Goal: Transaction & Acquisition: Subscribe to service/newsletter

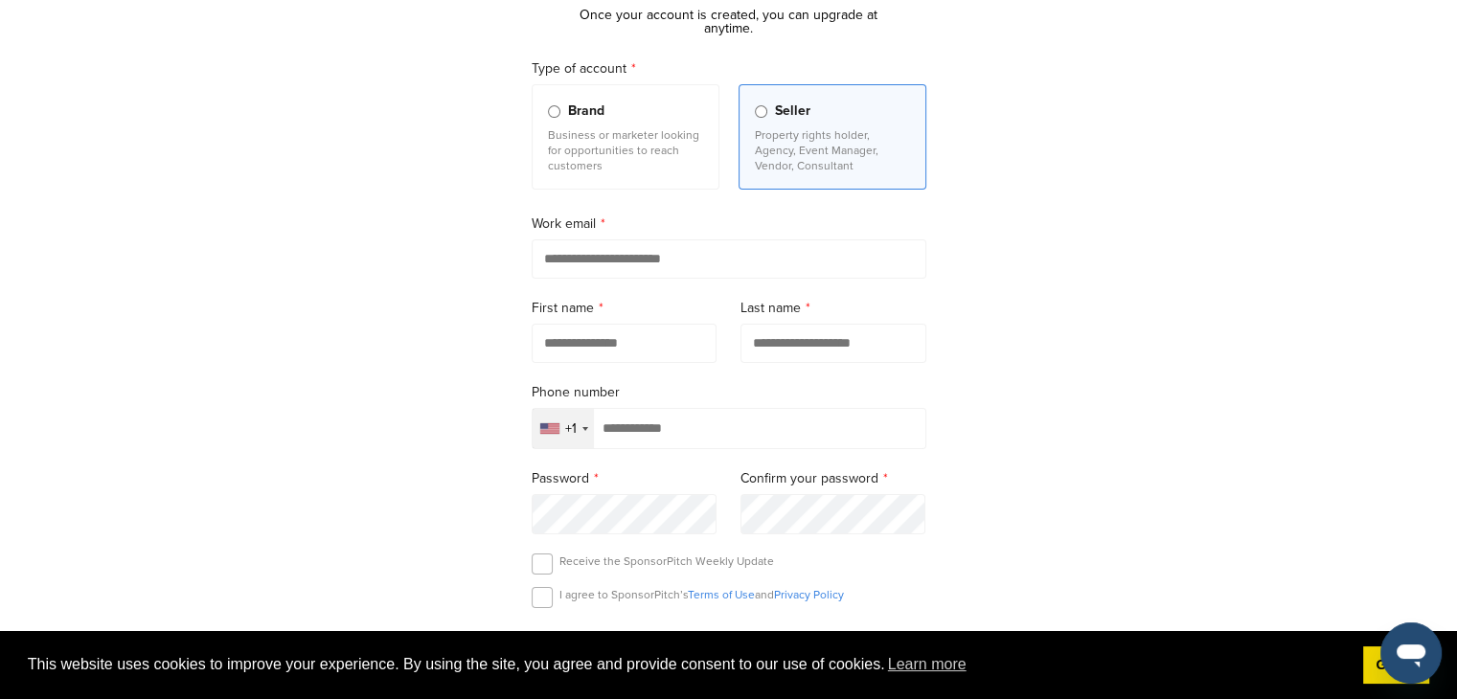
scroll to position [192, 0]
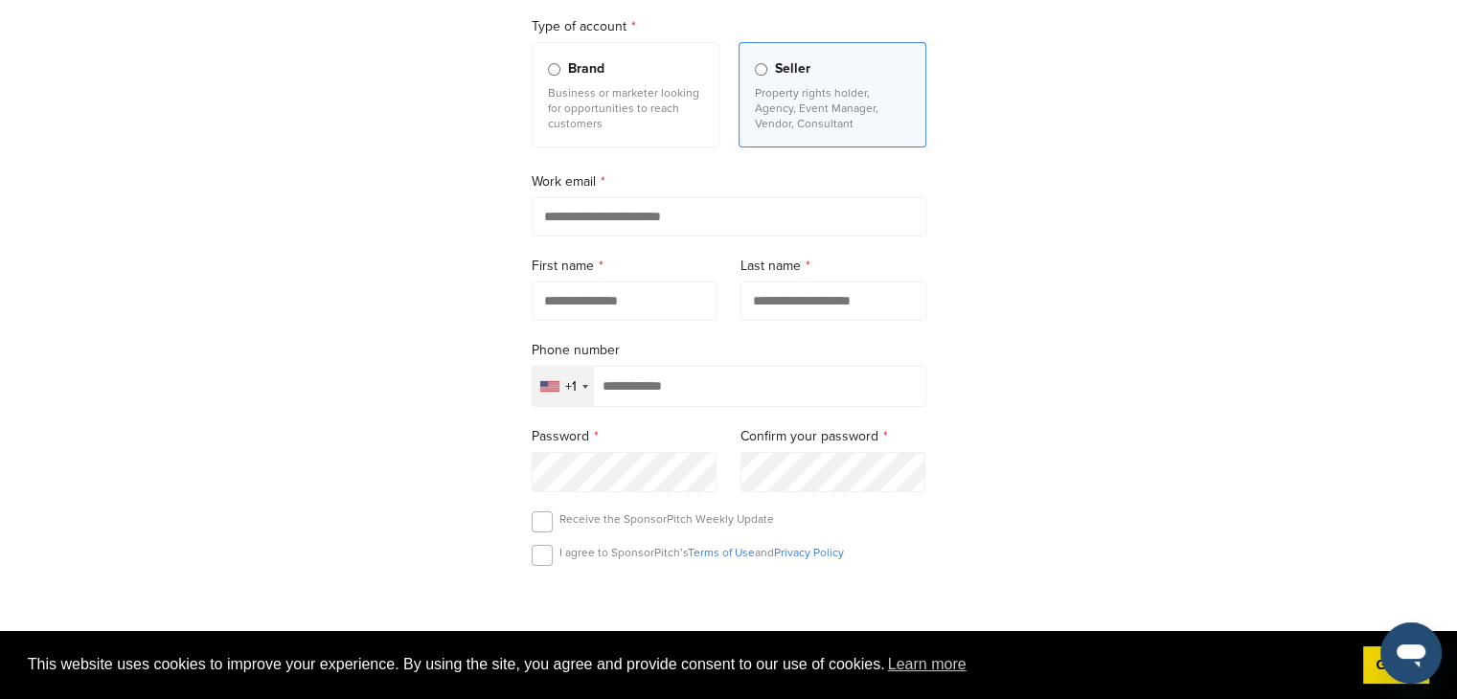
click at [739, 235] on input "email" at bounding box center [729, 216] width 395 height 39
click at [561, 386] on div "+1" at bounding box center [563, 386] width 61 height 39
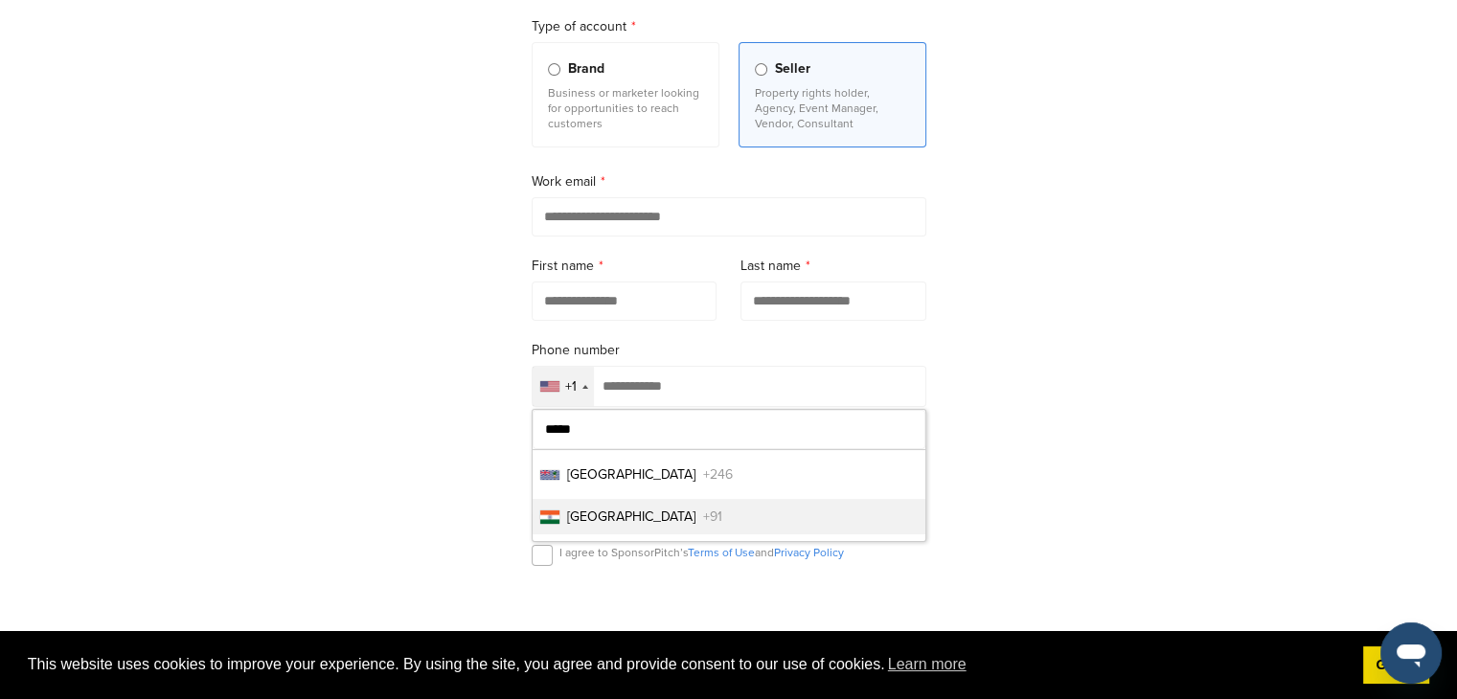
type input "*****"
click at [631, 534] on li "India +91" at bounding box center [729, 516] width 393 height 35
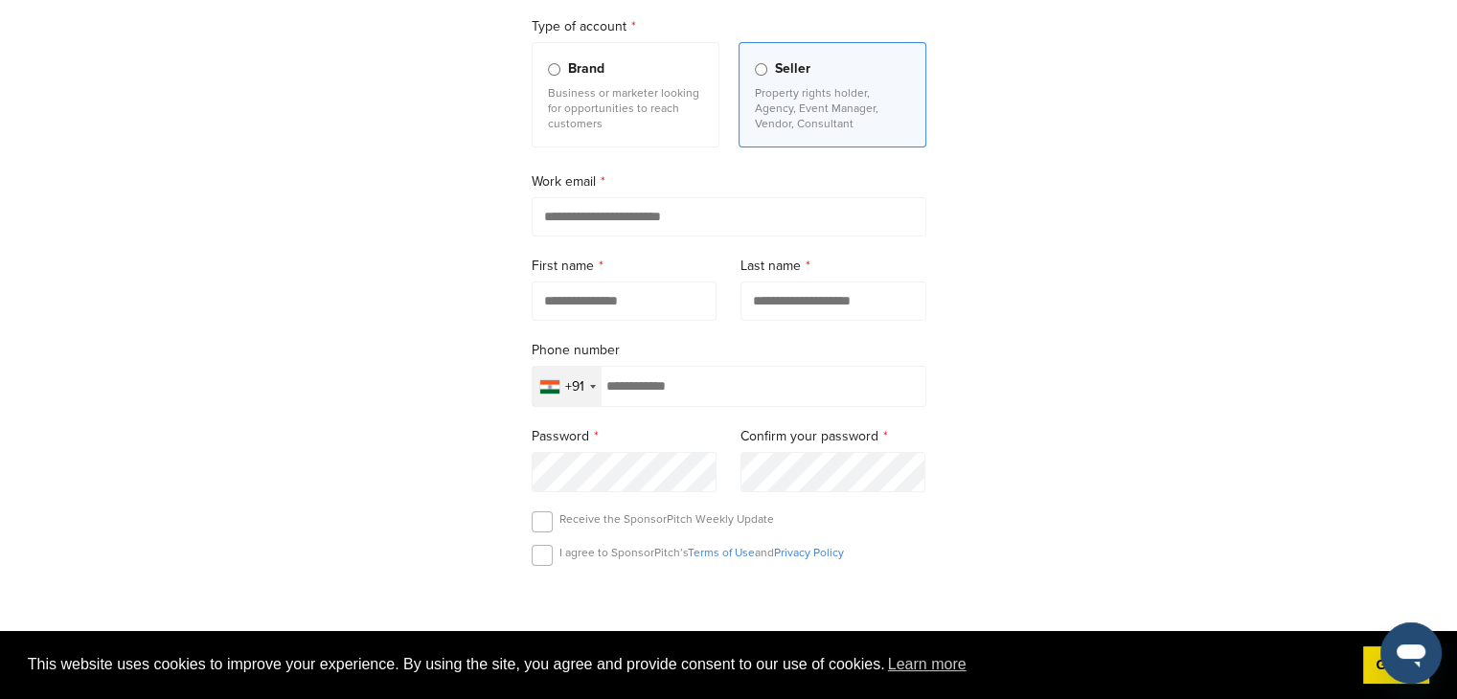
click at [707, 399] on input "tel" at bounding box center [729, 386] width 395 height 41
type input "**********"
drag, startPoint x: 728, startPoint y: 398, endPoint x: 595, endPoint y: 265, distance: 188.3
drag, startPoint x: 595, startPoint y: 265, endPoint x: 579, endPoint y: 221, distance: 46.6
click at [579, 221] on input "email" at bounding box center [729, 216] width 395 height 39
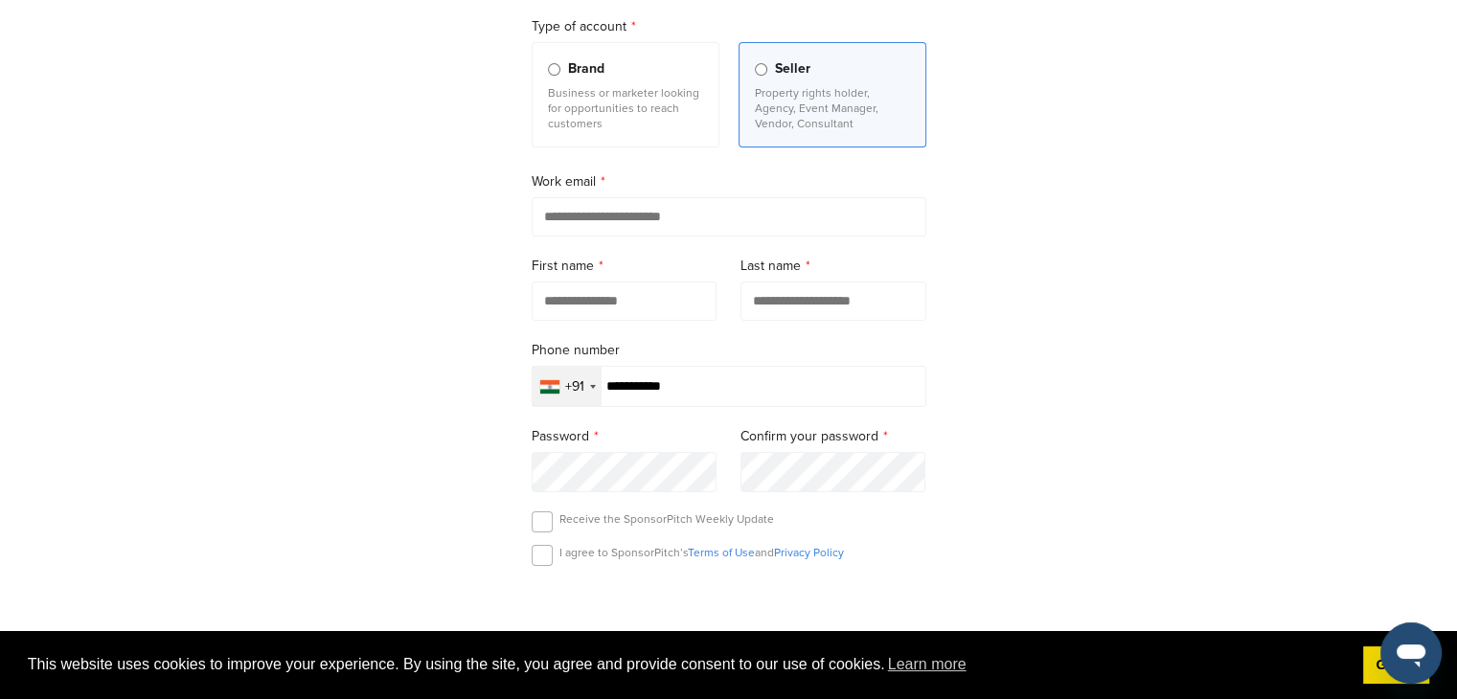
click at [579, 220] on input "email" at bounding box center [729, 216] width 395 height 39
click at [617, 231] on input "email" at bounding box center [729, 216] width 395 height 39
paste input "**********"
type input "**********"
click at [599, 315] on input "text" at bounding box center [625, 301] width 186 height 39
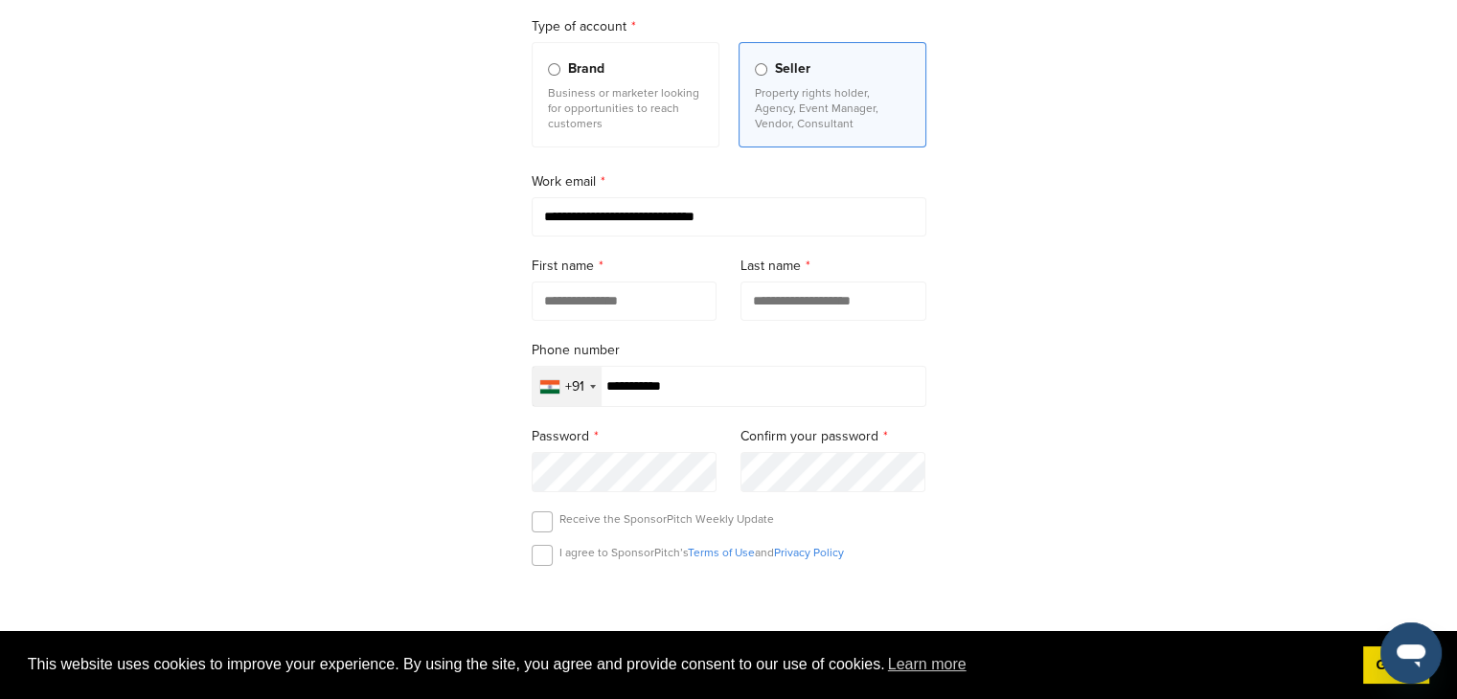
type input "*"
type input "******"
click at [827, 283] on input "text" at bounding box center [833, 301] width 186 height 39
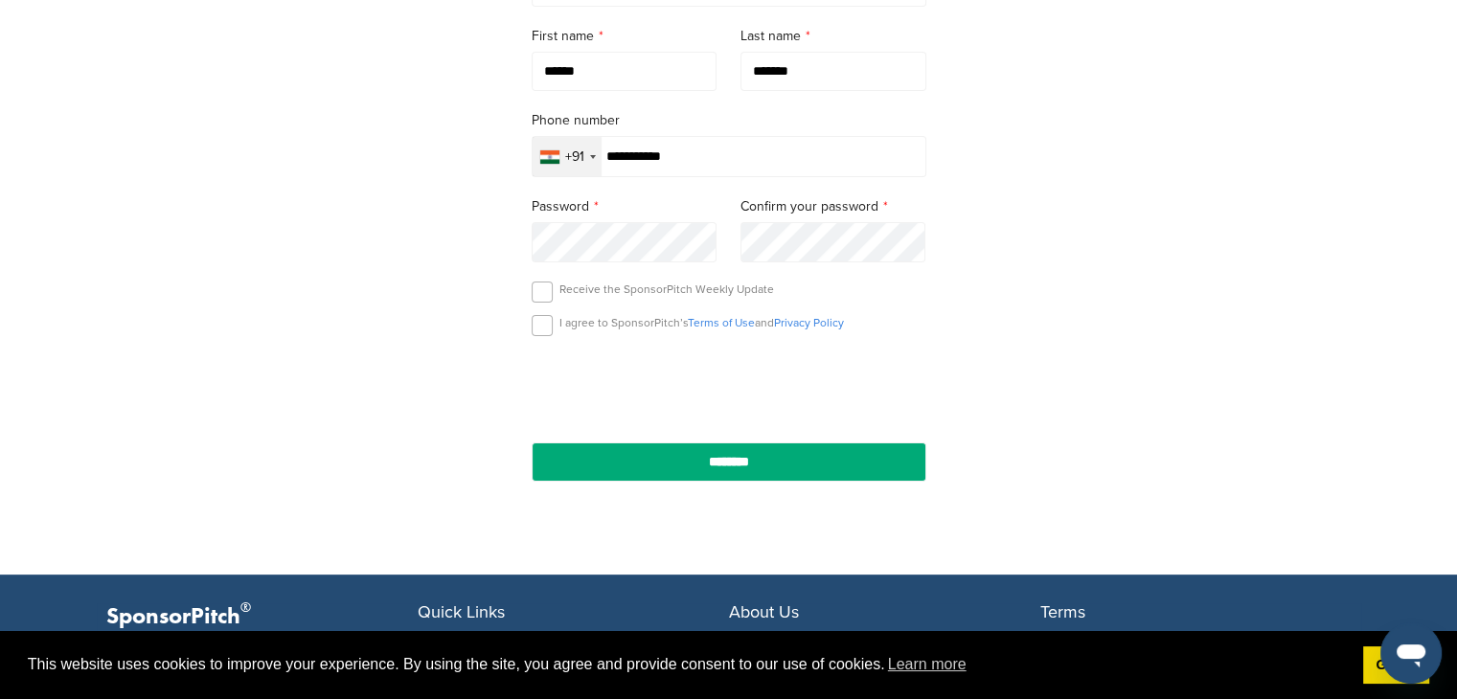
scroll to position [479, 0]
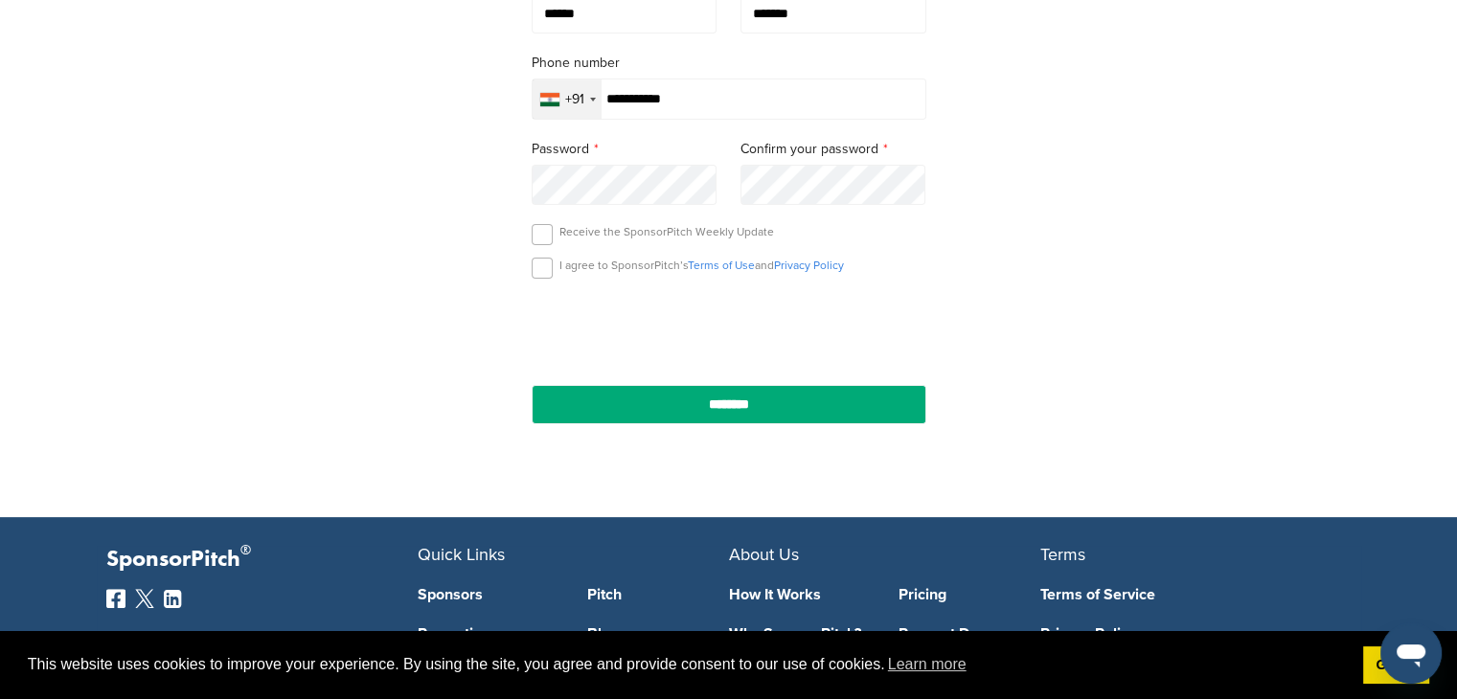
type input "*******"
click at [690, 227] on p "Receive the SponsorPitch Weekly Update" at bounding box center [666, 231] width 215 height 15
click at [548, 238] on label at bounding box center [542, 234] width 21 height 21
click at [543, 271] on label at bounding box center [542, 268] width 21 height 21
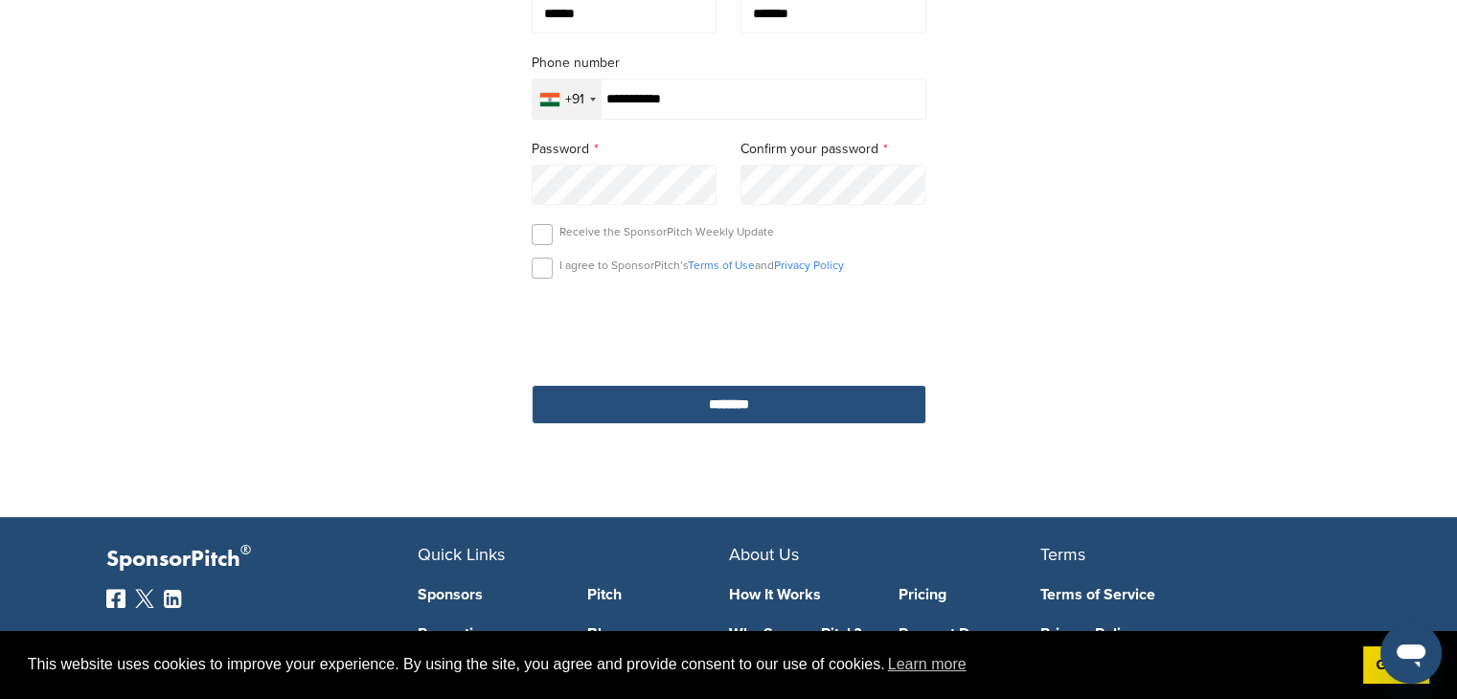
click at [691, 399] on input "********" at bounding box center [729, 404] width 395 height 39
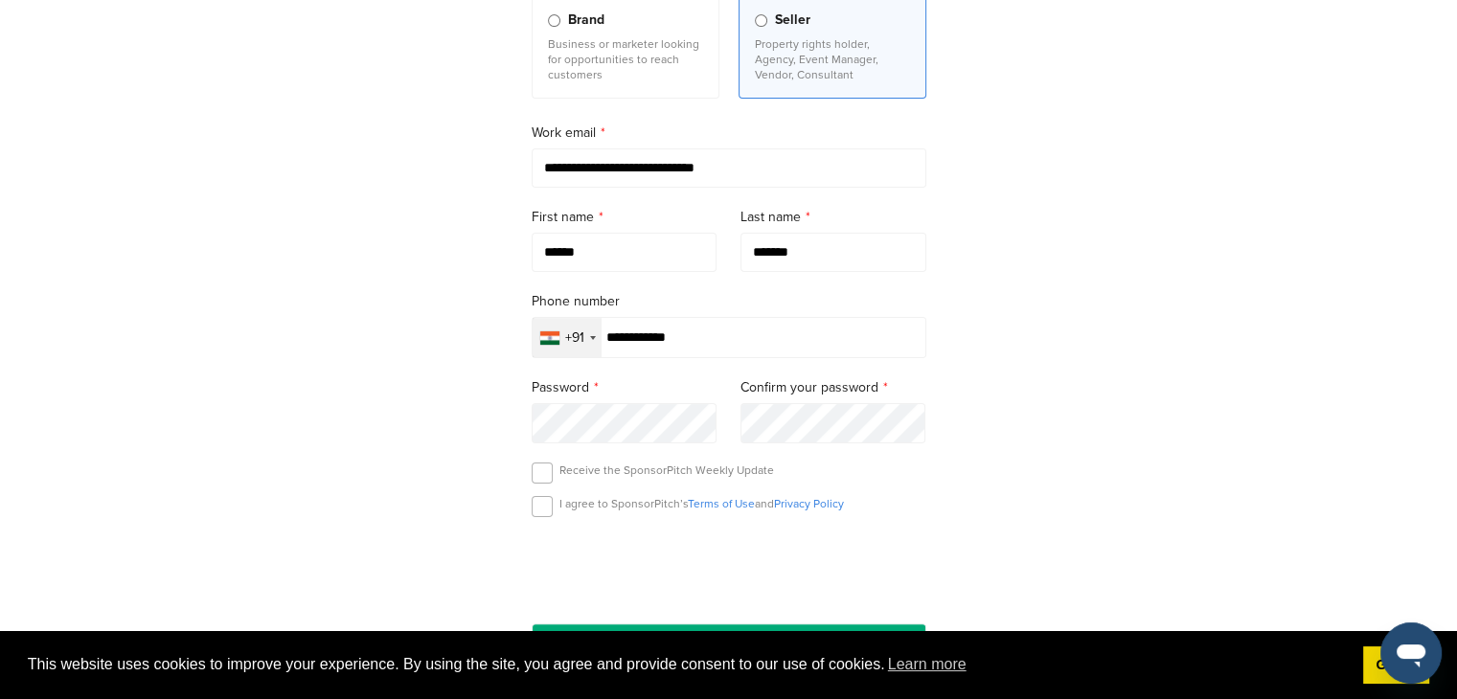
scroll to position [287, 0]
click at [552, 478] on div "Receive the SponsorPitch Weekly Update" at bounding box center [729, 478] width 395 height 29
click at [543, 475] on label at bounding box center [542, 474] width 21 height 21
click at [547, 508] on label at bounding box center [542, 507] width 21 height 21
click at [582, 450] on form "**********" at bounding box center [729, 315] width 395 height 695
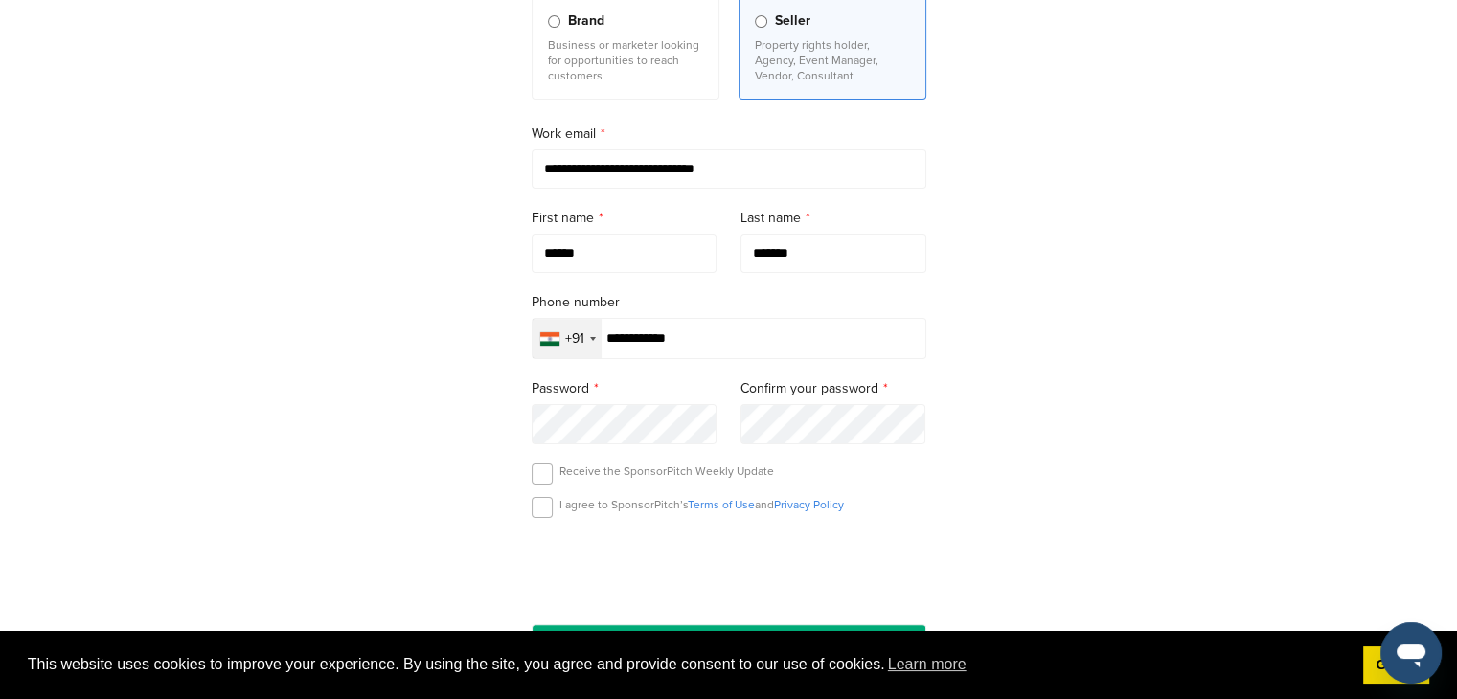
click at [853, 403] on div "Confirm your password" at bounding box center [833, 411] width 186 height 66
click at [532, 625] on input "********" at bounding box center [729, 644] width 395 height 39
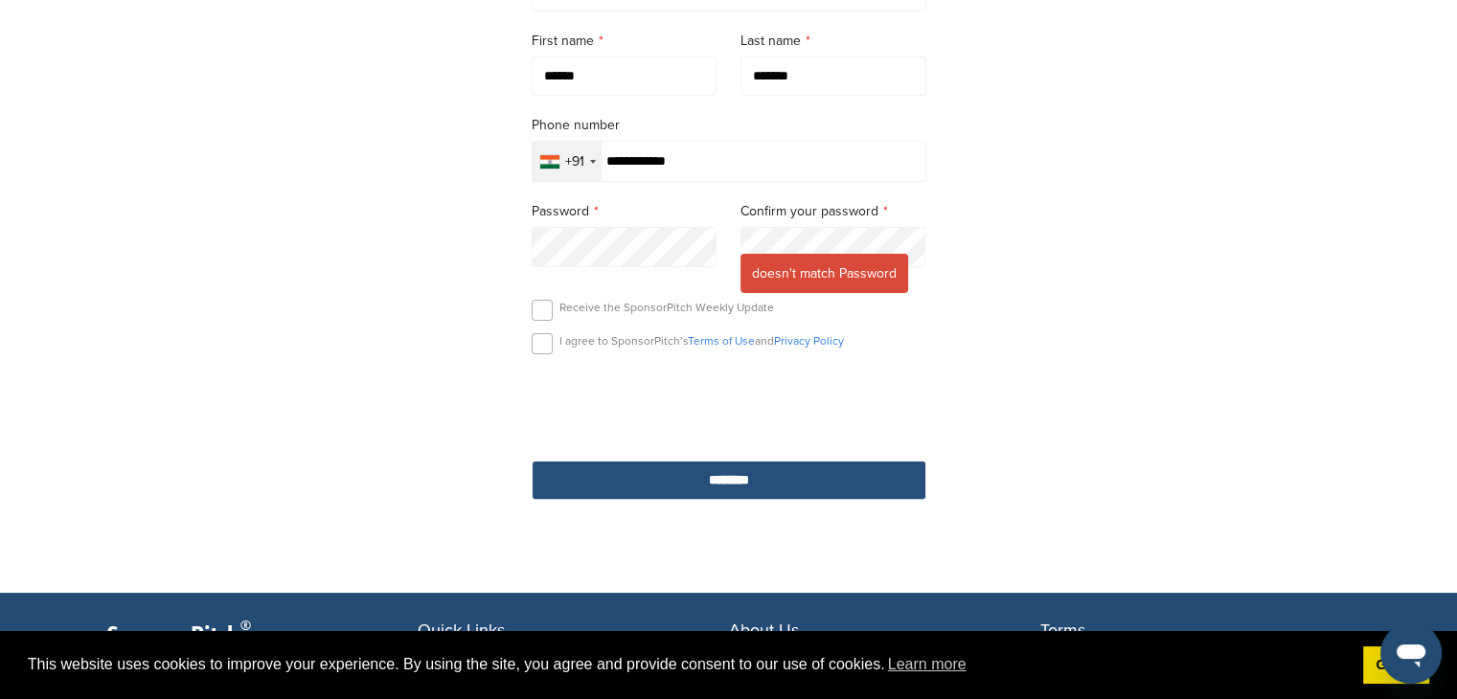
scroll to position [383, 0]
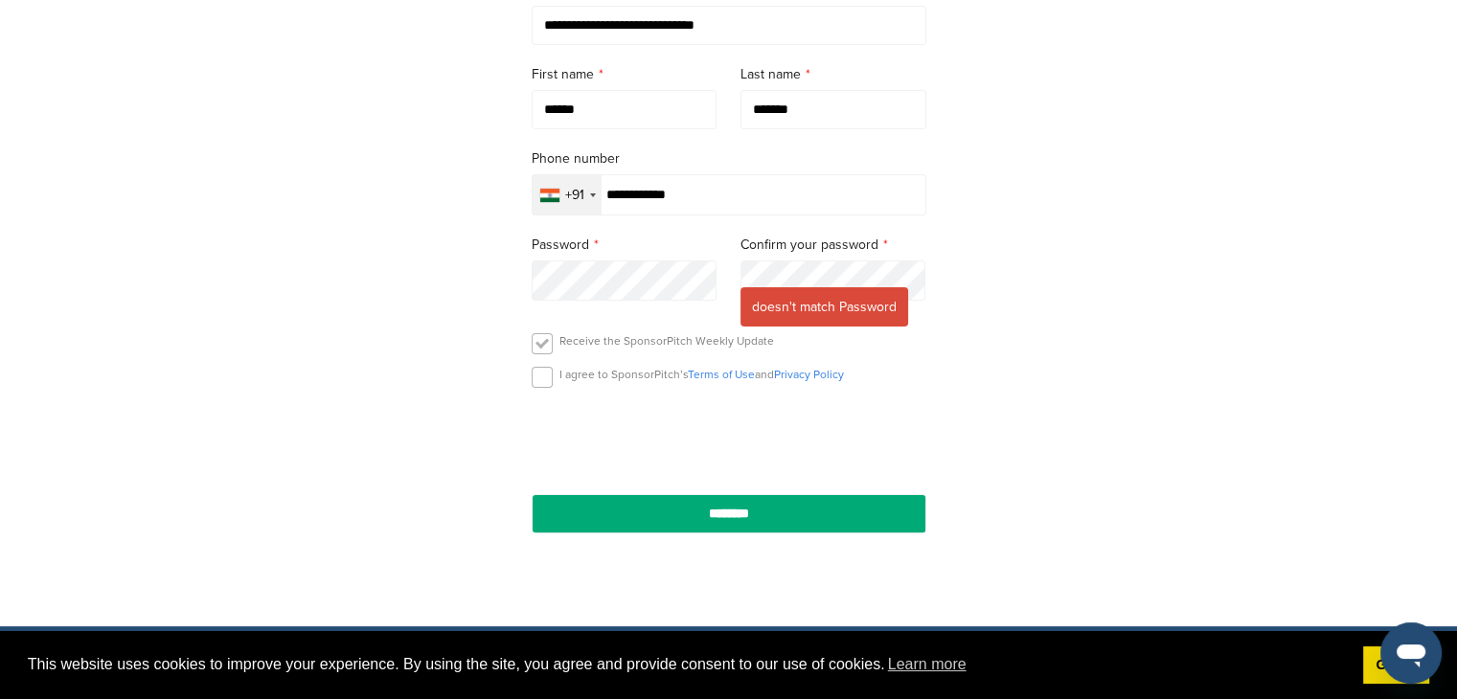
click at [534, 338] on label at bounding box center [542, 343] width 21 height 21
click at [539, 385] on label at bounding box center [542, 377] width 21 height 21
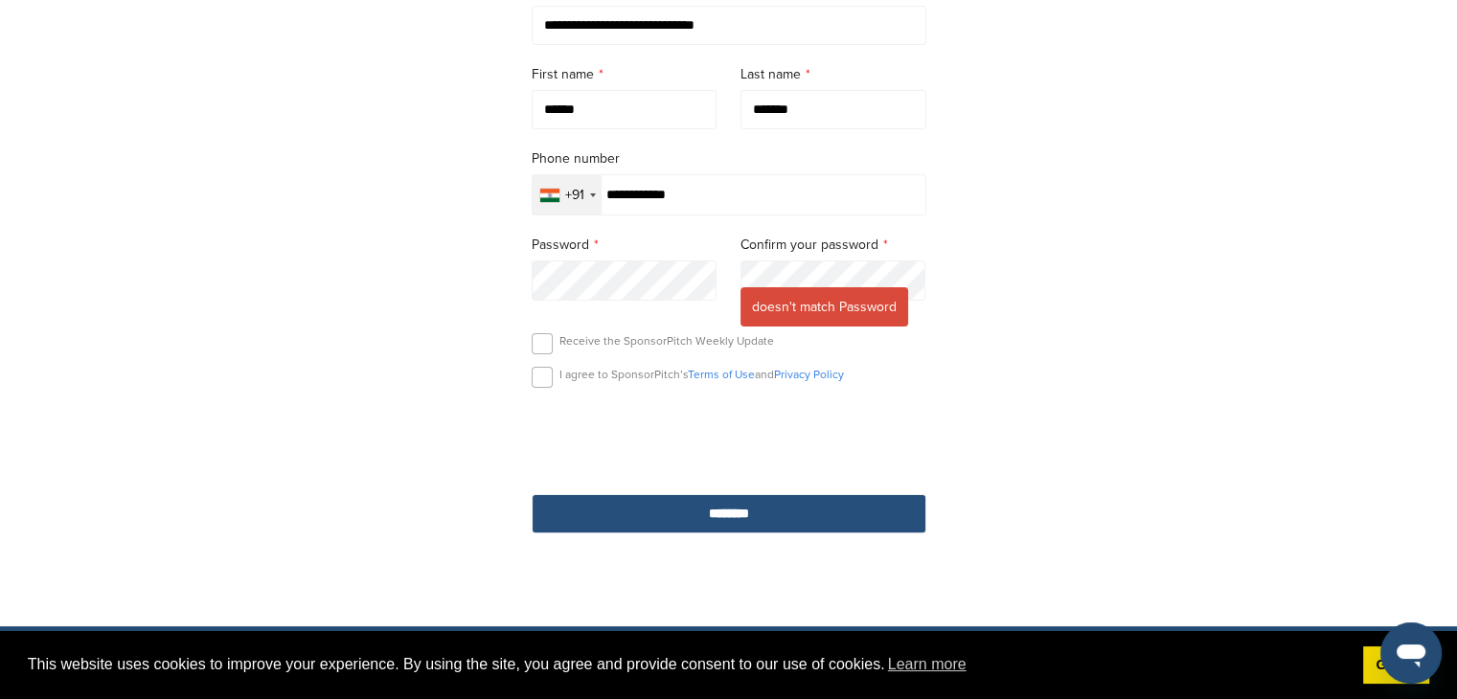
click at [668, 506] on input "********" at bounding box center [729, 513] width 395 height 39
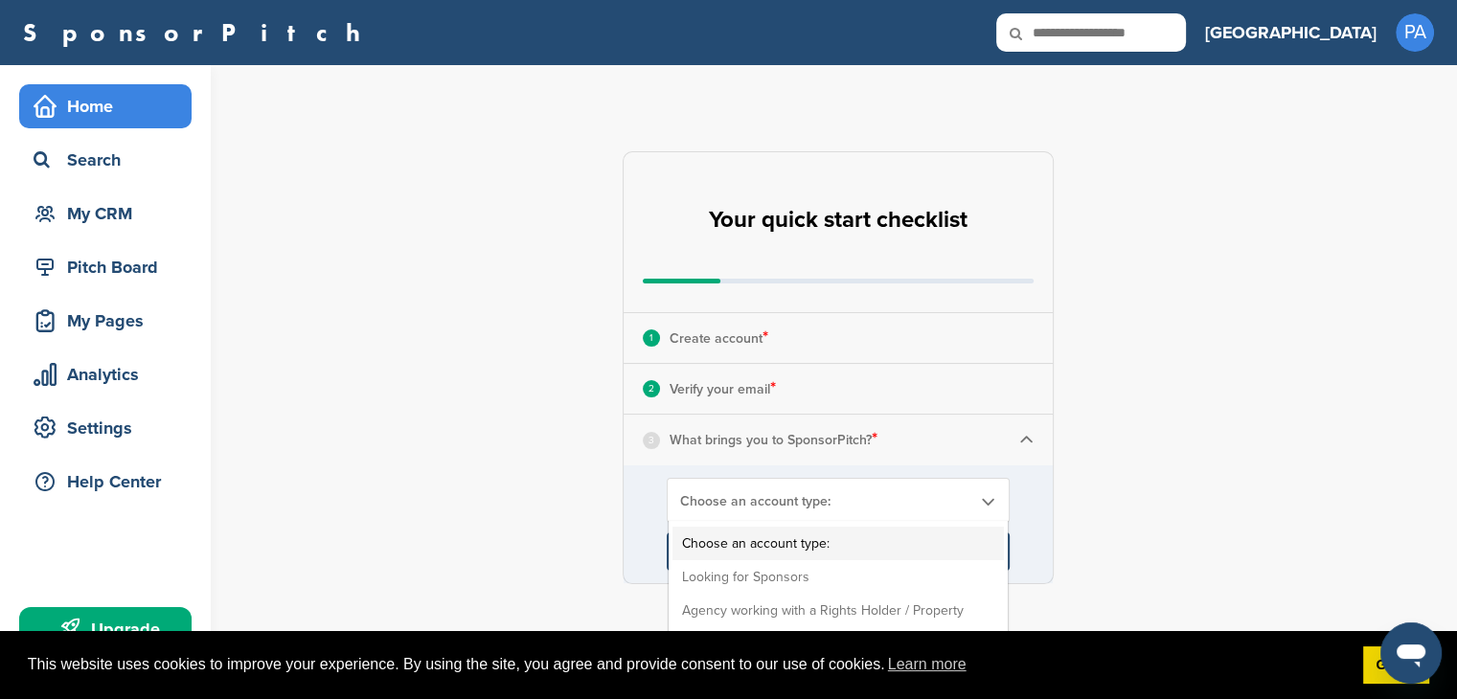
click at [784, 499] on span "Choose an account type:" at bounding box center [825, 501] width 291 height 16
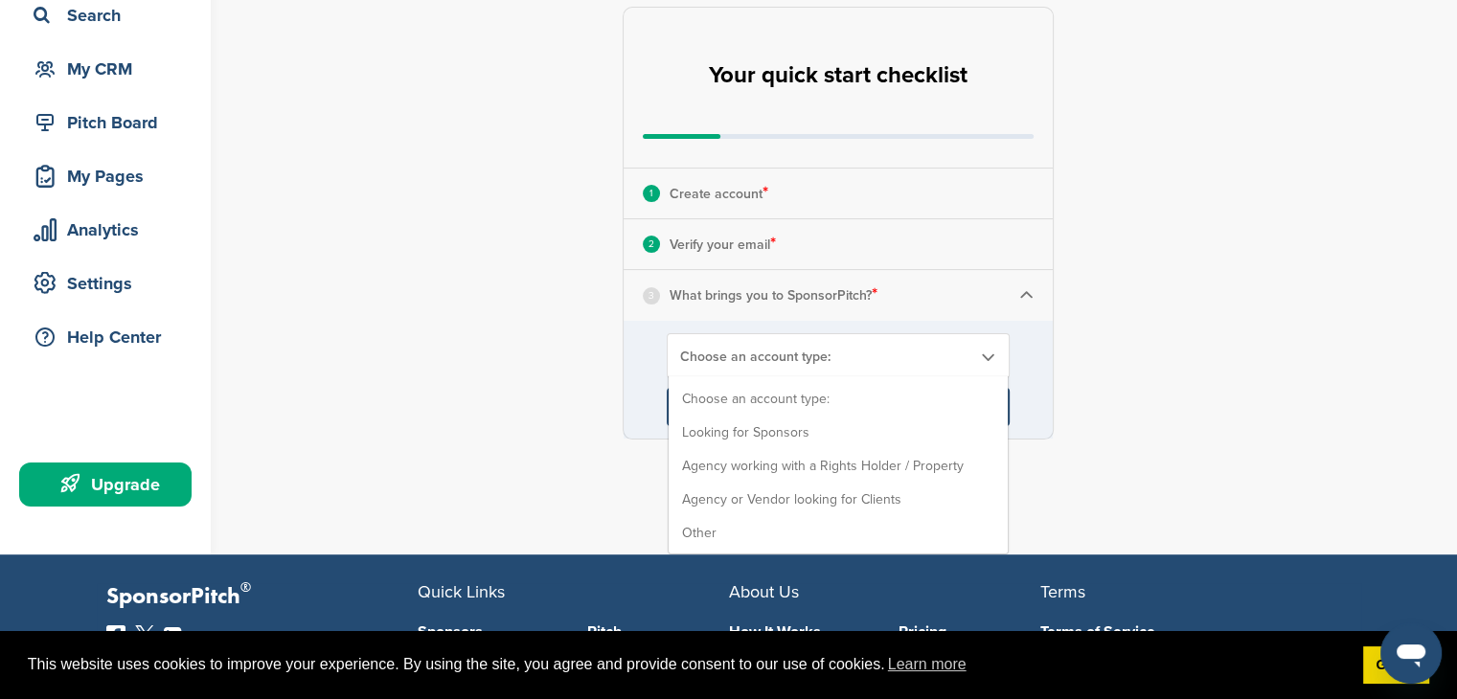
scroll to position [192, 0]
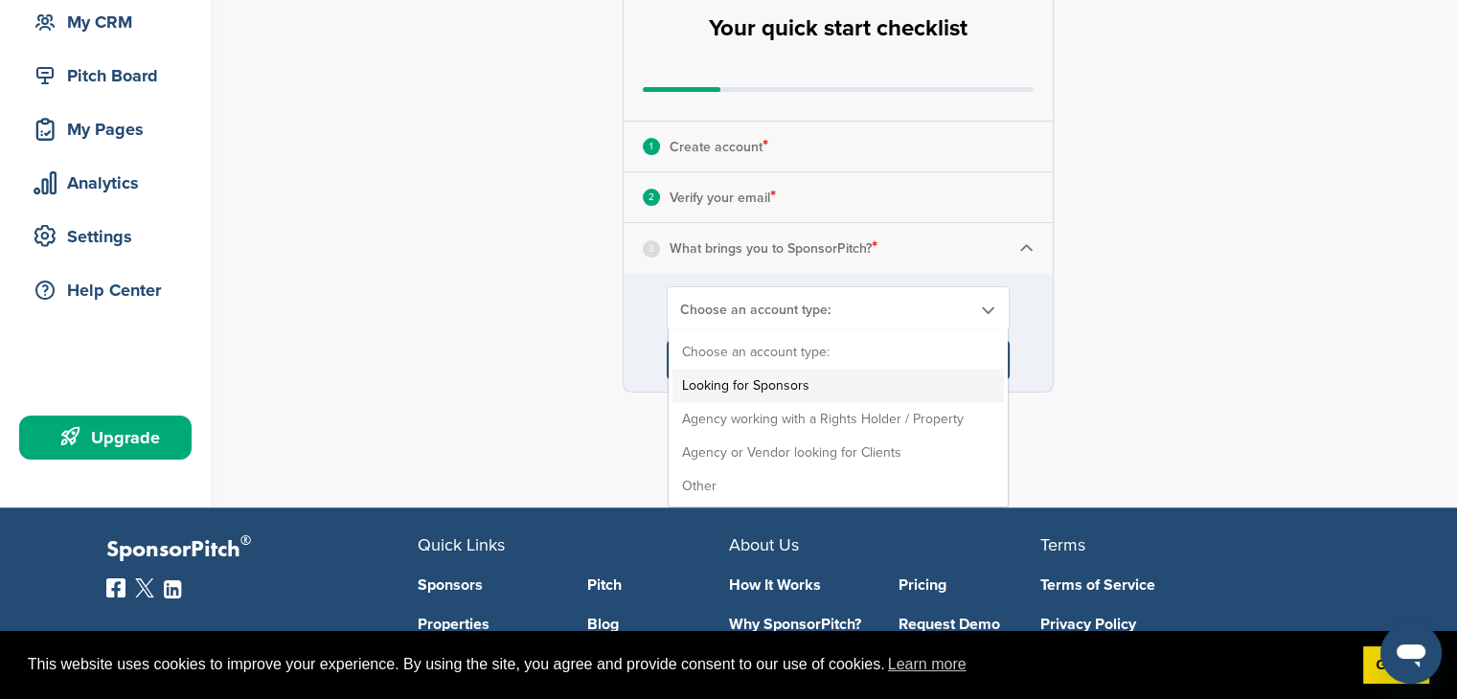
click at [841, 393] on li "Looking for Sponsors" at bounding box center [837, 386] width 331 height 34
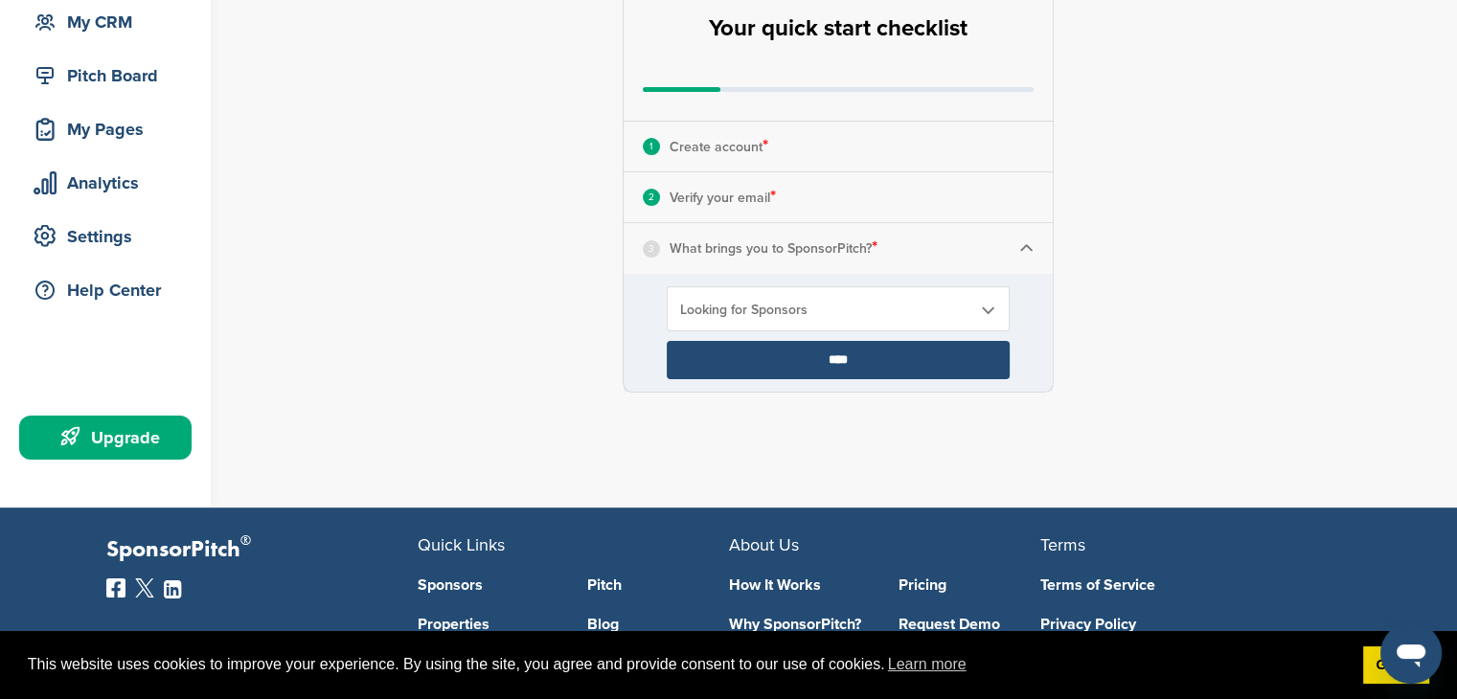
click at [858, 368] on input "****" at bounding box center [838, 360] width 343 height 38
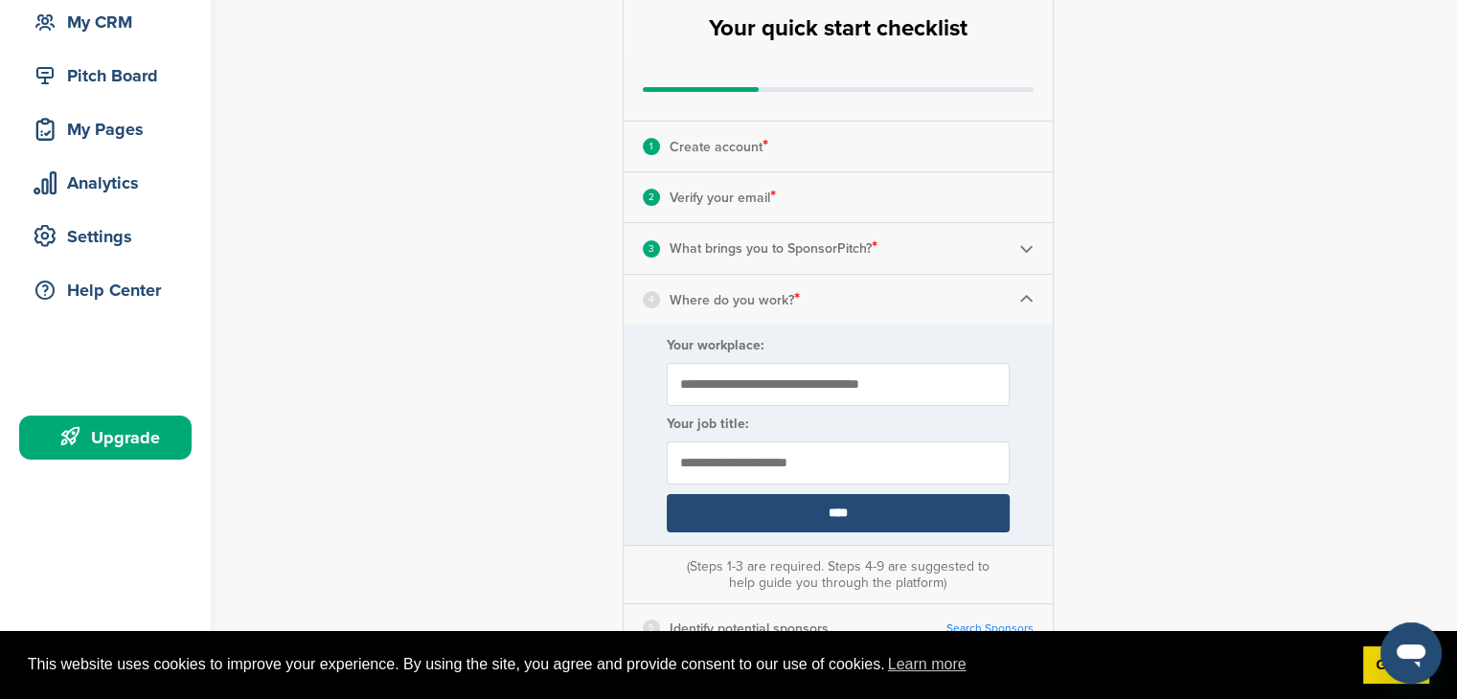
scroll to position [383, 0]
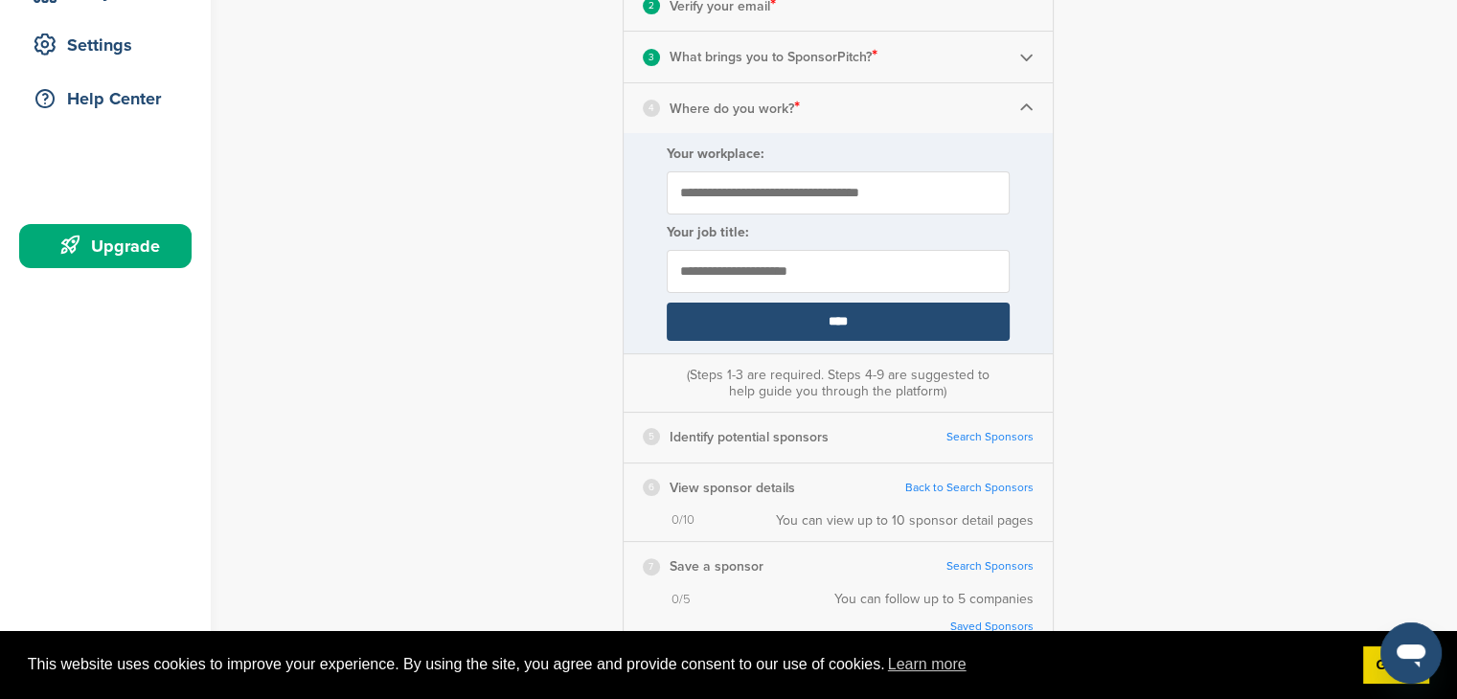
click at [835, 201] on input "Your workplace:" at bounding box center [838, 192] width 343 height 43
type input "*"
type input "**********"
click at [850, 247] on form "**********" at bounding box center [838, 243] width 429 height 220
click at [858, 267] on input "text" at bounding box center [838, 271] width 343 height 43
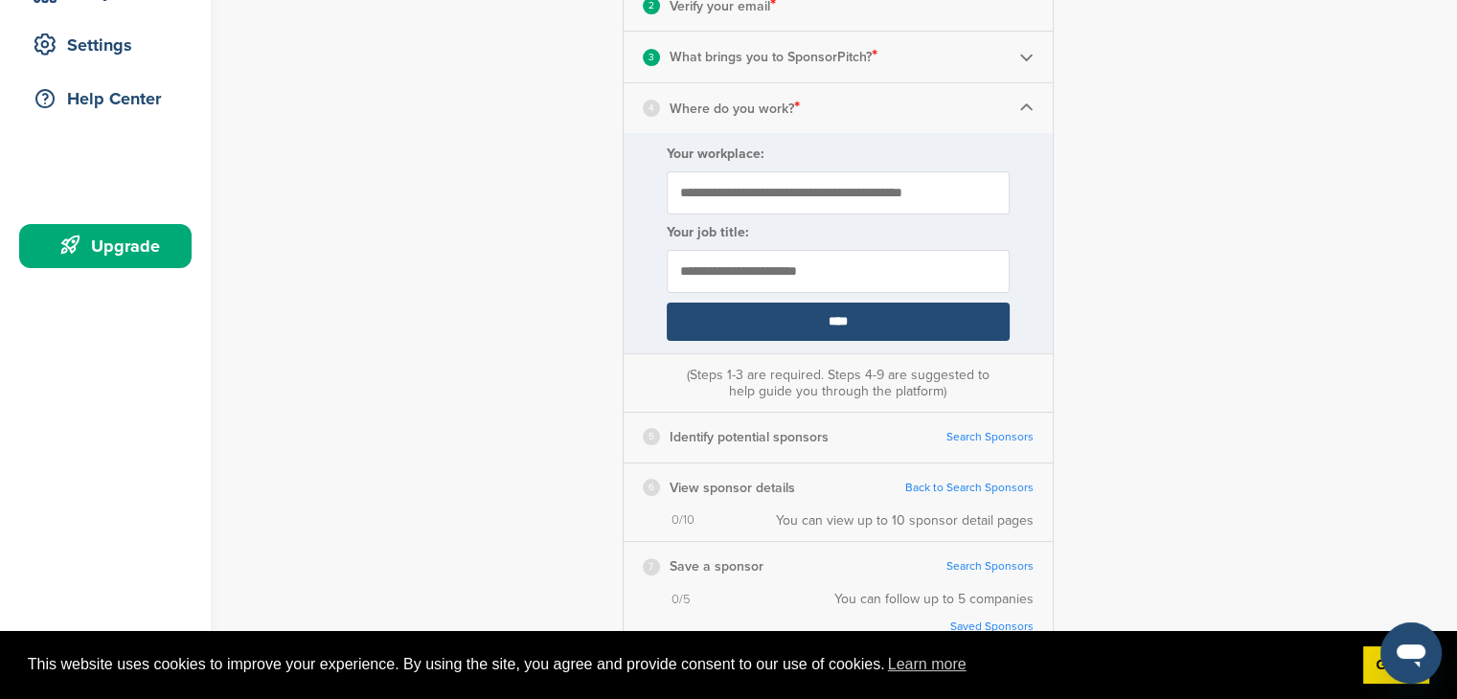
type input "**********"
click at [859, 319] on input "****" at bounding box center [838, 322] width 343 height 38
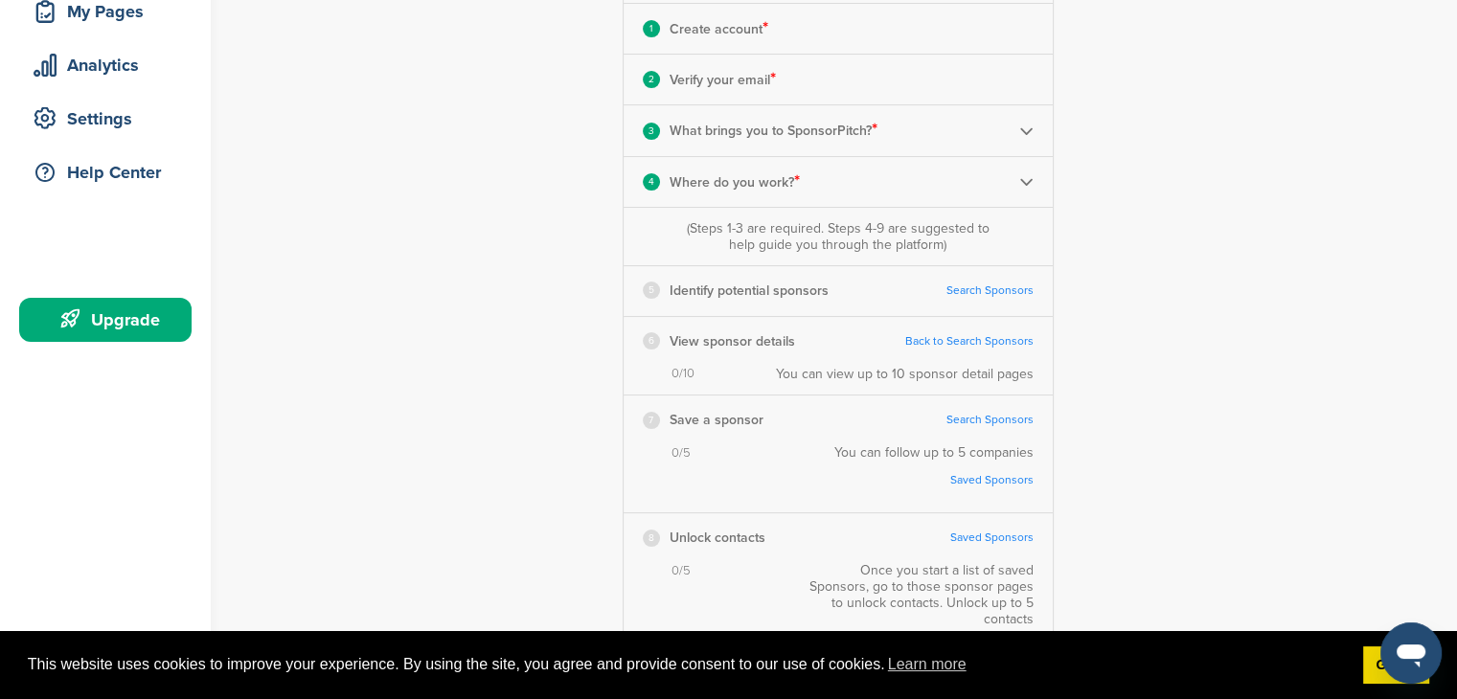
scroll to position [287, 0]
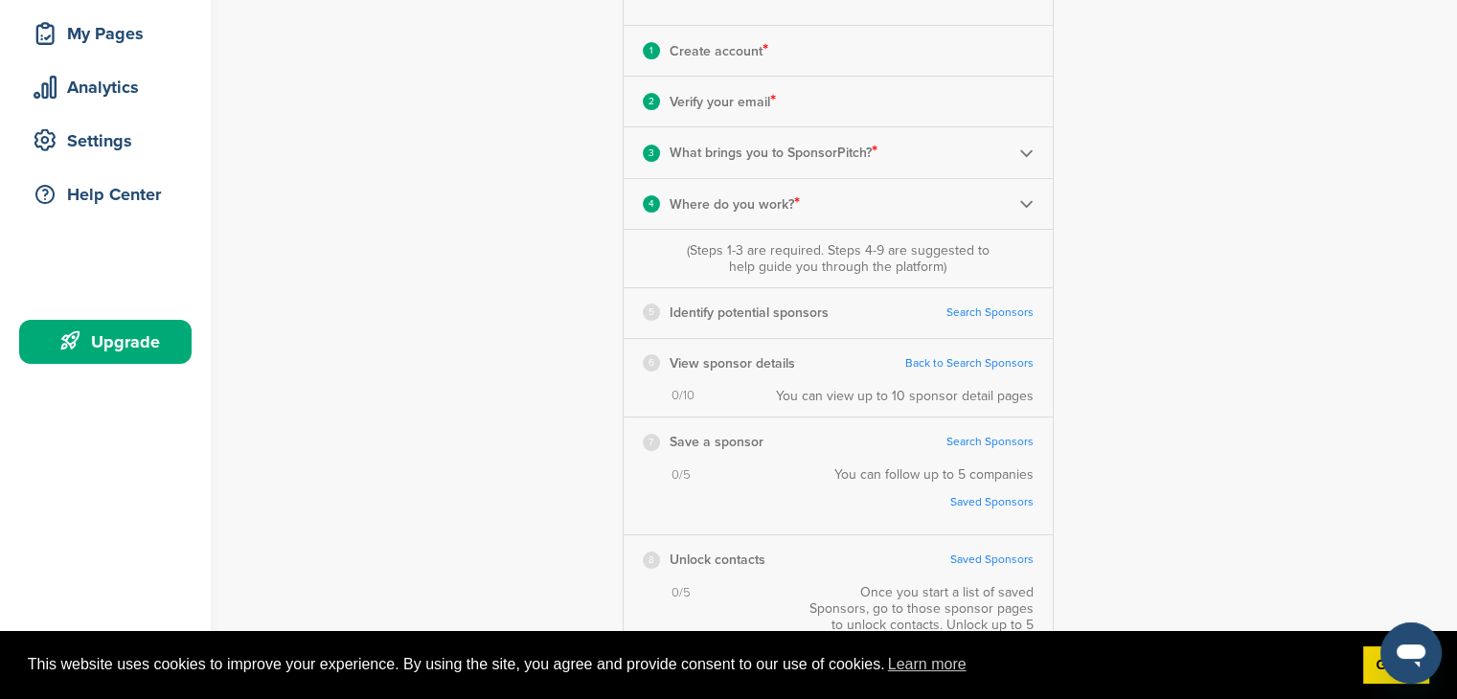
click at [988, 320] on link "Search Sponsors" at bounding box center [989, 313] width 87 height 14
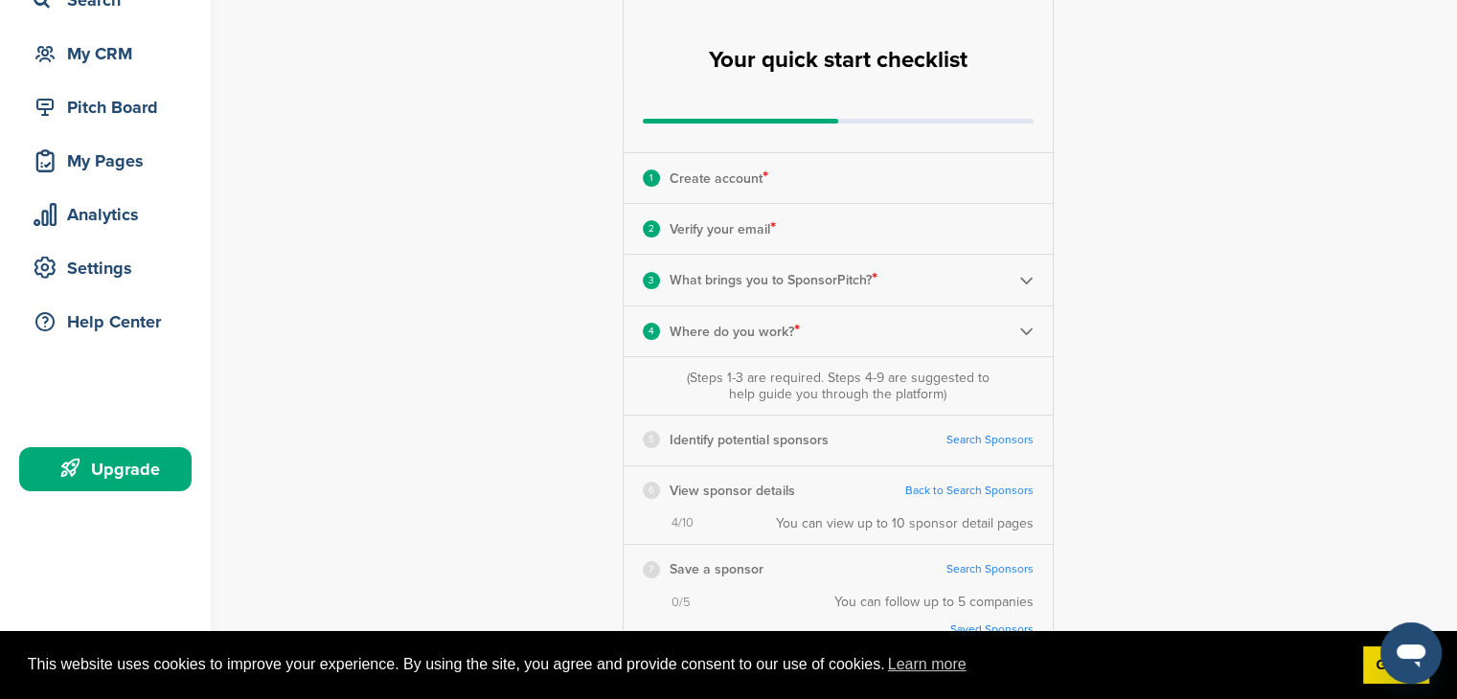
scroll to position [192, 0]
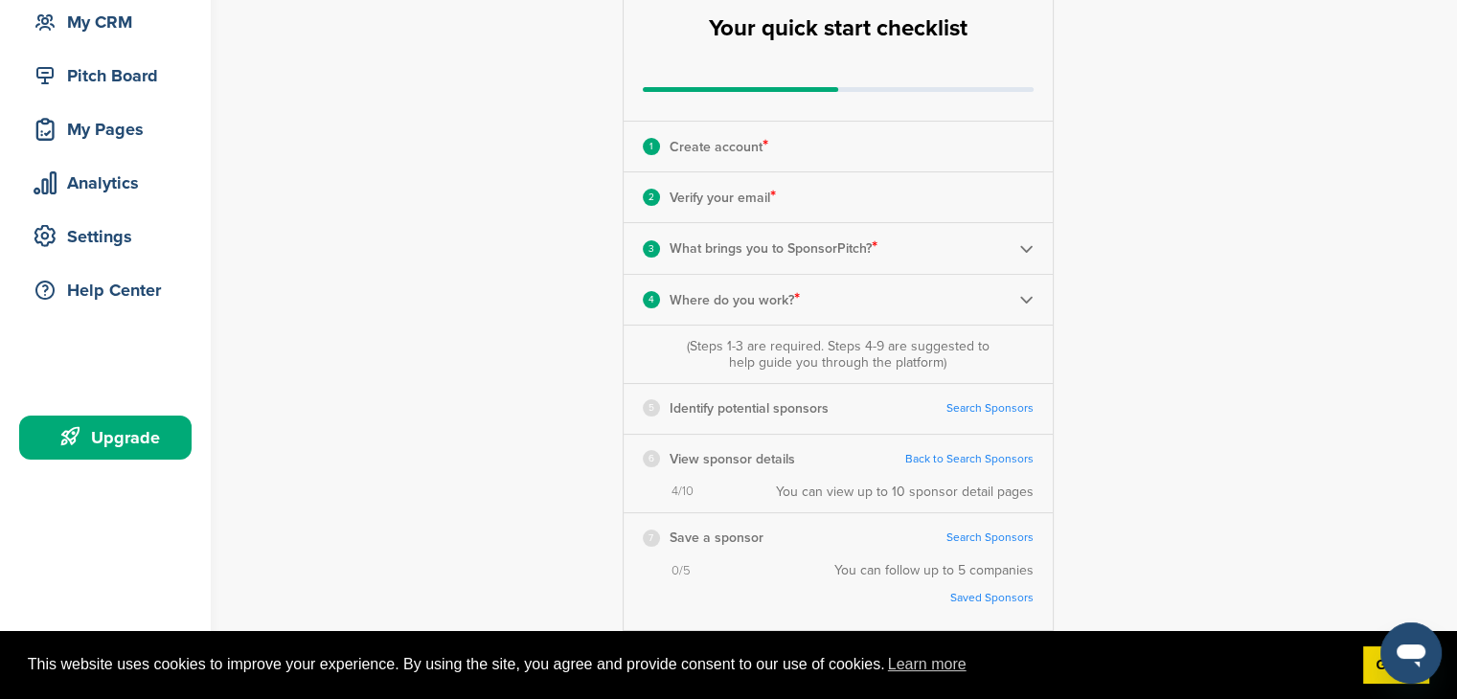
click at [966, 408] on link "Search Sponsors" at bounding box center [989, 408] width 87 height 14
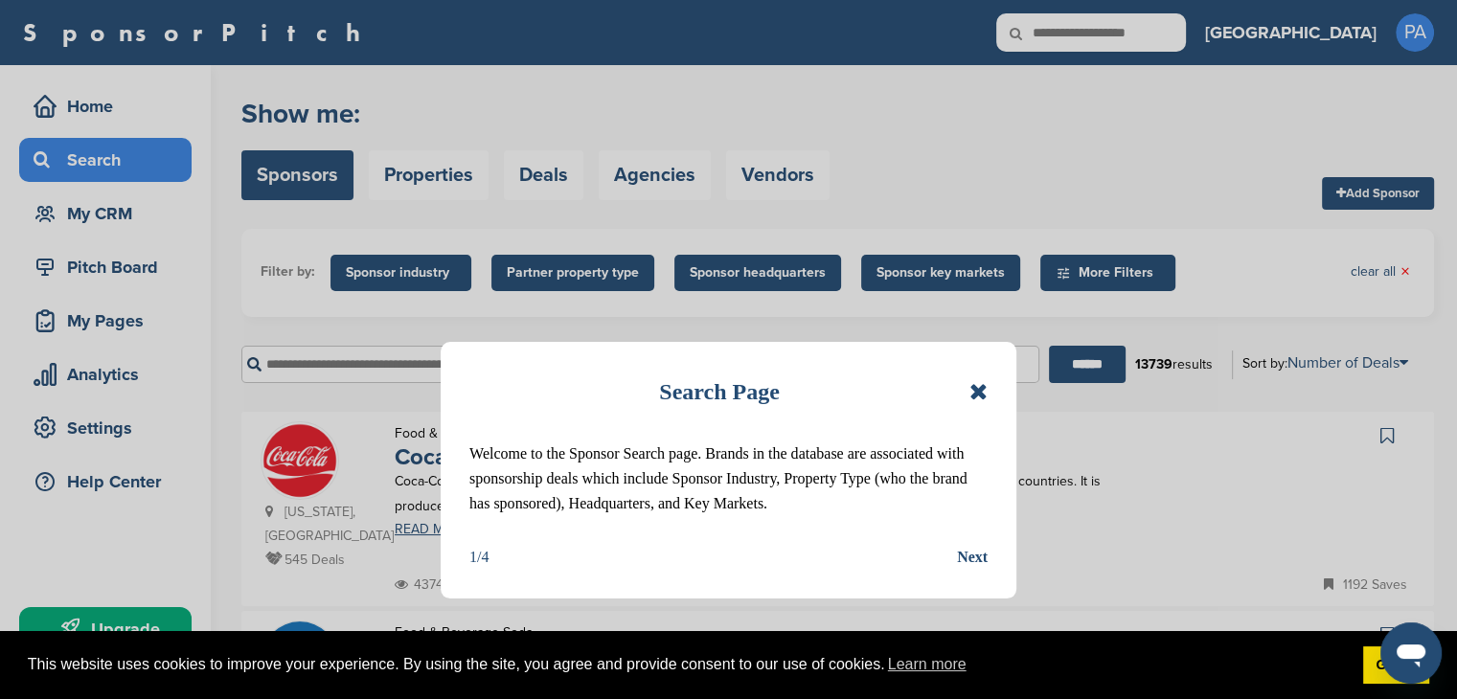
click at [973, 398] on icon at bounding box center [978, 391] width 18 height 23
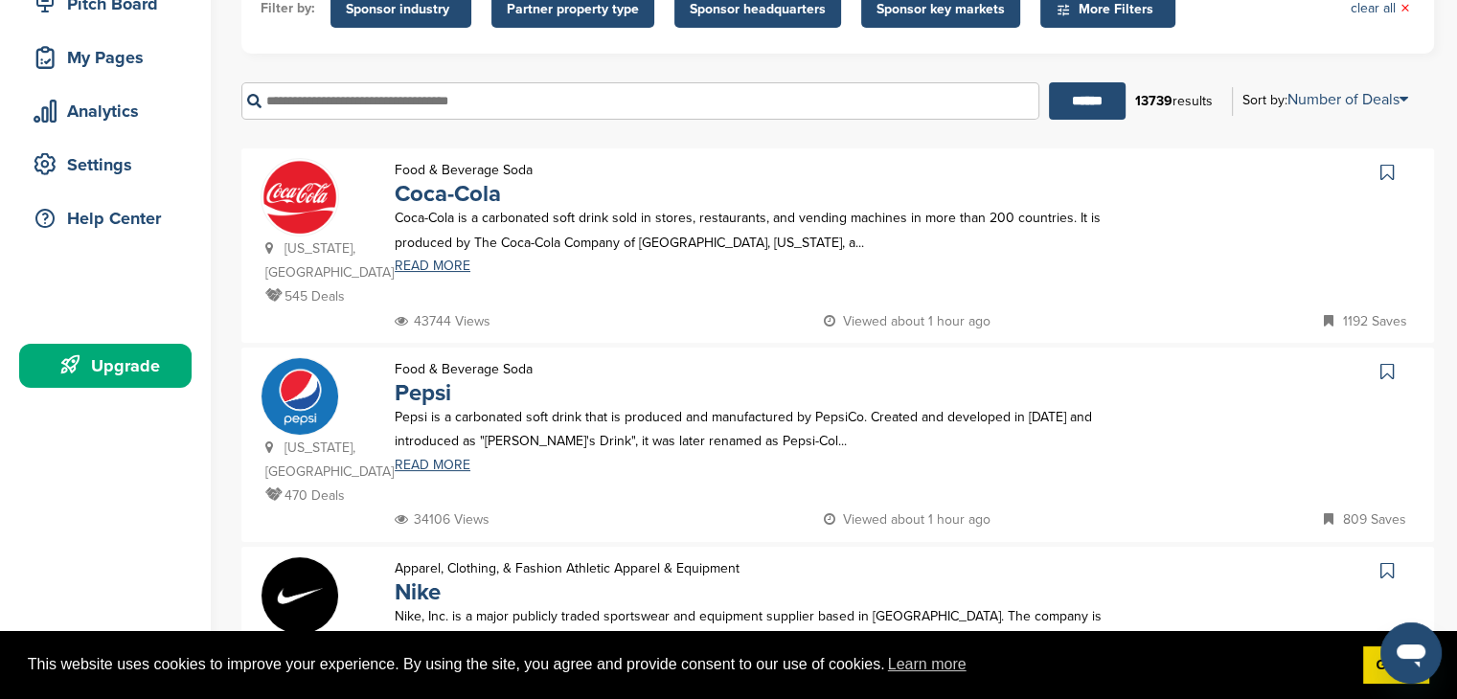
scroll to position [96, 0]
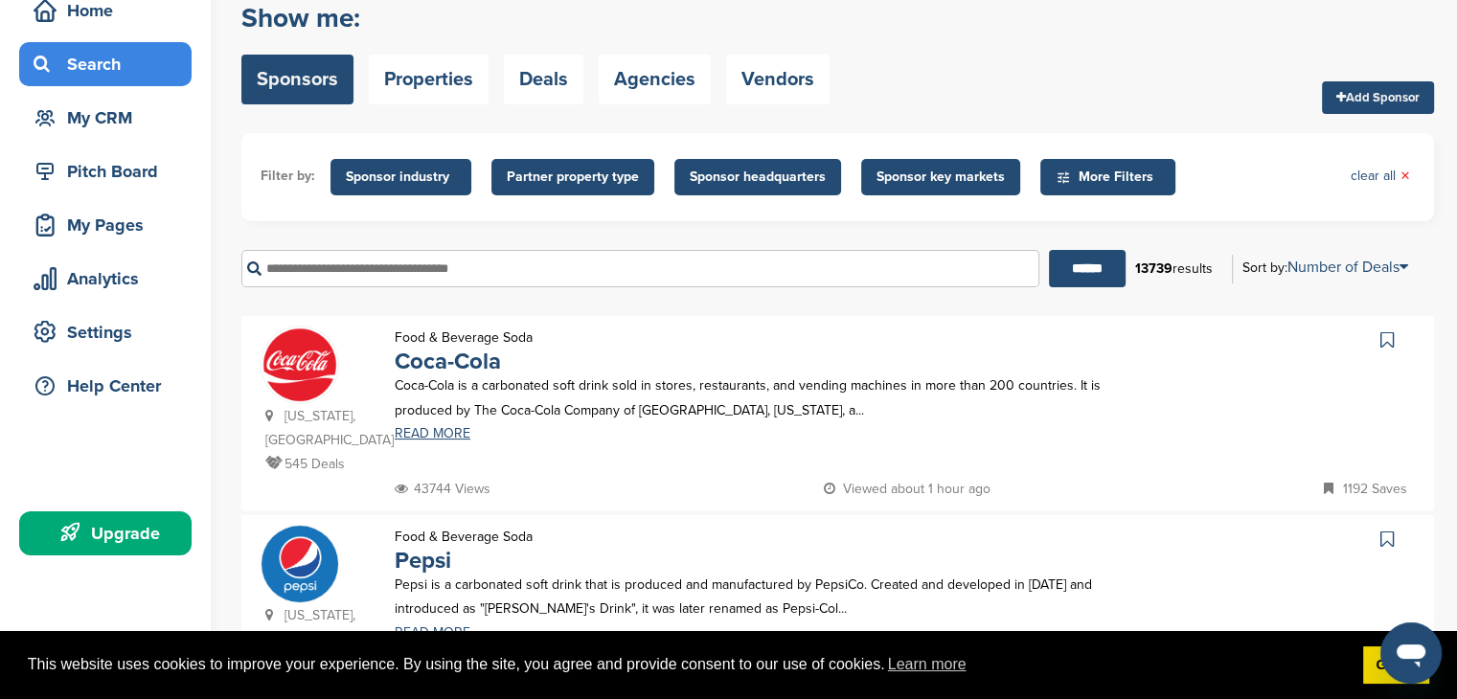
click at [1085, 167] on span "More Filters" at bounding box center [1111, 177] width 110 height 21
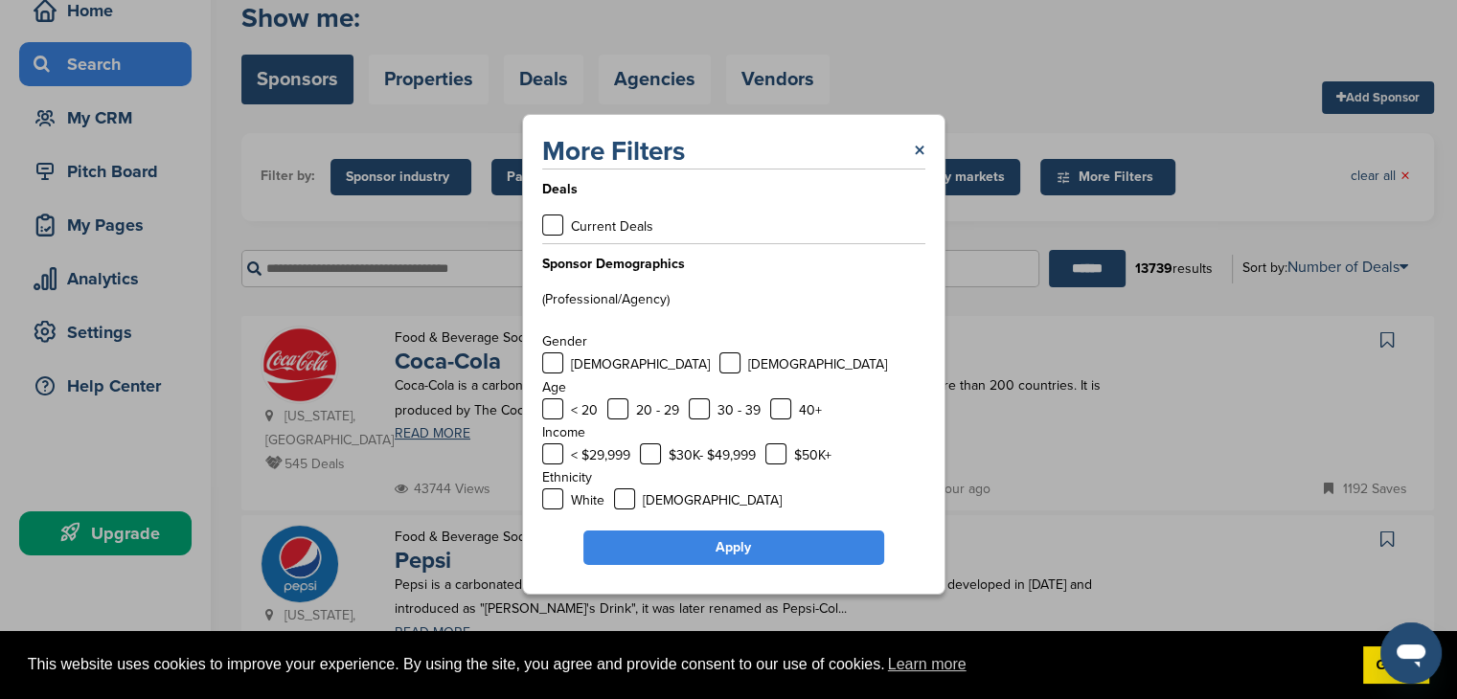
scroll to position [66, 0]
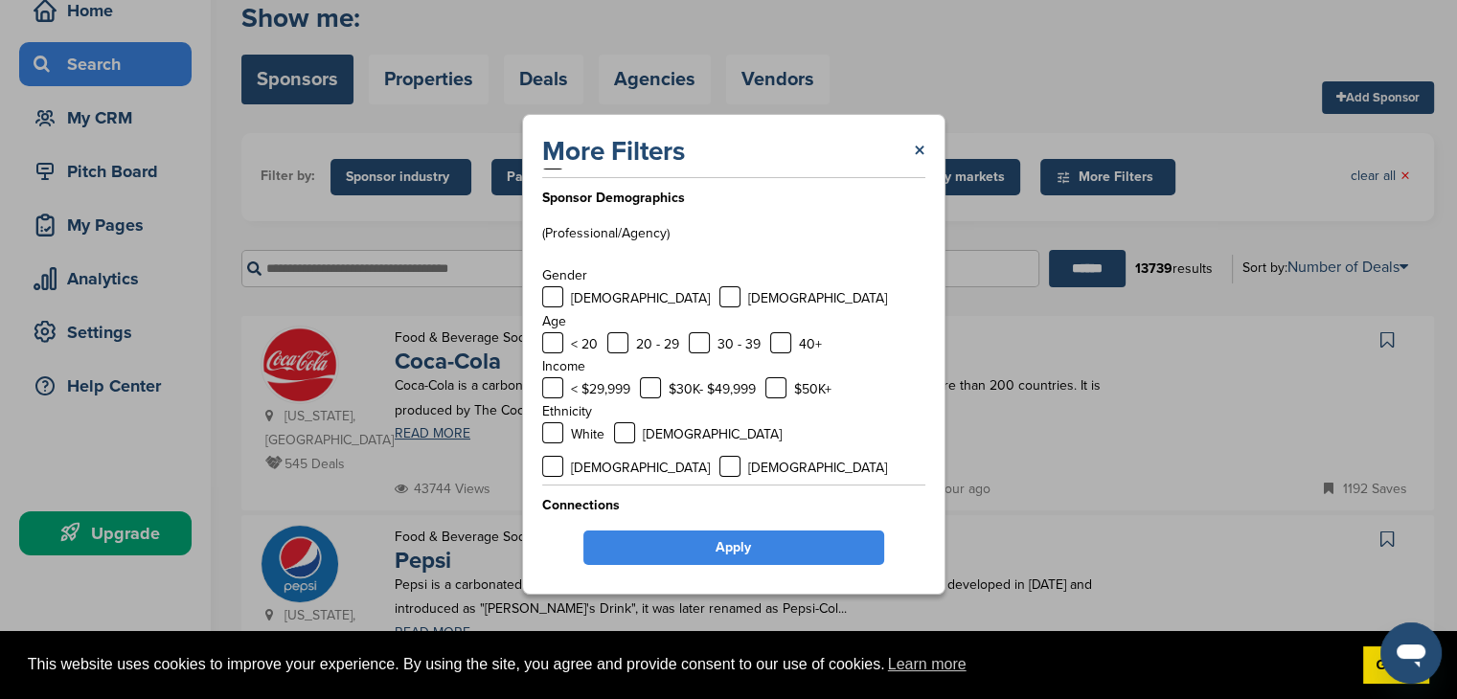
click at [927, 150] on div "More Filters × Deals Current Deals Sponsor Demographics (Professional/Agency) G…" at bounding box center [733, 354] width 423 height 481
click at [920, 147] on link "×" at bounding box center [919, 151] width 11 height 34
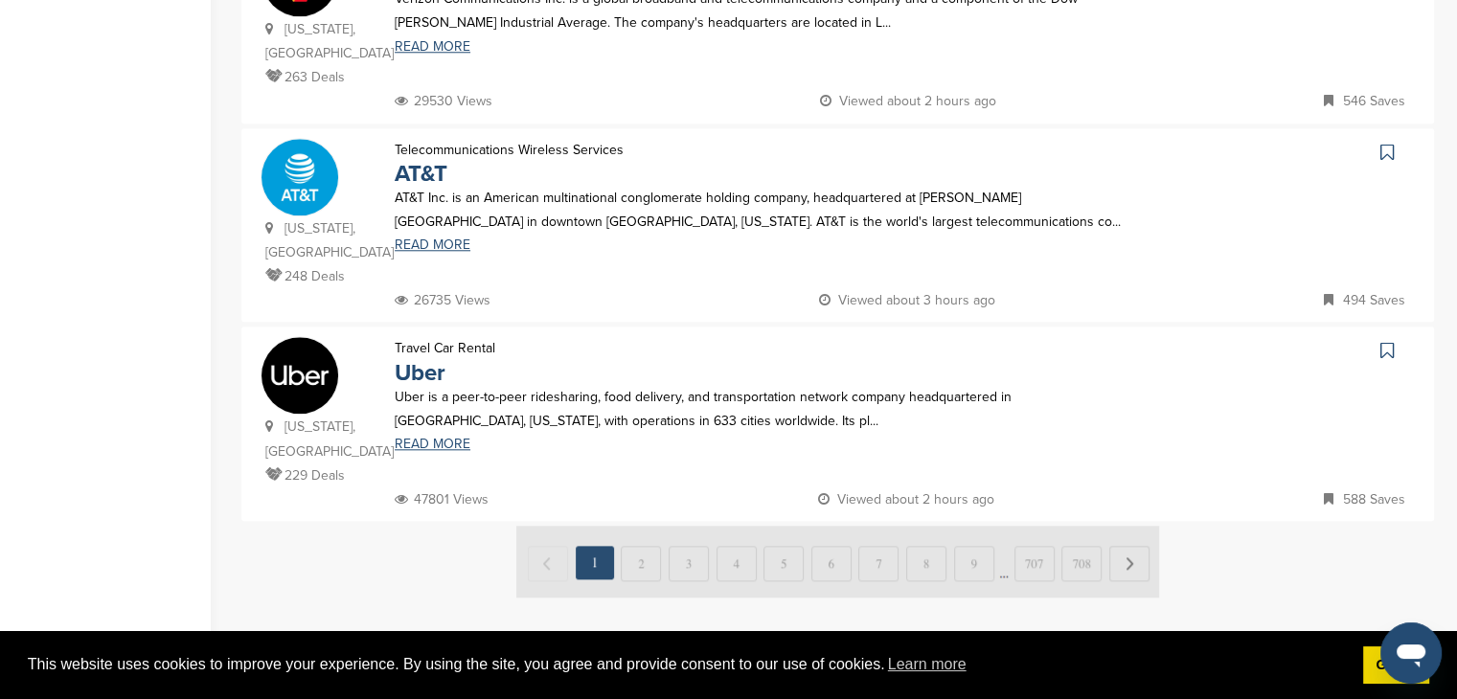
scroll to position [2011, 0]
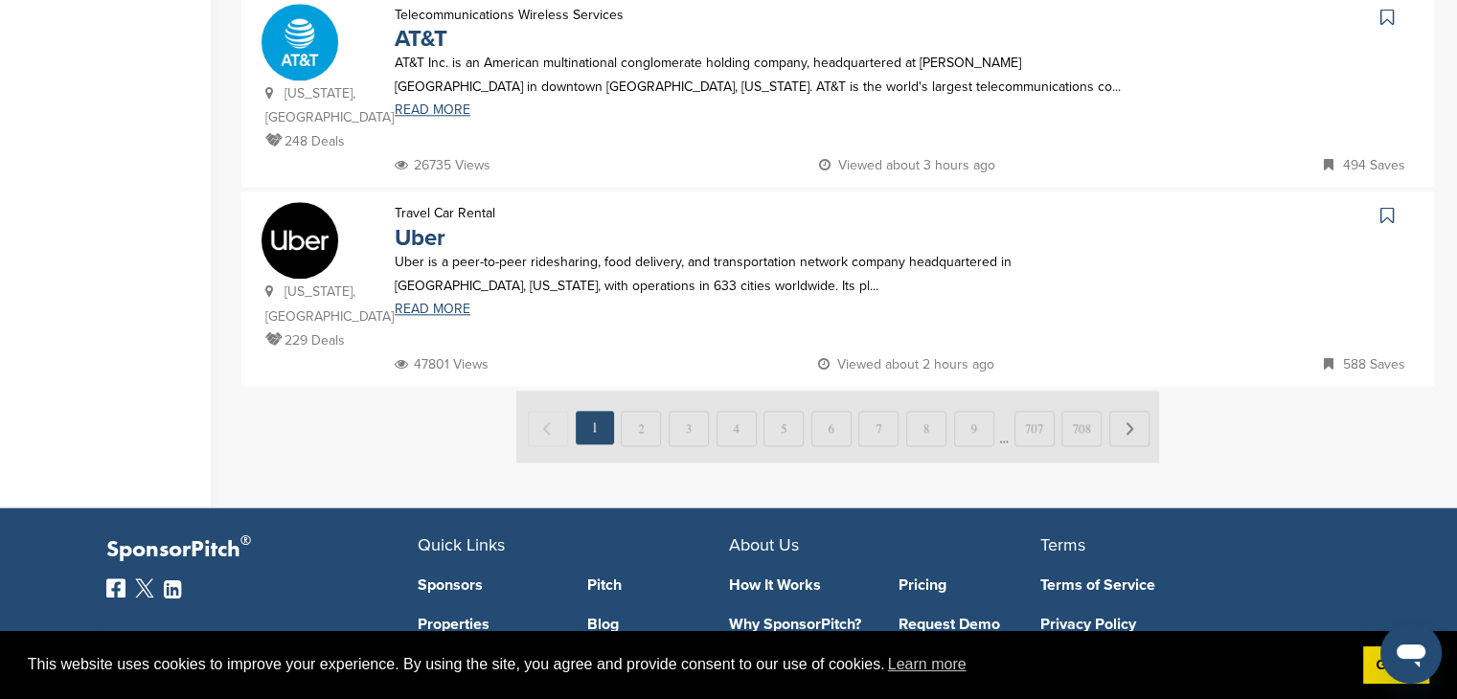
click at [663, 391] on img at bounding box center [837, 427] width 643 height 72
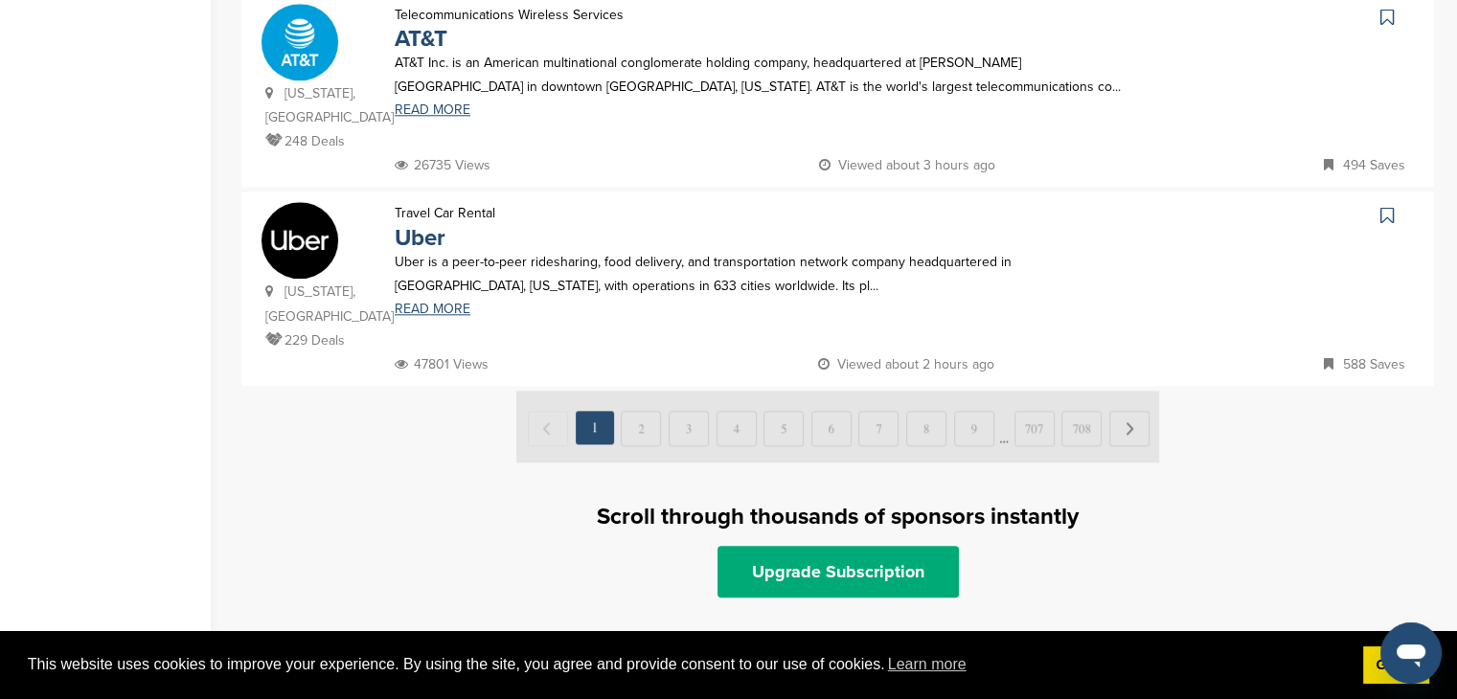
click at [644, 391] on img at bounding box center [837, 427] width 643 height 72
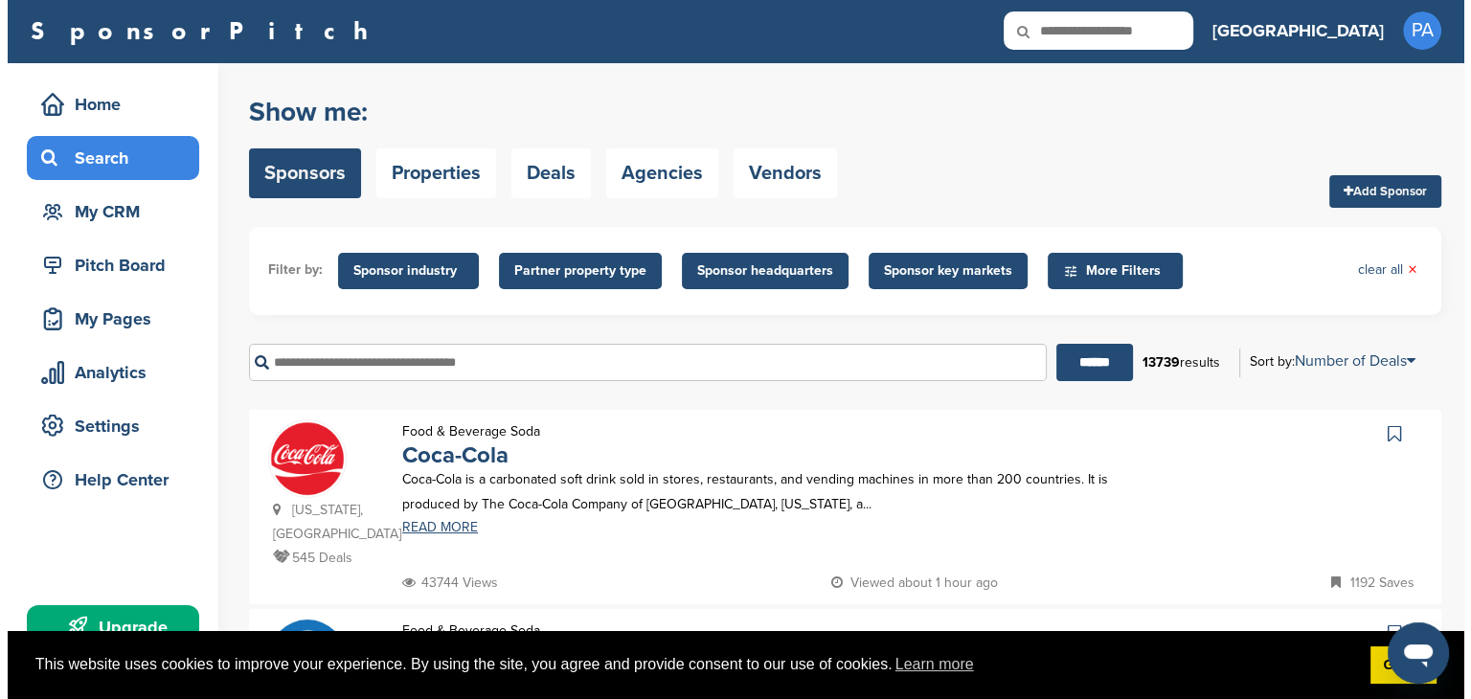
scroll to position [0, 0]
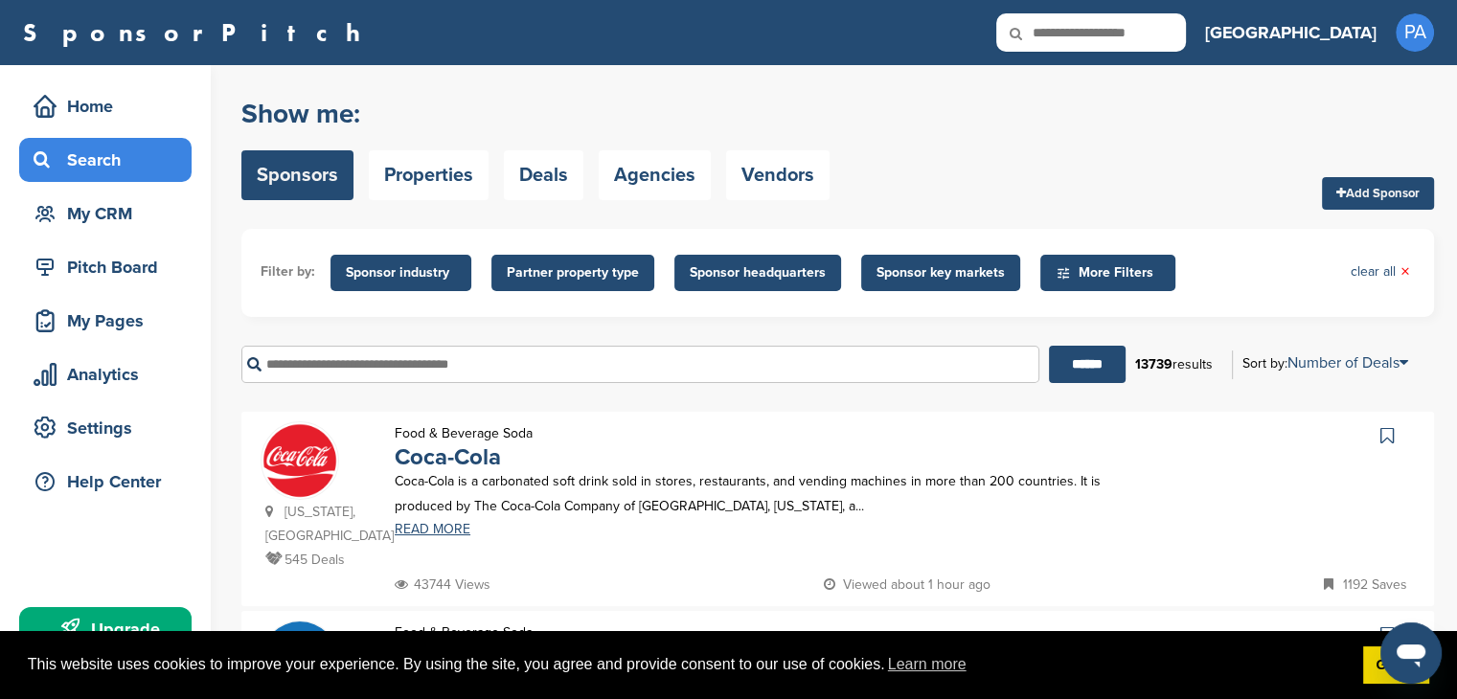
click at [408, 270] on span "Sponsor industry" at bounding box center [401, 272] width 110 height 21
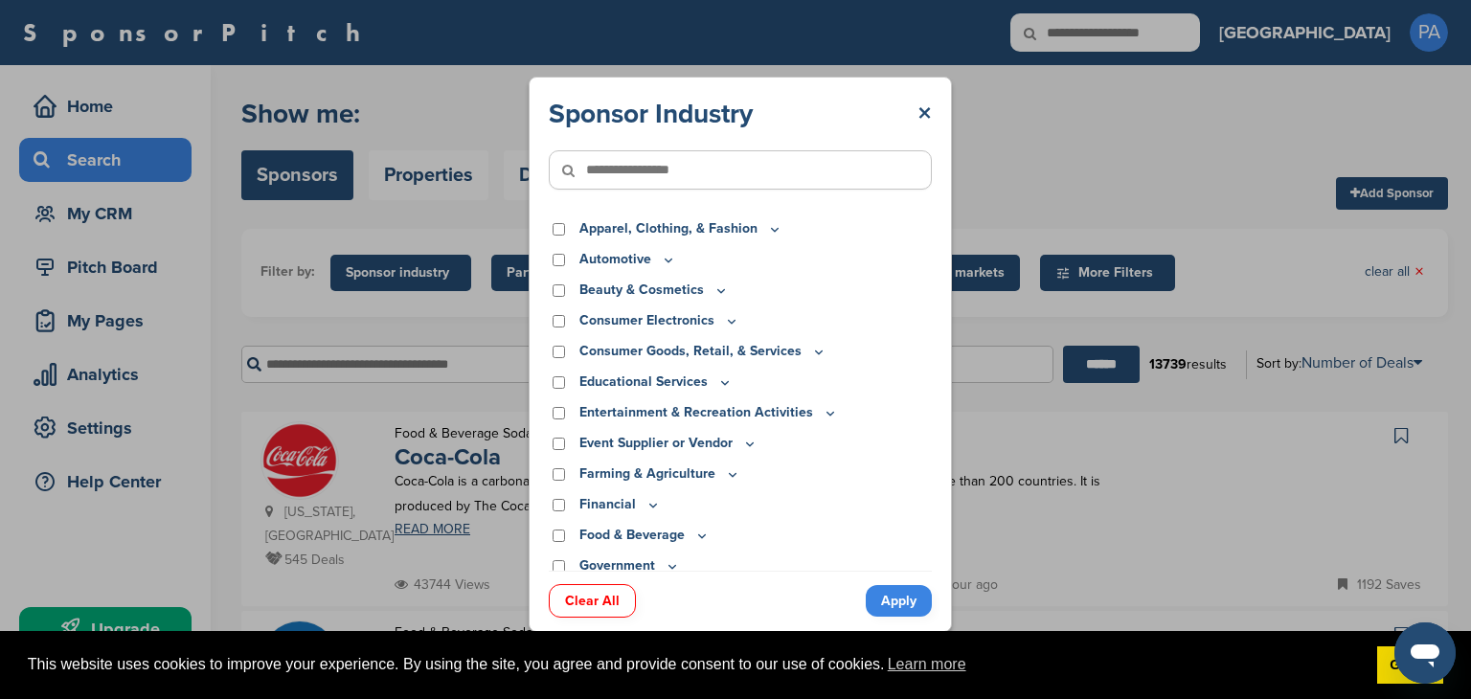
click at [1119, 365] on div "Sponsor Industry × Apparel, Clothing, & Fashion Accessories Athletic Apparel & …" at bounding box center [740, 354] width 1481 height 709
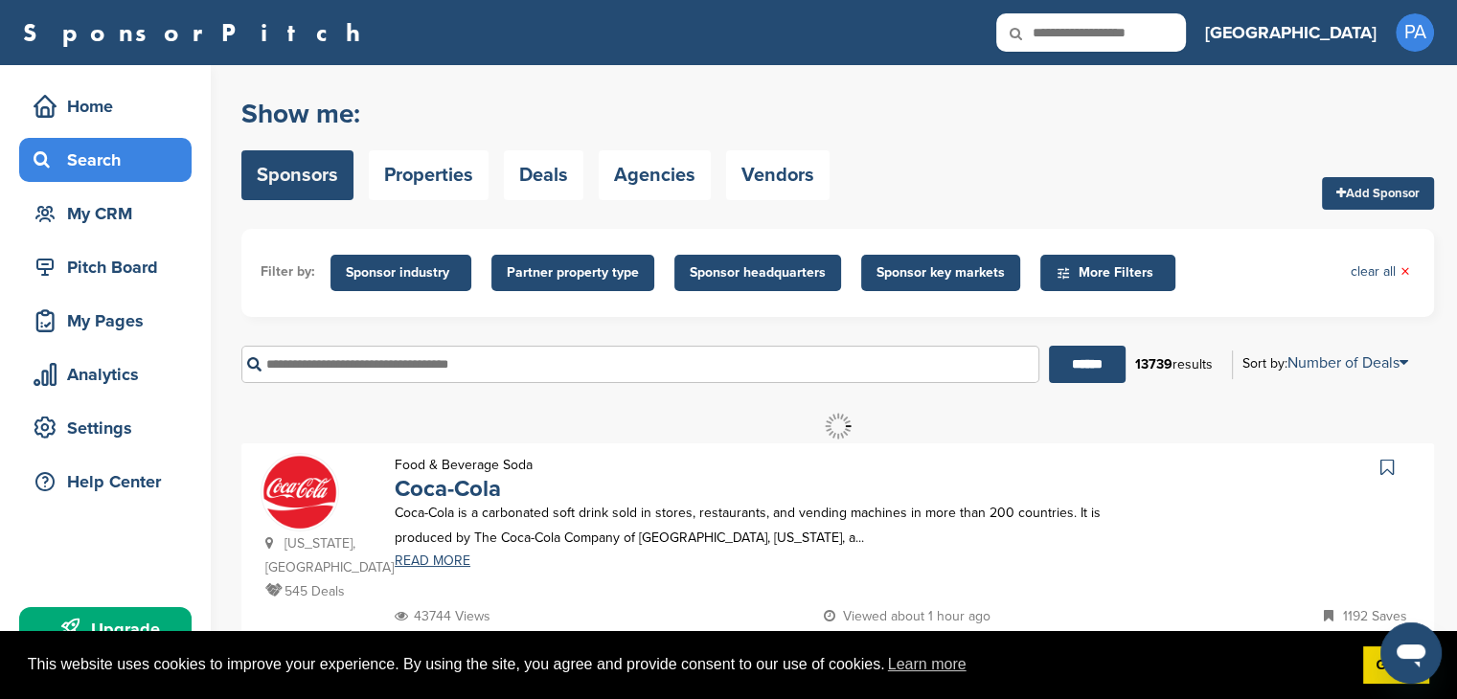
click at [832, 276] on span "Sponsor headquarters" at bounding box center [757, 273] width 167 height 36
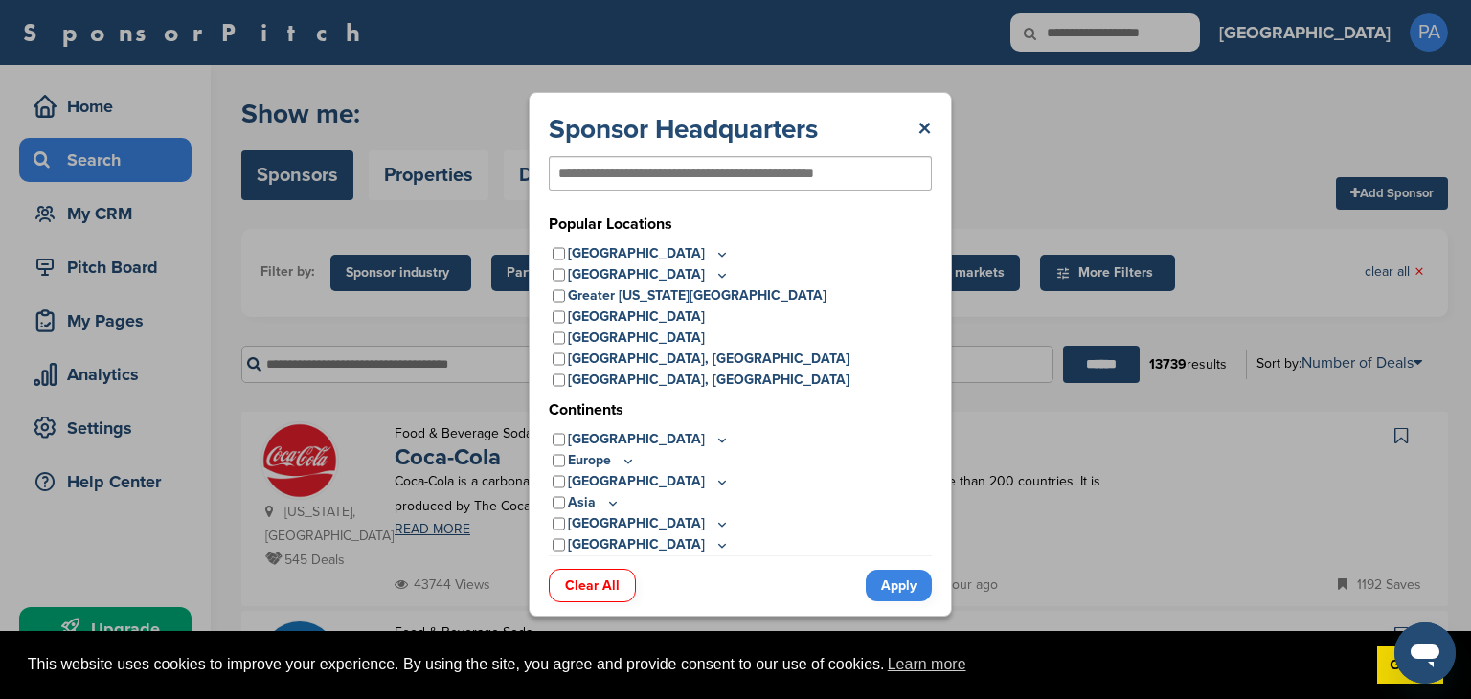
click at [737, 182] on div at bounding box center [740, 173] width 383 height 34
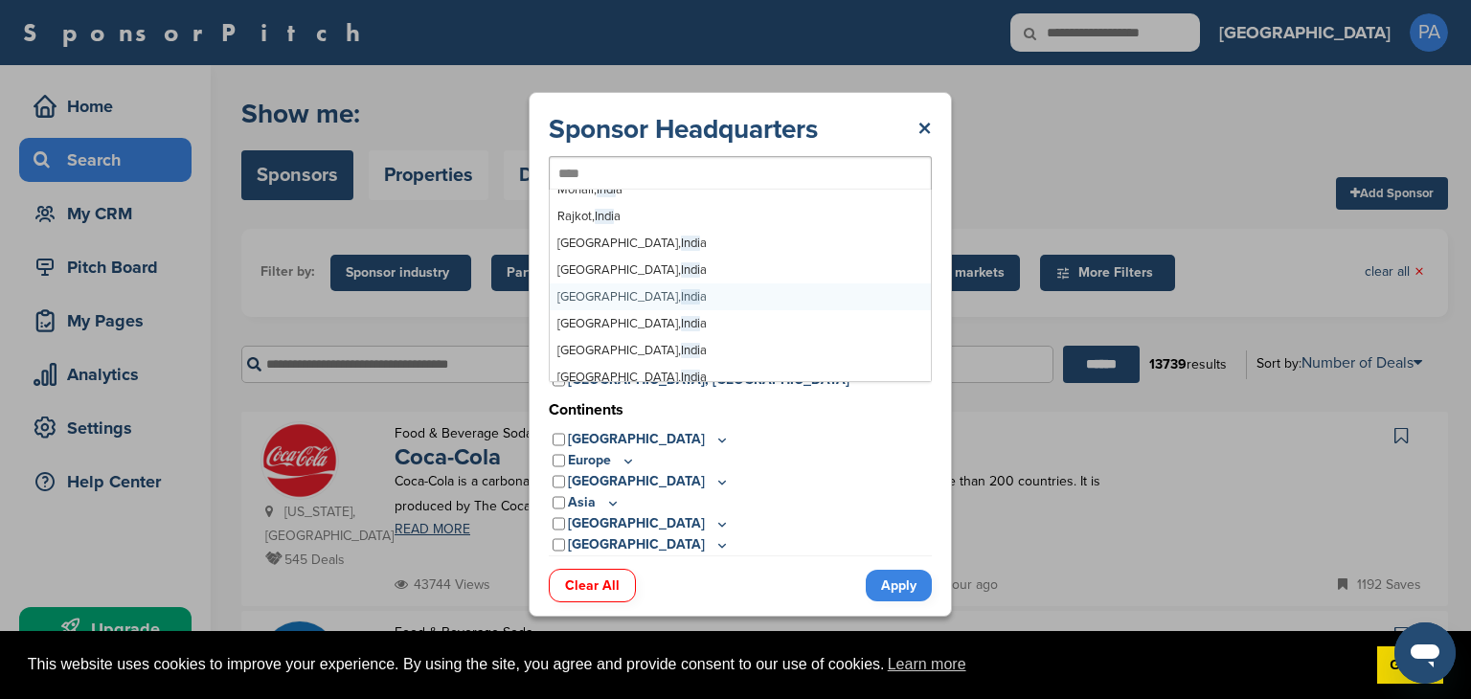
scroll to position [96, 0]
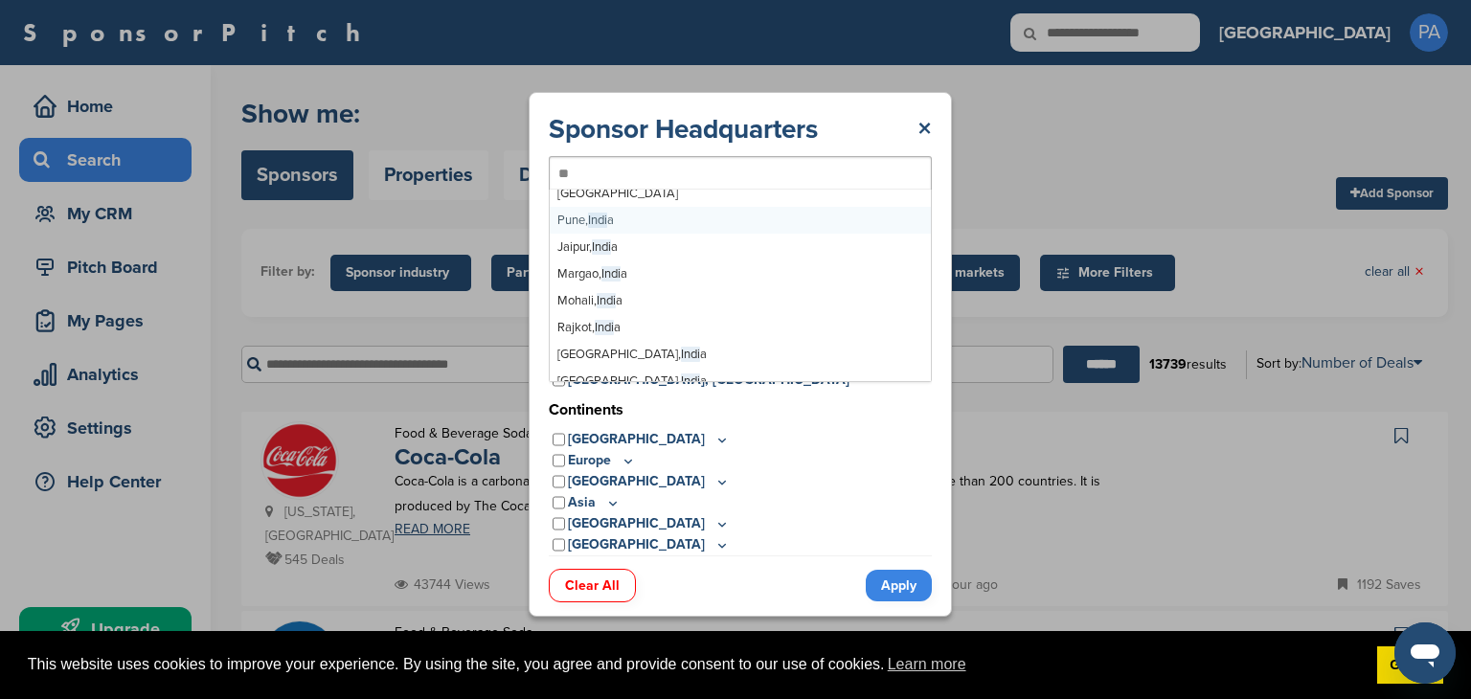
type input "*"
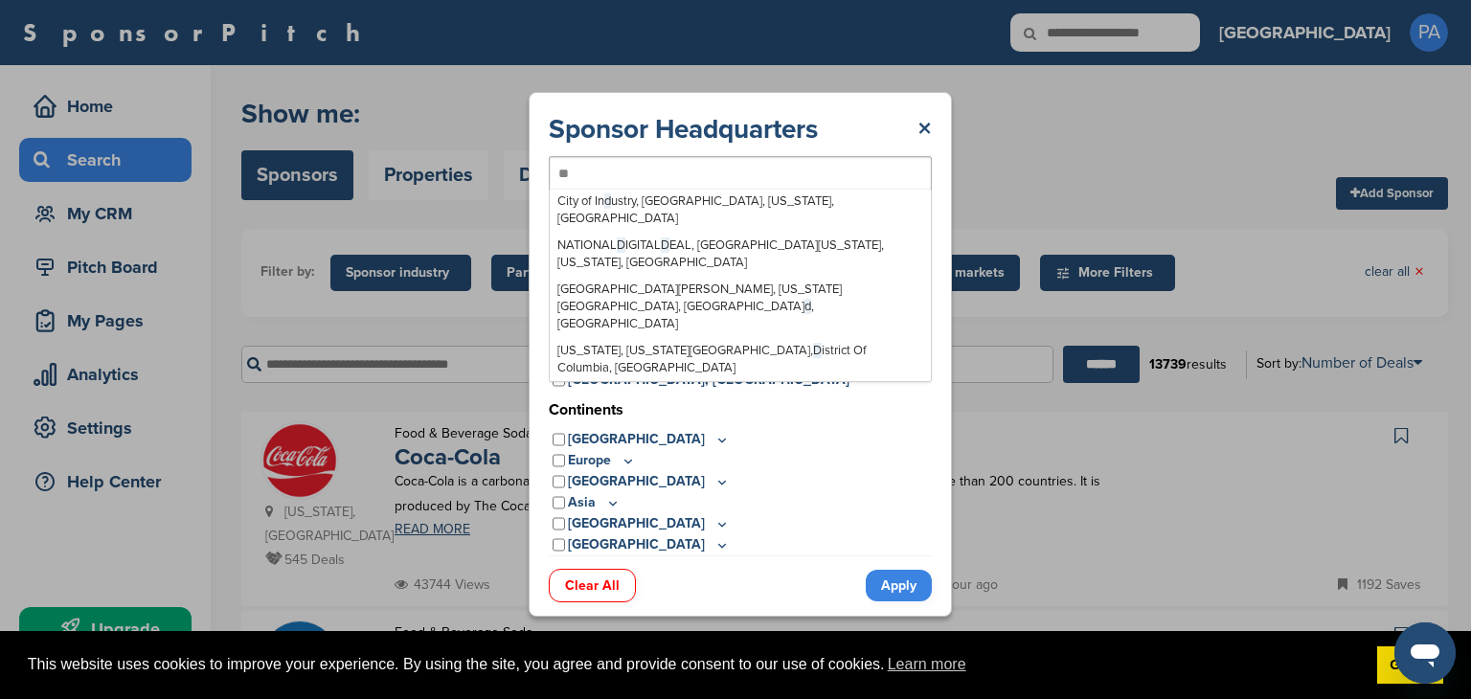
scroll to position [0, 0]
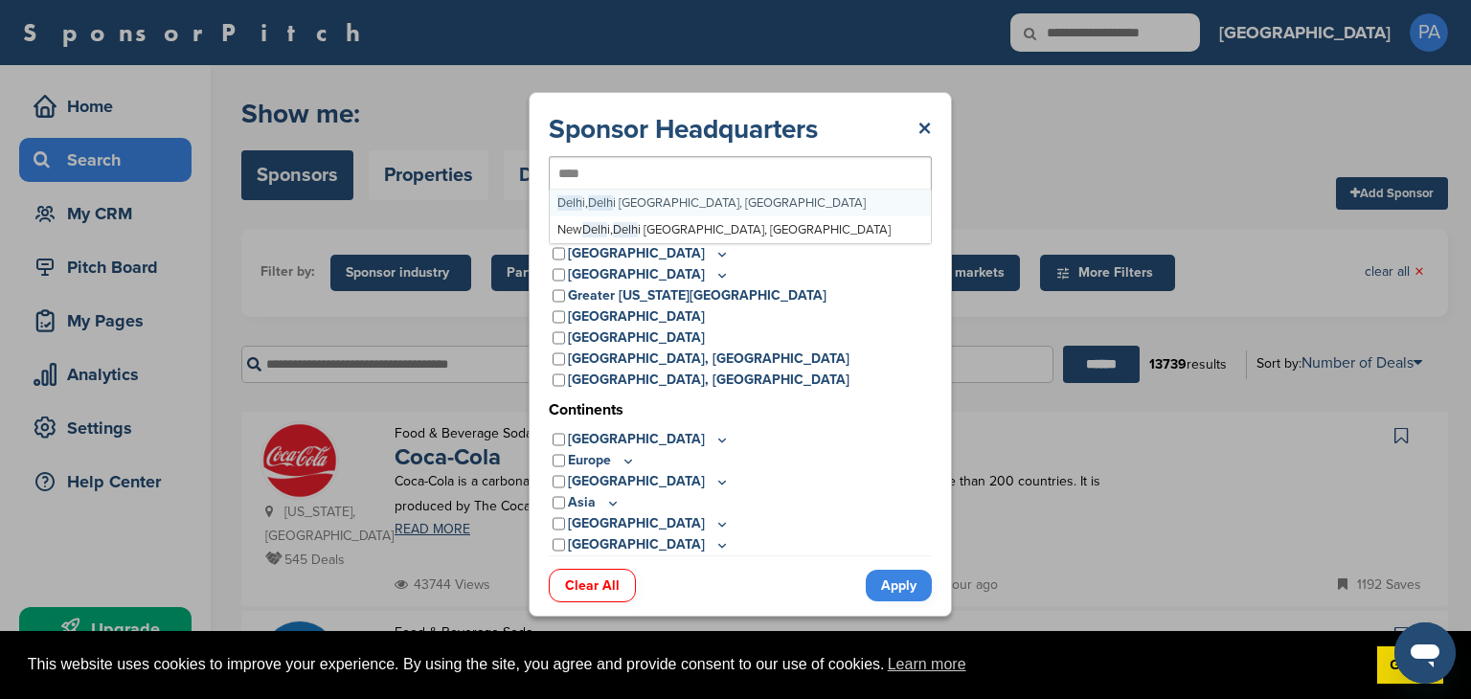
type input "*****"
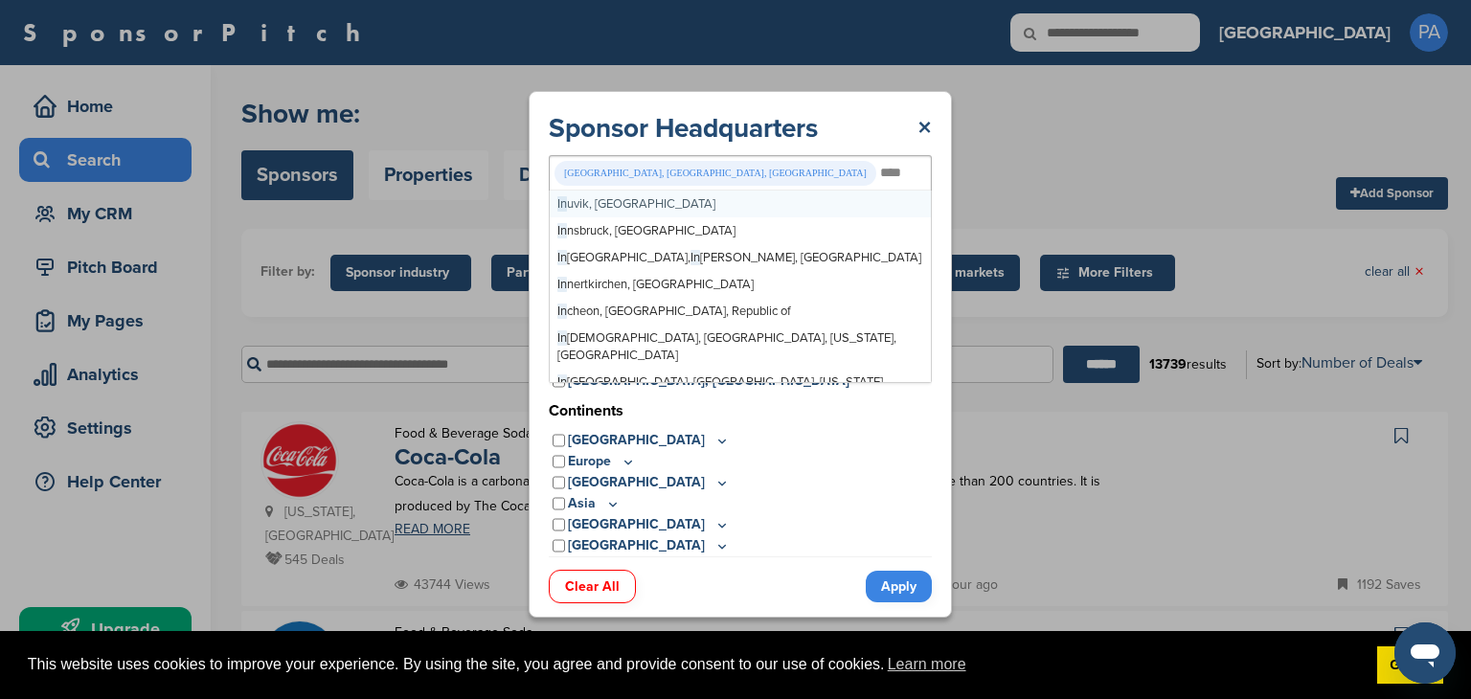
type input "*****"
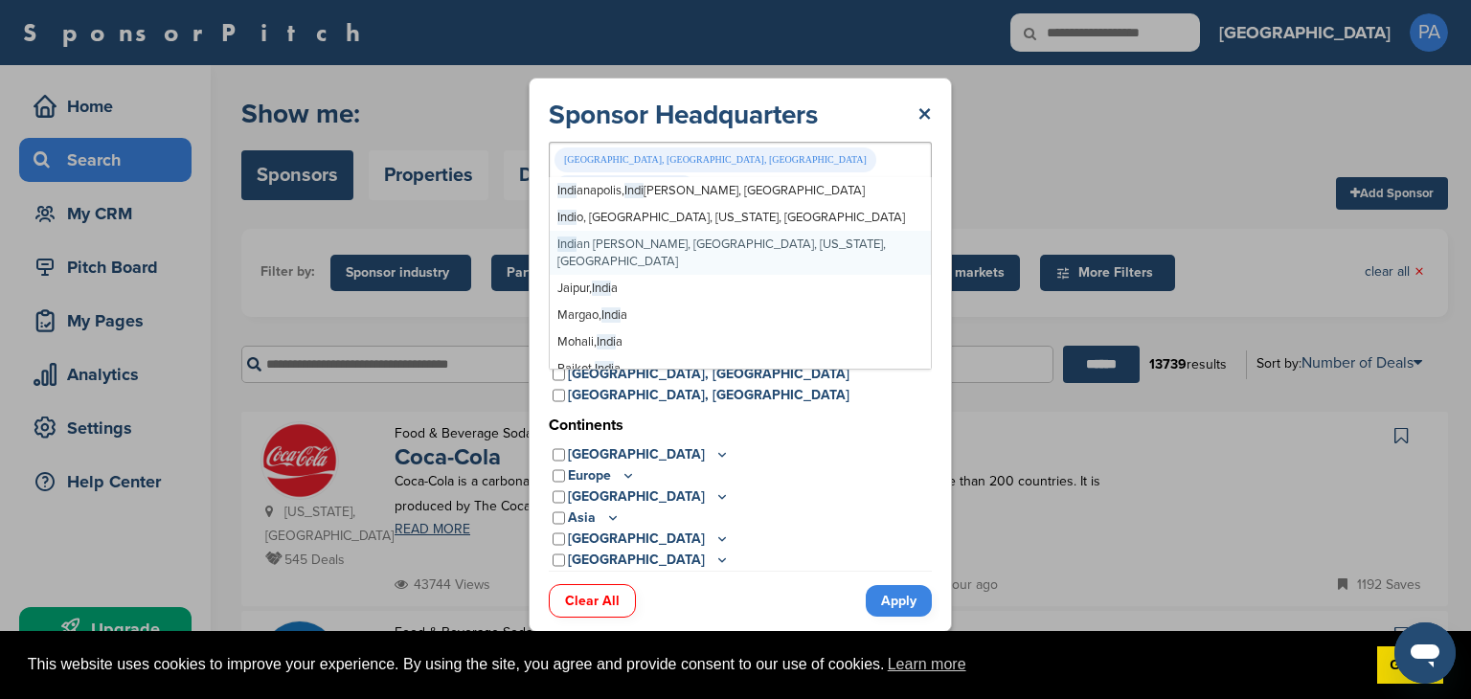
type input "*****"
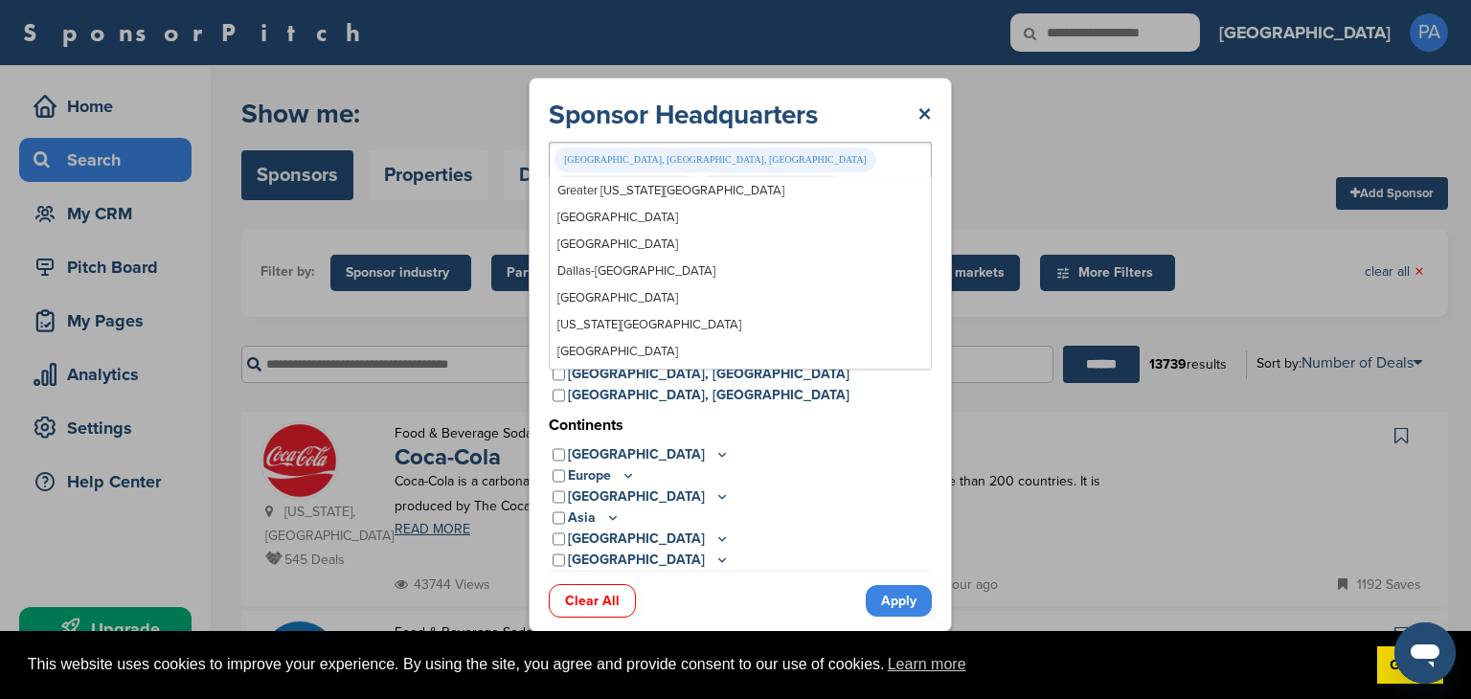
scroll to position [14666, 0]
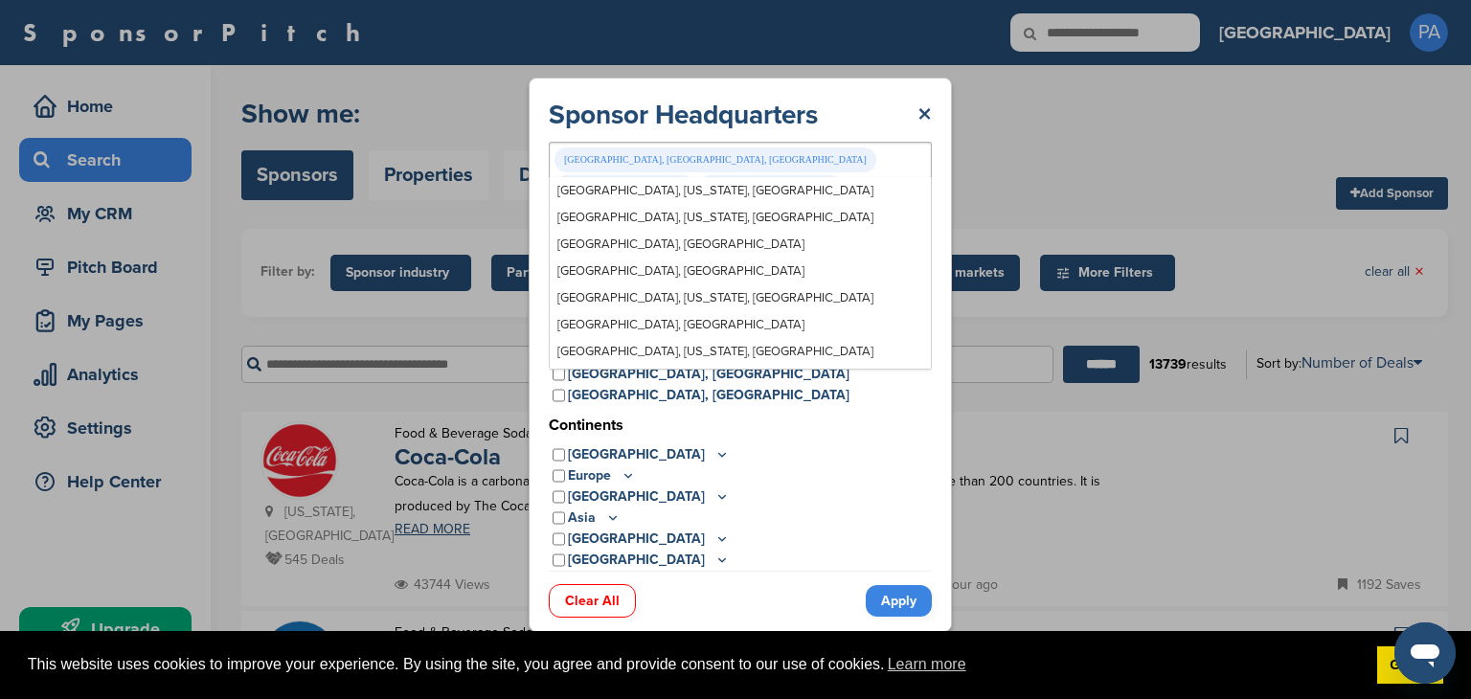
type input "*****"
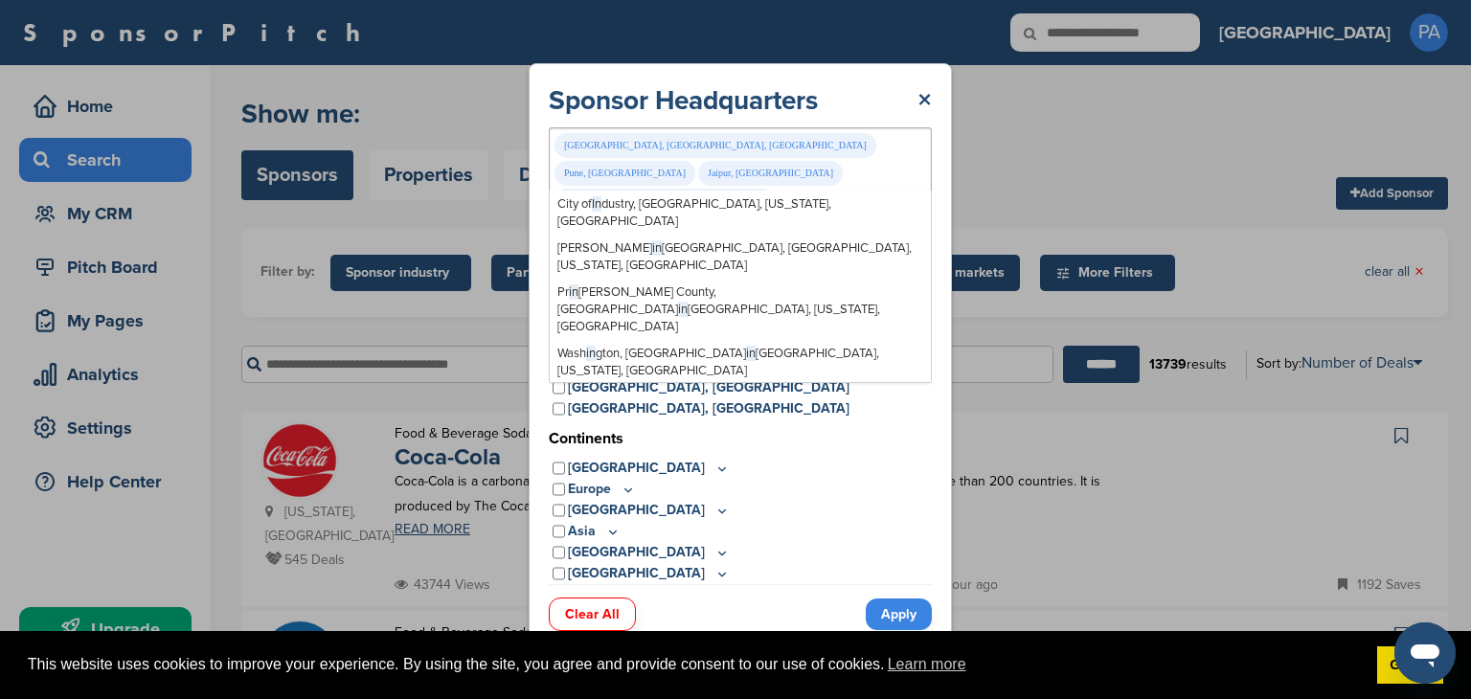
scroll to position [0, 0]
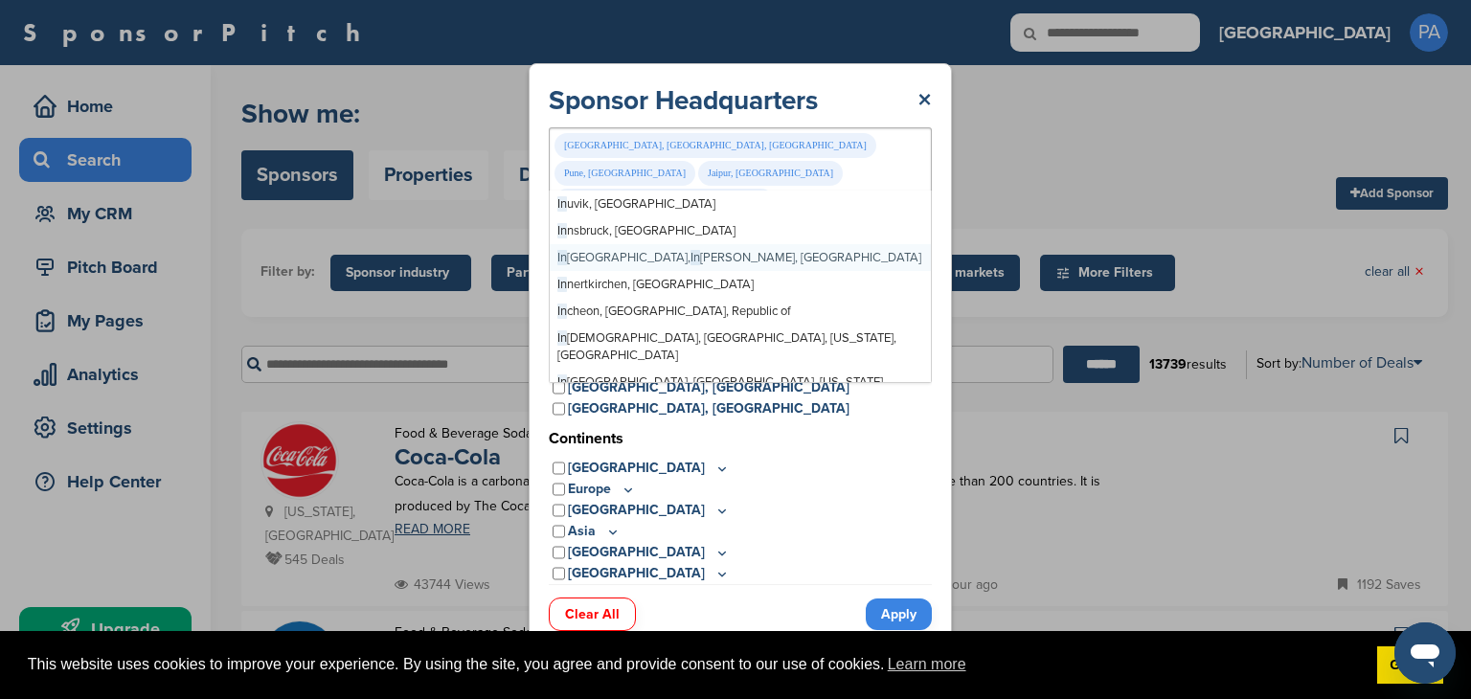
type input "*****"
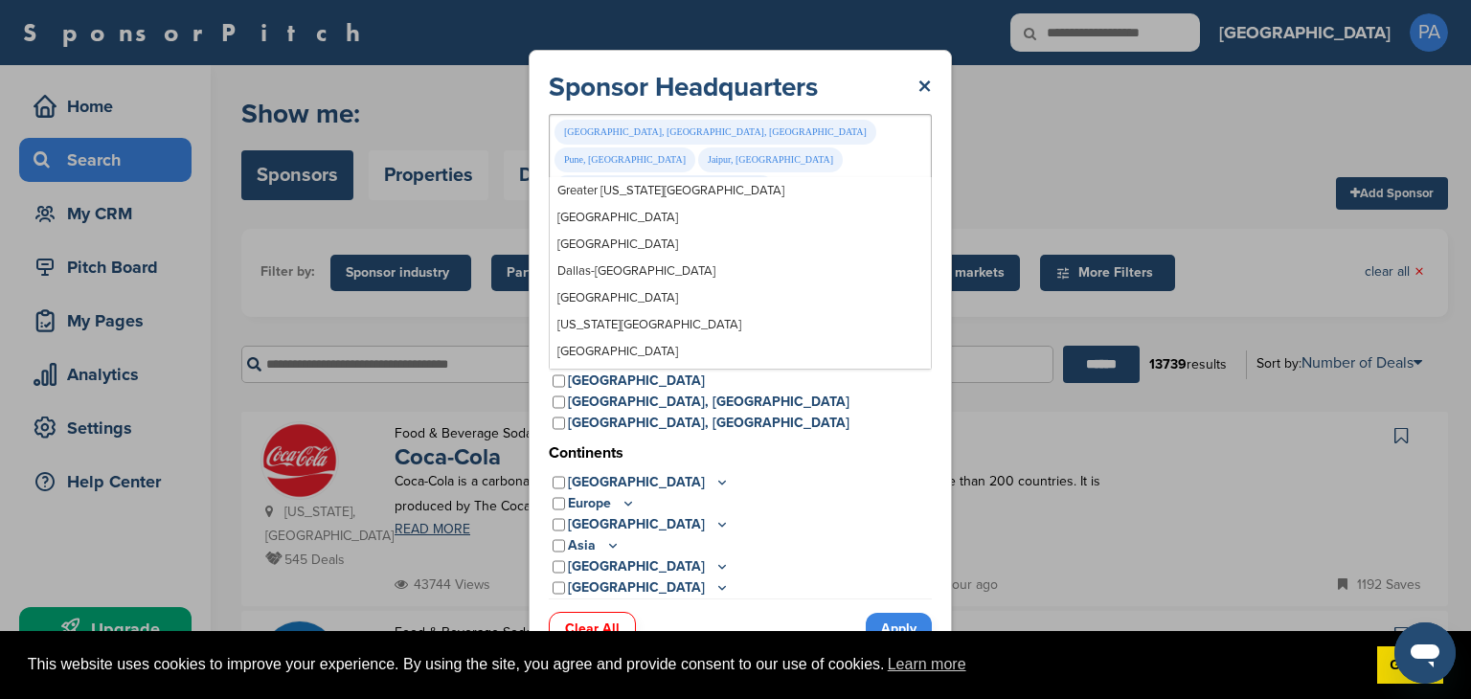
scroll to position [12494, 0]
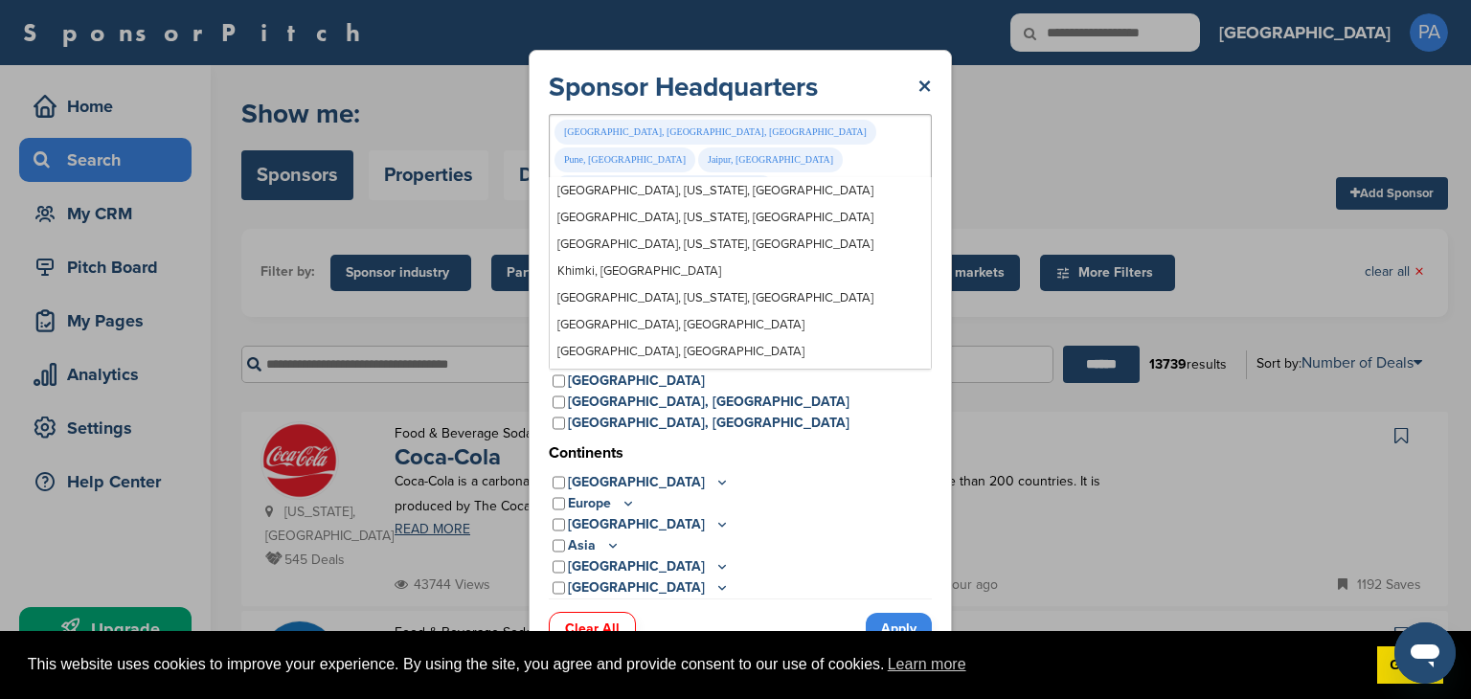
type input "*****"
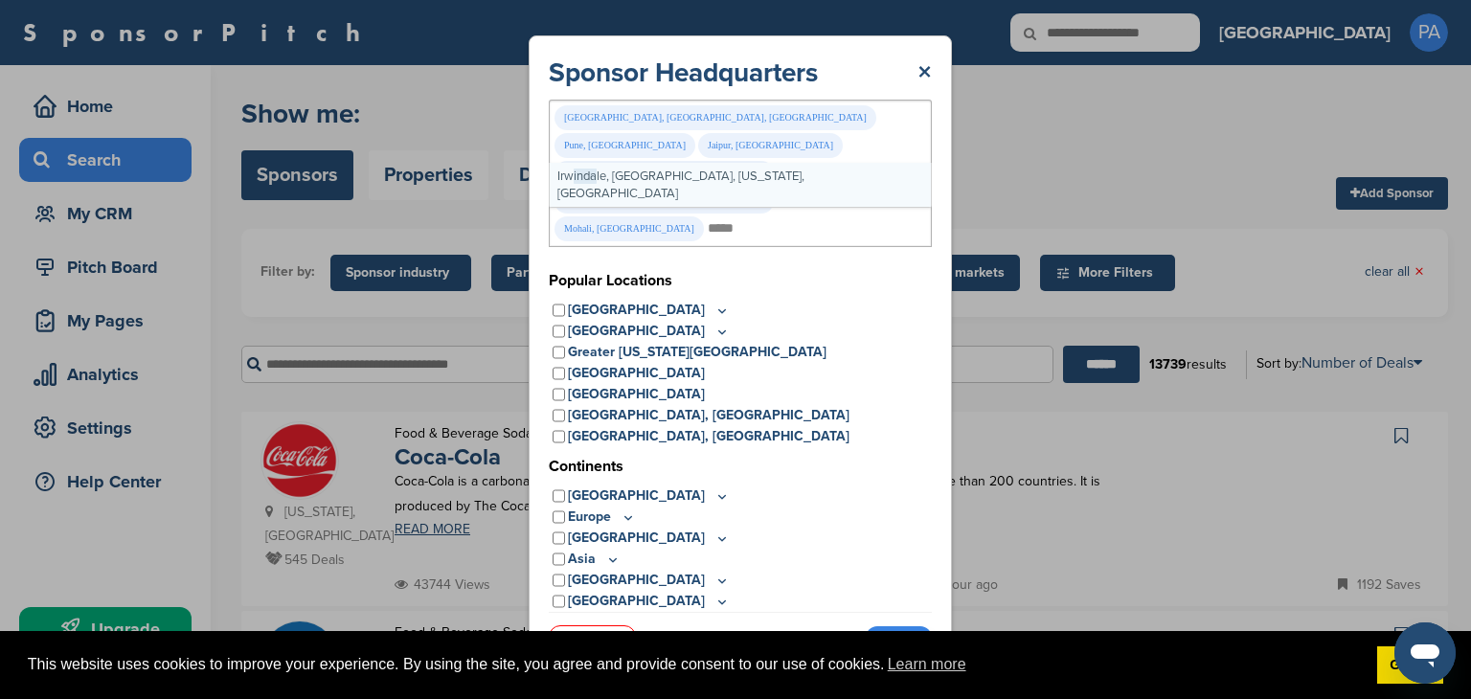
scroll to position [0, 0]
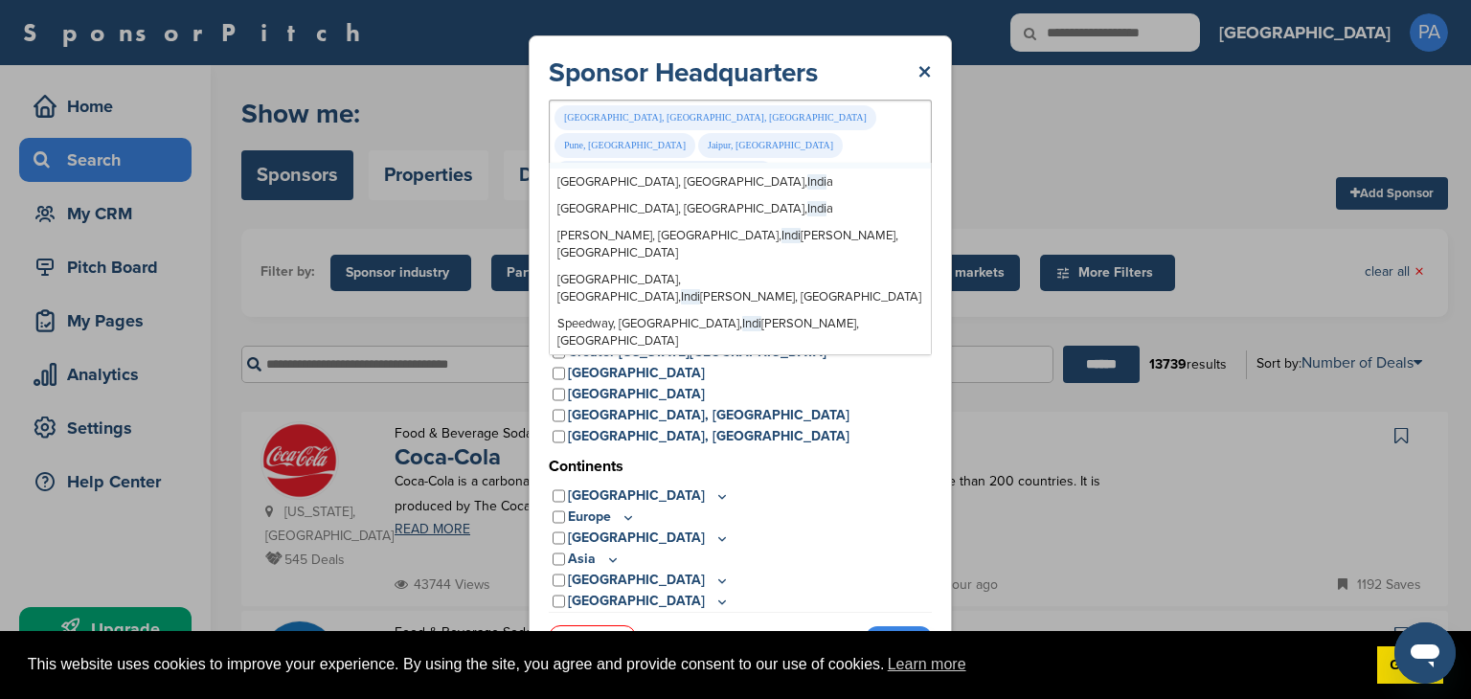
type input "*****"
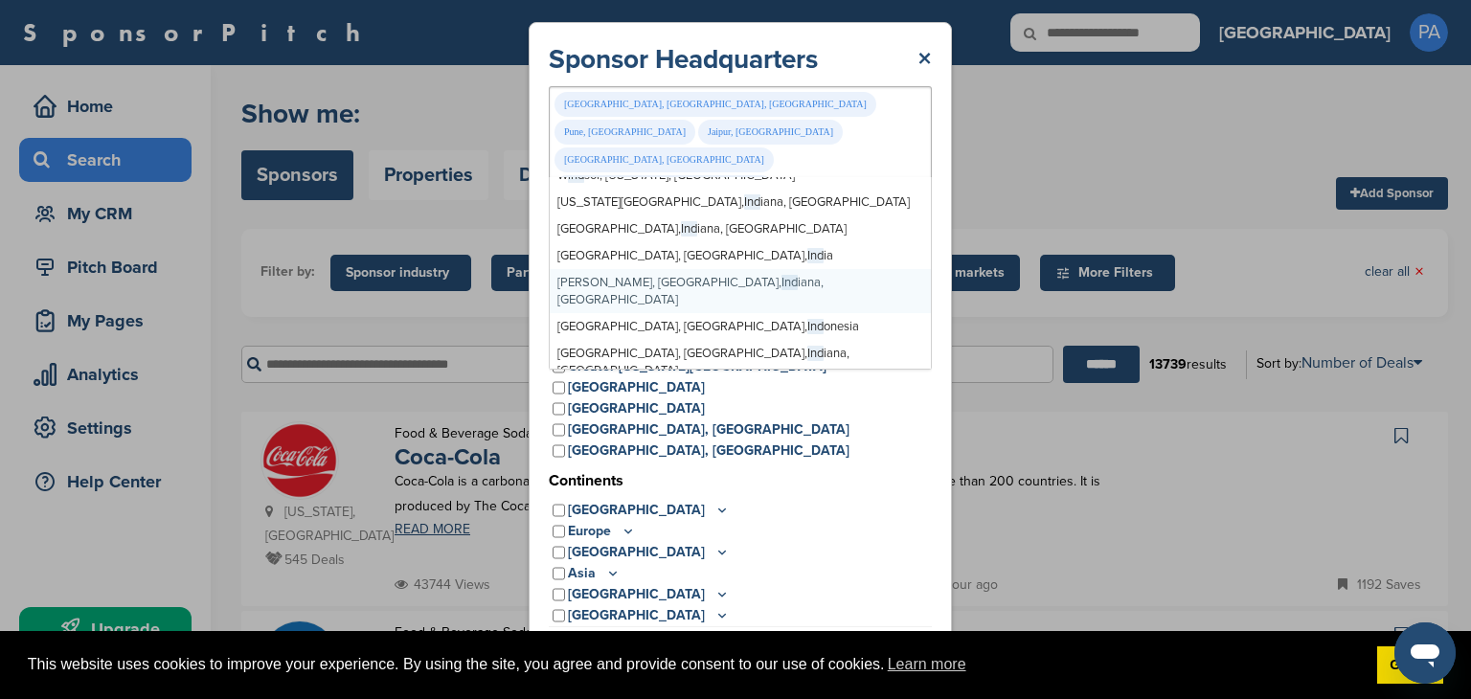
type input "*****"
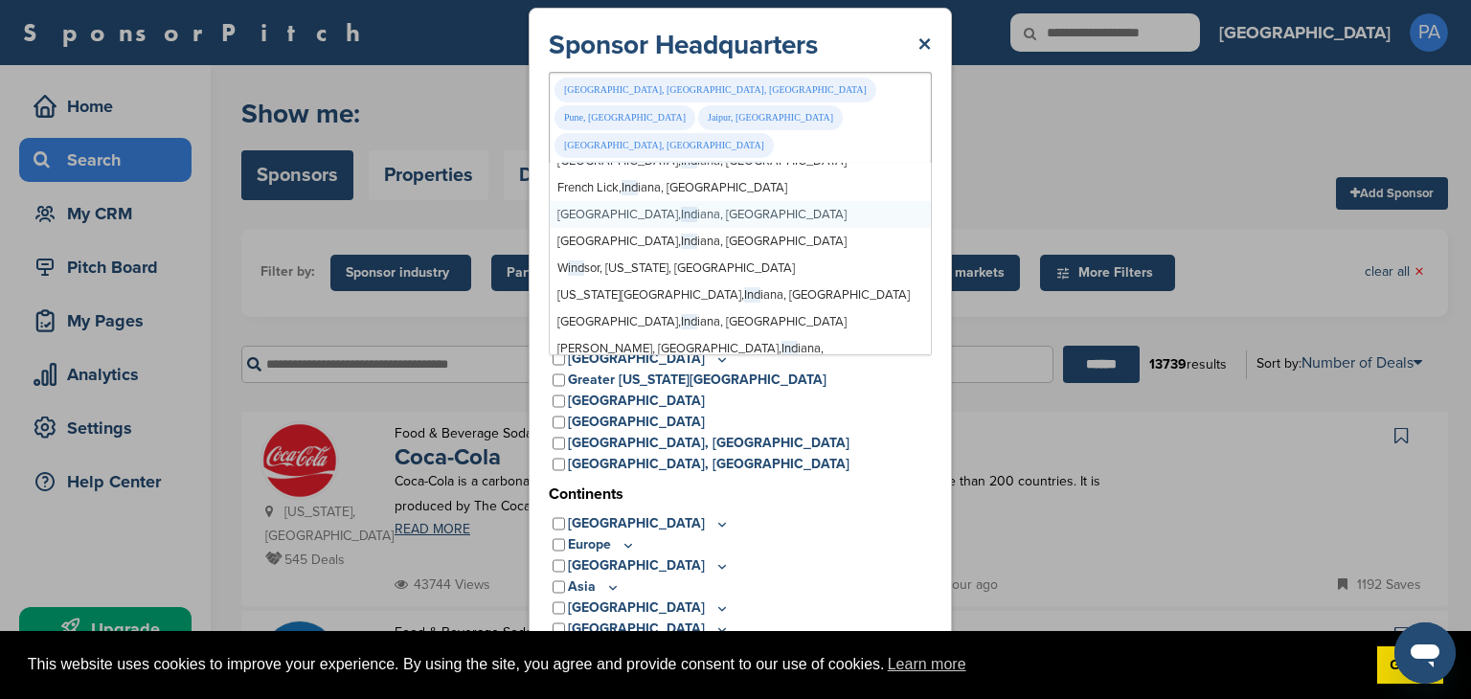
type input "*****"
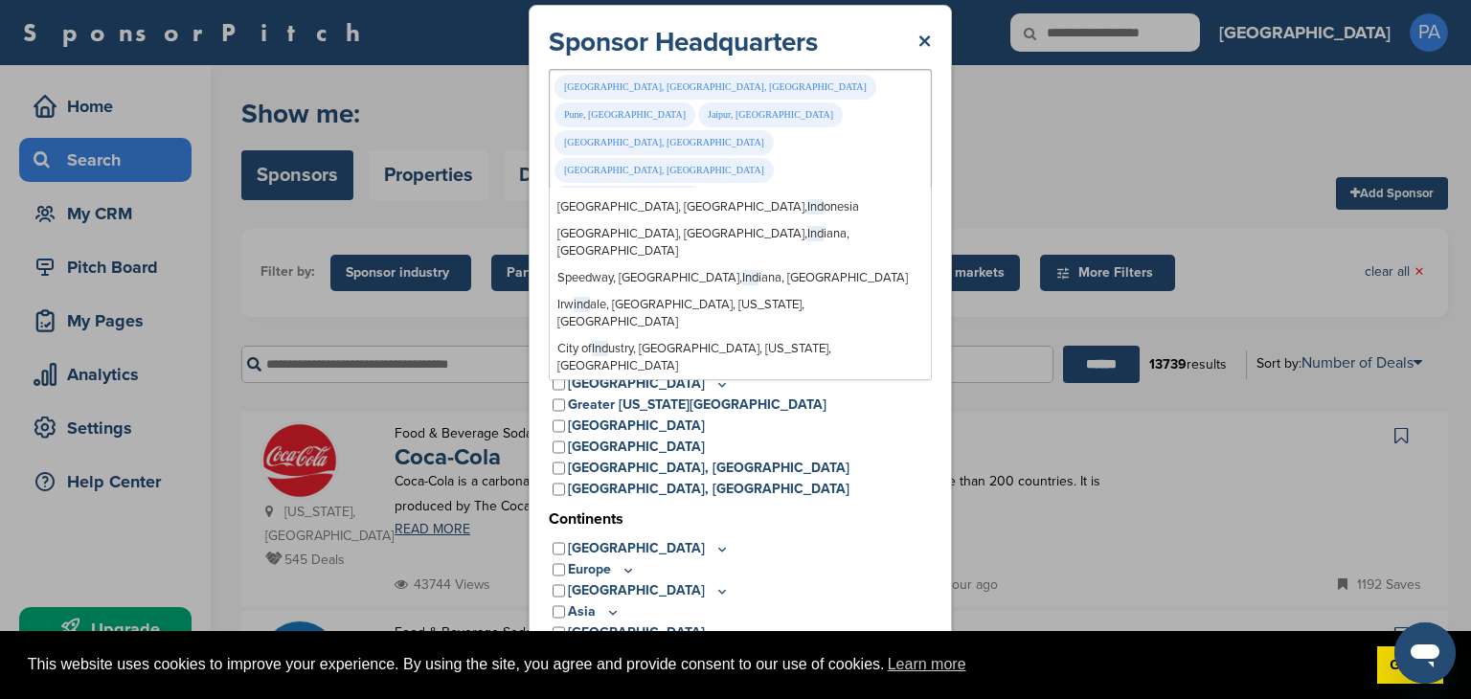
scroll to position [322, 0]
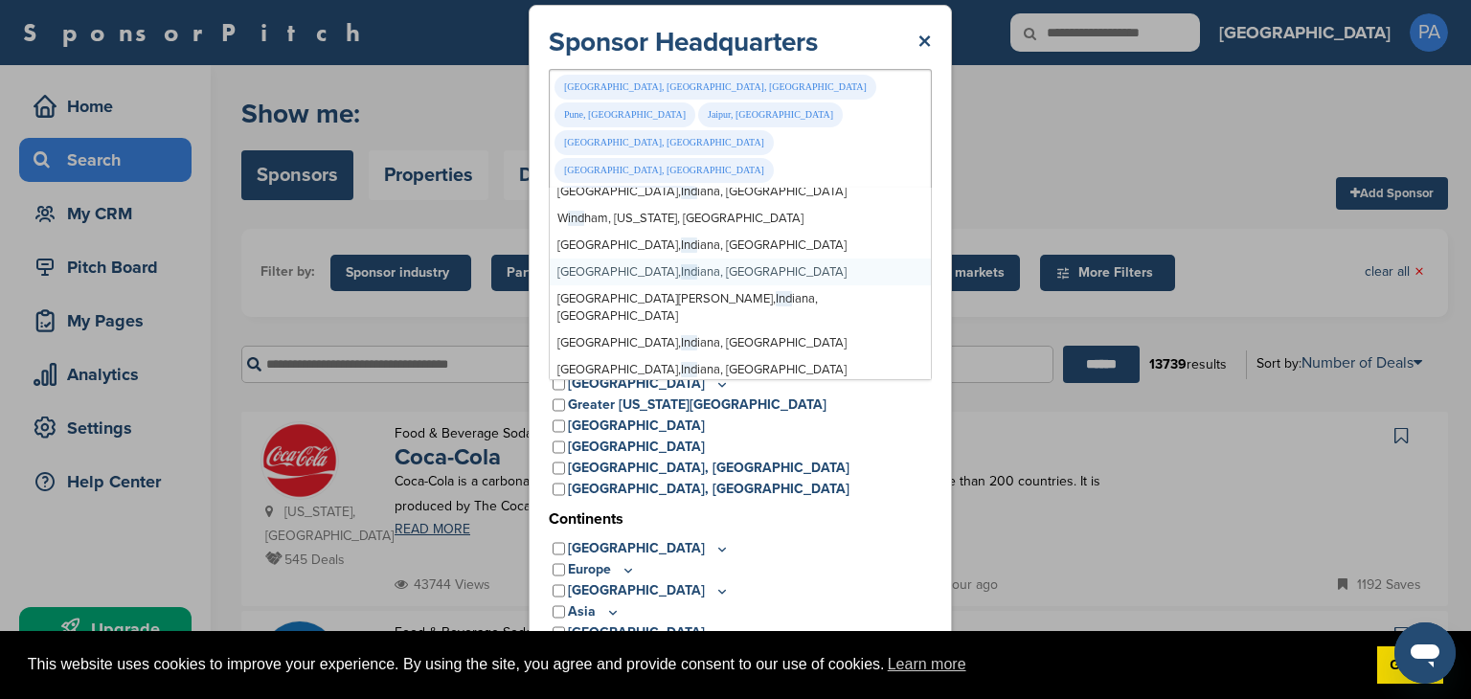
type input "*****"
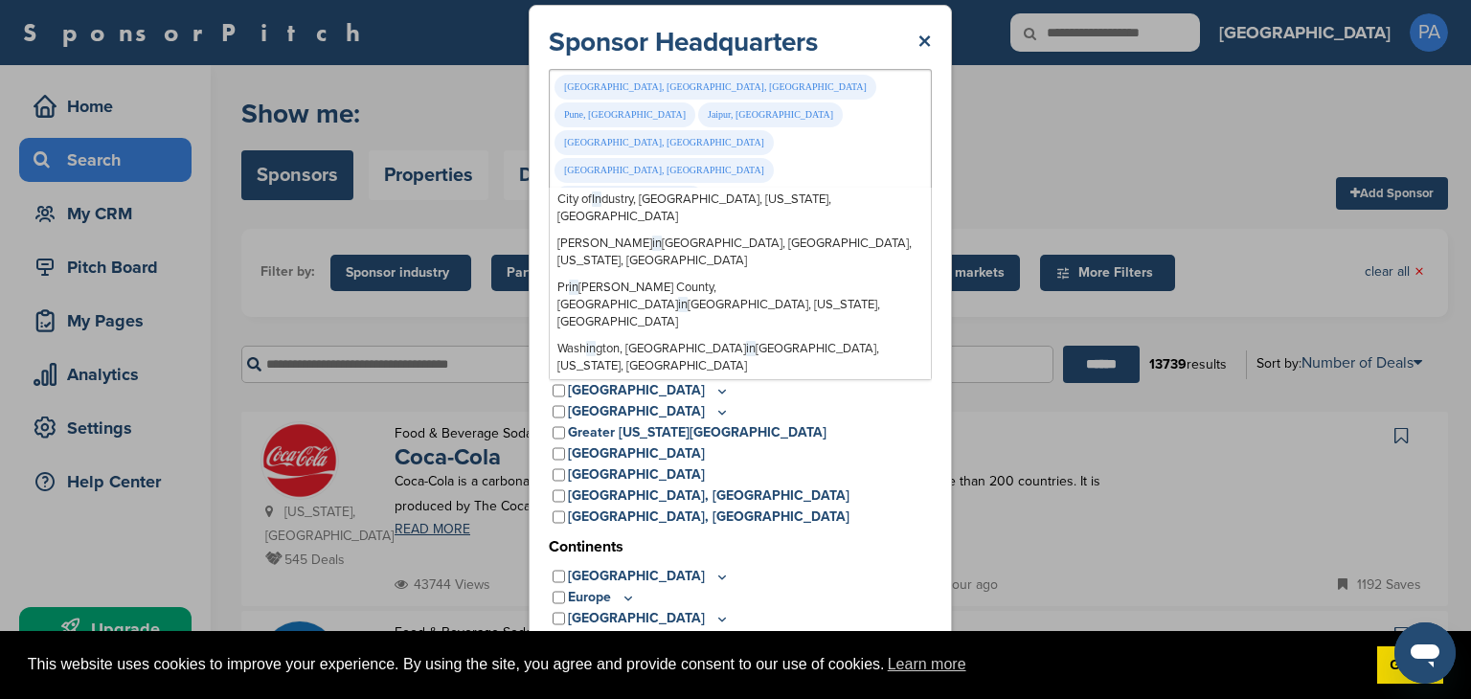
scroll to position [0, 0]
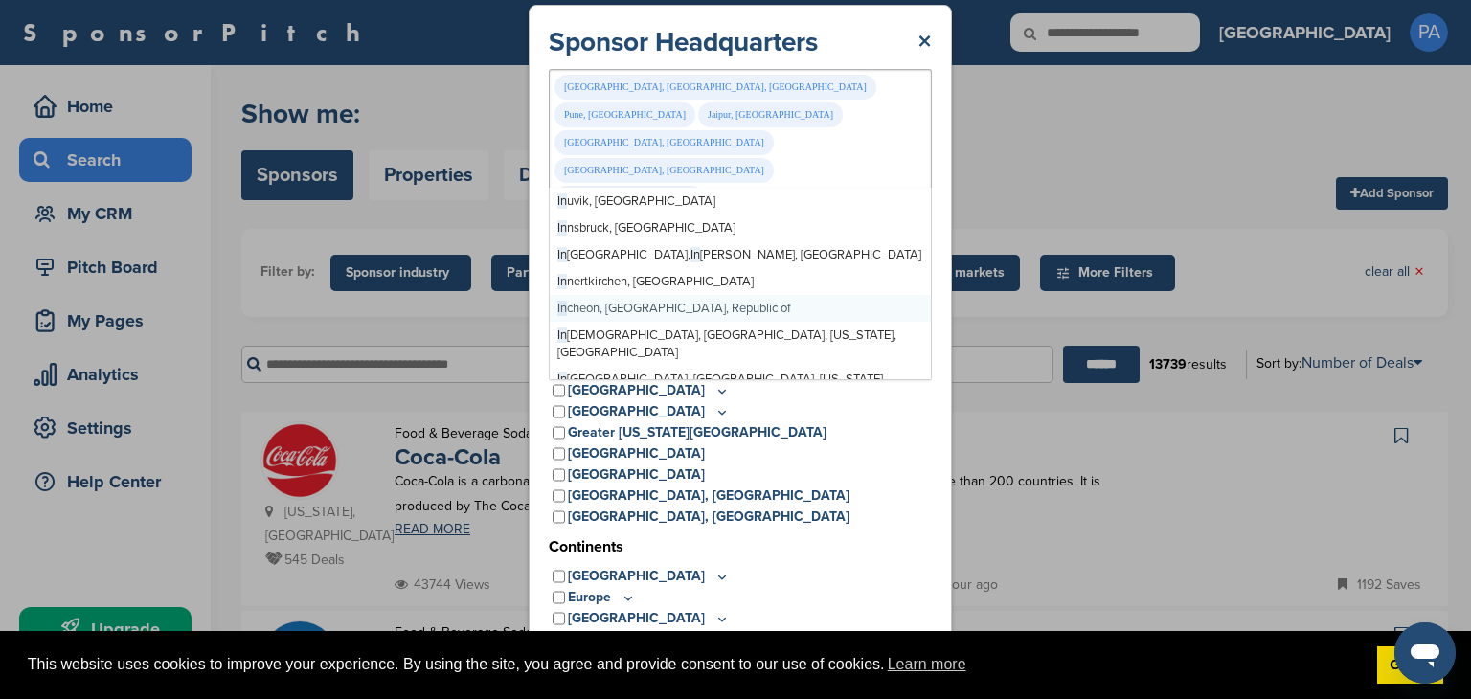
type input "*****"
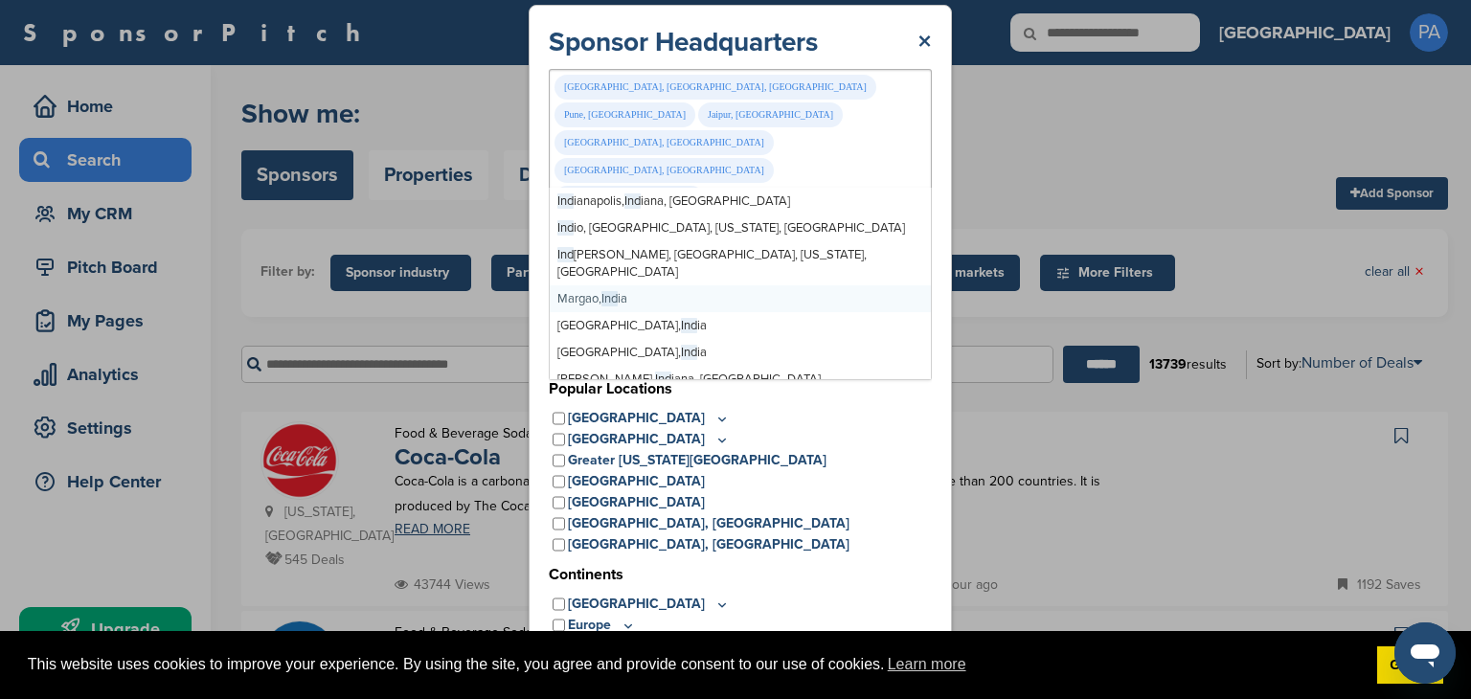
type input "*****"
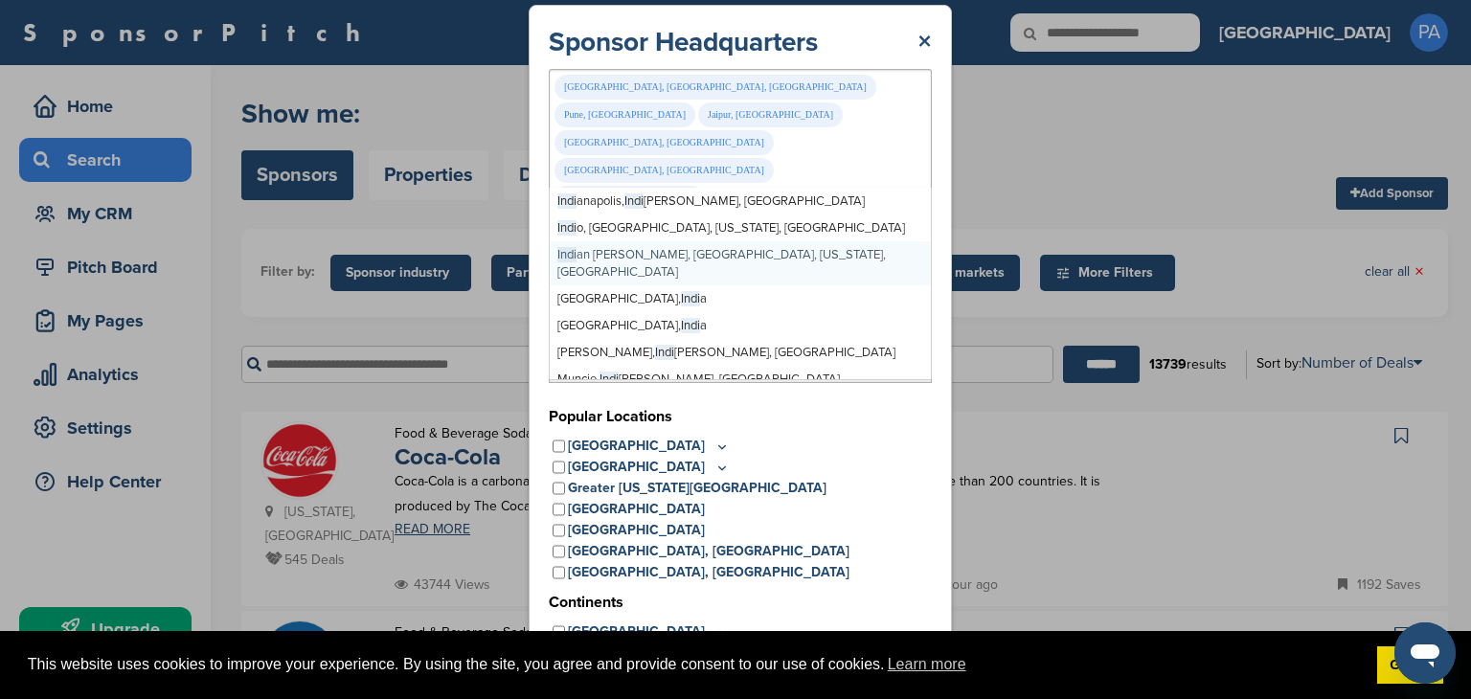
type input "*****"
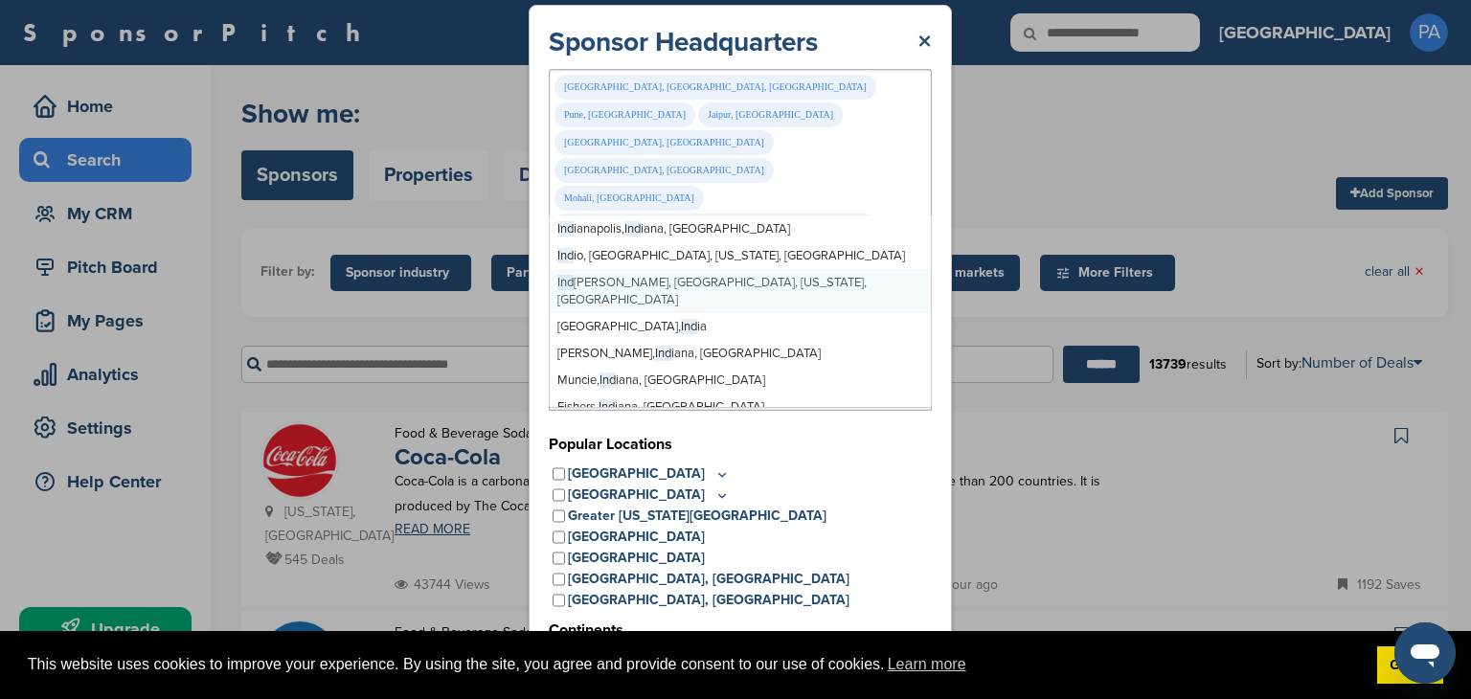
type input "*****"
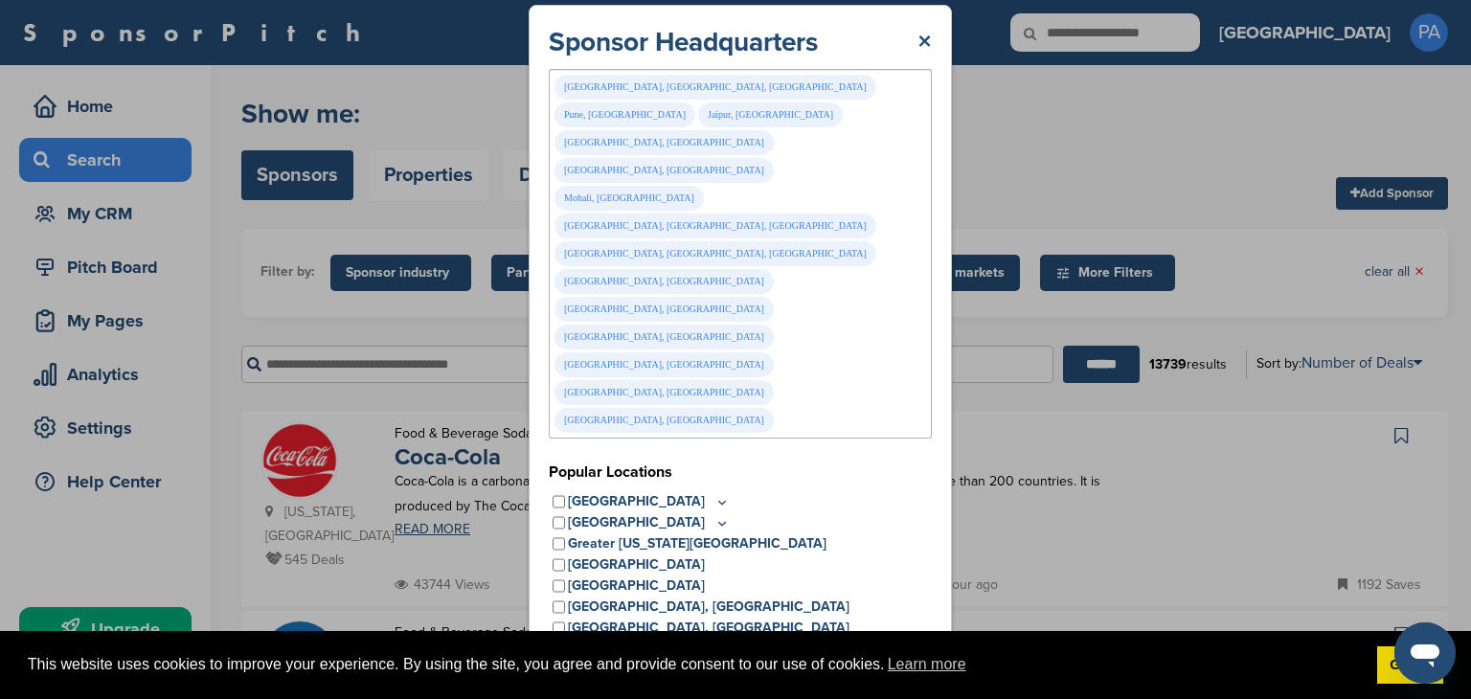
click at [850, 677] on div "North America" at bounding box center [740, 687] width 383 height 21
click at [1388, 672] on link "Got it!" at bounding box center [1410, 666] width 66 height 38
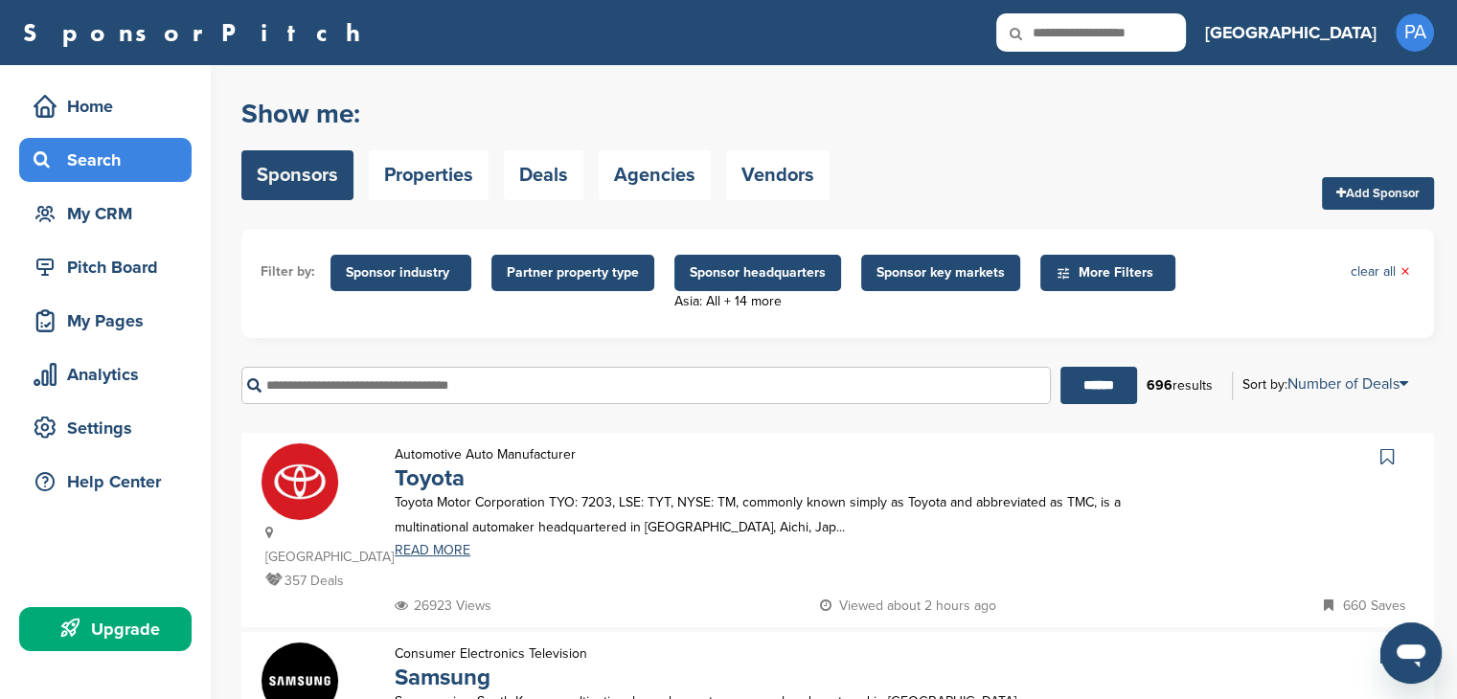
click at [590, 280] on span "Partner property type" at bounding box center [573, 272] width 132 height 21
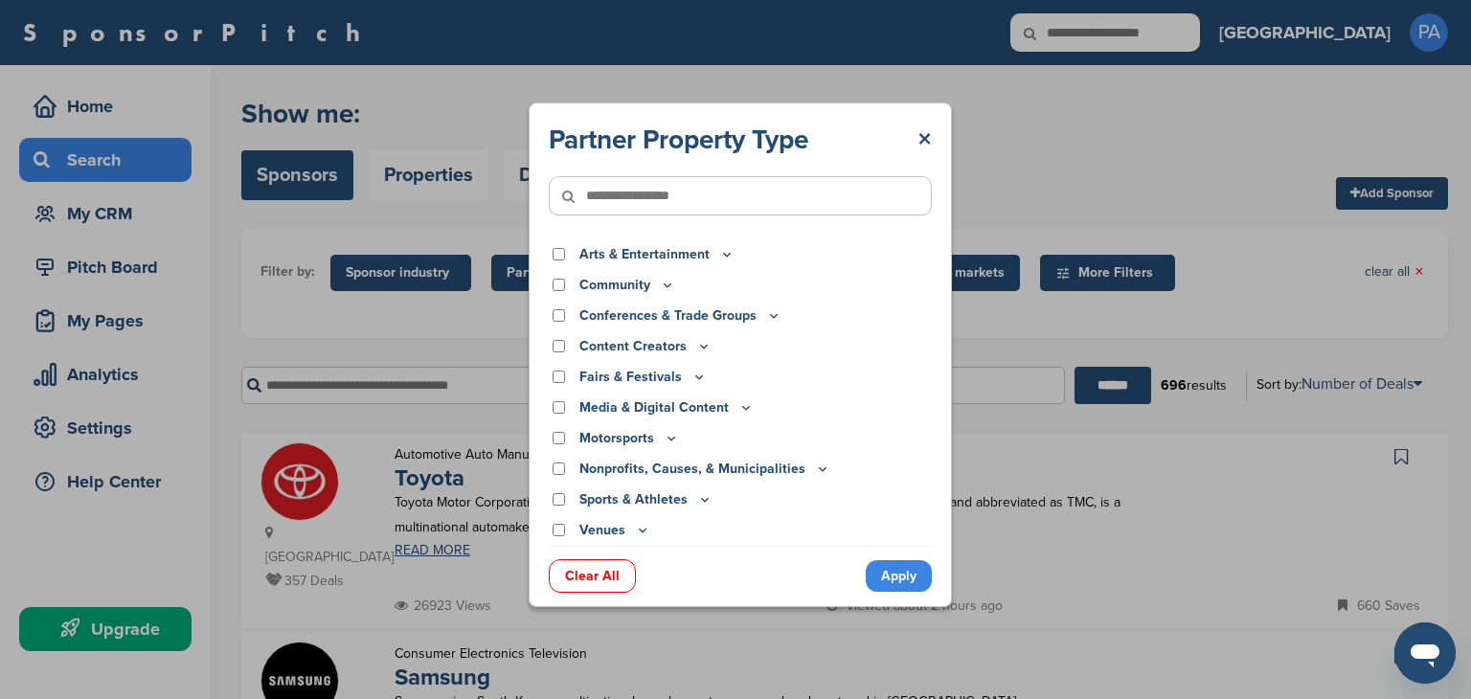
click at [986, 127] on div "Partner Property Type × Arts & Entertainment Actor/Actress Amusement Park Aquar…" at bounding box center [740, 354] width 1481 height 709
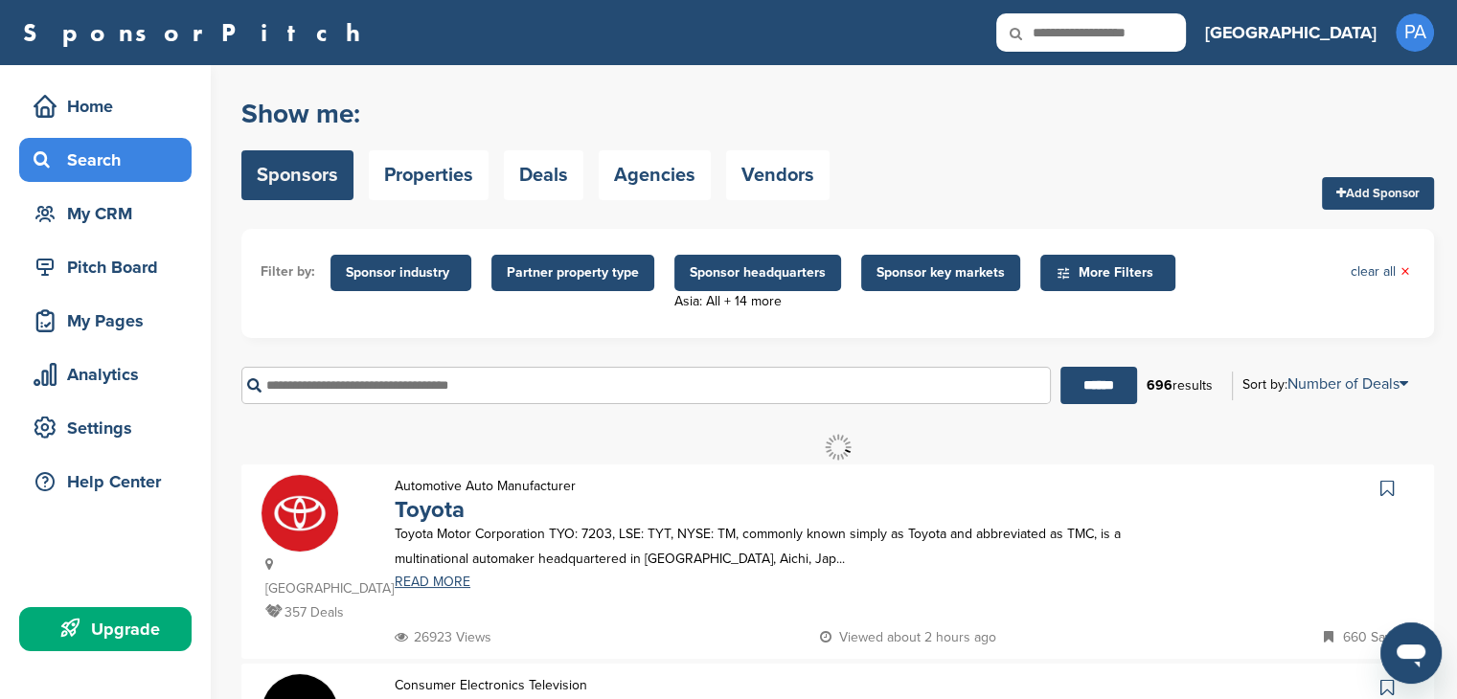
click at [790, 248] on ul "Filter by: Sponsor industry Sponsor Industry × Apparel, Clothing, & Fashion Acc…" at bounding box center [838, 283] width 1154 height 71
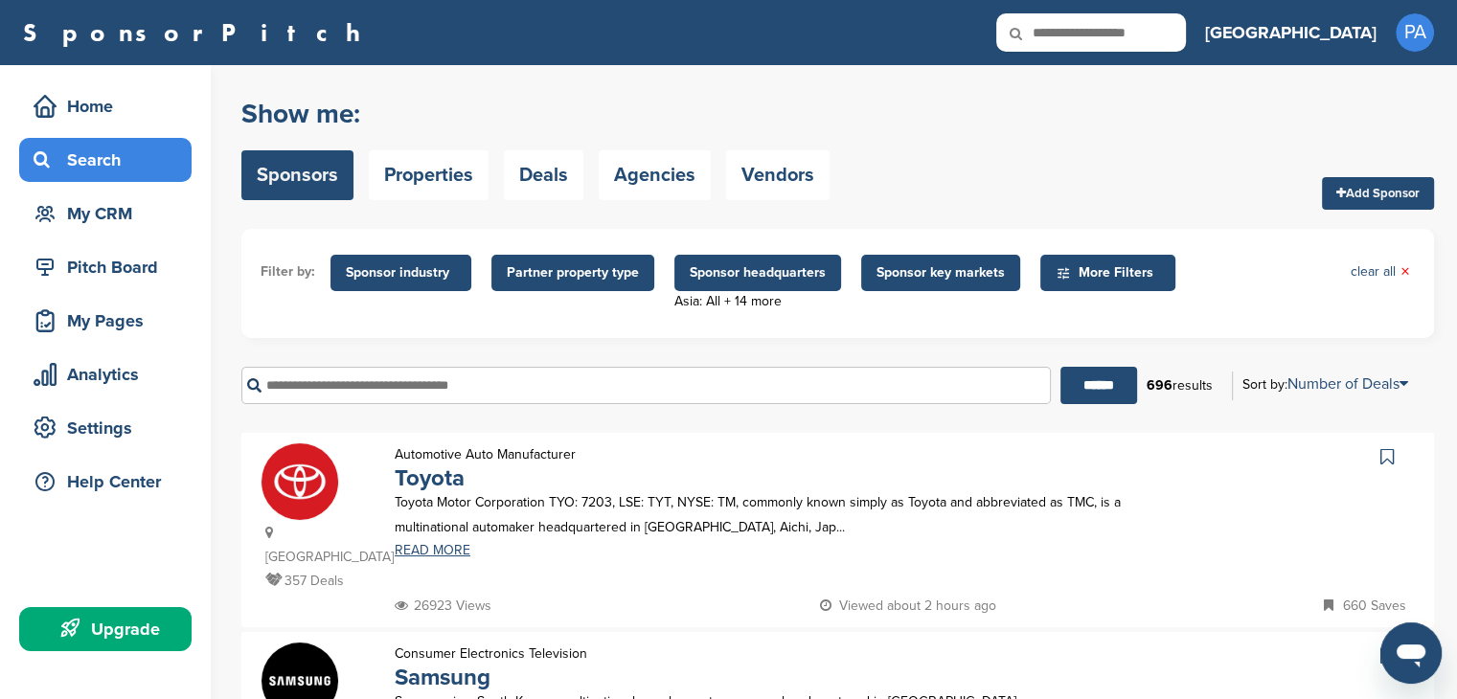
click at [787, 256] on span "Sponsor headquarters" at bounding box center [757, 273] width 167 height 36
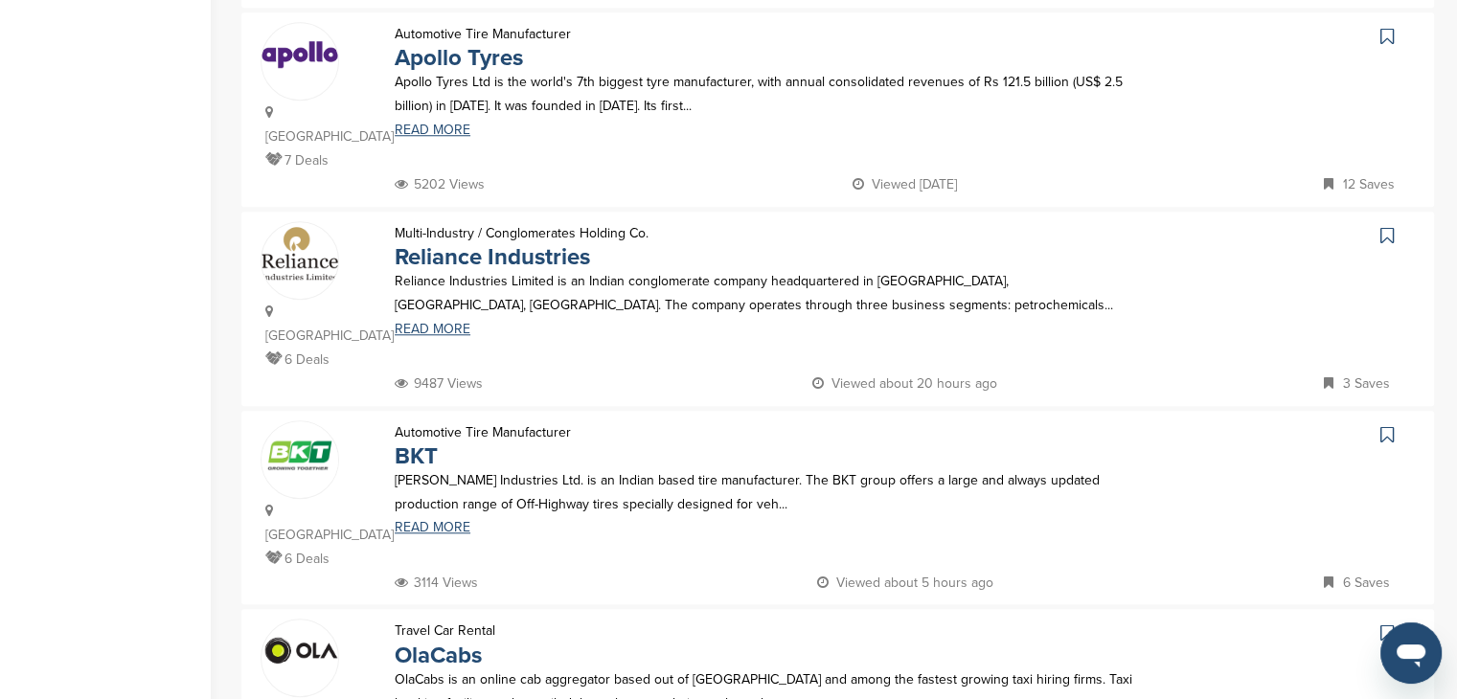
scroll to position [1724, 0]
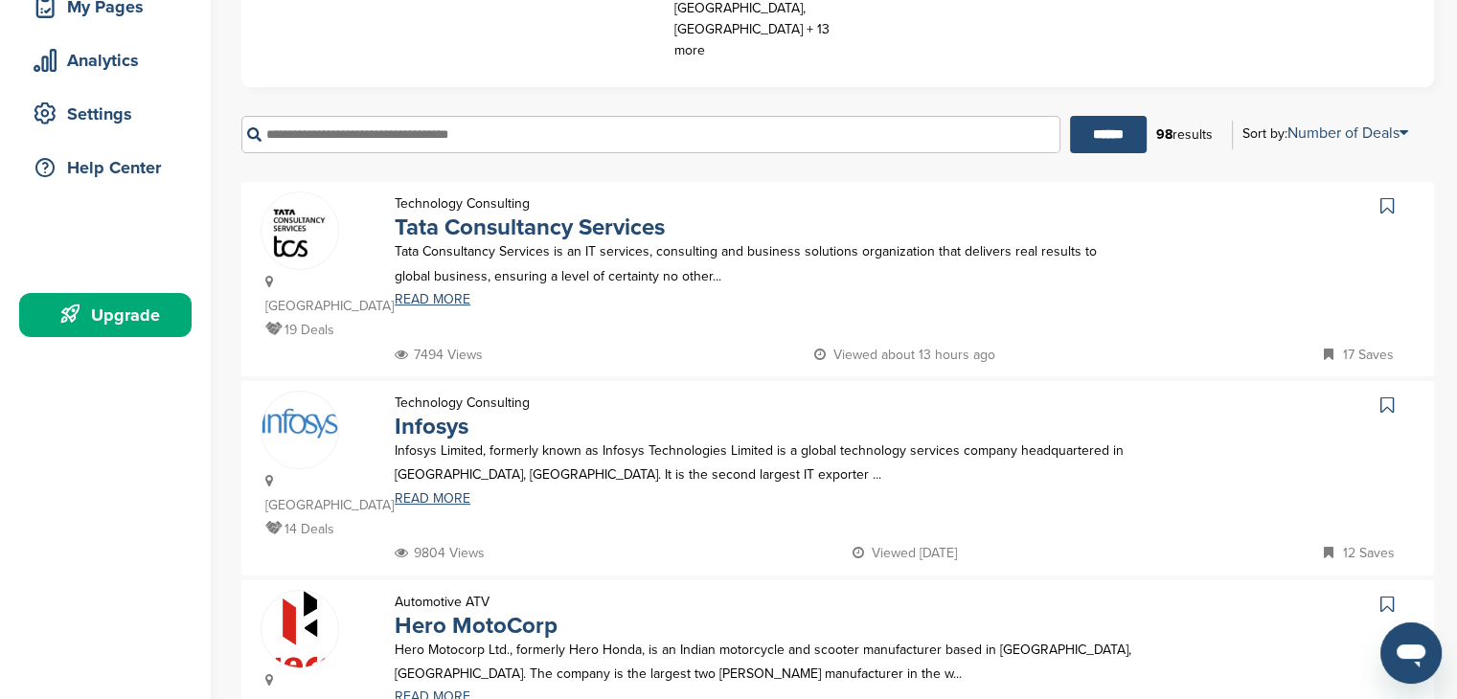
scroll to position [287, 0]
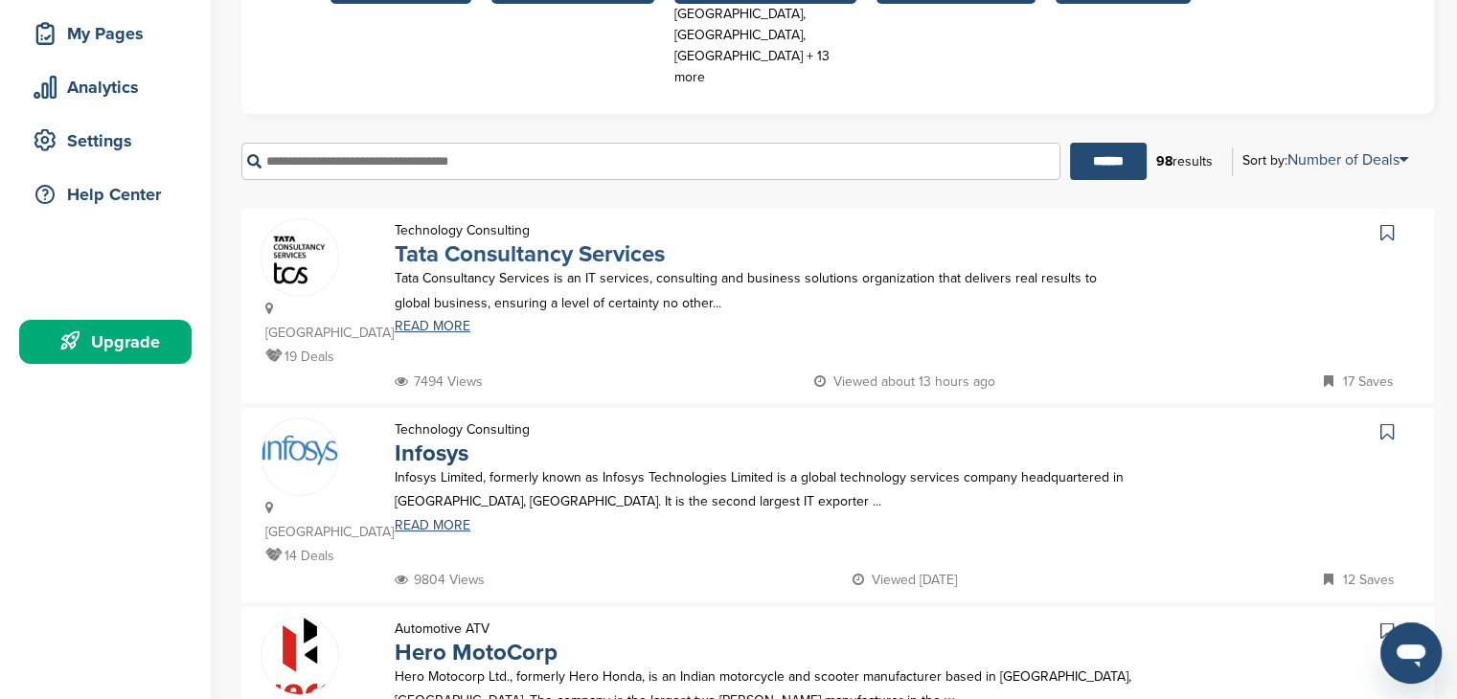
click at [538, 240] on link "Tata Consultancy Services" at bounding box center [530, 254] width 270 height 28
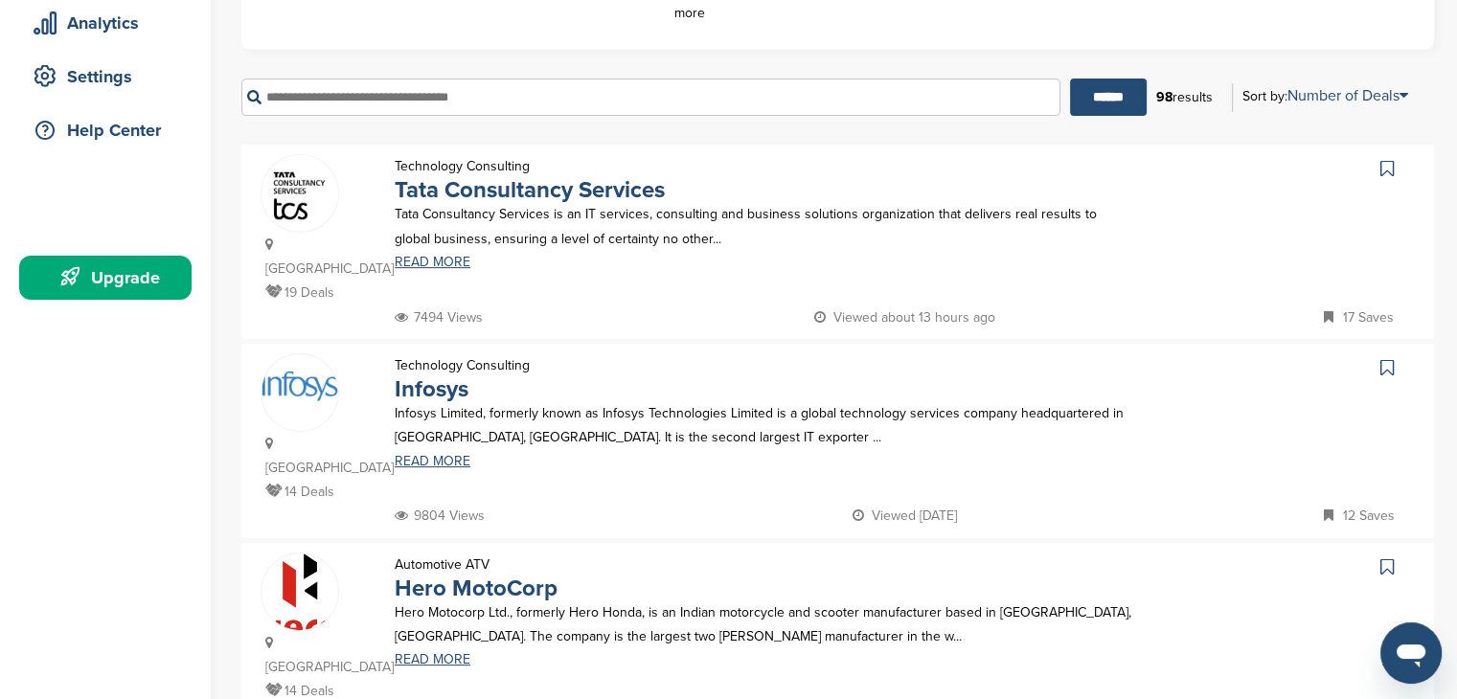
scroll to position [383, 0]
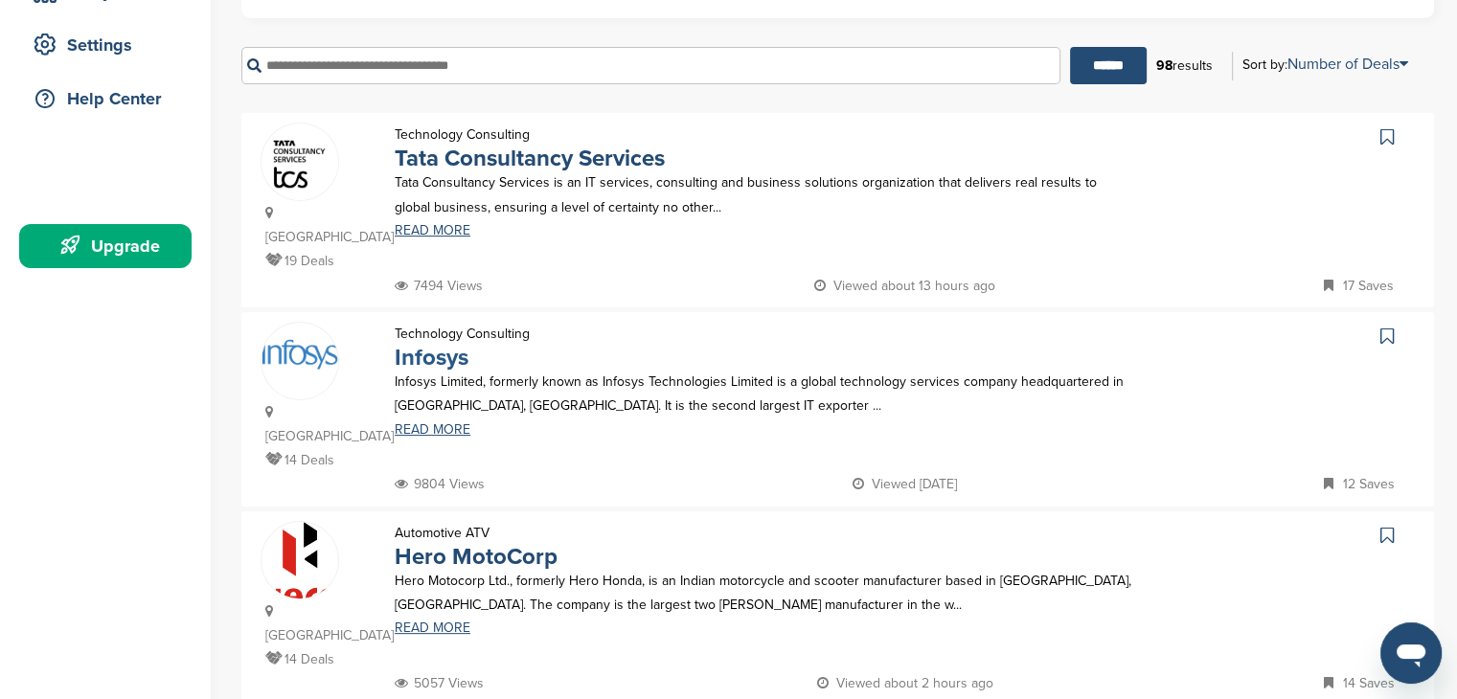
click at [460, 344] on link "Infosys" at bounding box center [432, 358] width 74 height 28
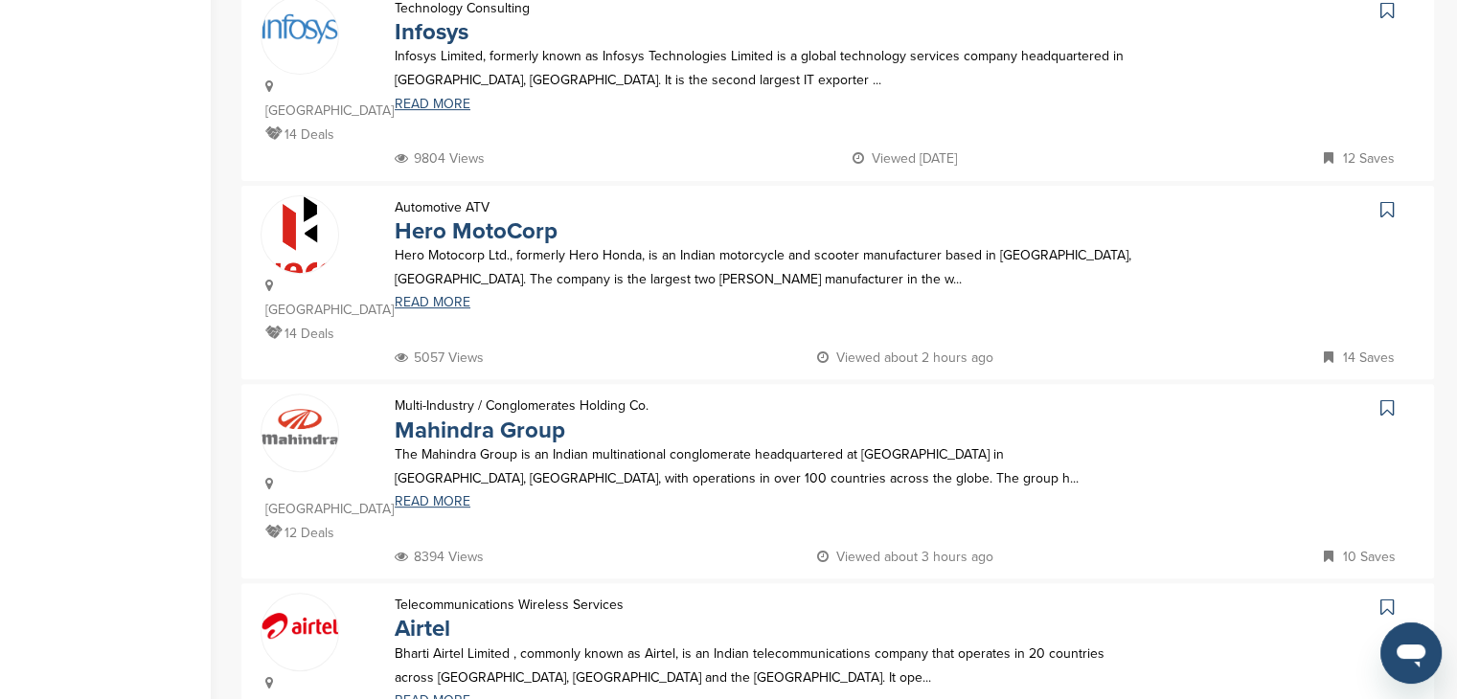
scroll to position [766, 0]
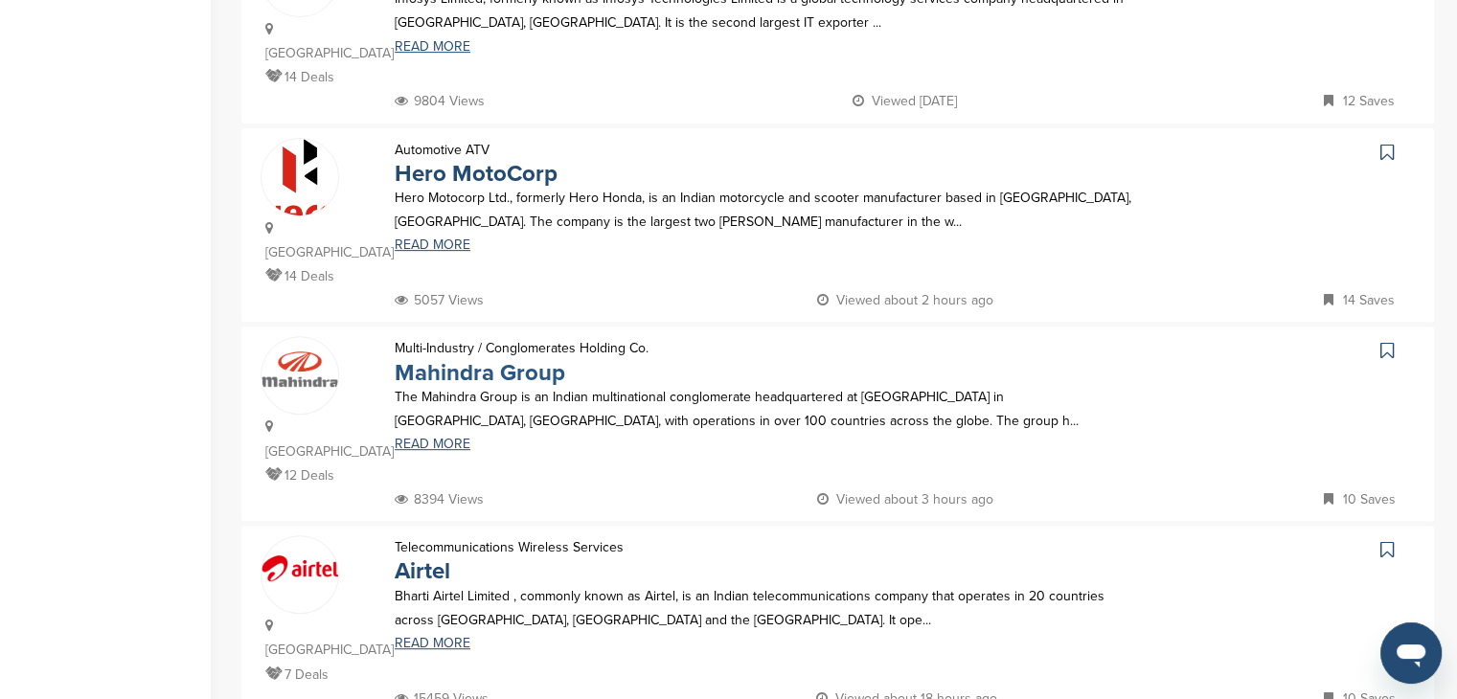
click at [491, 359] on link "Mahindra Group" at bounding box center [480, 373] width 170 height 28
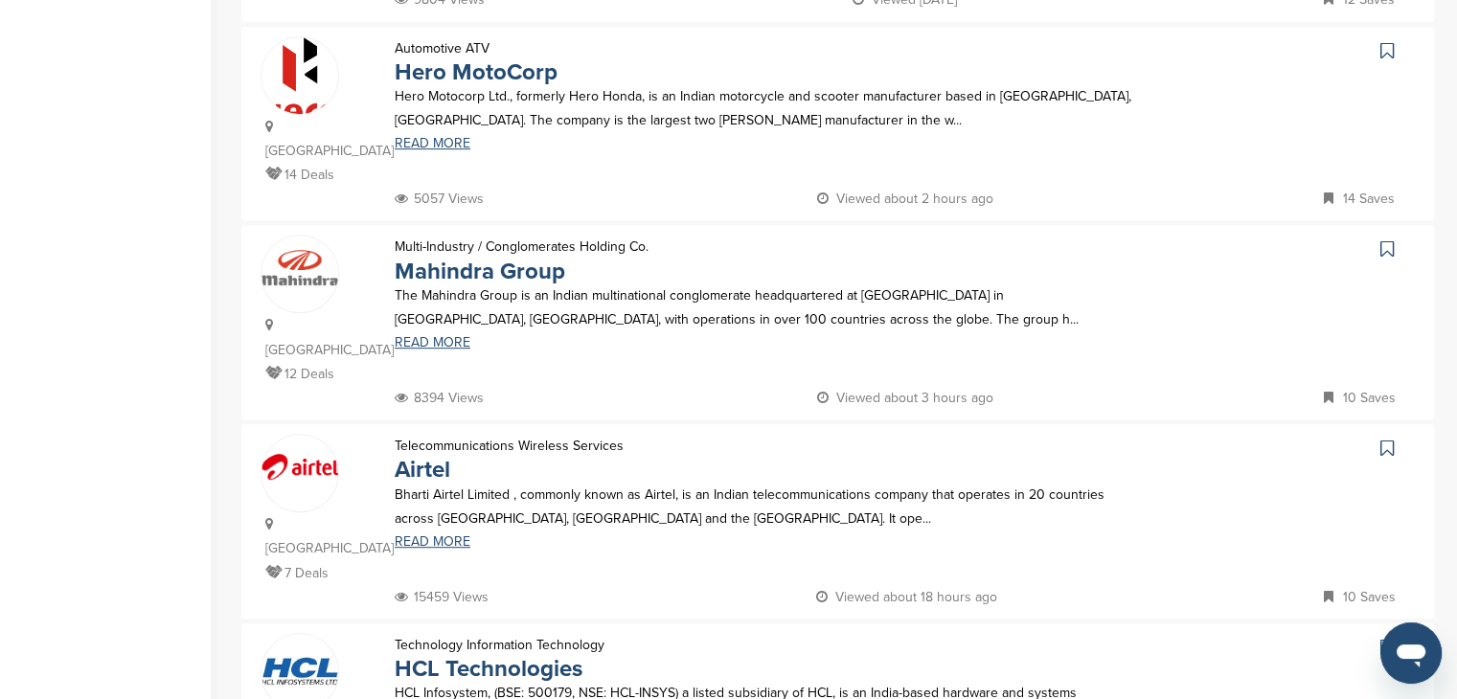
scroll to position [958, 0]
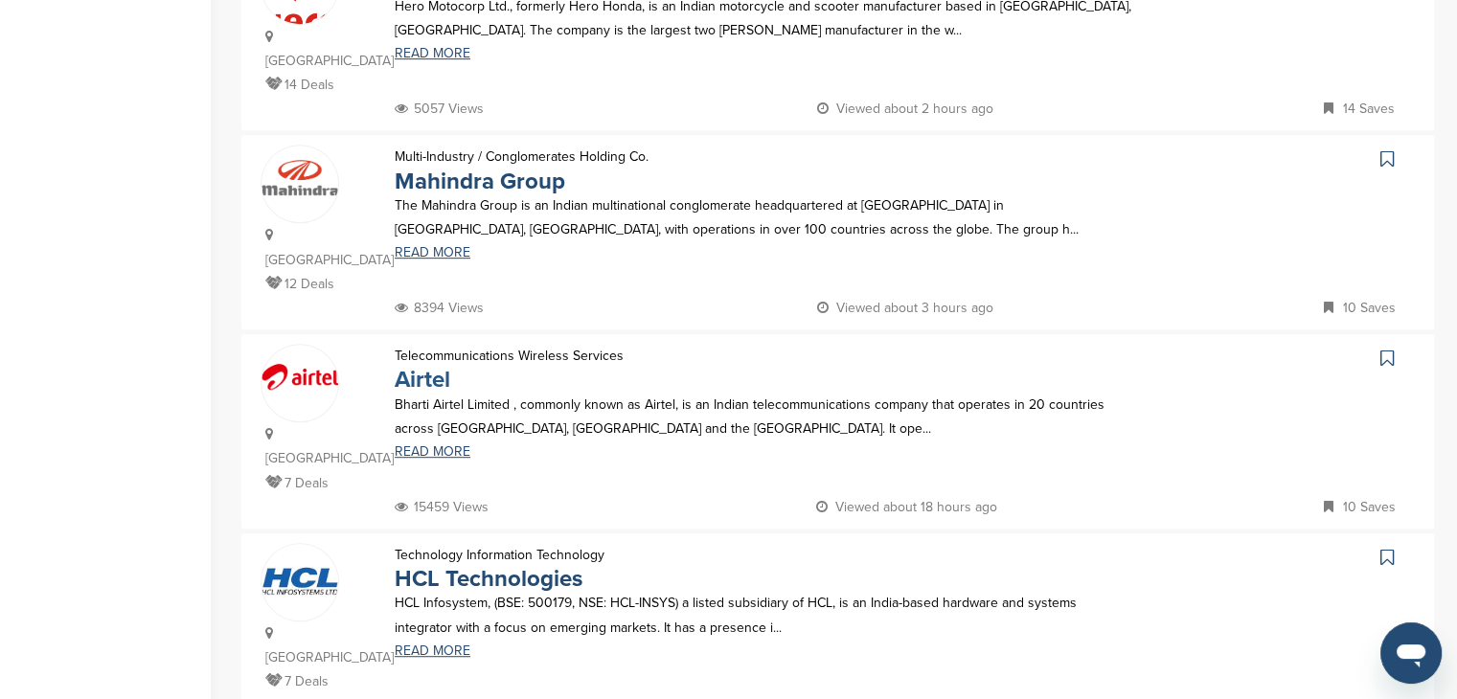
click at [437, 366] on link "Airtel" at bounding box center [423, 380] width 56 height 28
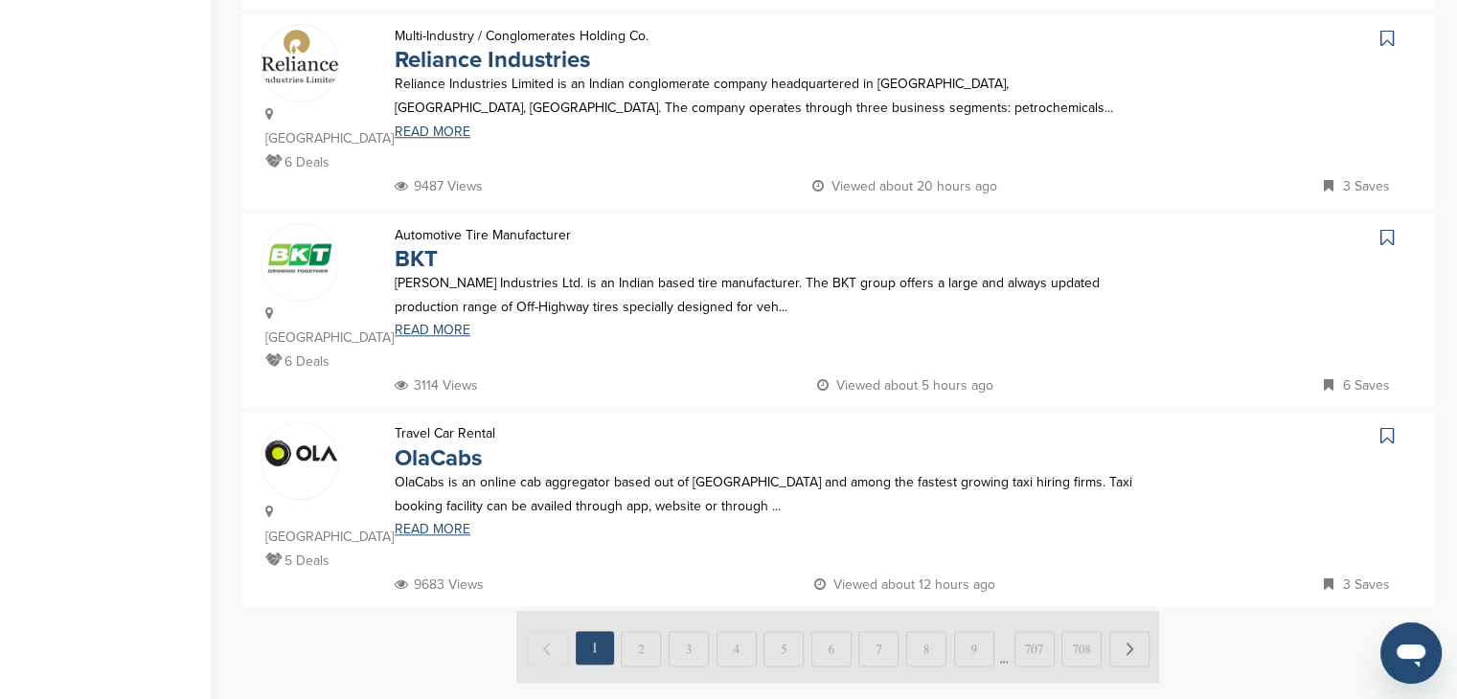
scroll to position [1916, 0]
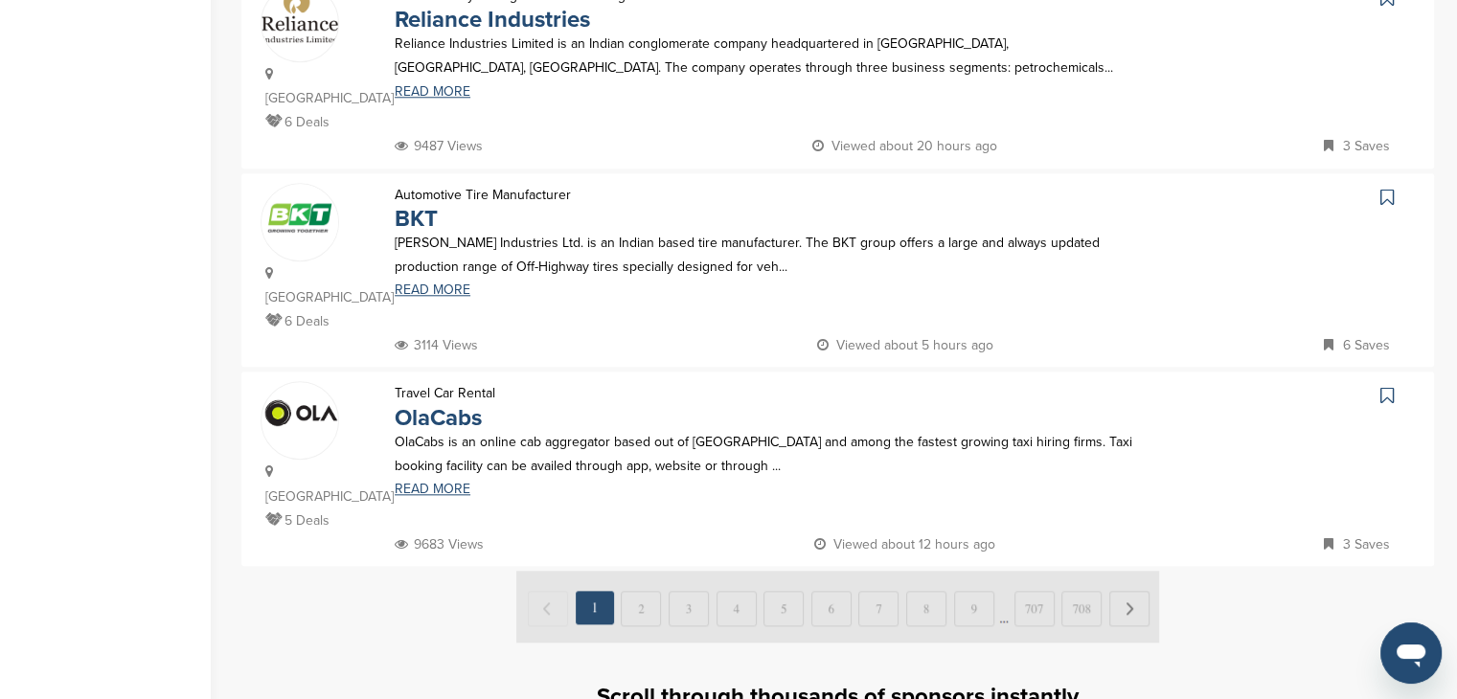
click at [645, 571] on img at bounding box center [837, 607] width 643 height 72
click at [1127, 571] on img at bounding box center [837, 607] width 643 height 72
click at [1126, 571] on img at bounding box center [837, 607] width 643 height 72
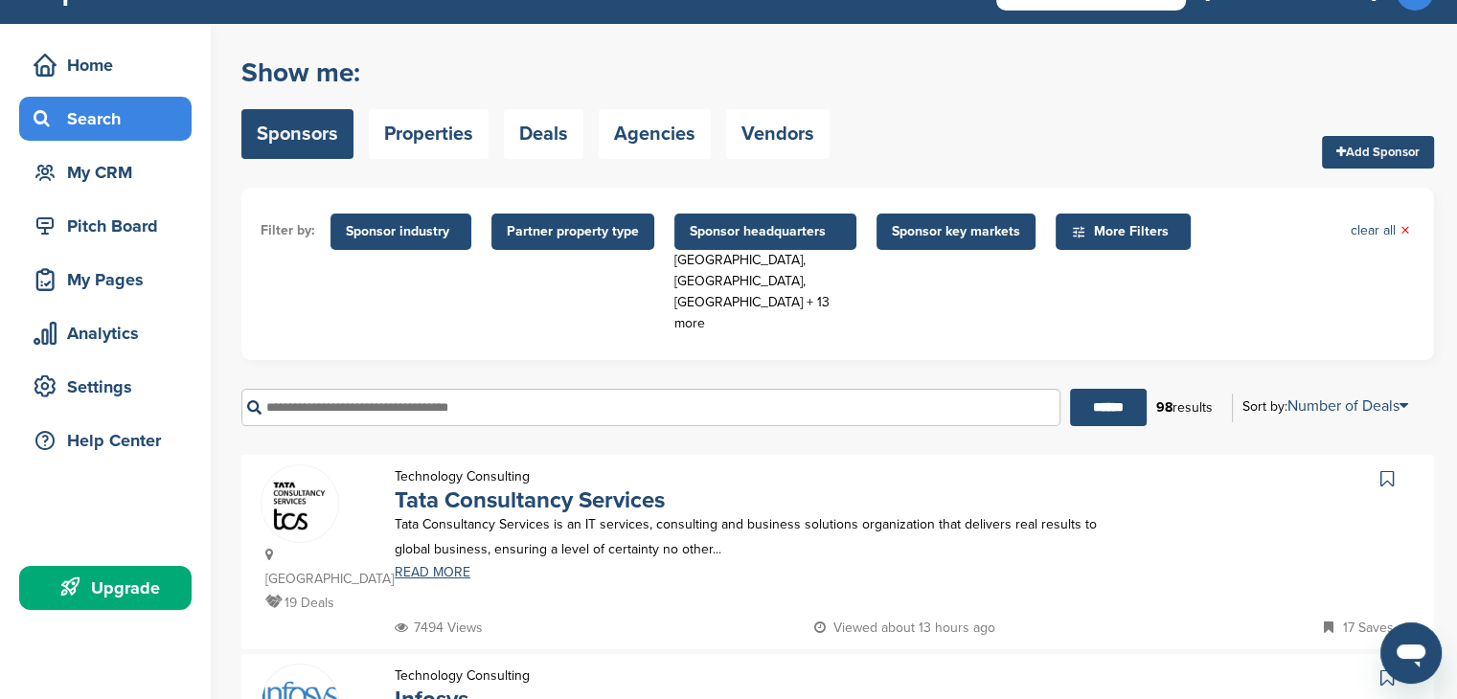
scroll to position [0, 0]
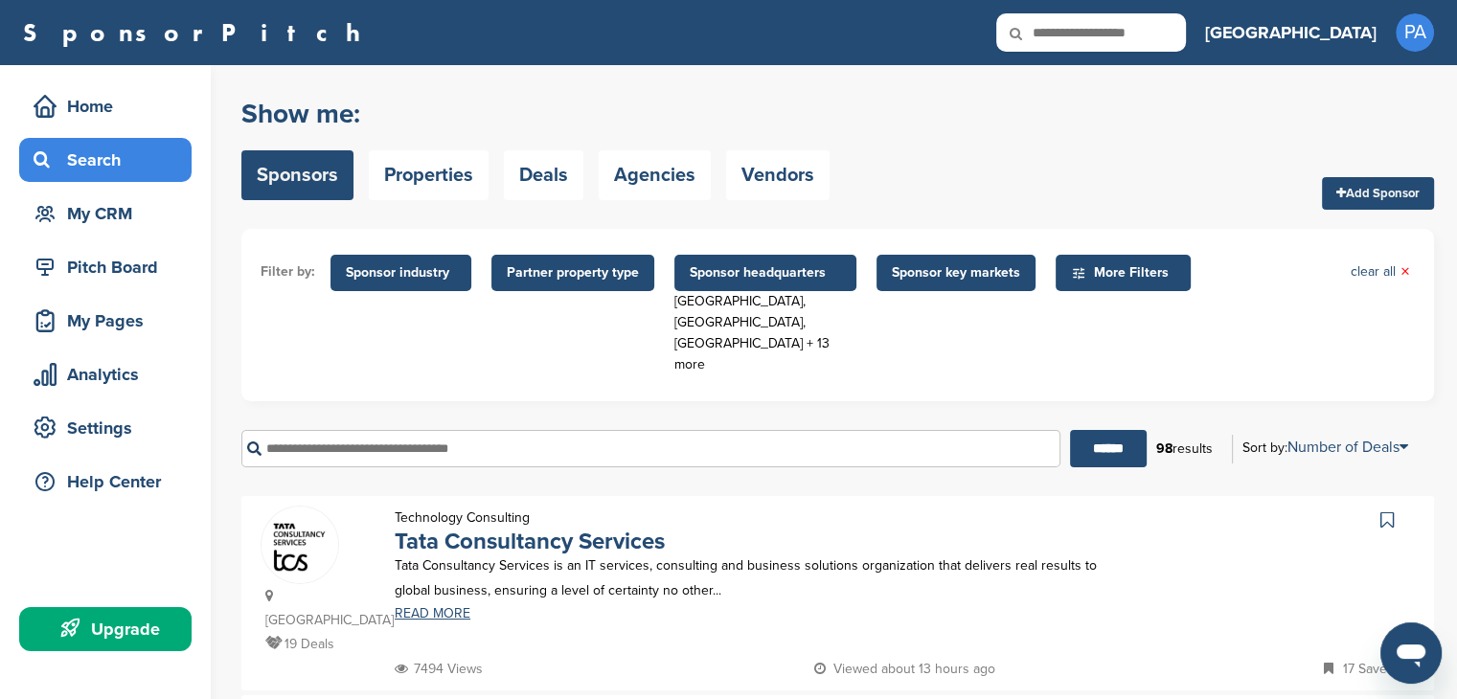
click at [418, 261] on span "Sponsor industry" at bounding box center [400, 273] width 141 height 36
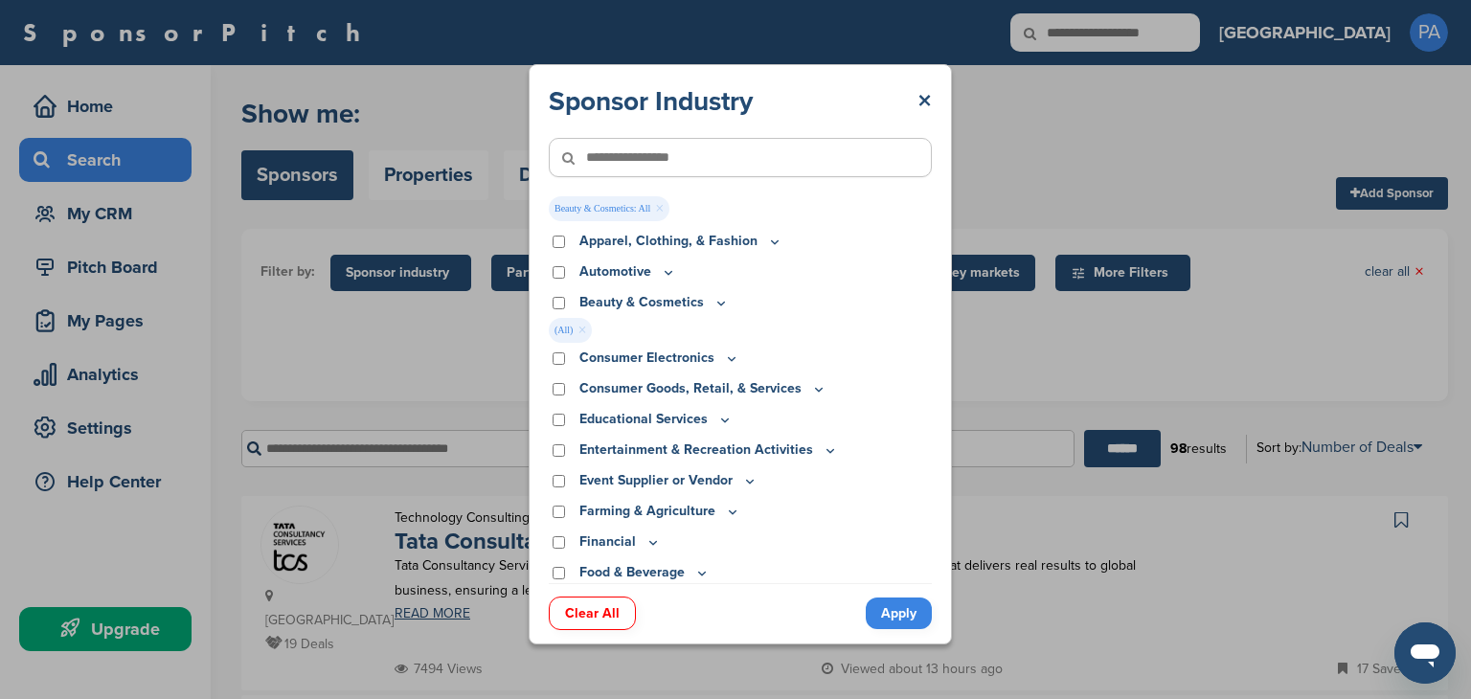
click at [877, 604] on link "Apply" at bounding box center [899, 614] width 66 height 32
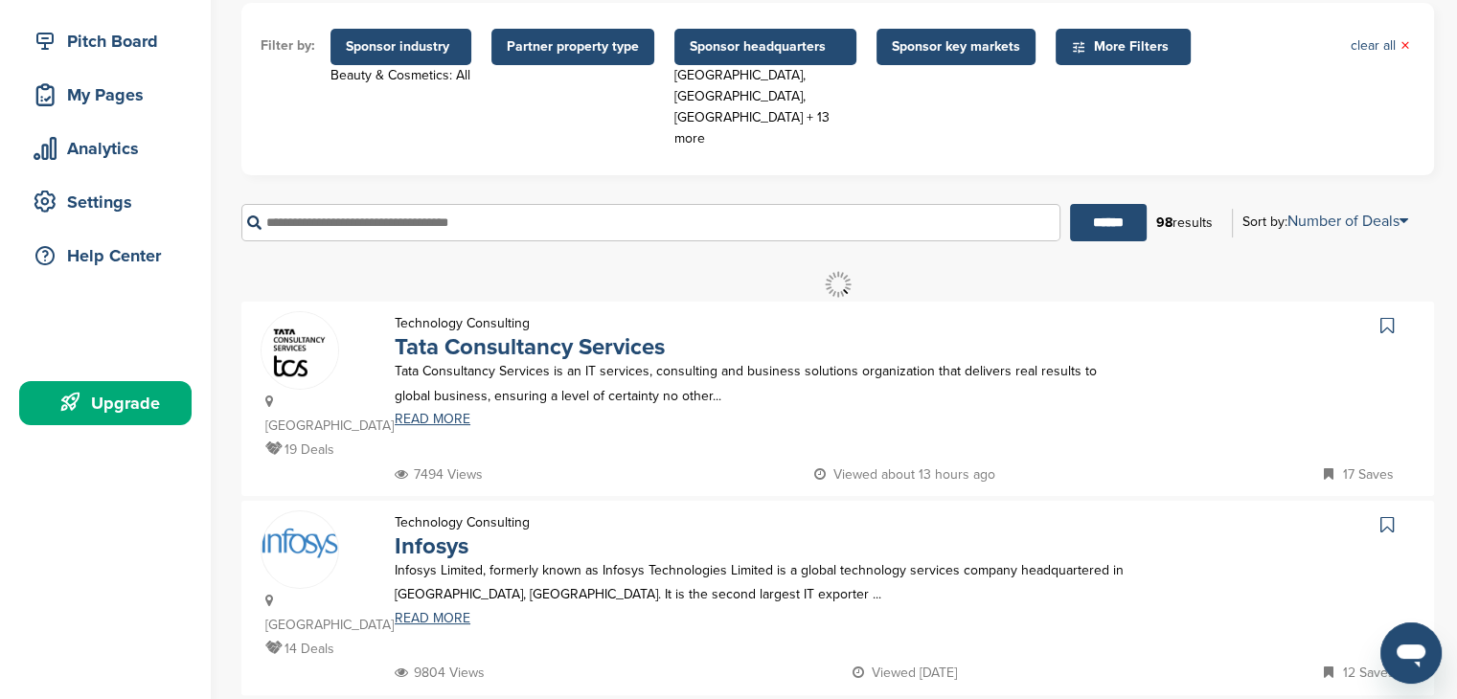
scroll to position [192, 0]
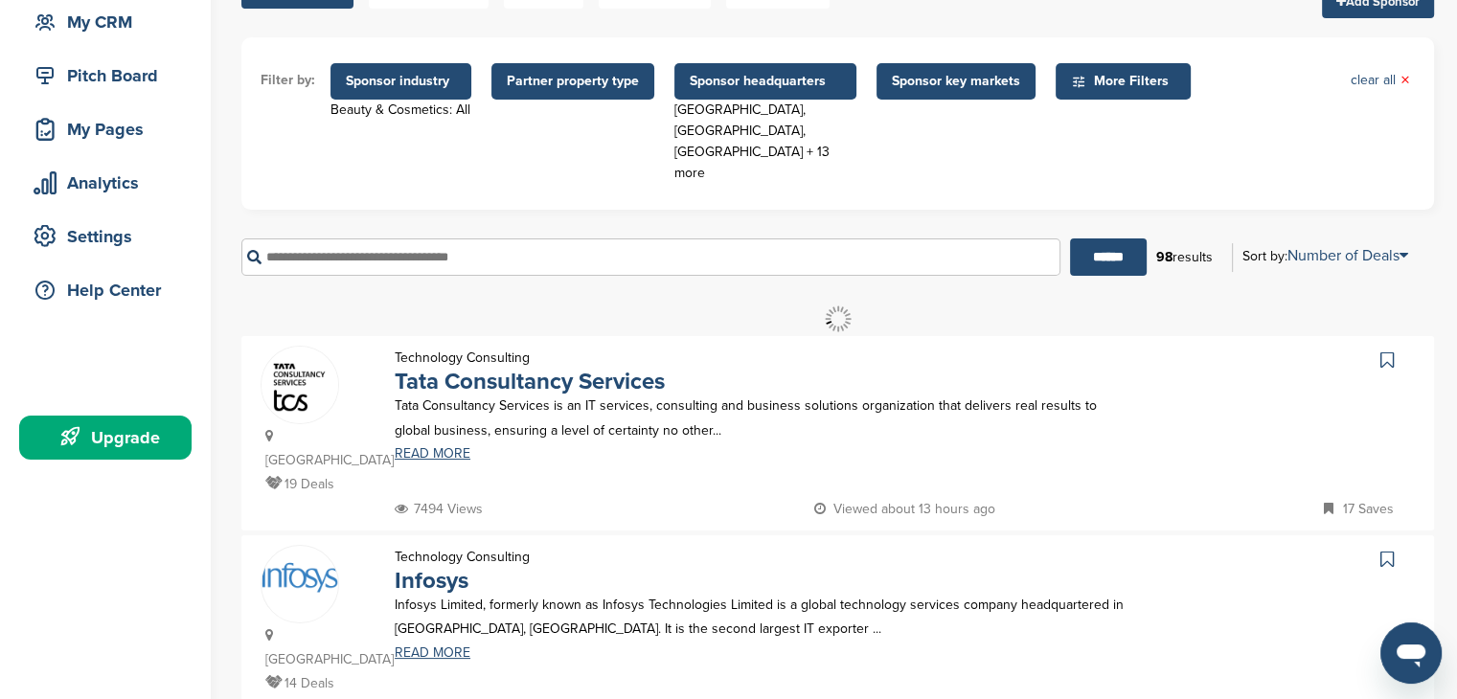
click at [784, 63] on span "Sponsor headquarters" at bounding box center [765, 81] width 182 height 36
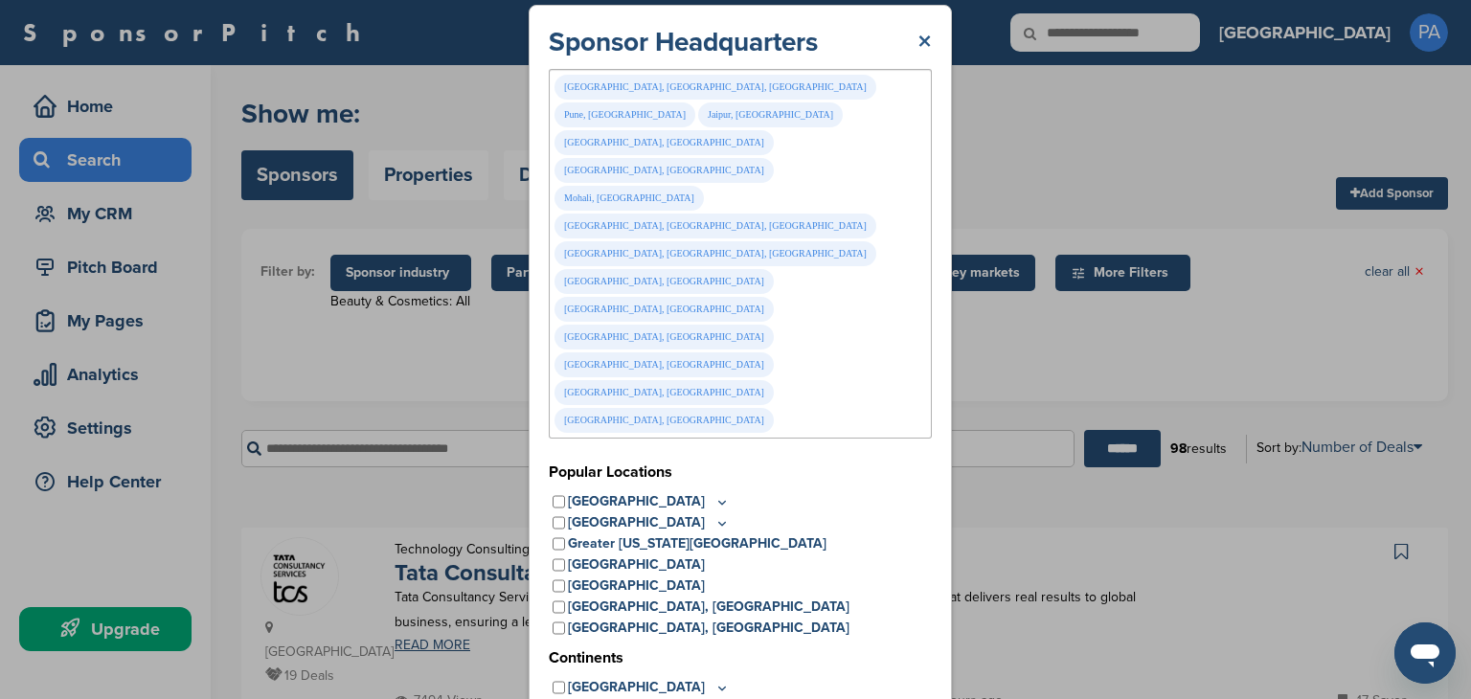
click at [925, 59] on link "×" at bounding box center [925, 42] width 14 height 34
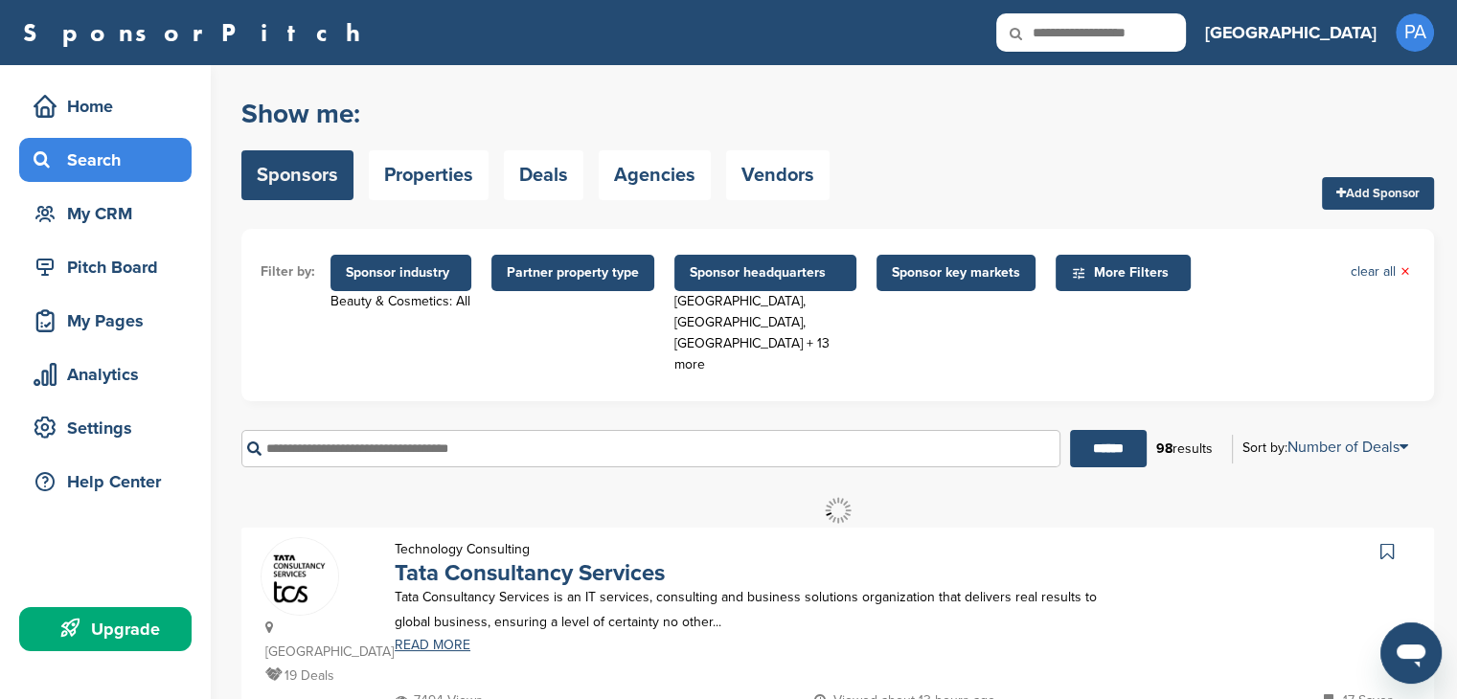
click at [816, 278] on span "Sponsor headquarters" at bounding box center [765, 272] width 151 height 21
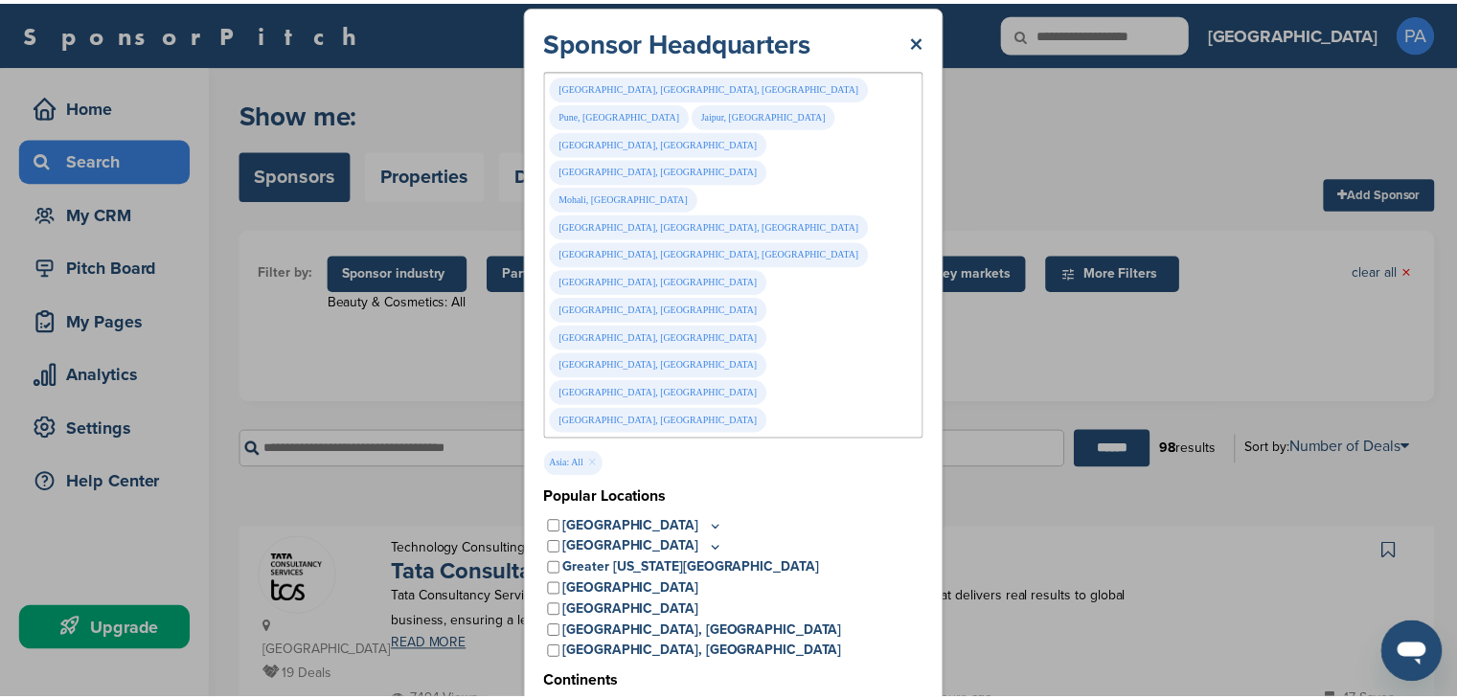
scroll to position [15, 0]
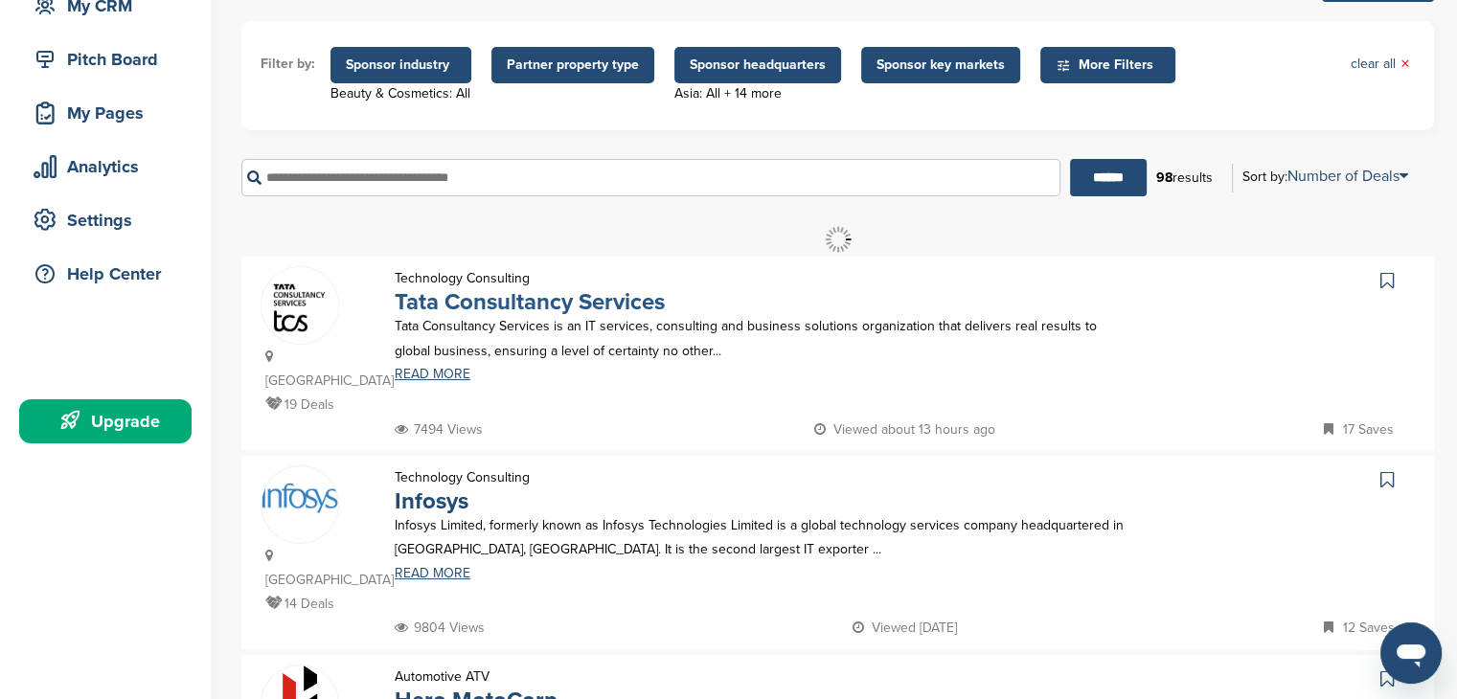
scroll to position [96, 0]
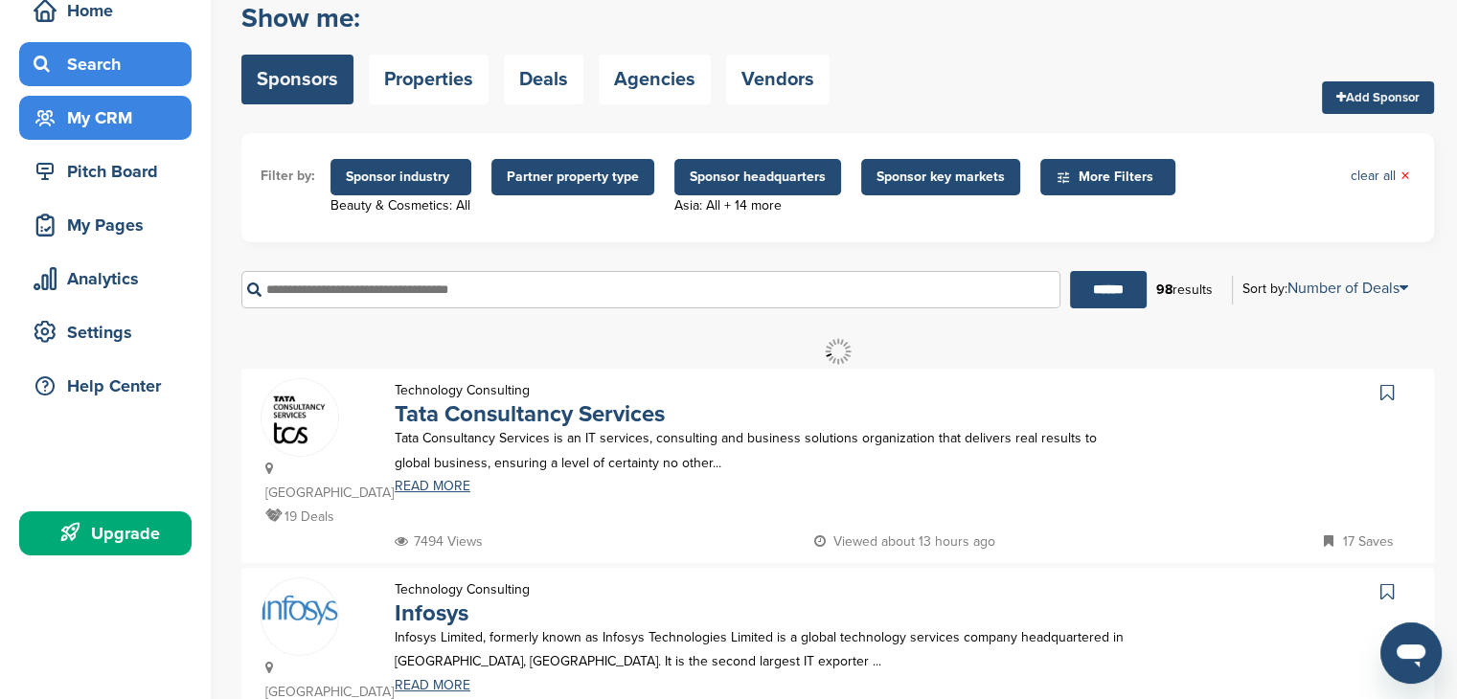
click at [113, 120] on div "My CRM" at bounding box center [110, 118] width 163 height 34
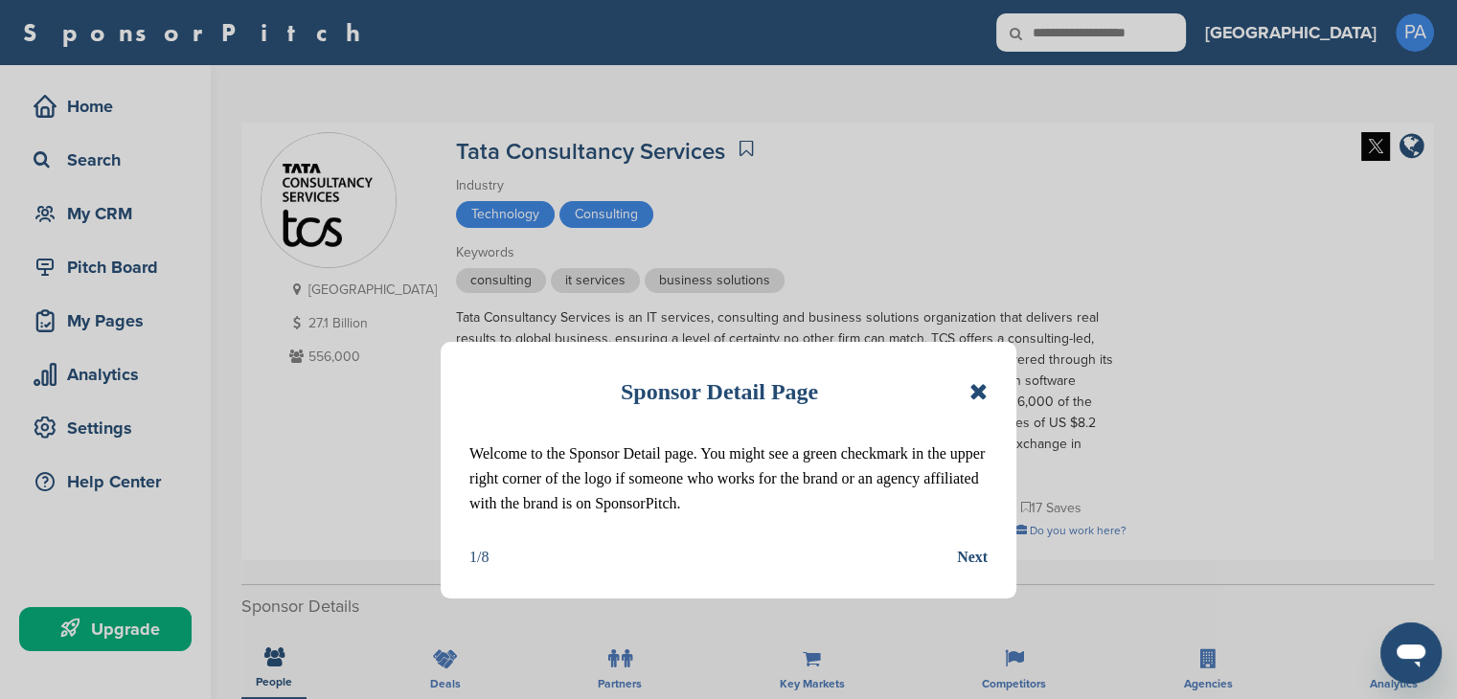
click at [970, 393] on icon at bounding box center [978, 391] width 18 height 23
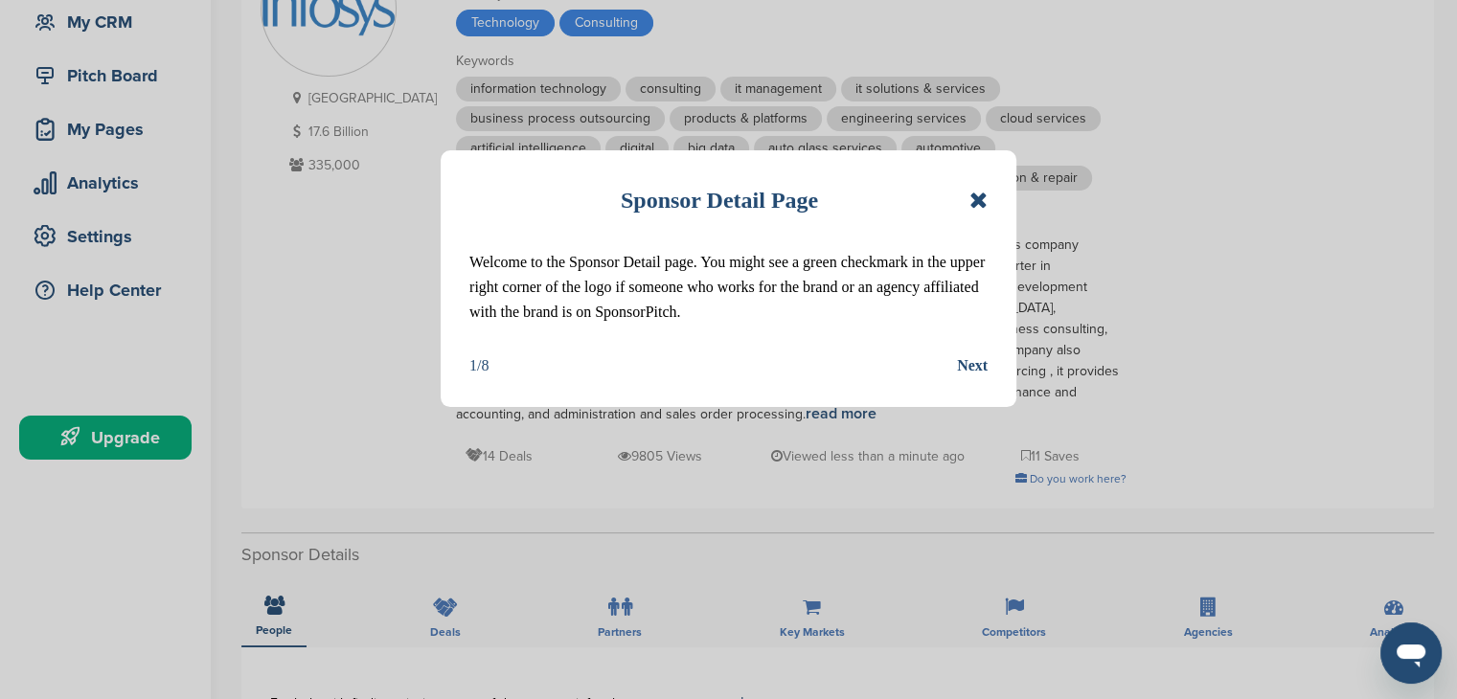
click at [968, 195] on div "Sponsor Detail Page" at bounding box center [728, 200] width 518 height 42
click at [975, 201] on icon at bounding box center [978, 200] width 18 height 23
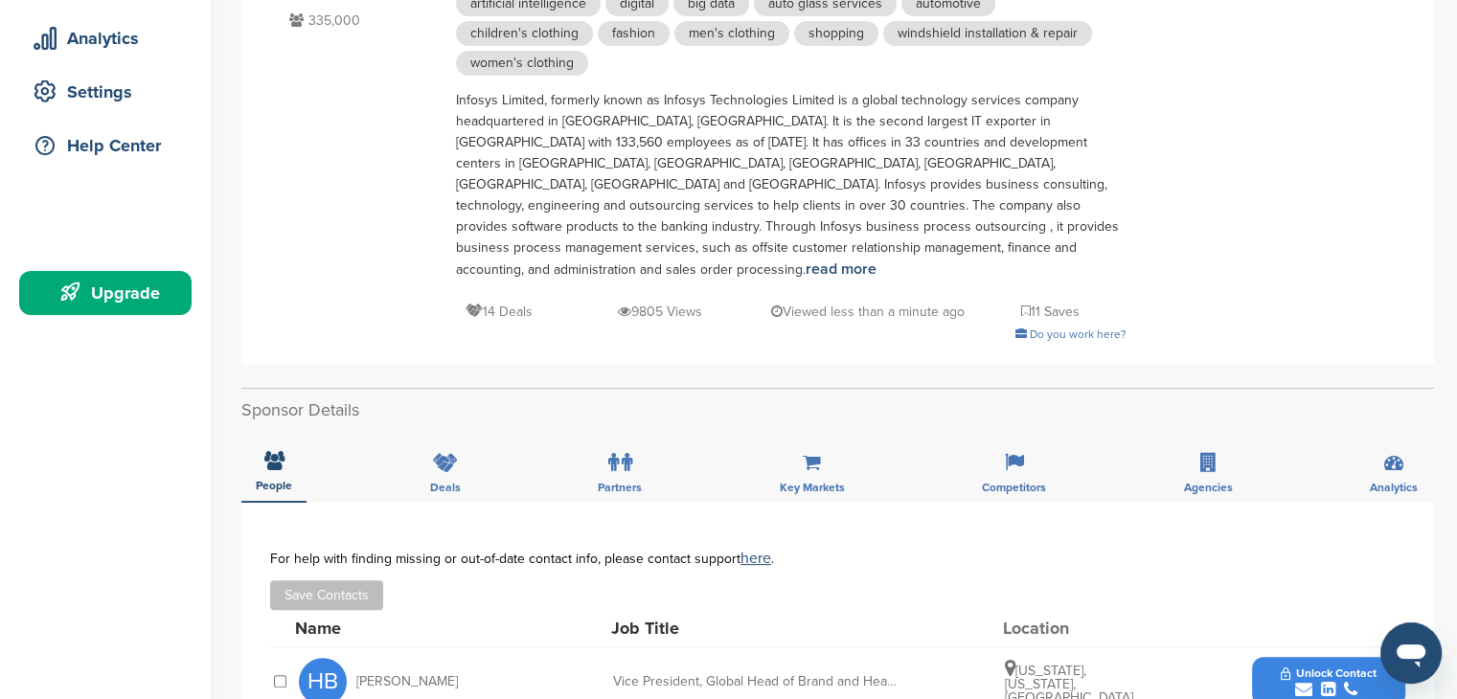
scroll to position [670, 0]
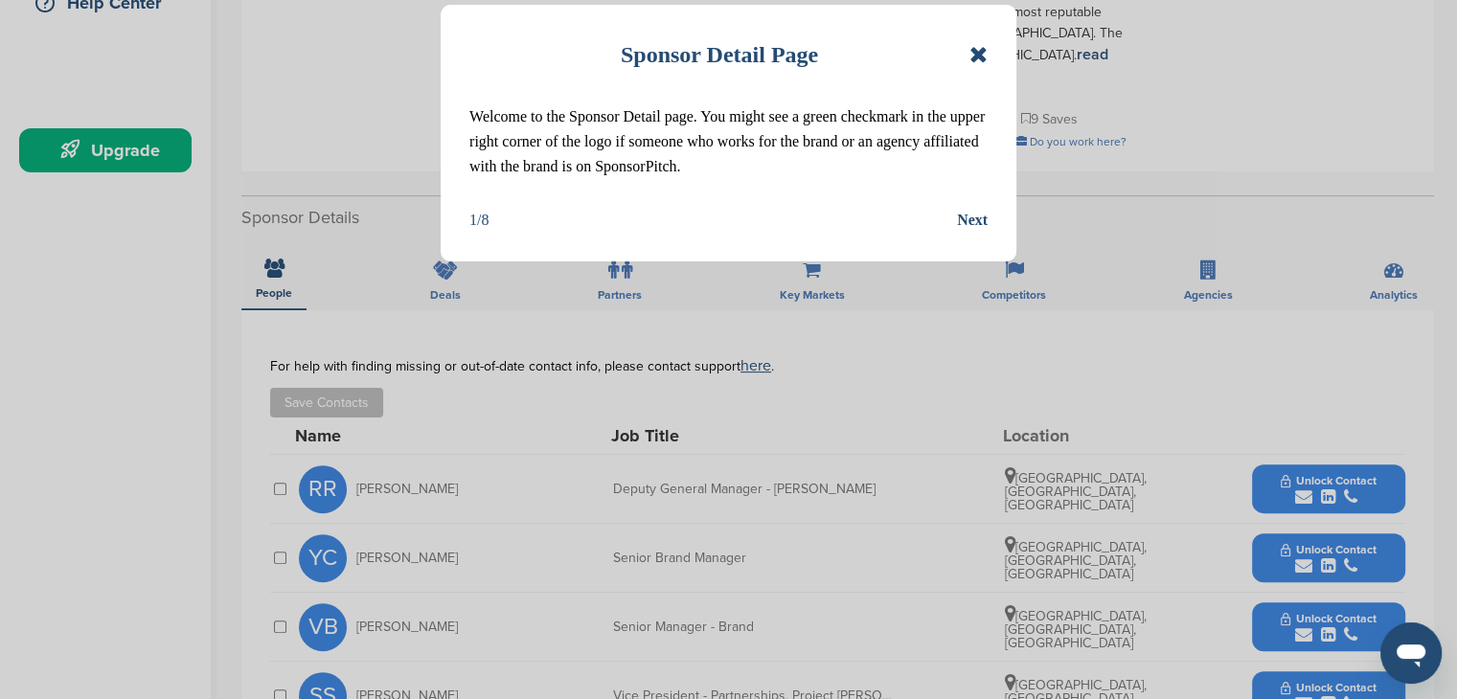
click at [975, 51] on icon at bounding box center [978, 54] width 18 height 23
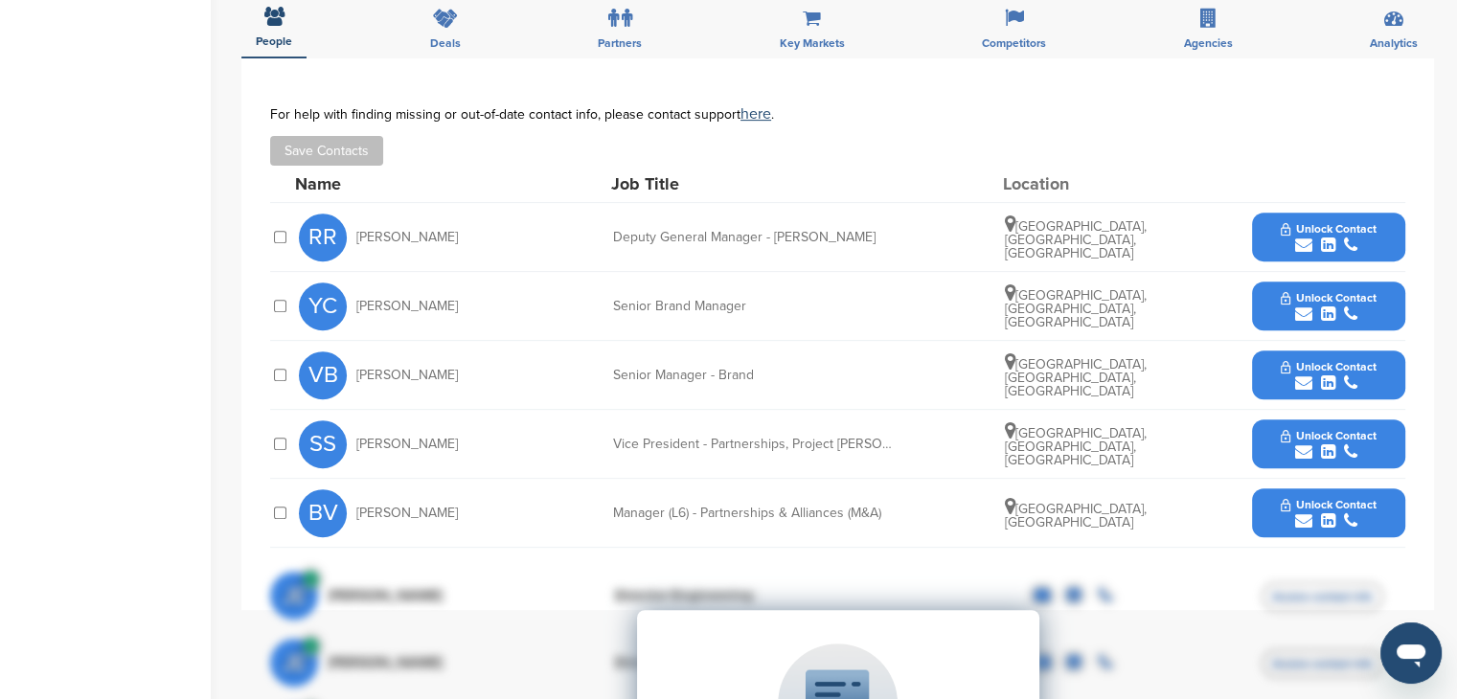
scroll to position [766, 0]
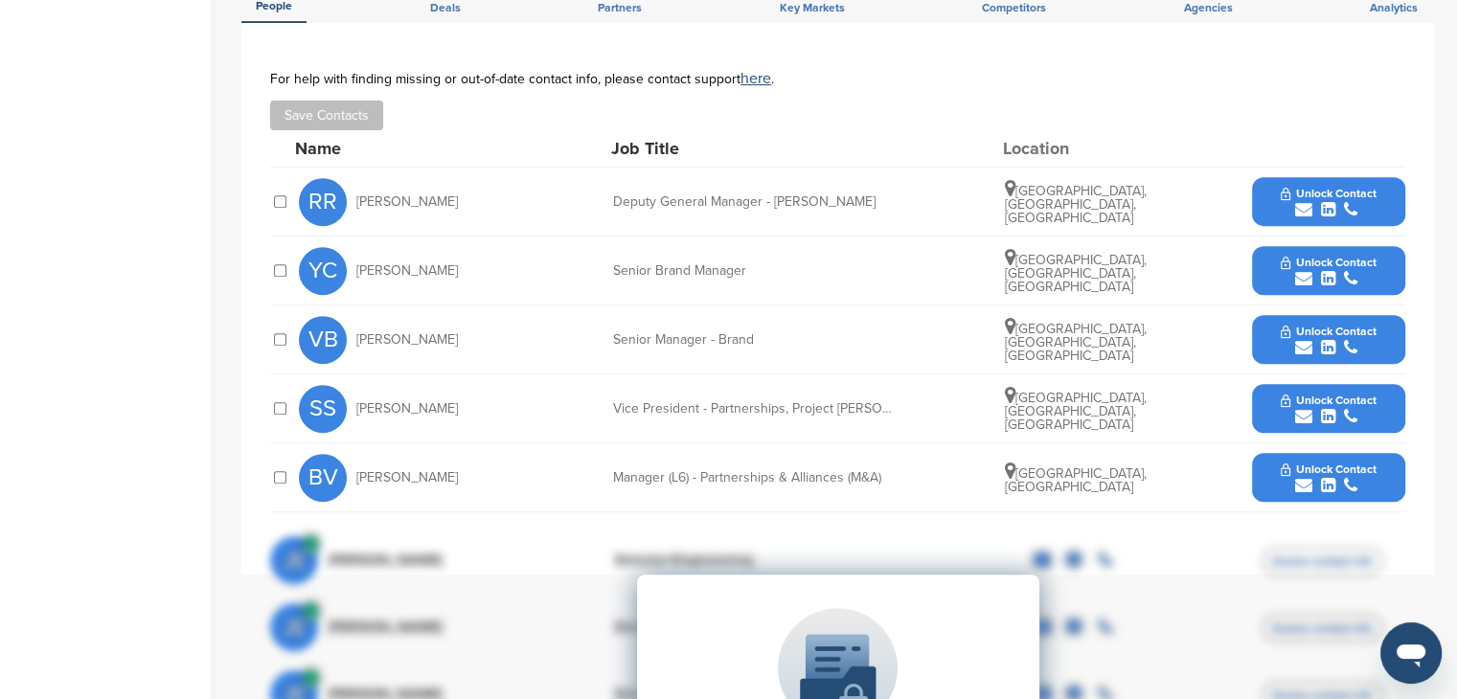
click at [410, 471] on span "Bhavyam Vashist" at bounding box center [407, 477] width 102 height 13
click at [667, 399] on div "SS Swati Srivastava Vice President - Partnerships, Project Nanhi Kali & General…" at bounding box center [852, 409] width 1106 height 68
drag, startPoint x: 701, startPoint y: 437, endPoint x: 743, endPoint y: 443, distance: 42.5
click at [701, 443] on div "BV Bhavyam Vashist Manager (L6) - Partnerships & Alliances (M&A) Delhi, India U…" at bounding box center [852, 477] width 1106 height 68
click at [824, 443] on div "BV Bhavyam Vashist Manager (L6) - Partnerships & Alliances (M&A) Delhi, India U…" at bounding box center [852, 477] width 1106 height 68
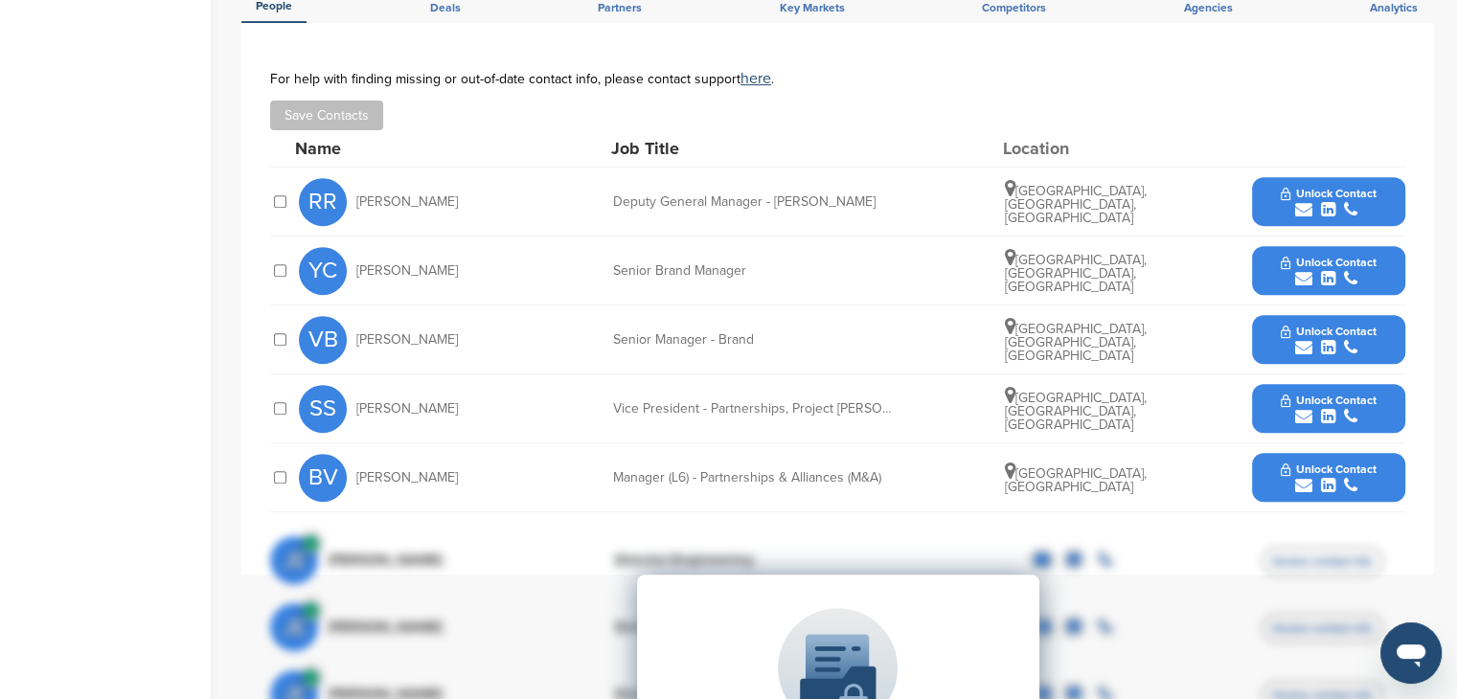
click at [272, 459] on div "**********" at bounding box center [837, 299] width 1193 height 552
click at [523, 443] on div "BV Bhavyam Vashist Manager (L6) - Partnerships & Alliances (M&A) Delhi, India U…" at bounding box center [852, 477] width 1106 height 68
click at [1285, 449] on button "Unlock Contact" at bounding box center [1328, 477] width 141 height 57
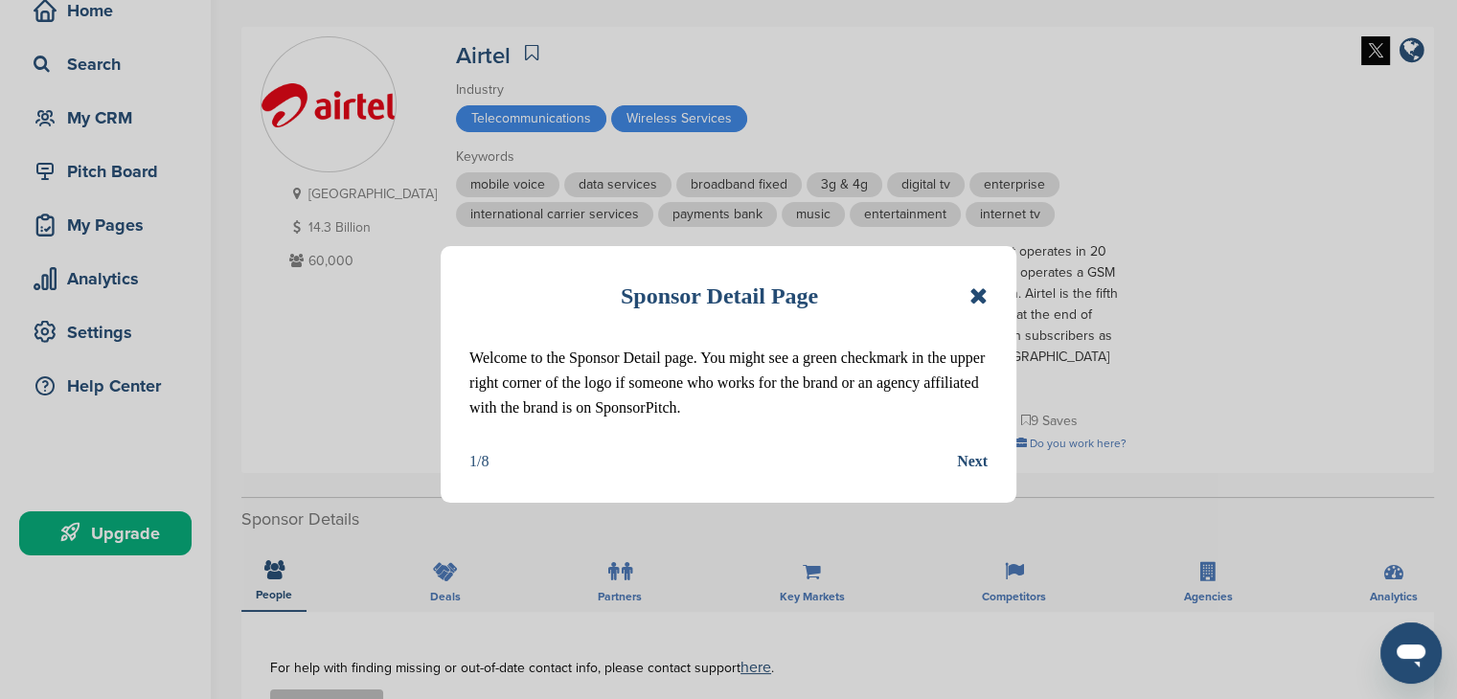
click at [977, 296] on icon at bounding box center [978, 295] width 18 height 23
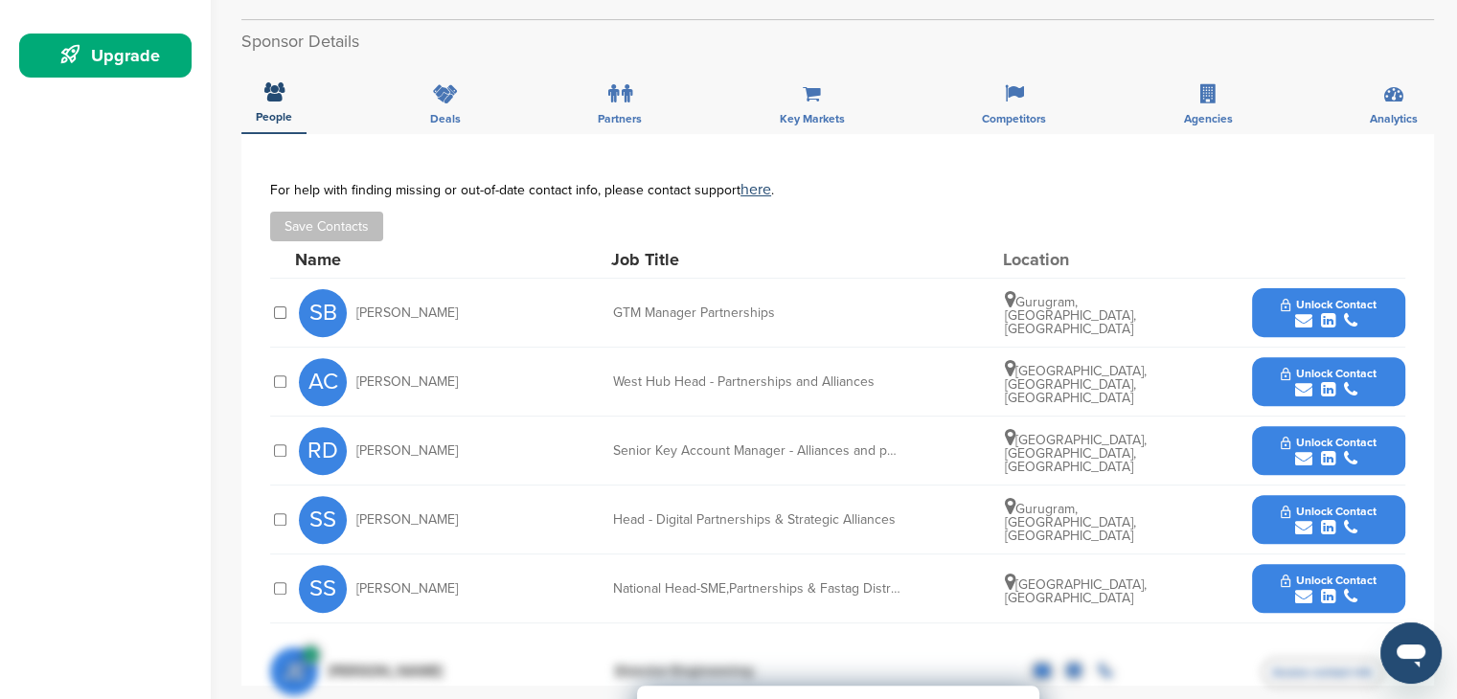
scroll to position [575, 0]
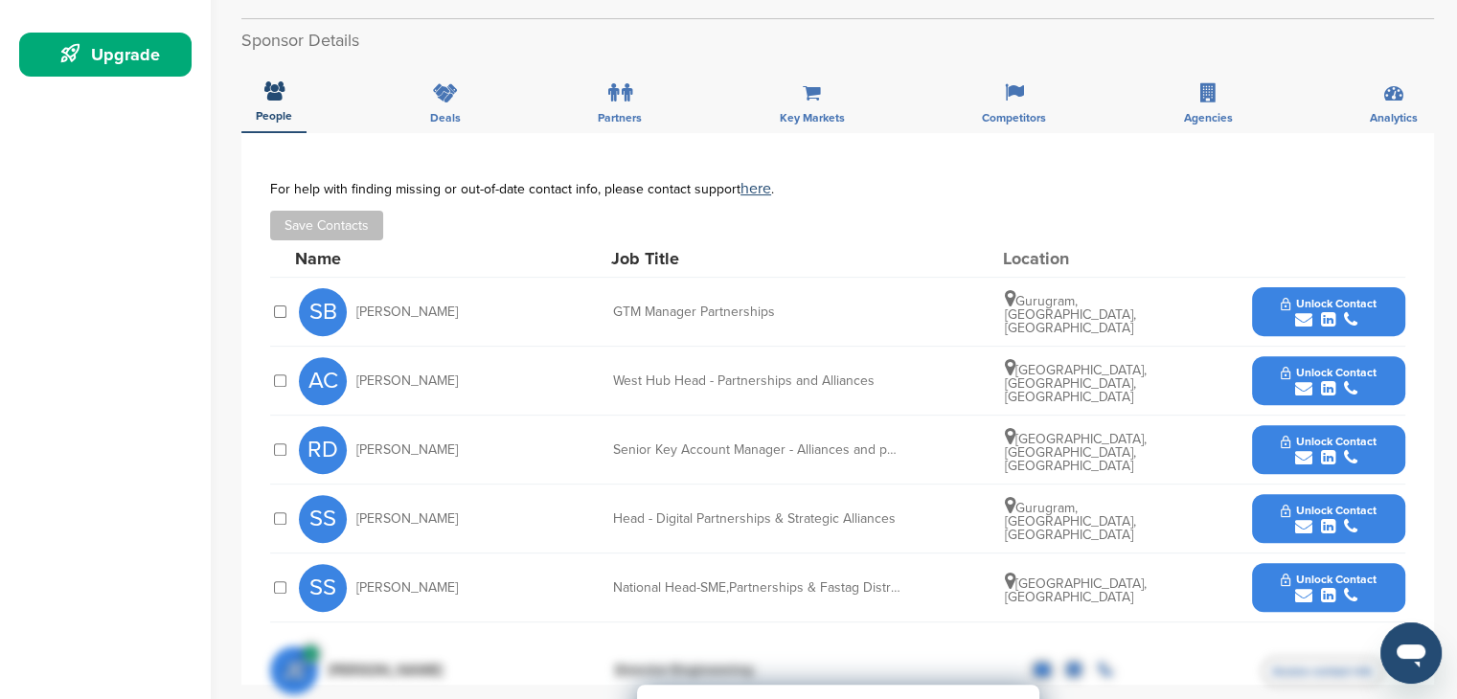
click at [1351, 504] on span "Unlock Contact" at bounding box center [1328, 510] width 95 height 13
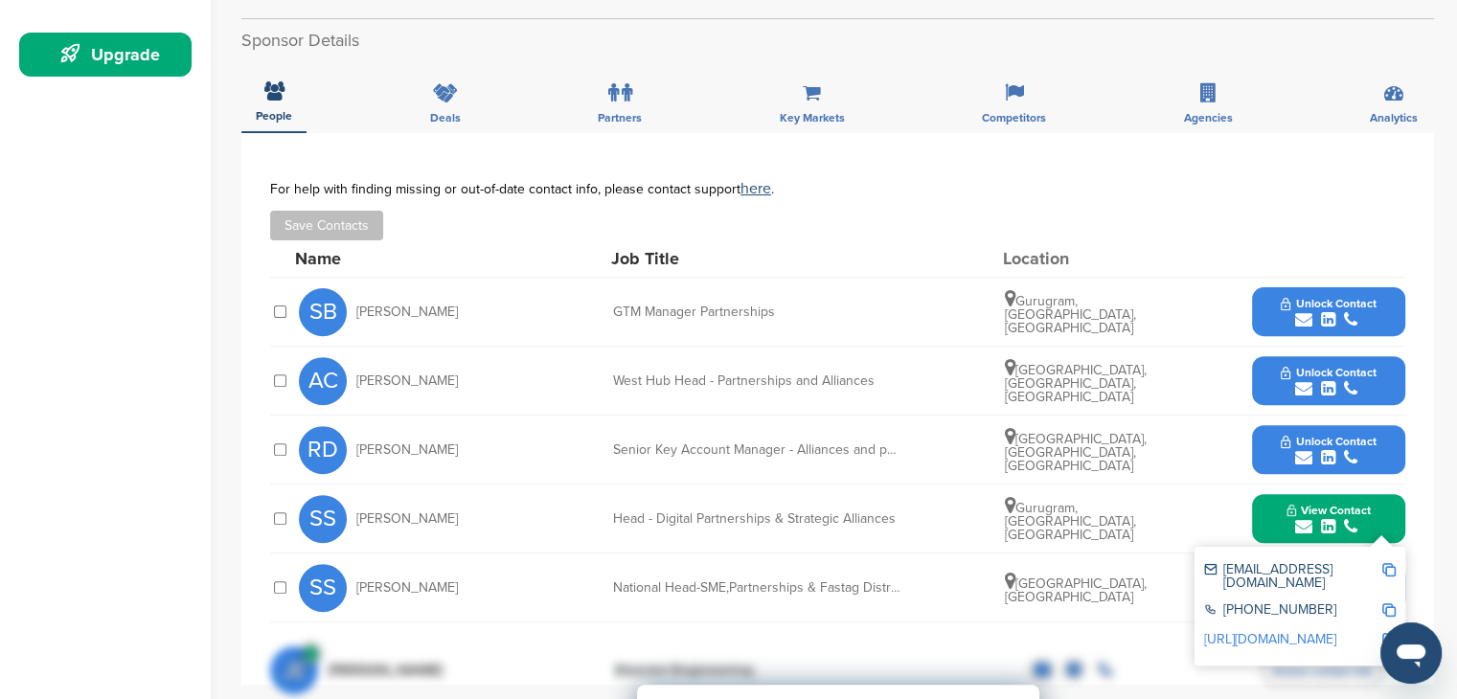
click at [1042, 554] on div "SS [PERSON_NAME] National Head-SME,Partnerships & Fastag Distrbution [GEOGRAPHI…" at bounding box center [852, 588] width 1106 height 68
click at [1138, 572] on div "[GEOGRAPHIC_DATA], [GEOGRAPHIC_DATA]" at bounding box center [1077, 588] width 144 height 33
click at [407, 564] on div "SS [PERSON_NAME]" at bounding box center [404, 588] width 211 height 48
click at [354, 564] on div "SS [PERSON_NAME]" at bounding box center [404, 588] width 211 height 48
click at [207, 522] on div "Home Search My CRM Pitch Board My Pages Analytics Settings Help Center Upgrade" at bounding box center [105, 482] width 211 height 1985
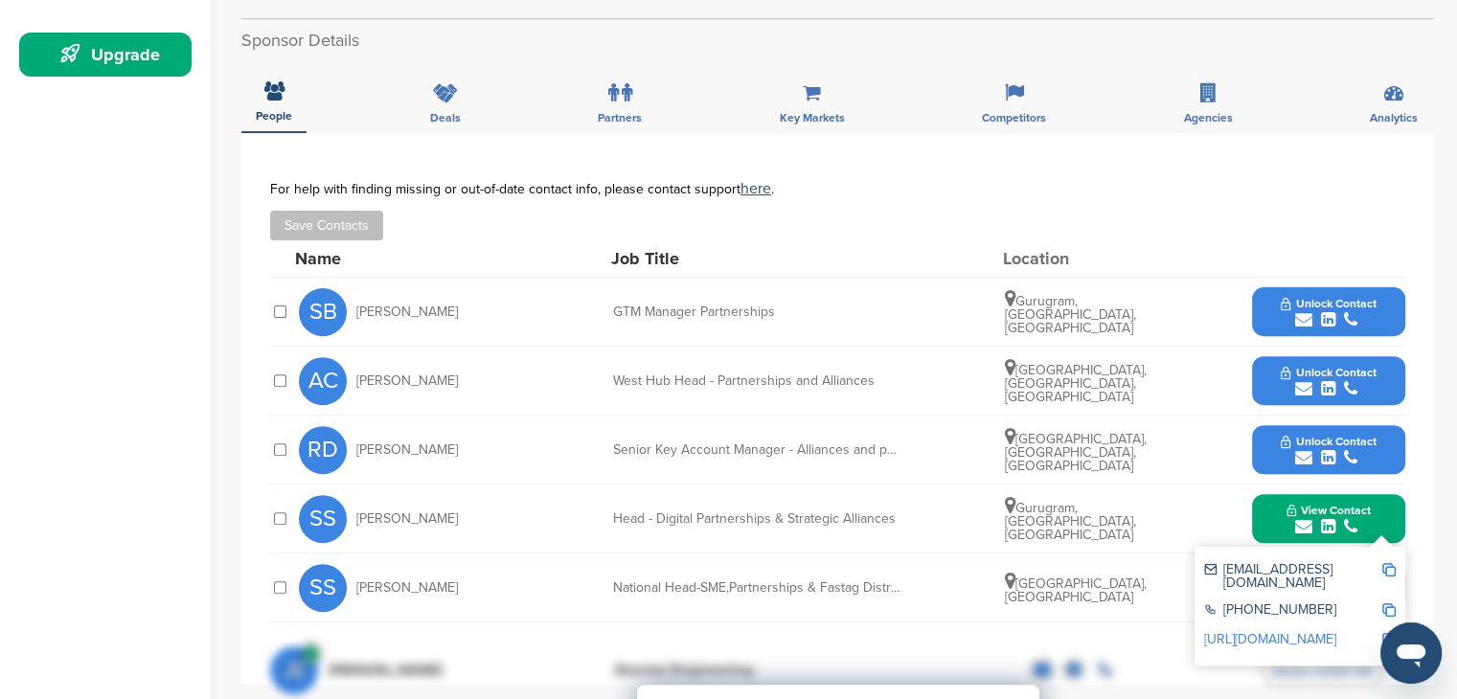
click at [1360, 504] on span "View Contact" at bounding box center [1328, 510] width 84 height 13
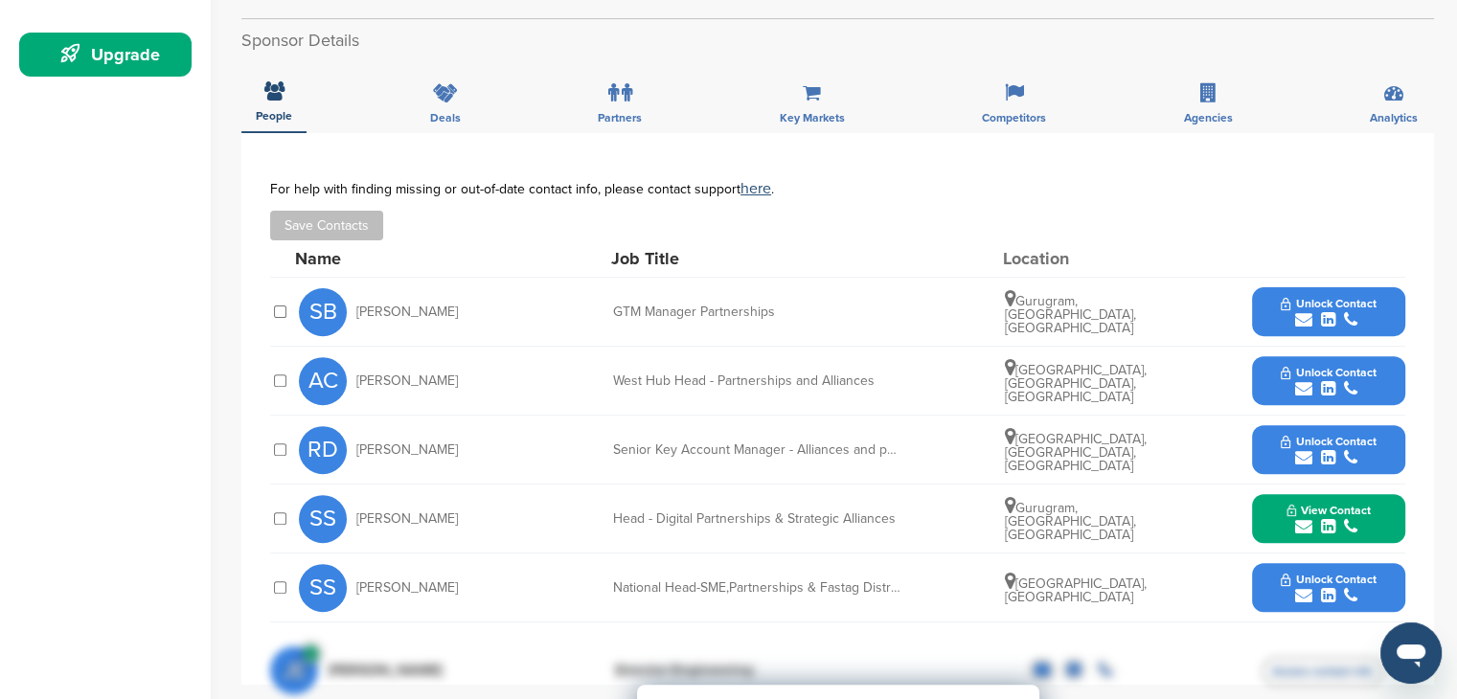
click at [1383, 559] on button "Unlock Contact" at bounding box center [1328, 587] width 141 height 57
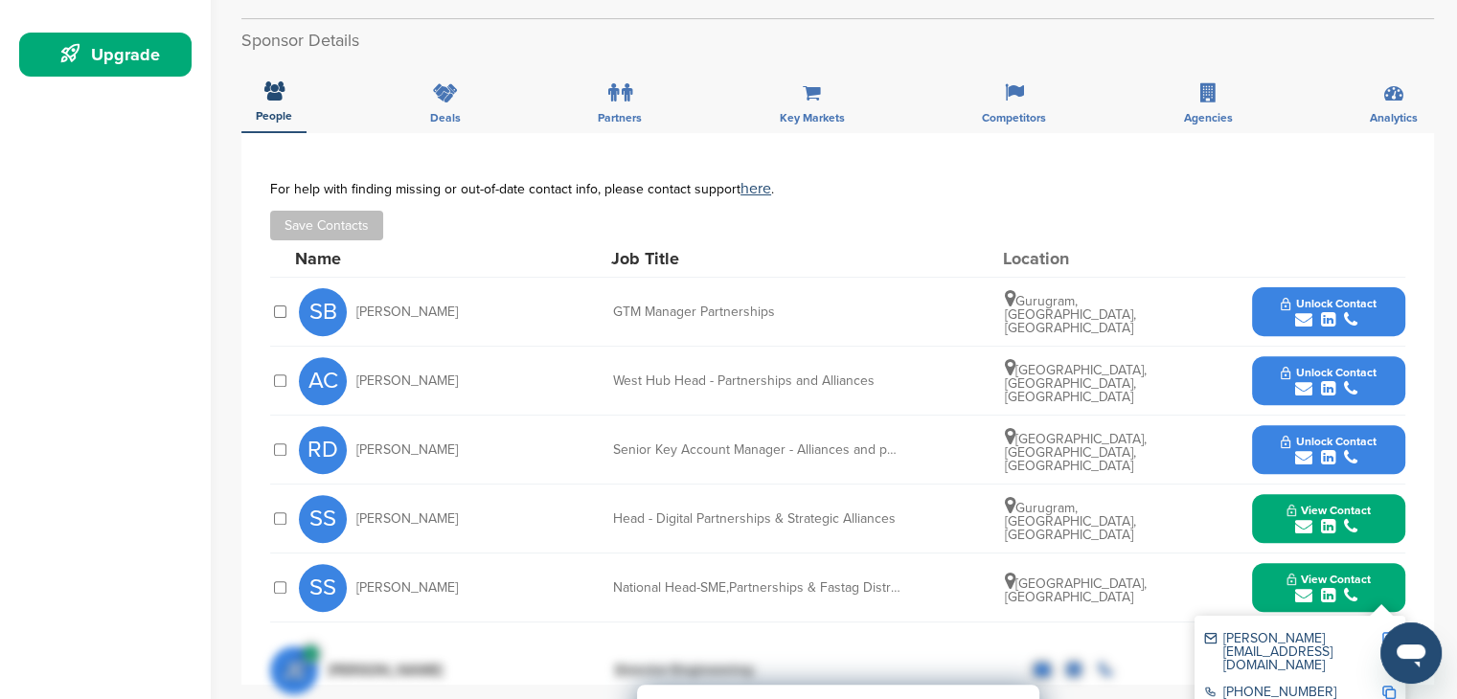
scroll to position [766, 0]
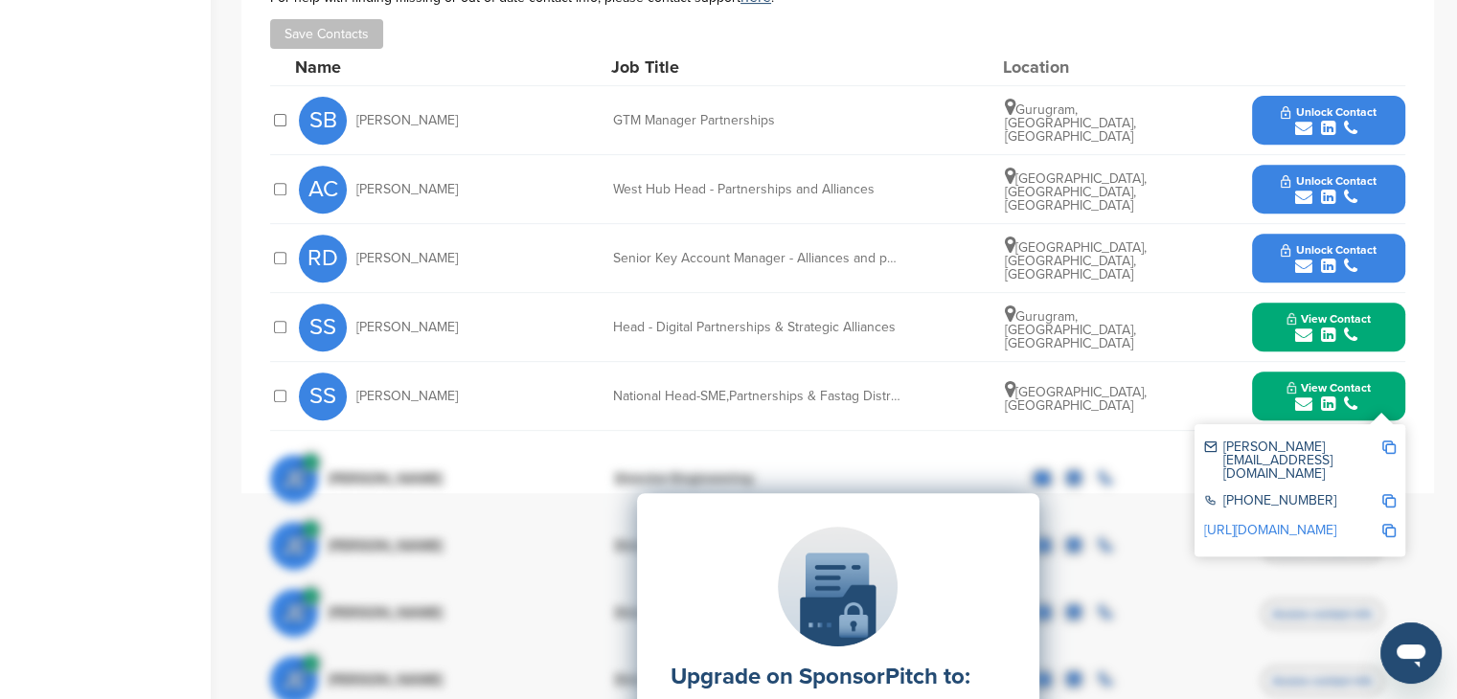
click at [46, 68] on div "Home Search My CRM Pitch Board My Pages Analytics Settings Help Center Upgrade" at bounding box center [105, 291] width 211 height 1985
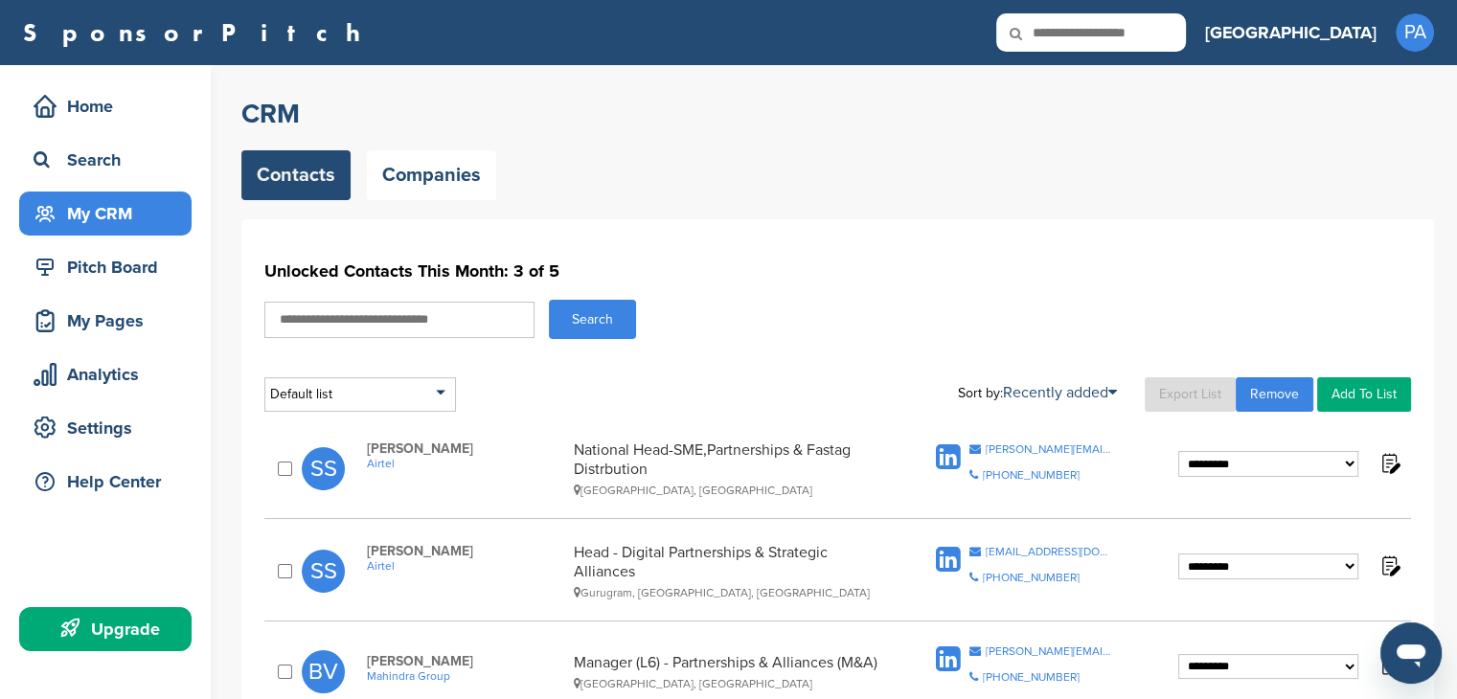
click at [682, 272] on h1 "Unlocked Contacts This Month: 3 of 5" at bounding box center [837, 271] width 1147 height 34
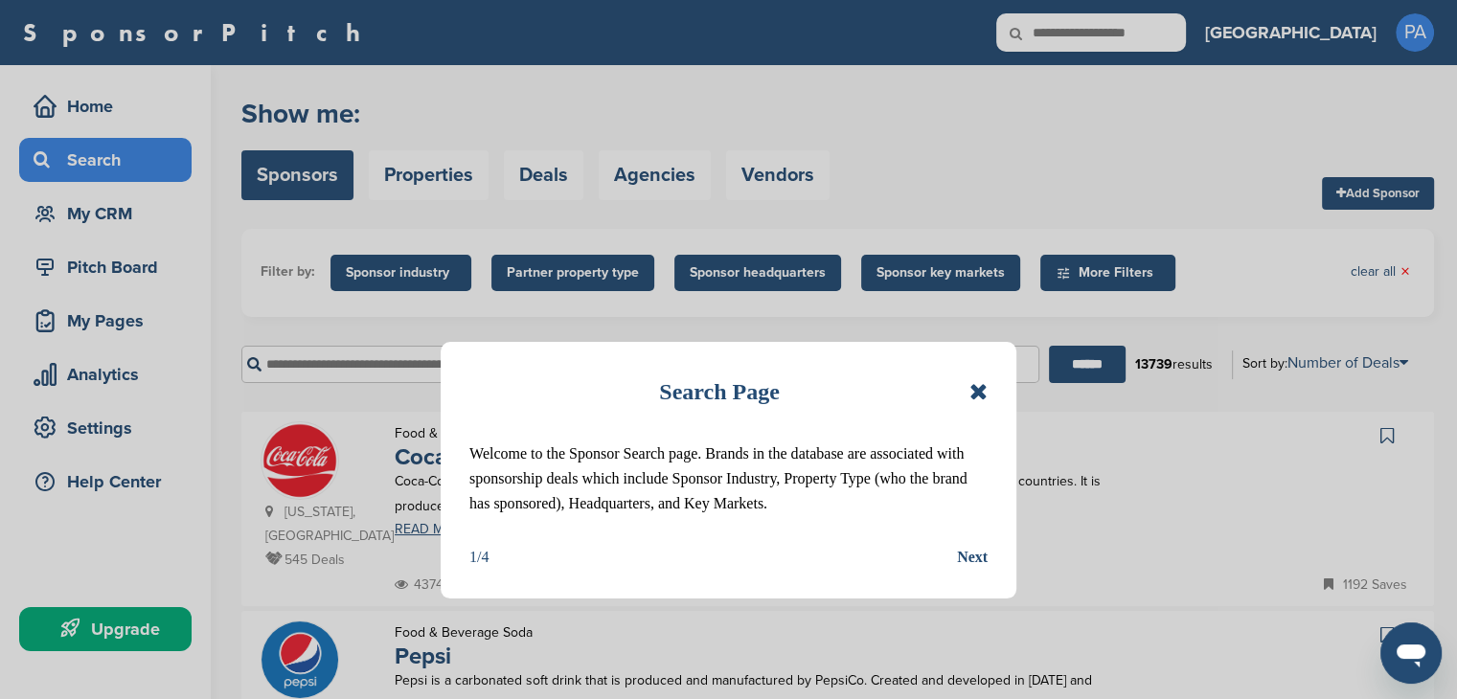
click at [981, 392] on icon at bounding box center [978, 391] width 18 height 23
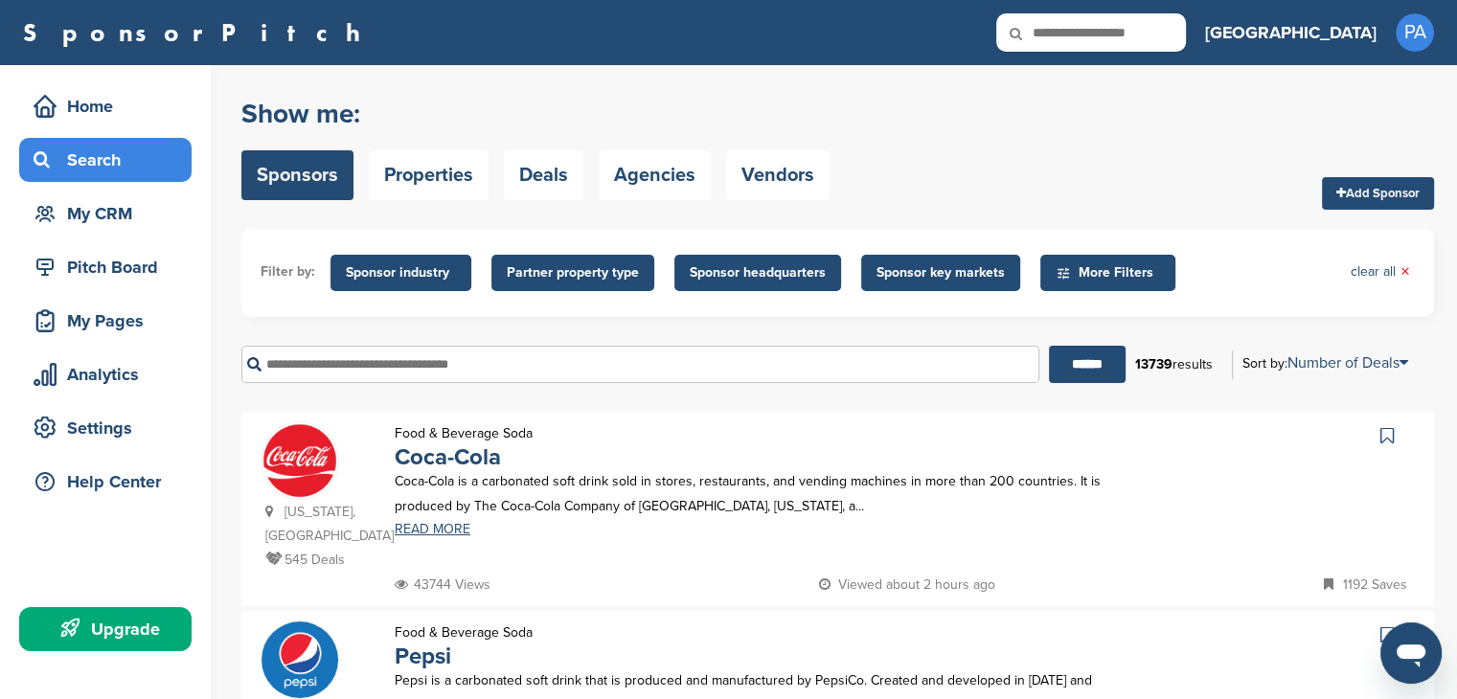
click at [441, 290] on span "Sponsor industry" at bounding box center [400, 273] width 141 height 36
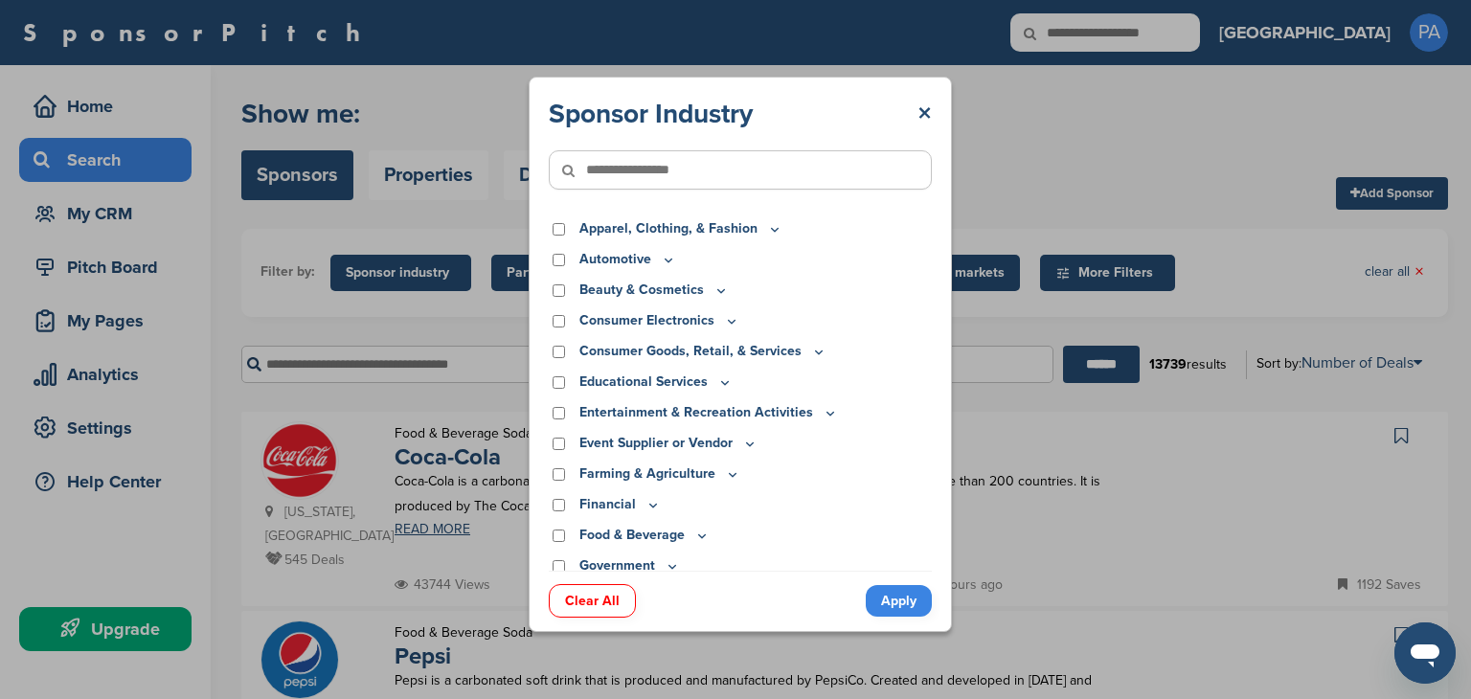
click at [629, 291] on p "Beauty & Cosmetics" at bounding box center [653, 290] width 149 height 21
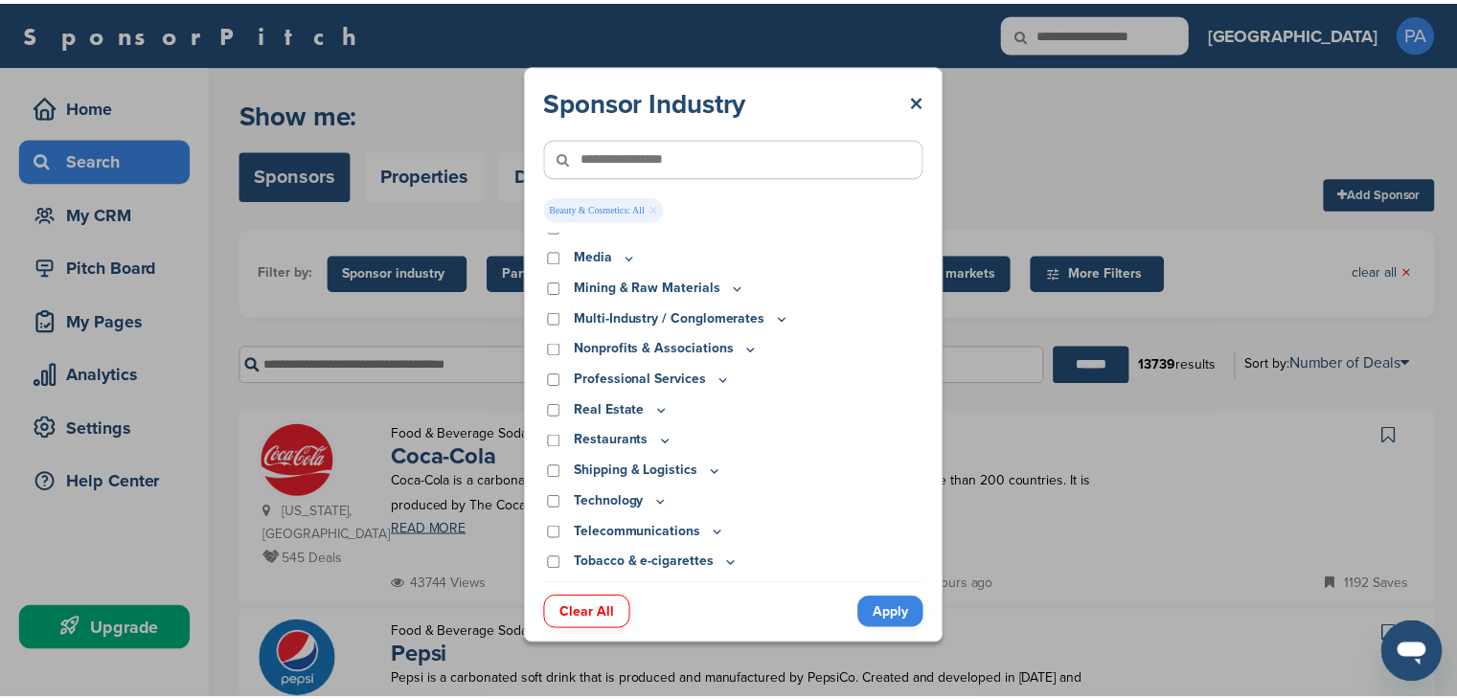
scroll to position [557, 0]
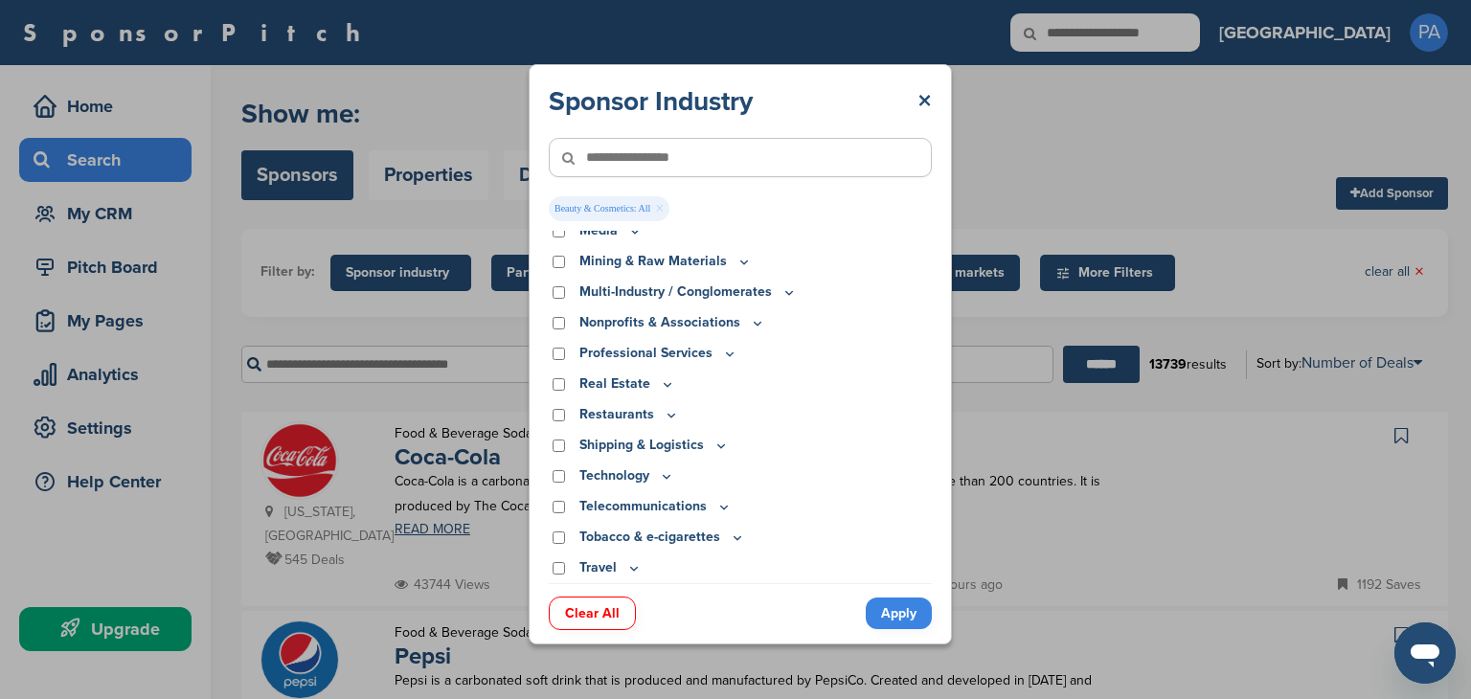
click at [897, 616] on link "Apply" at bounding box center [899, 614] width 66 height 32
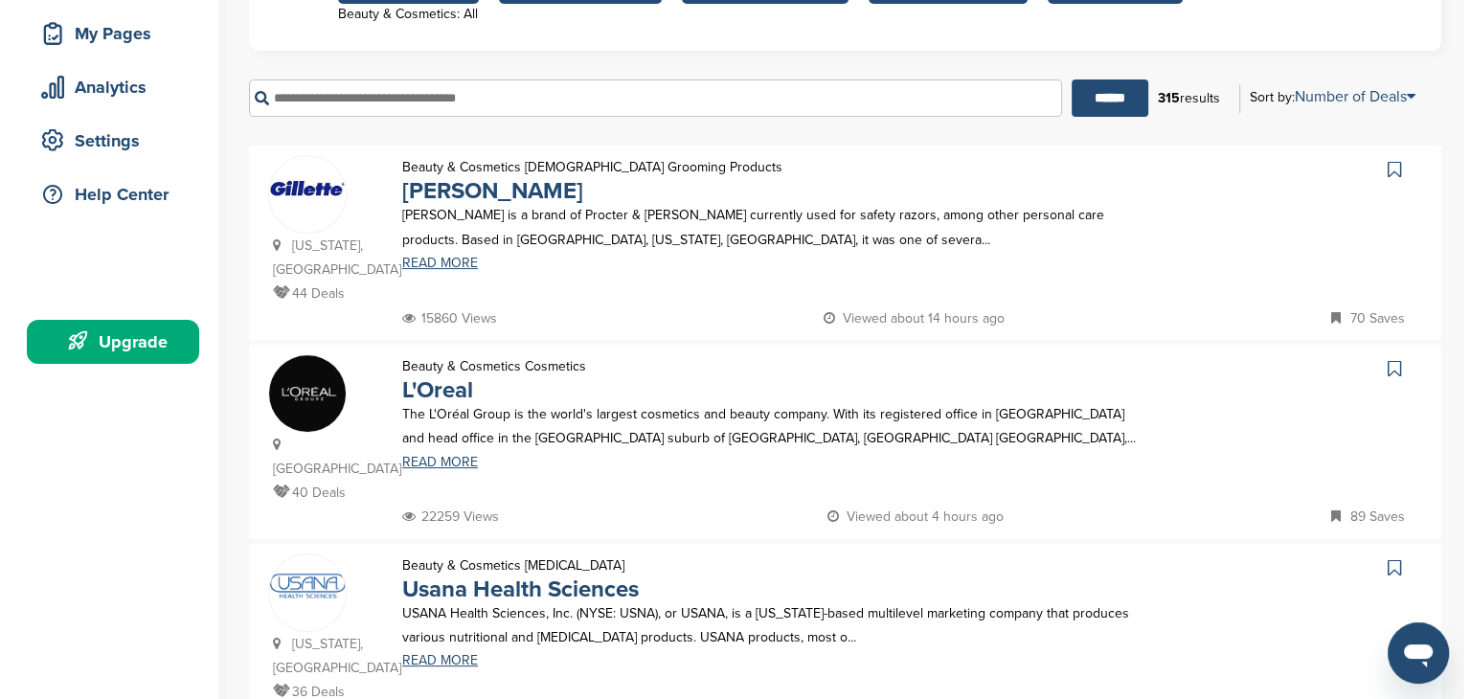
scroll to position [0, 0]
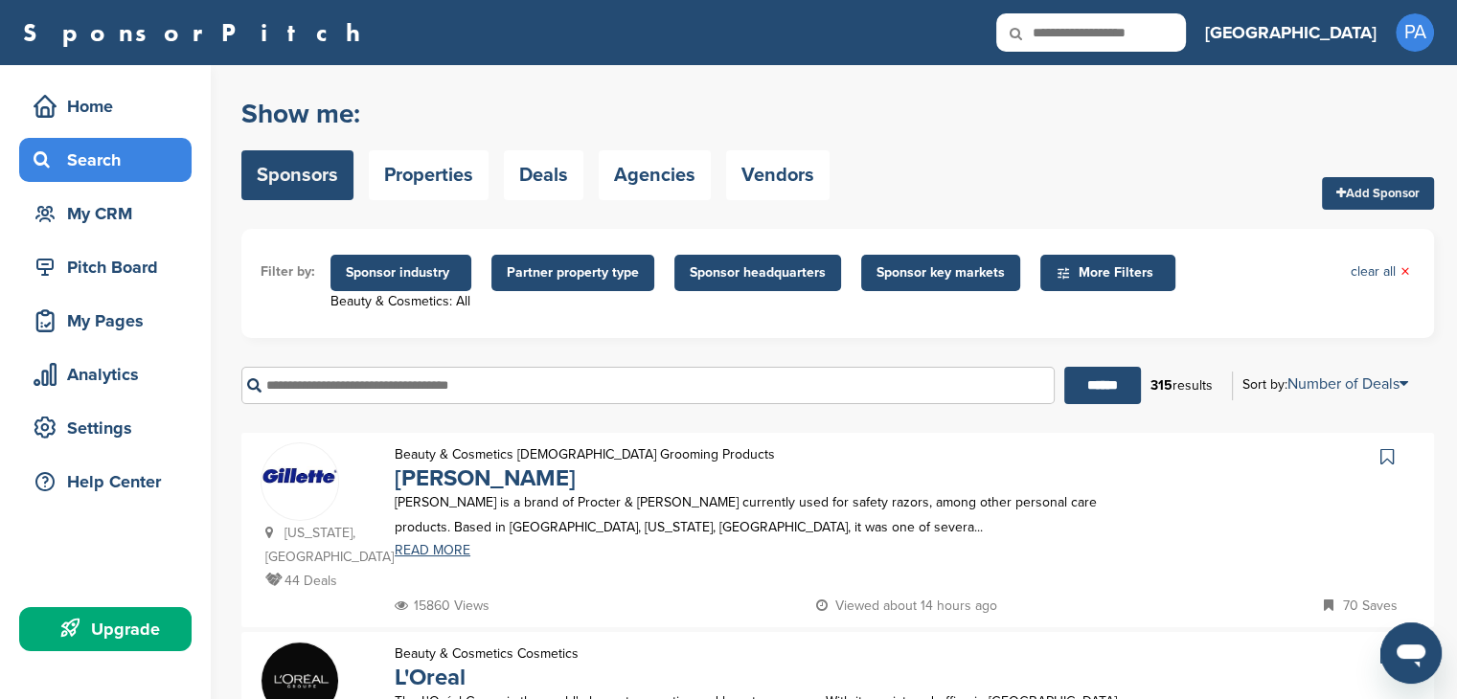
click at [766, 279] on span "Sponsor headquarters" at bounding box center [758, 272] width 136 height 21
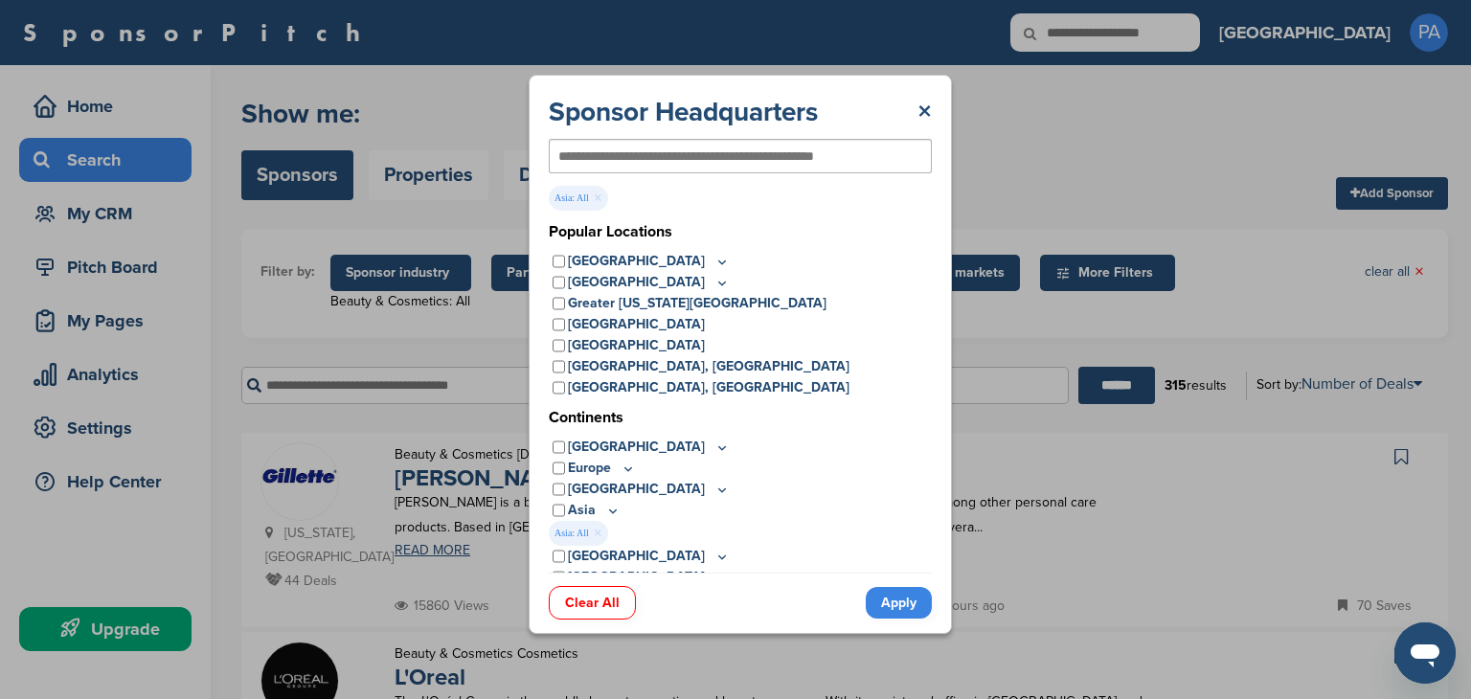
click at [605, 511] on icon at bounding box center [612, 511] width 15 height 16
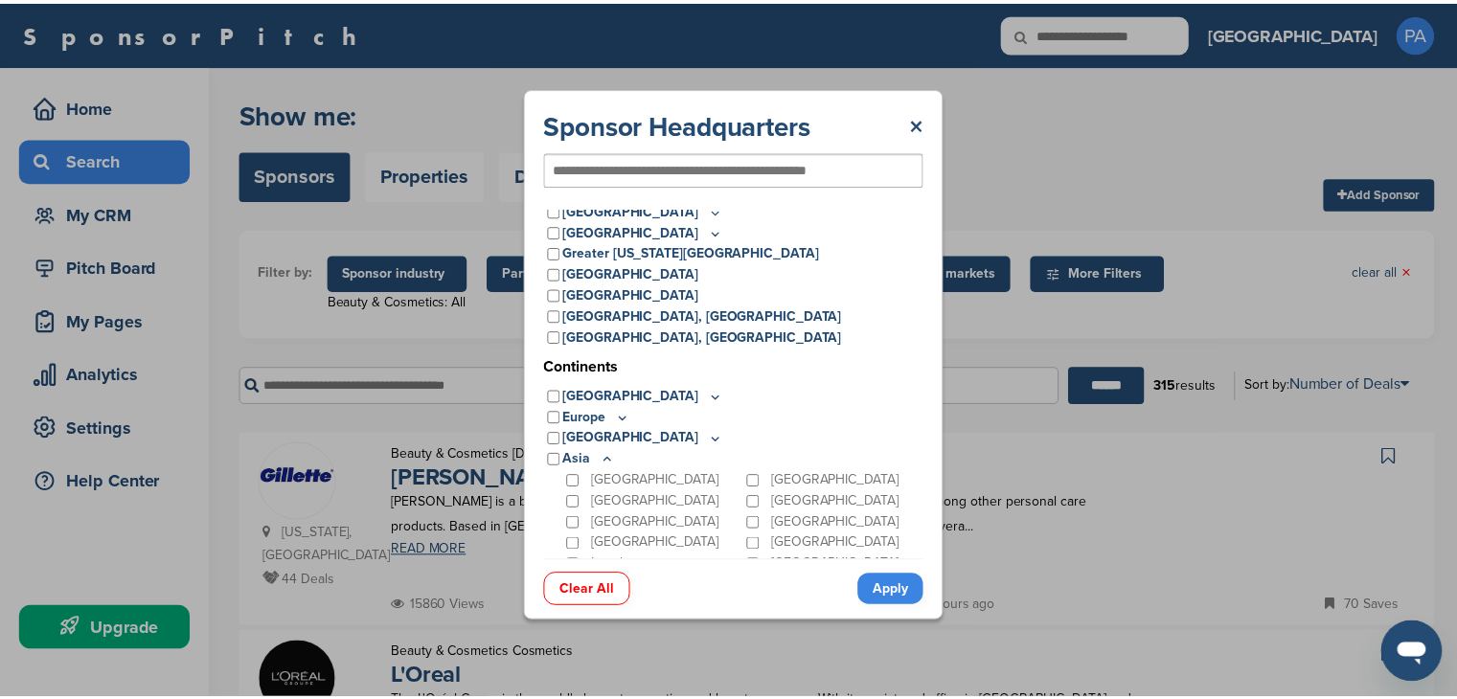
scroll to position [134, 0]
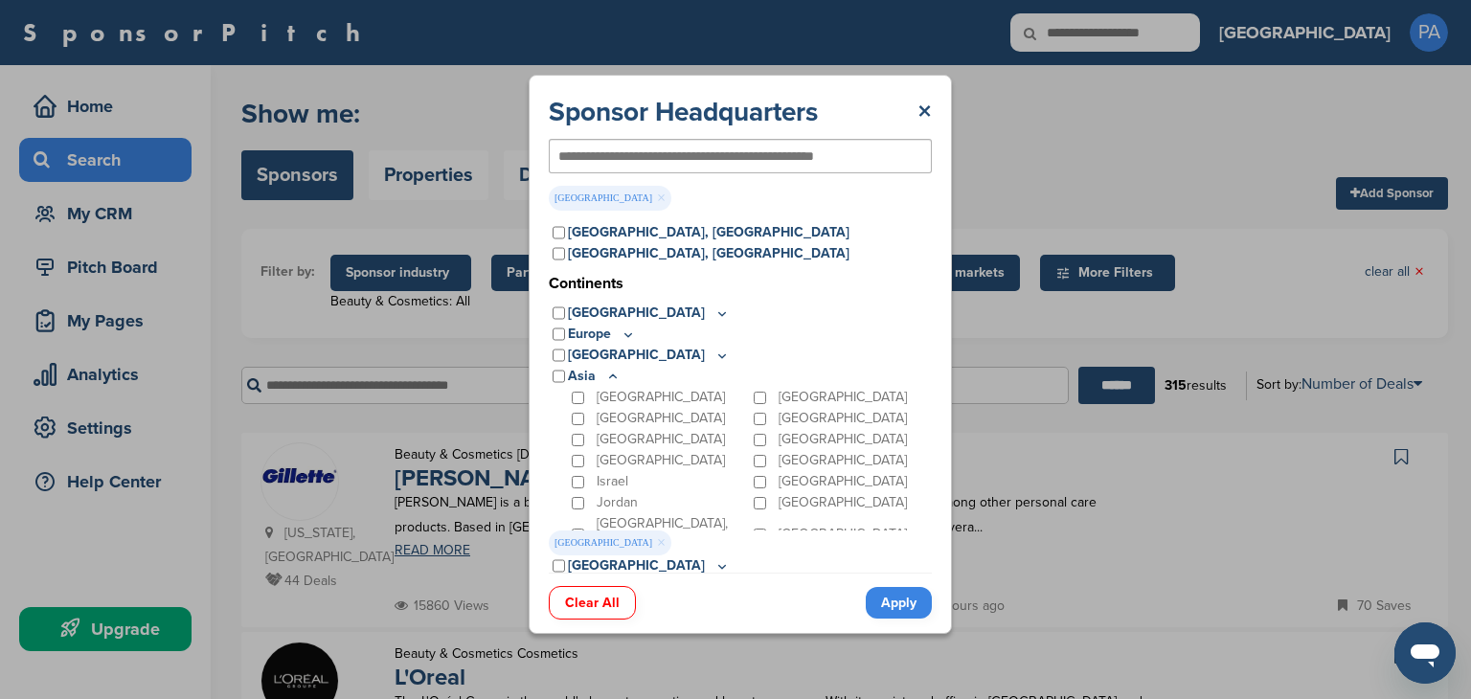
click at [877, 602] on link "Apply" at bounding box center [899, 603] width 66 height 32
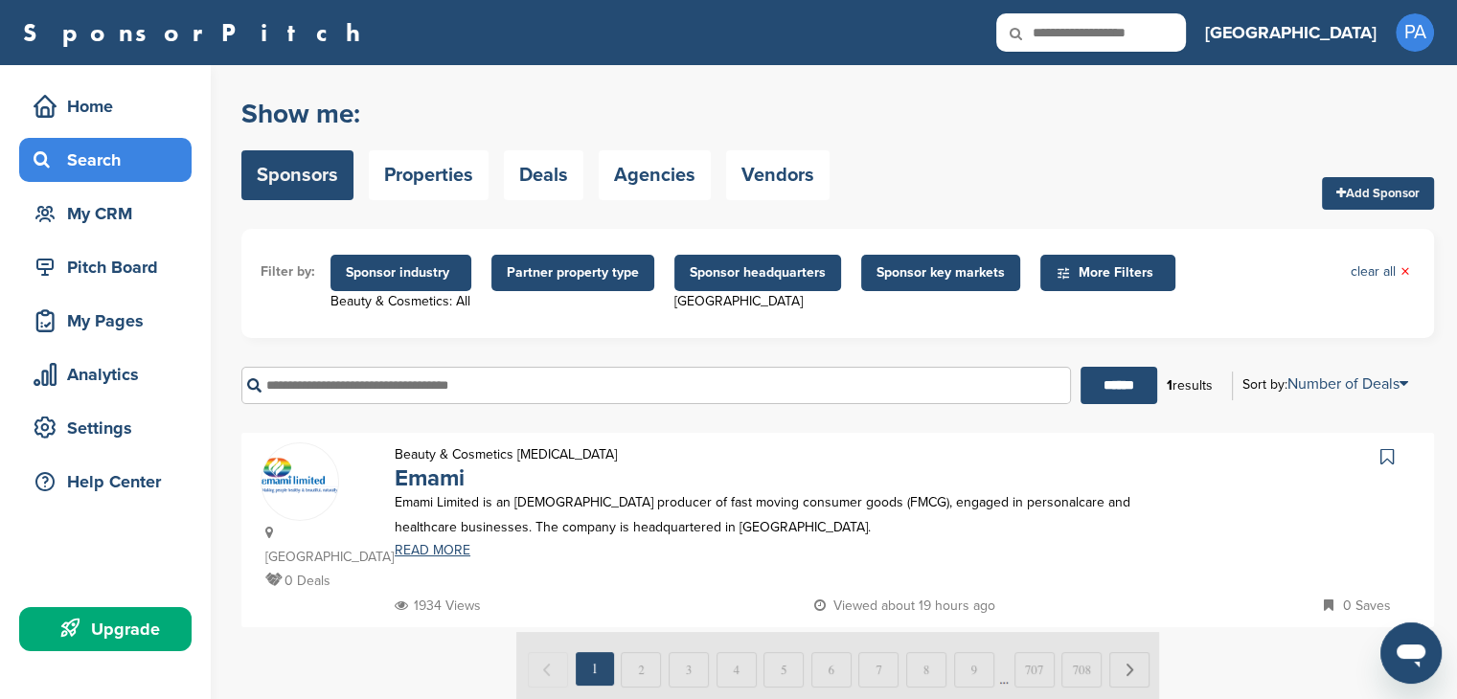
scroll to position [96, 0]
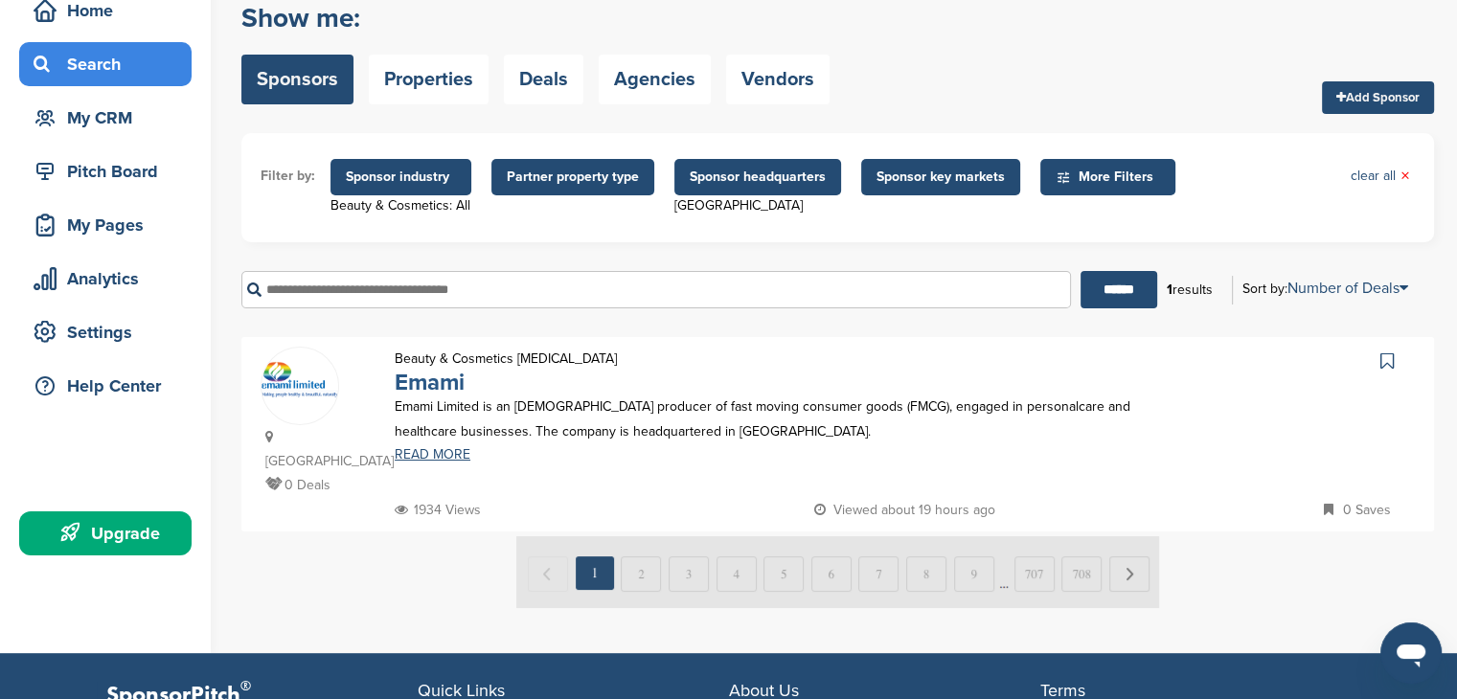
click at [420, 388] on link "Emami" at bounding box center [430, 383] width 70 height 28
click at [403, 161] on span "Sponsor industry" at bounding box center [400, 177] width 141 height 36
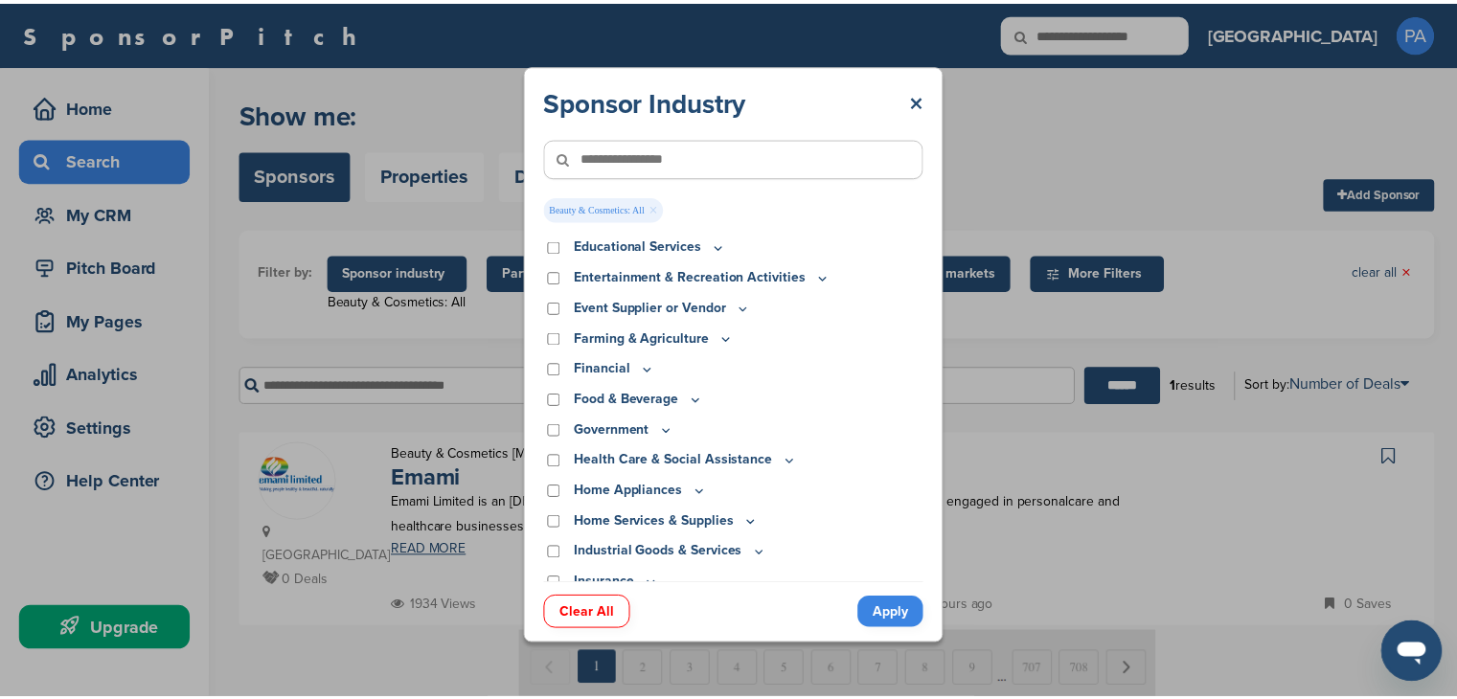
scroll to position [78, 0]
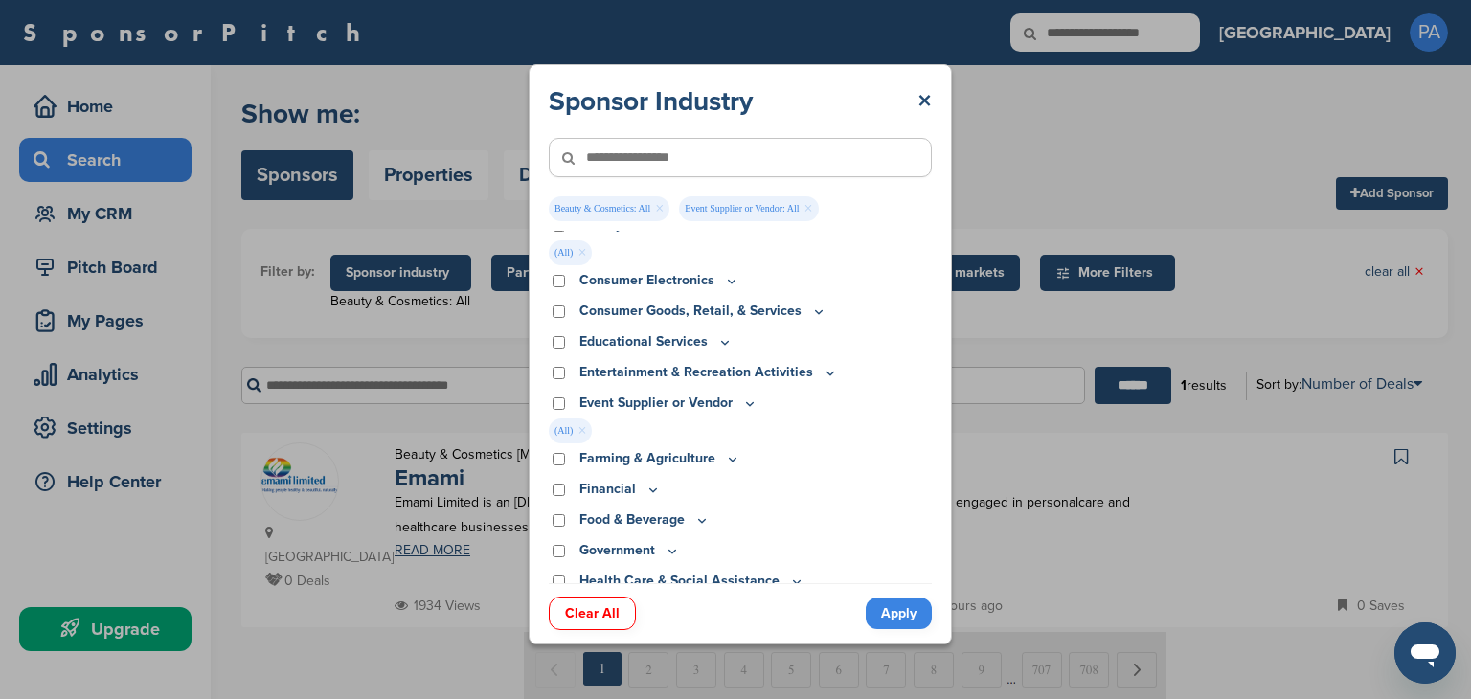
click at [892, 606] on link "Apply" at bounding box center [899, 614] width 66 height 32
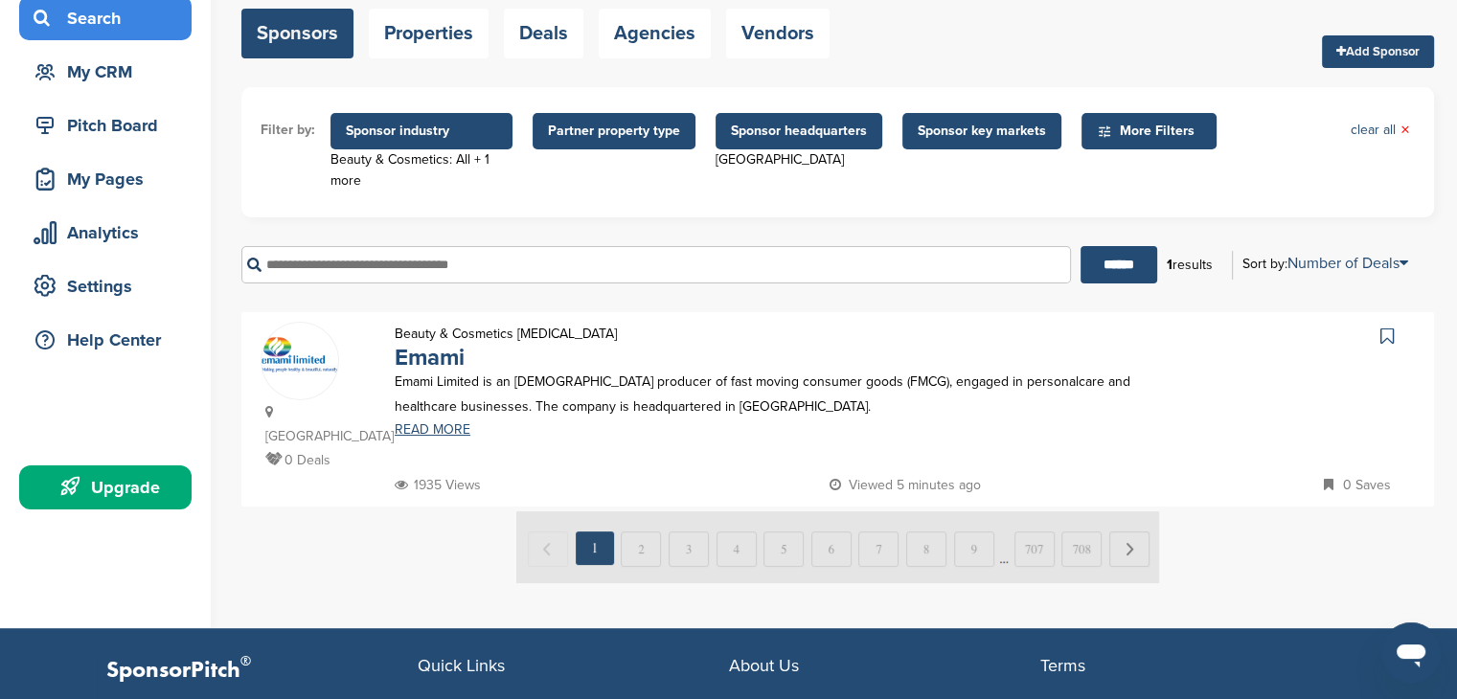
scroll to position [96, 0]
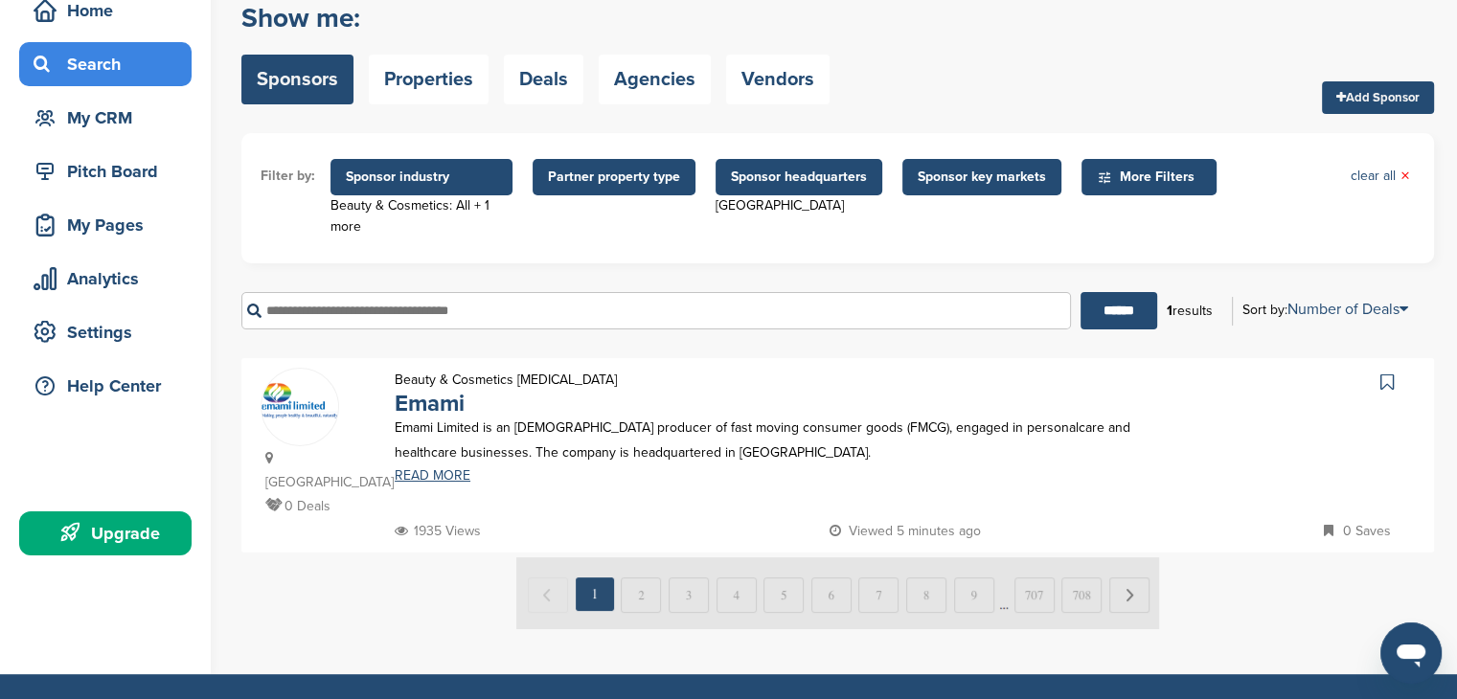
click at [724, 187] on span "Sponsor headquarters" at bounding box center [799, 177] width 167 height 36
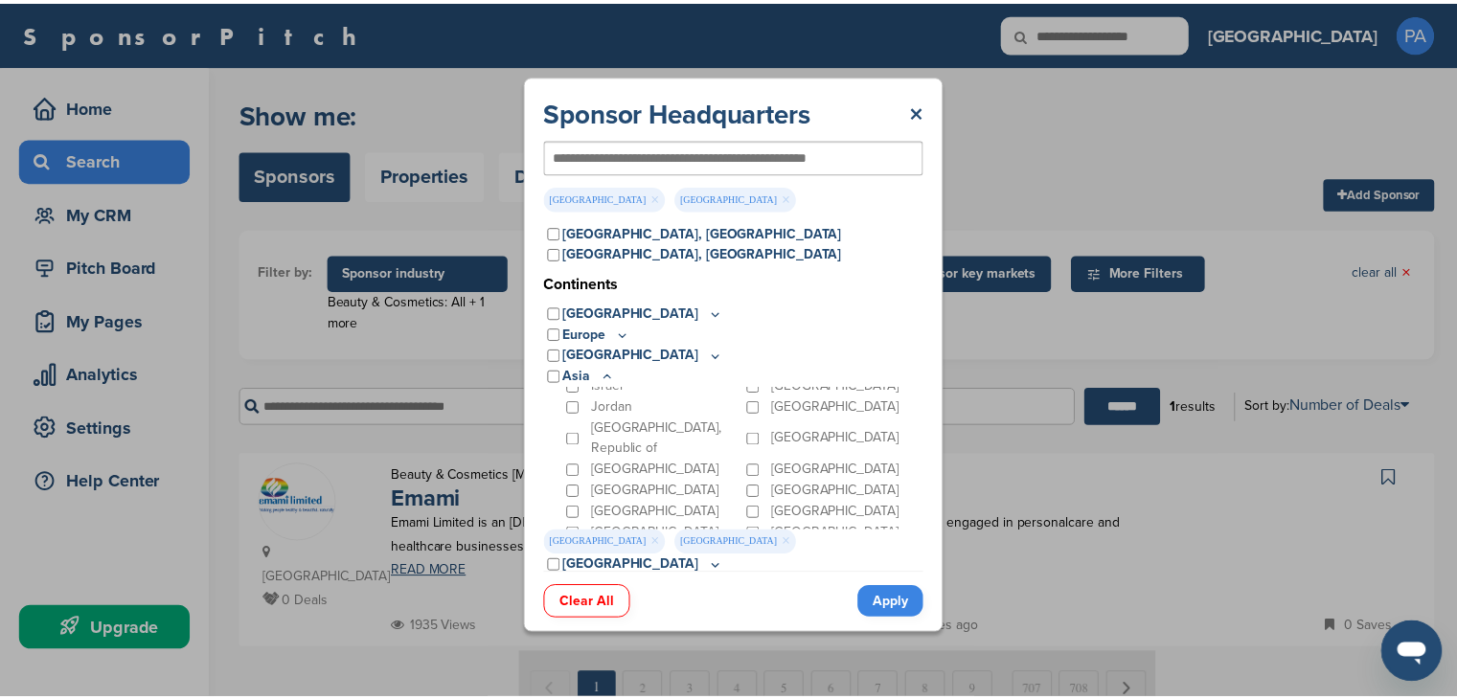
scroll to position [172, 0]
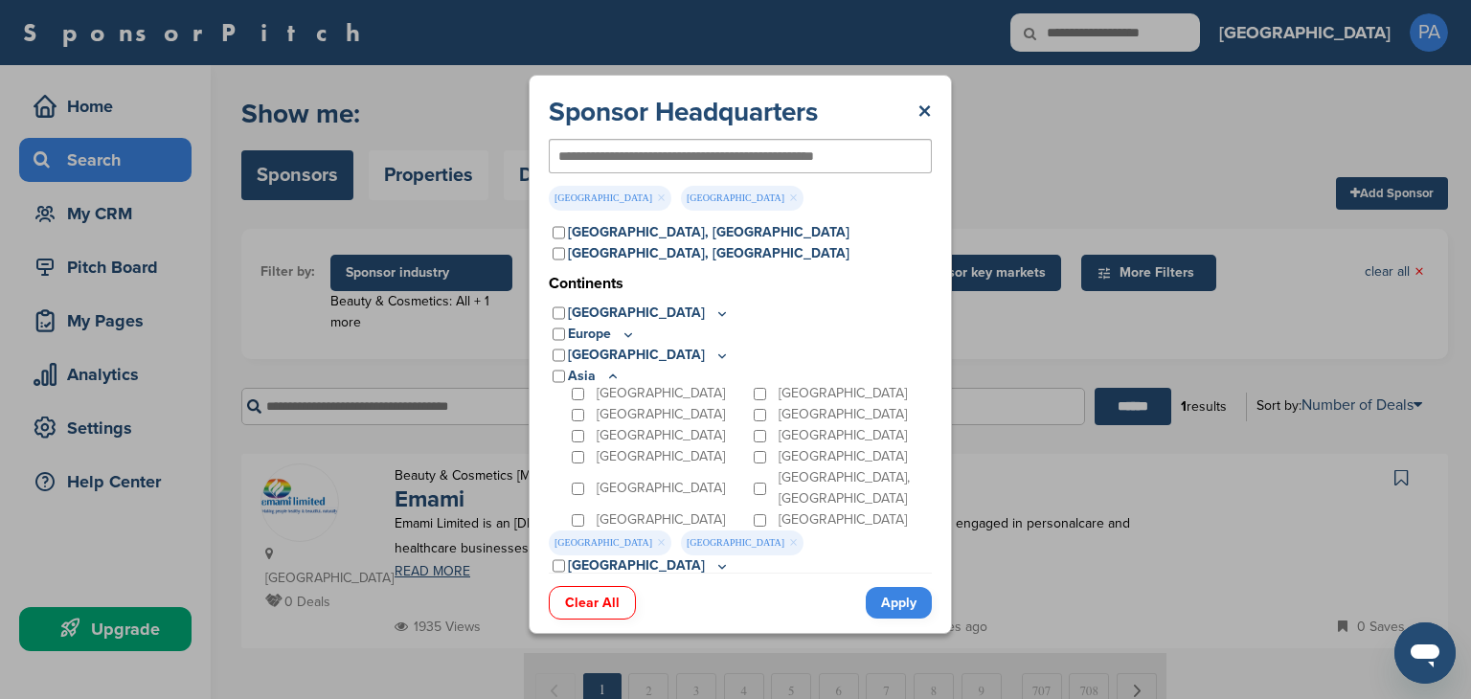
click at [885, 609] on link "Apply" at bounding box center [899, 603] width 66 height 32
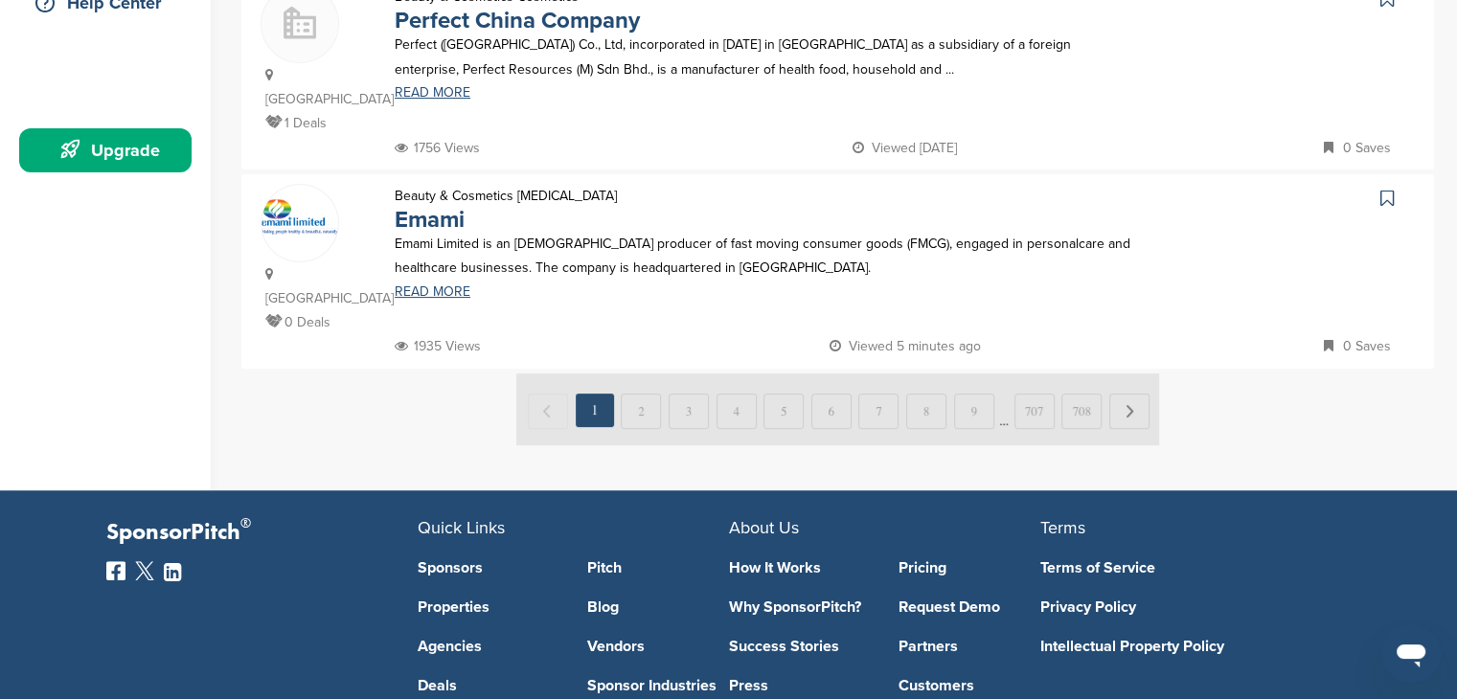
click at [625, 374] on img at bounding box center [837, 410] width 643 height 72
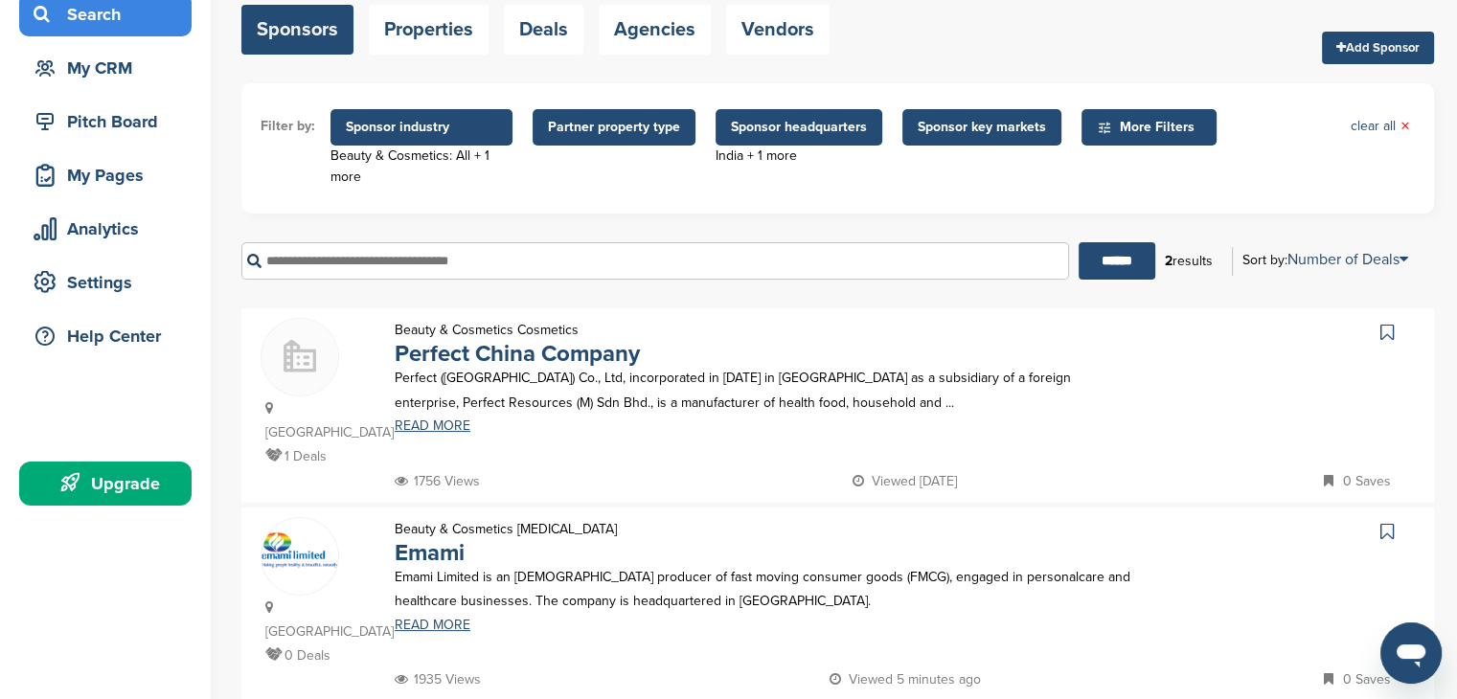
scroll to position [96, 0]
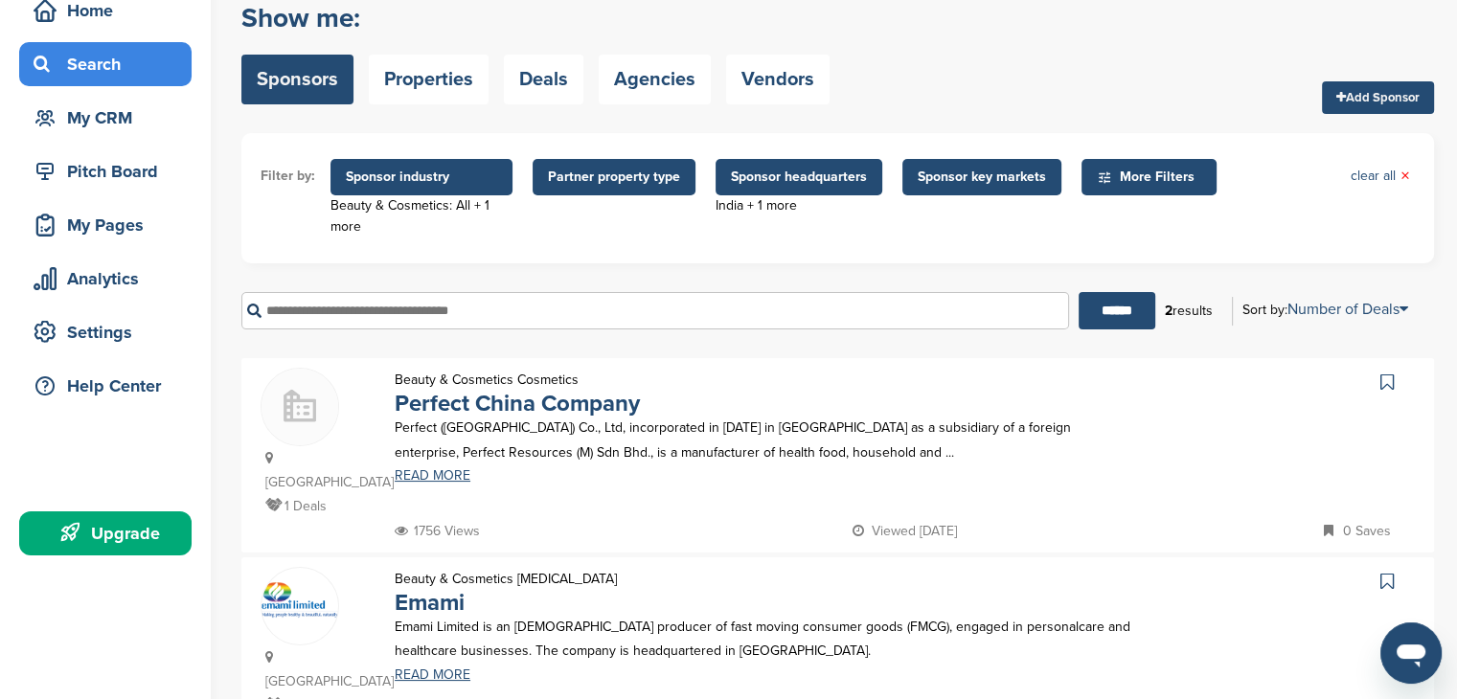
click at [929, 183] on span "Sponsor key markets" at bounding box center [982, 177] width 128 height 21
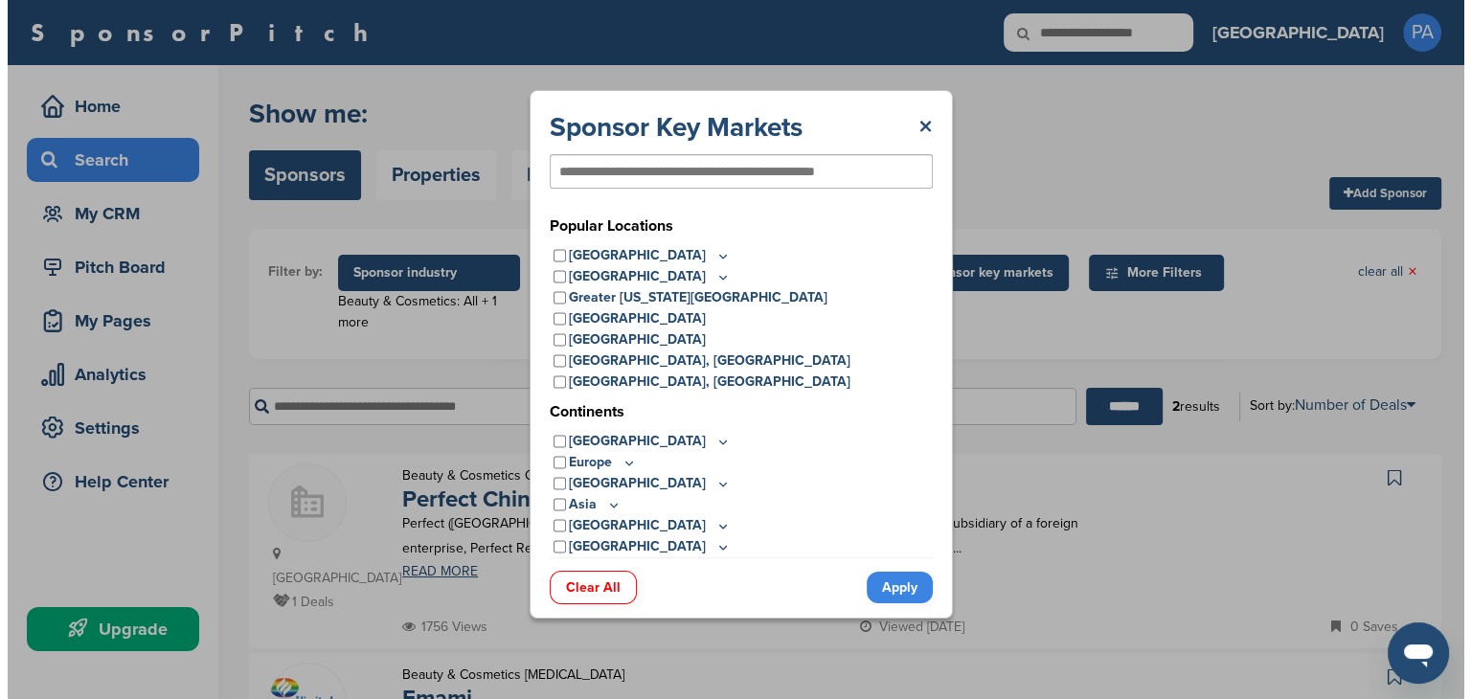
scroll to position [0, 0]
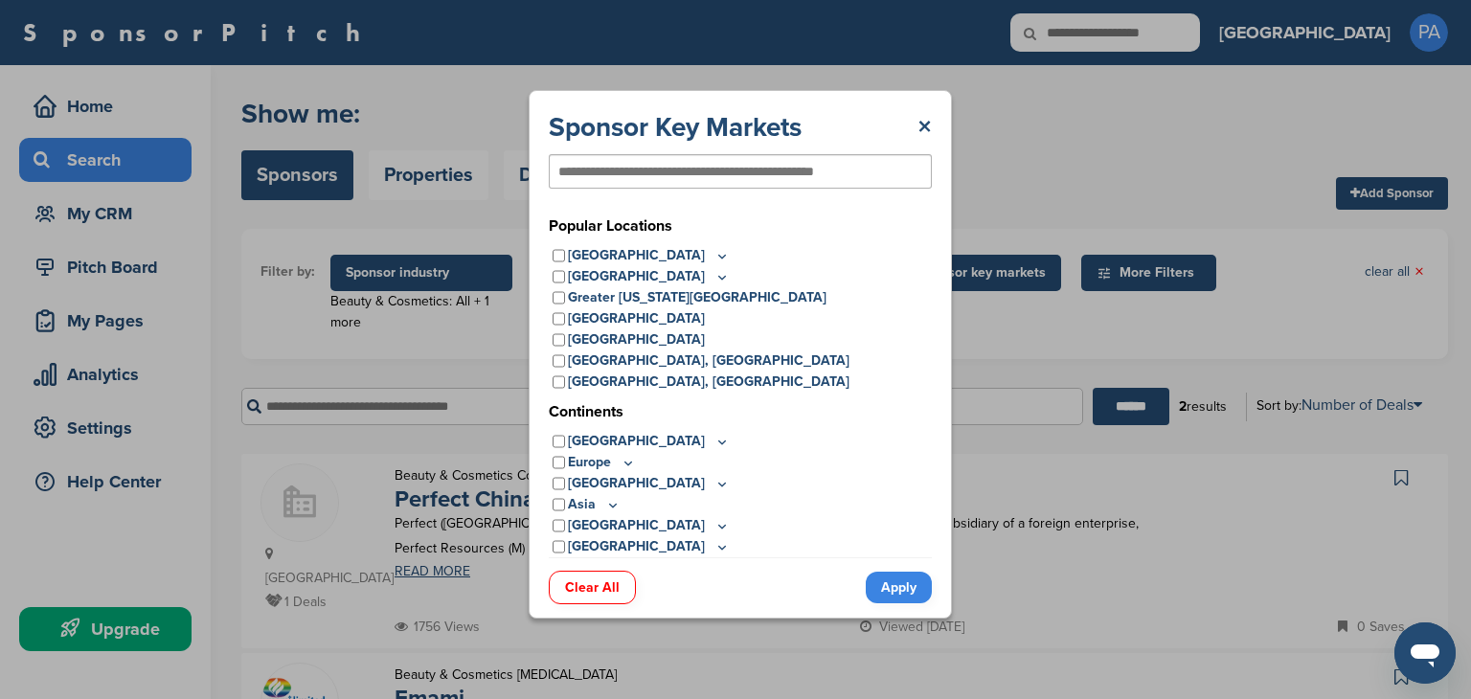
click at [602, 501] on p "Asia" at bounding box center [594, 504] width 53 height 21
click at [611, 504] on icon at bounding box center [612, 505] width 15 height 16
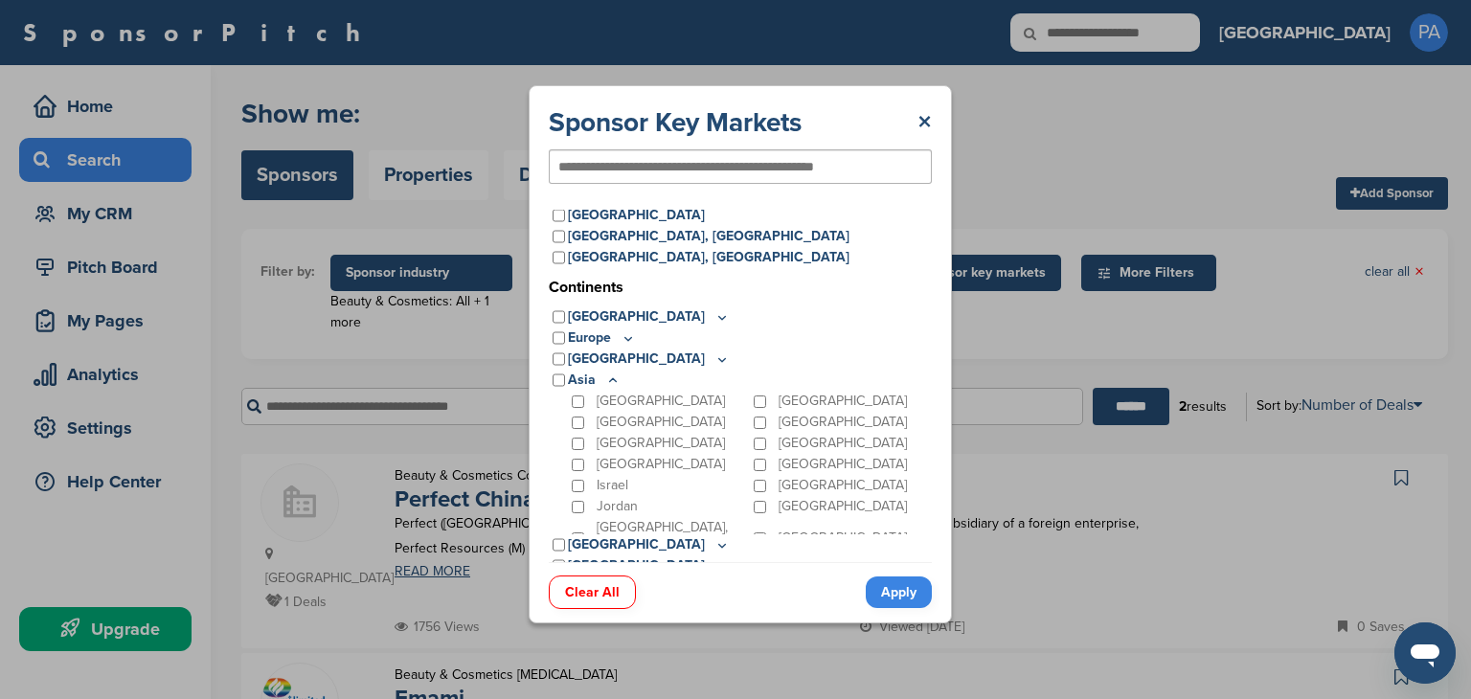
scroll to position [134, 0]
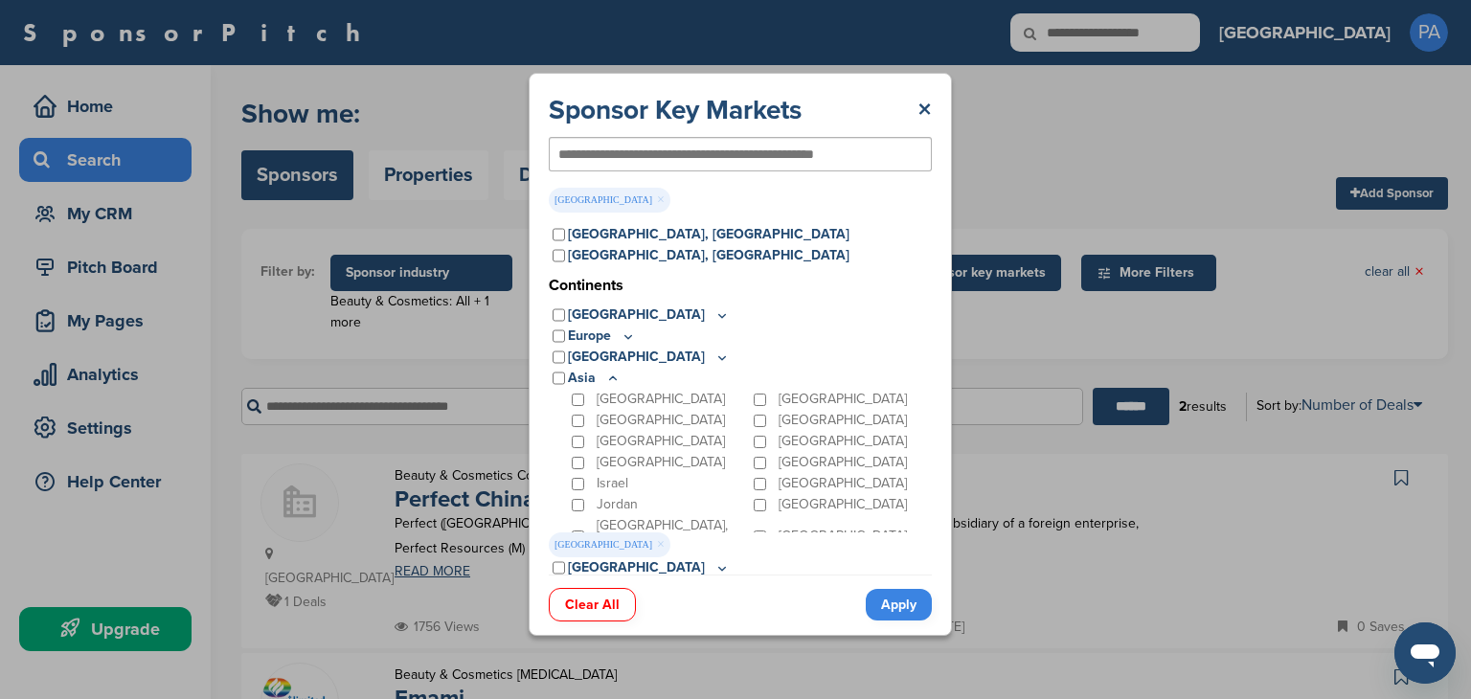
click at [917, 600] on link "Apply" at bounding box center [899, 605] width 66 height 32
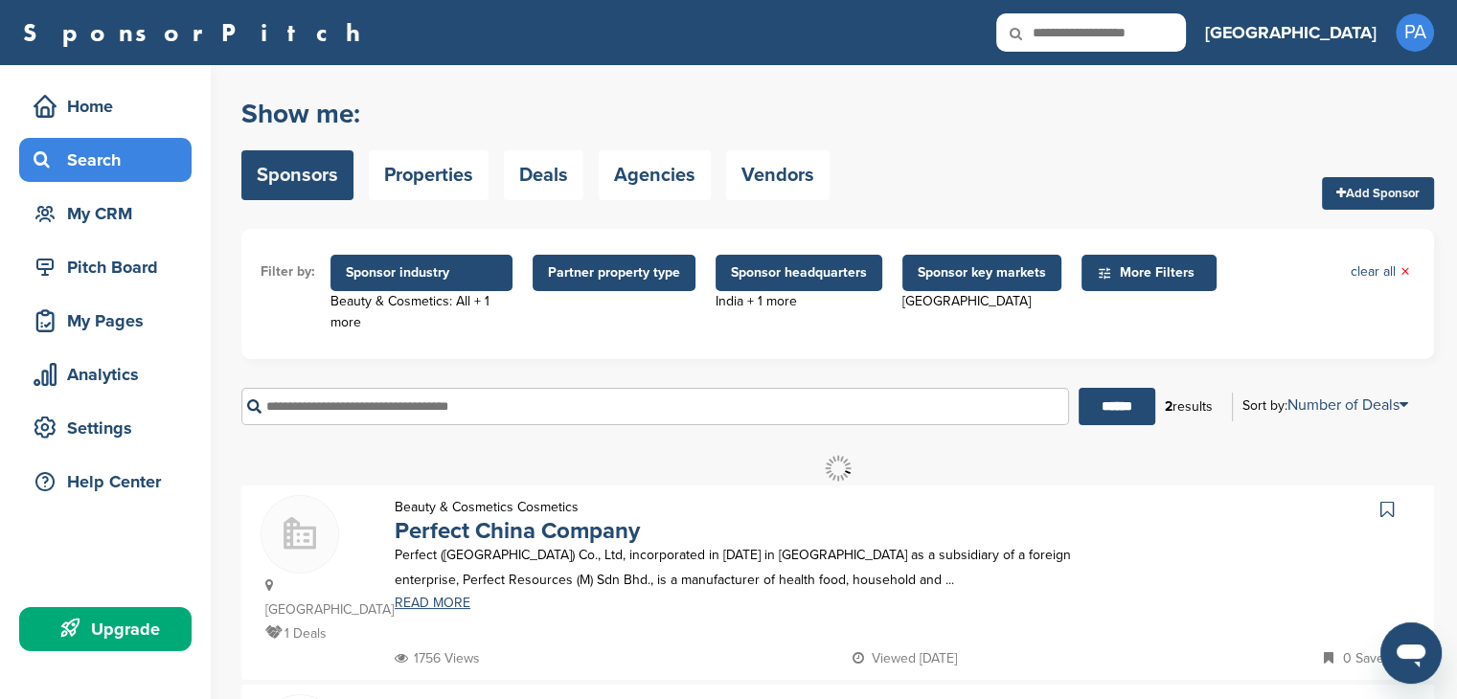
click at [746, 265] on span "Sponsor headquarters" at bounding box center [799, 272] width 136 height 21
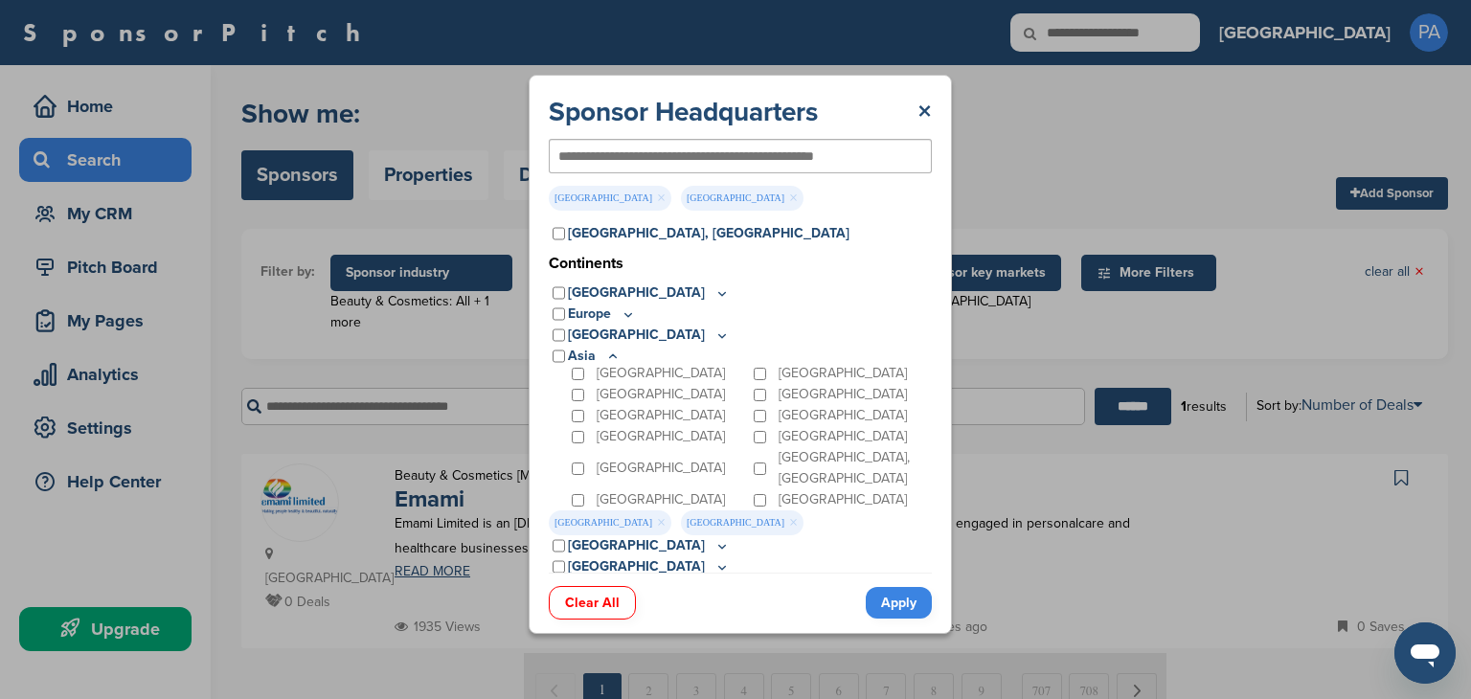
scroll to position [160, 0]
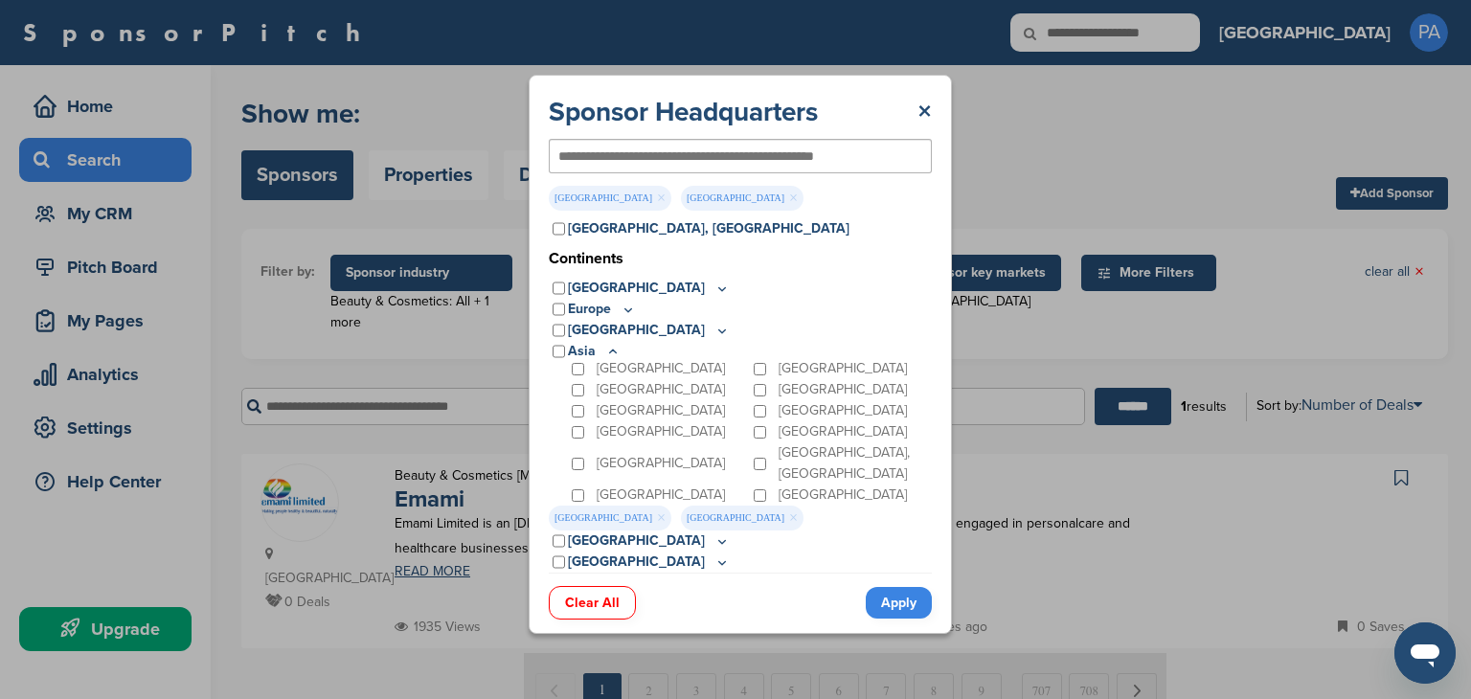
click at [657, 515] on link "×" at bounding box center [661, 518] width 9 height 21
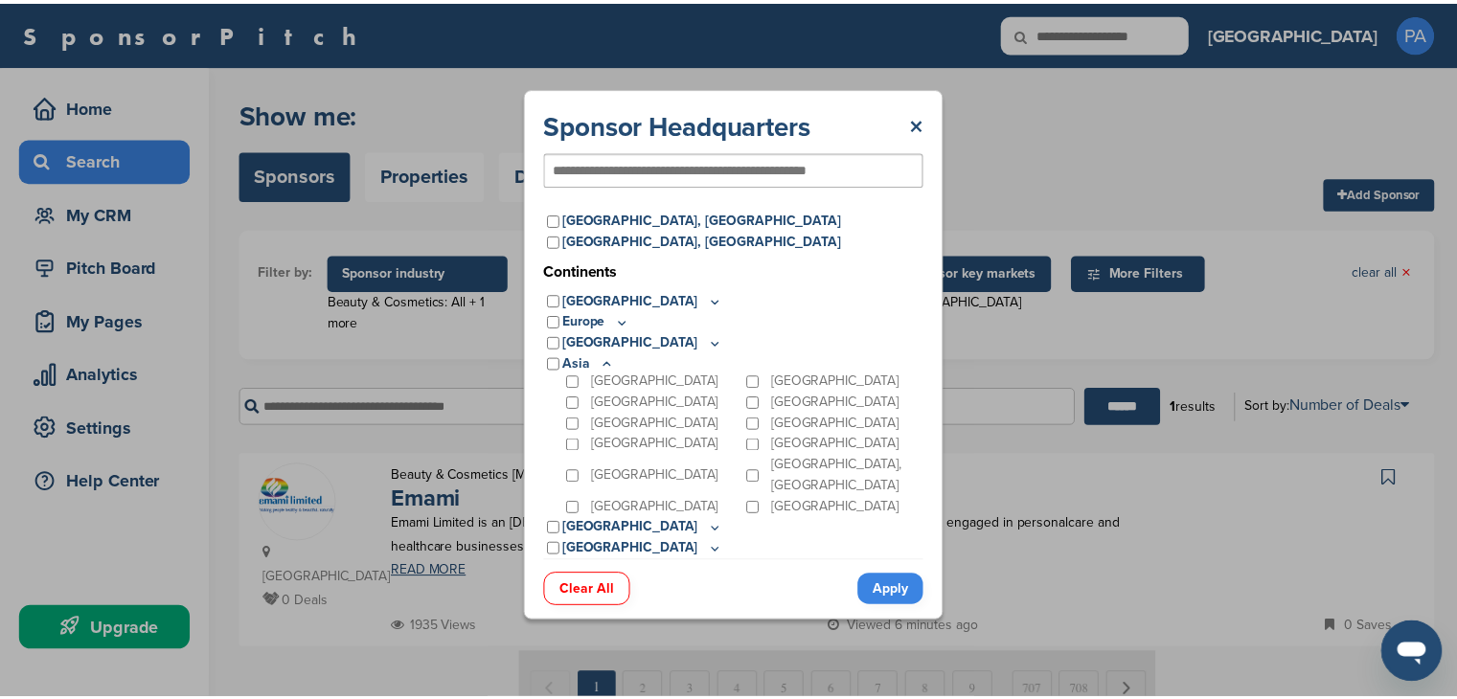
scroll to position [134, 0]
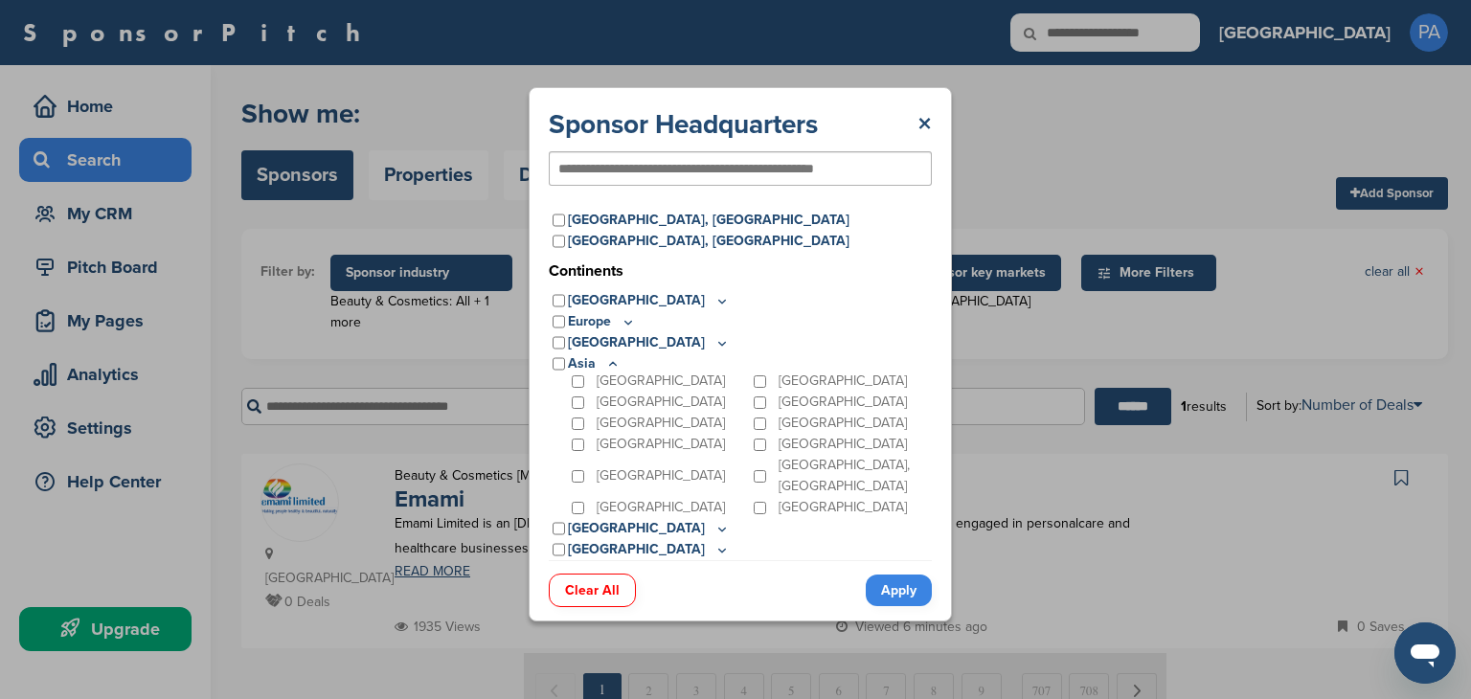
click at [888, 603] on div "Sponsor Headquarters × Popular Locations United States Midwest Illinois Indiana…" at bounding box center [740, 354] width 423 height 534
click at [888, 583] on link "Apply" at bounding box center [899, 591] width 66 height 32
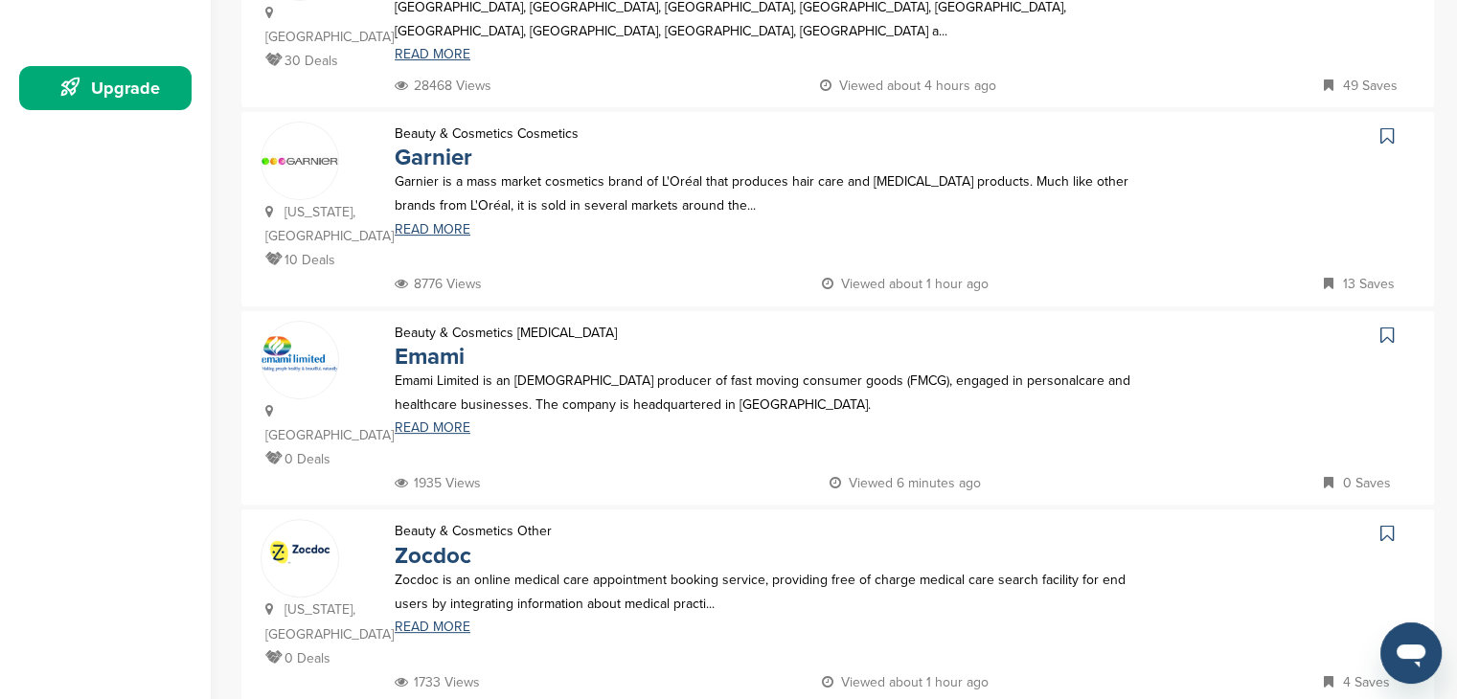
scroll to position [575, 0]
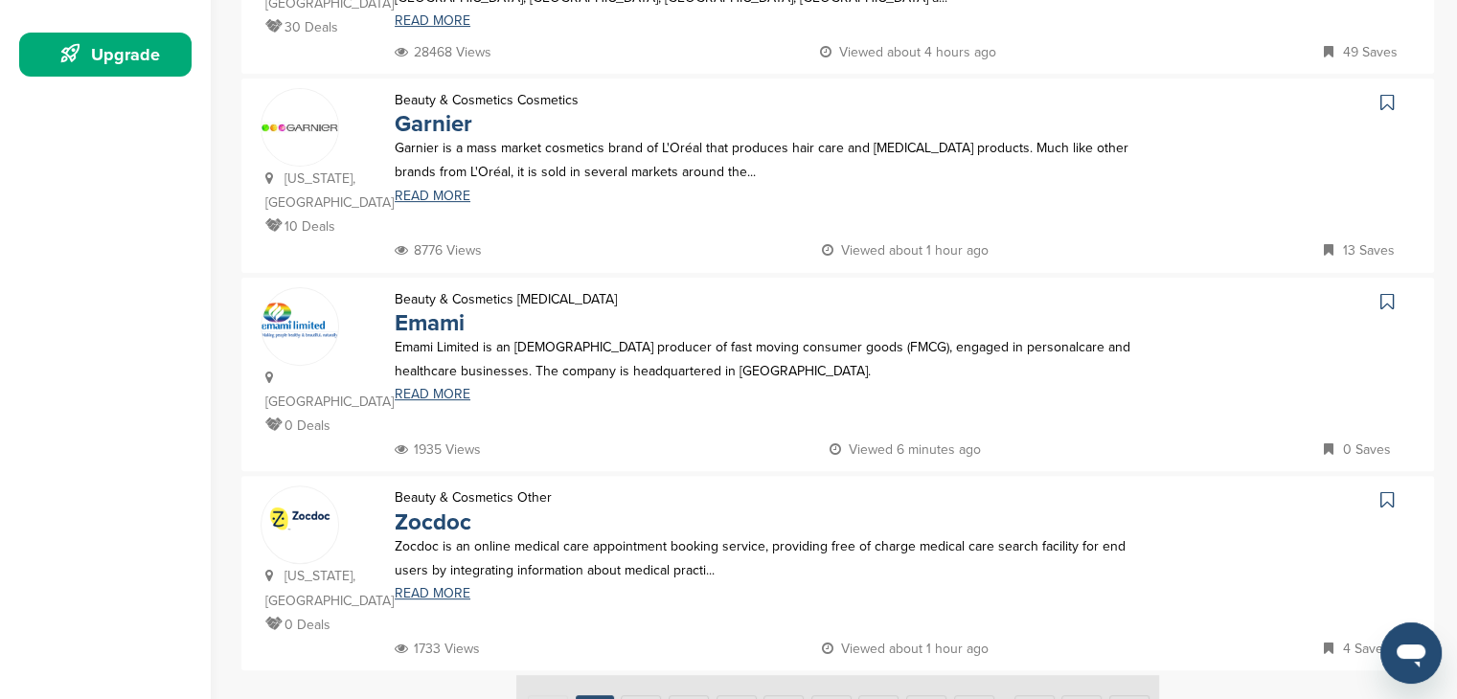
click at [432, 535] on div "Zocdoc is an online medical care appointment booking service, providing free of…" at bounding box center [765, 567] width 780 height 66
click at [433, 587] on link "READ MORE" at bounding box center [765, 593] width 741 height 13
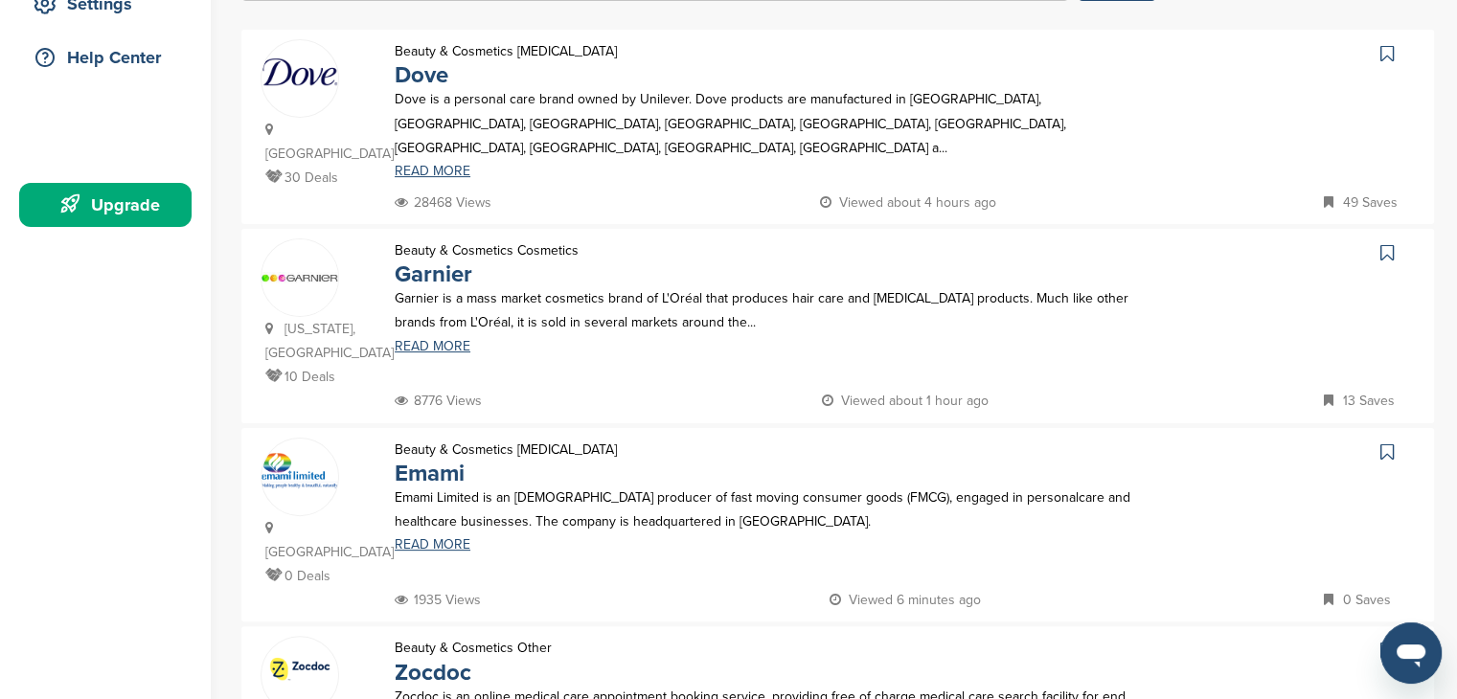
scroll to position [383, 0]
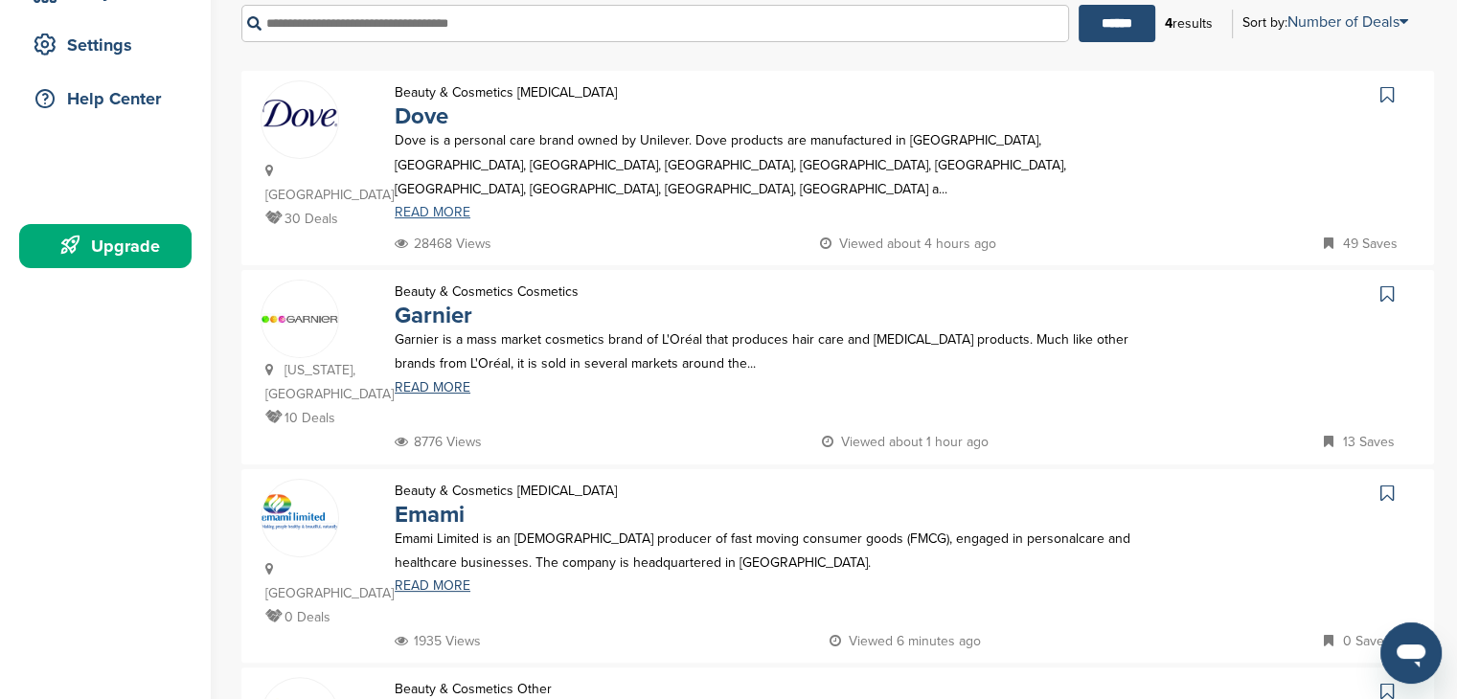
click at [432, 206] on link "READ MORE" at bounding box center [765, 212] width 741 height 13
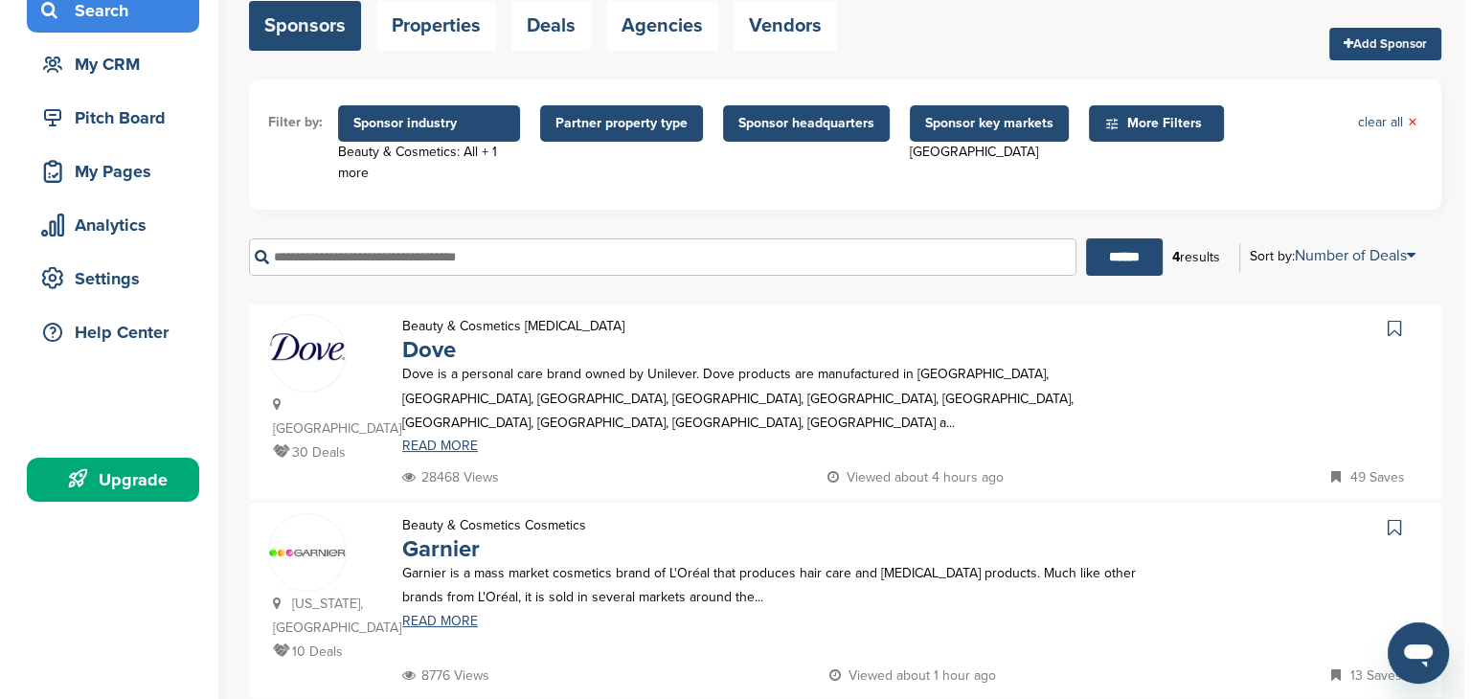
scroll to position [0, 0]
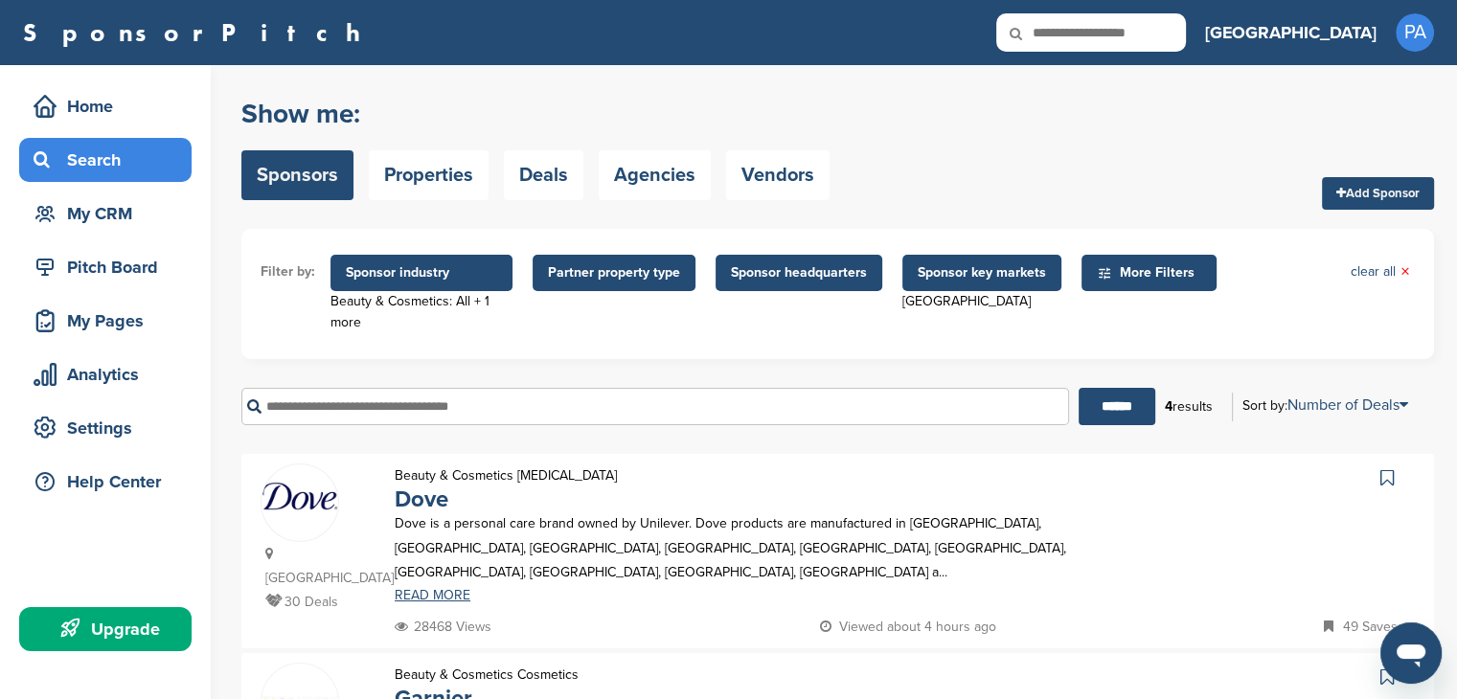
click at [459, 274] on span "Sponsor industry" at bounding box center [421, 272] width 151 height 21
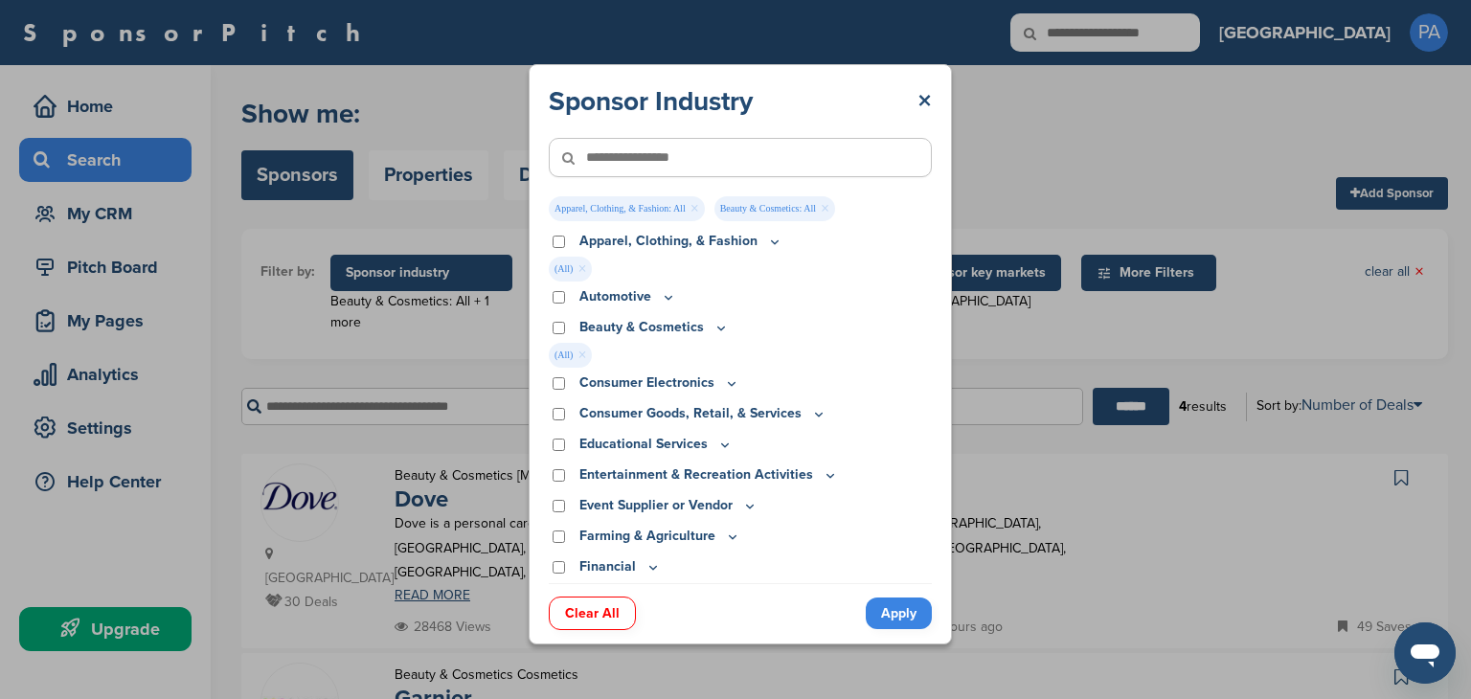
click at [910, 613] on link "Apply" at bounding box center [899, 614] width 66 height 32
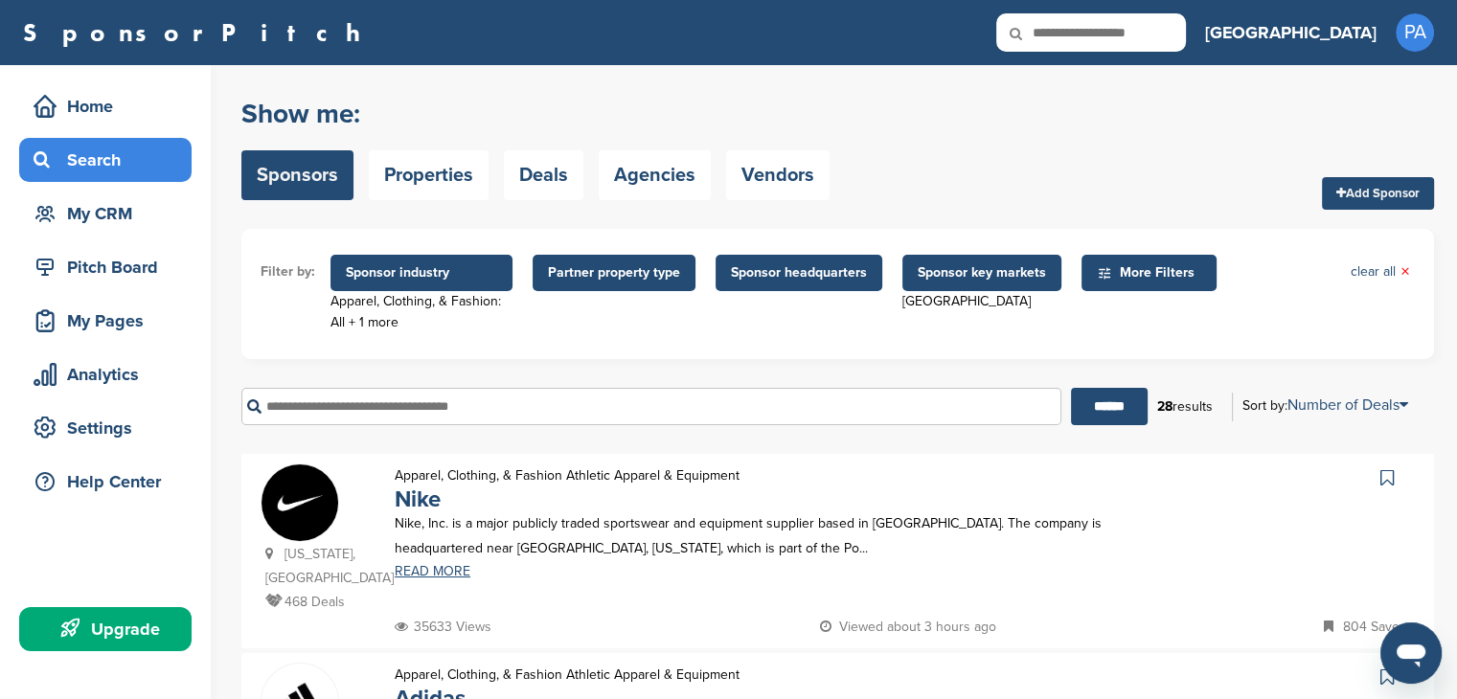
click at [407, 283] on span "Sponsor industry" at bounding box center [421, 272] width 151 height 21
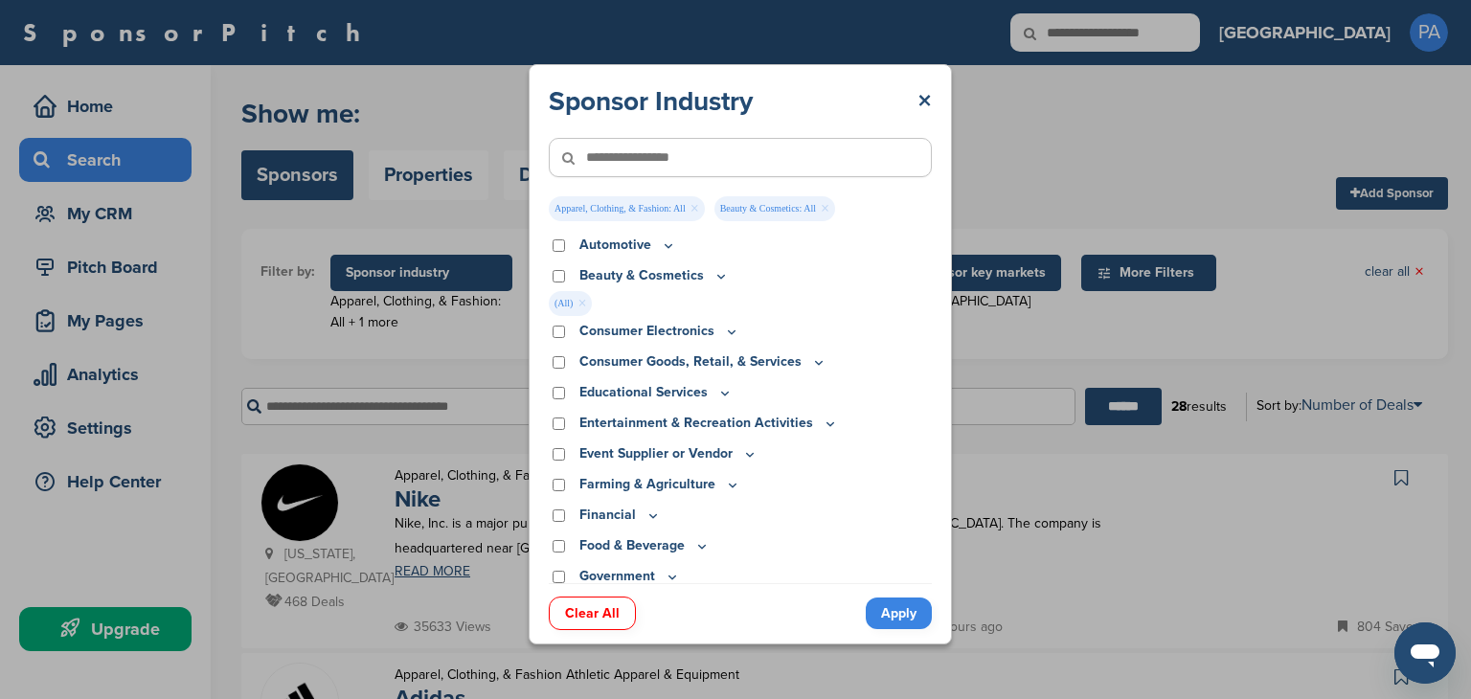
scroll to position [96, 0]
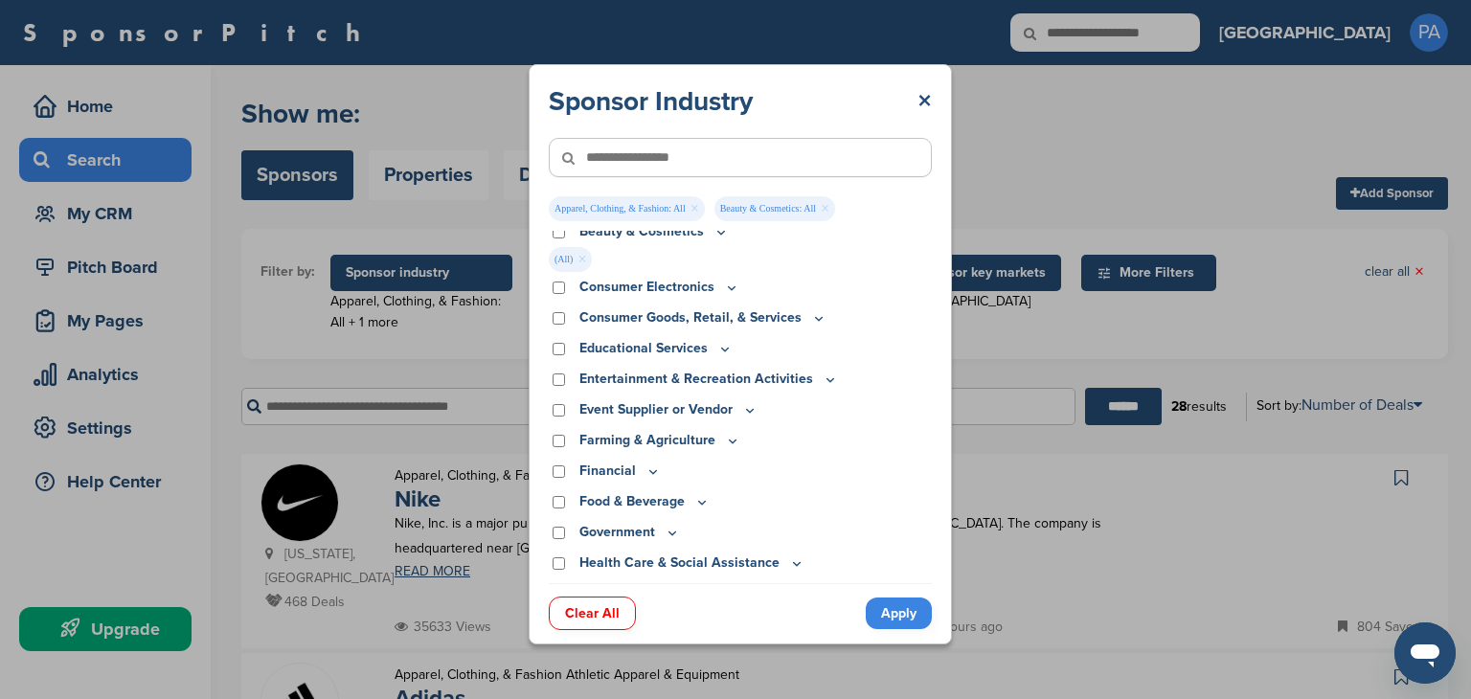
click at [625, 317] on p "Consumer Goods, Retail, & Services" at bounding box center [702, 317] width 247 height 21
click at [816, 320] on icon at bounding box center [819, 318] width 7 height 3
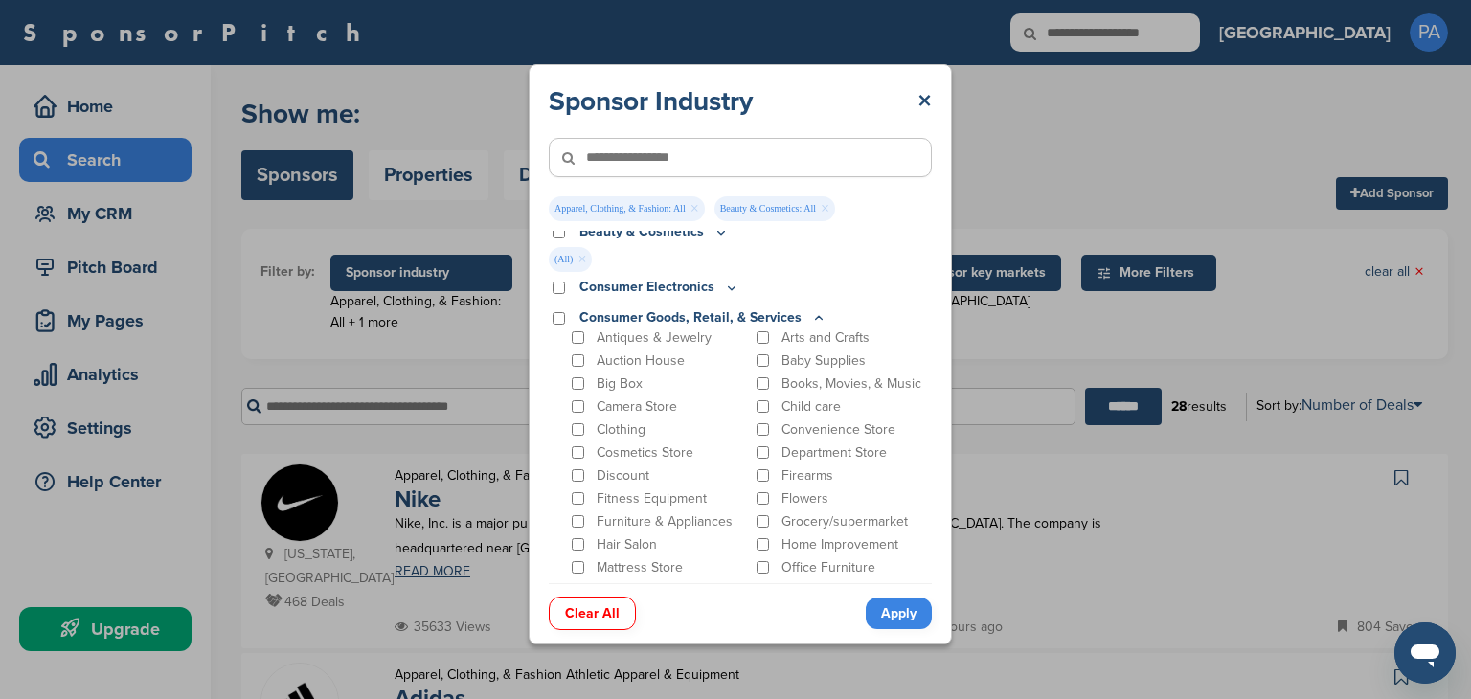
click at [813, 320] on icon at bounding box center [818, 318] width 15 height 16
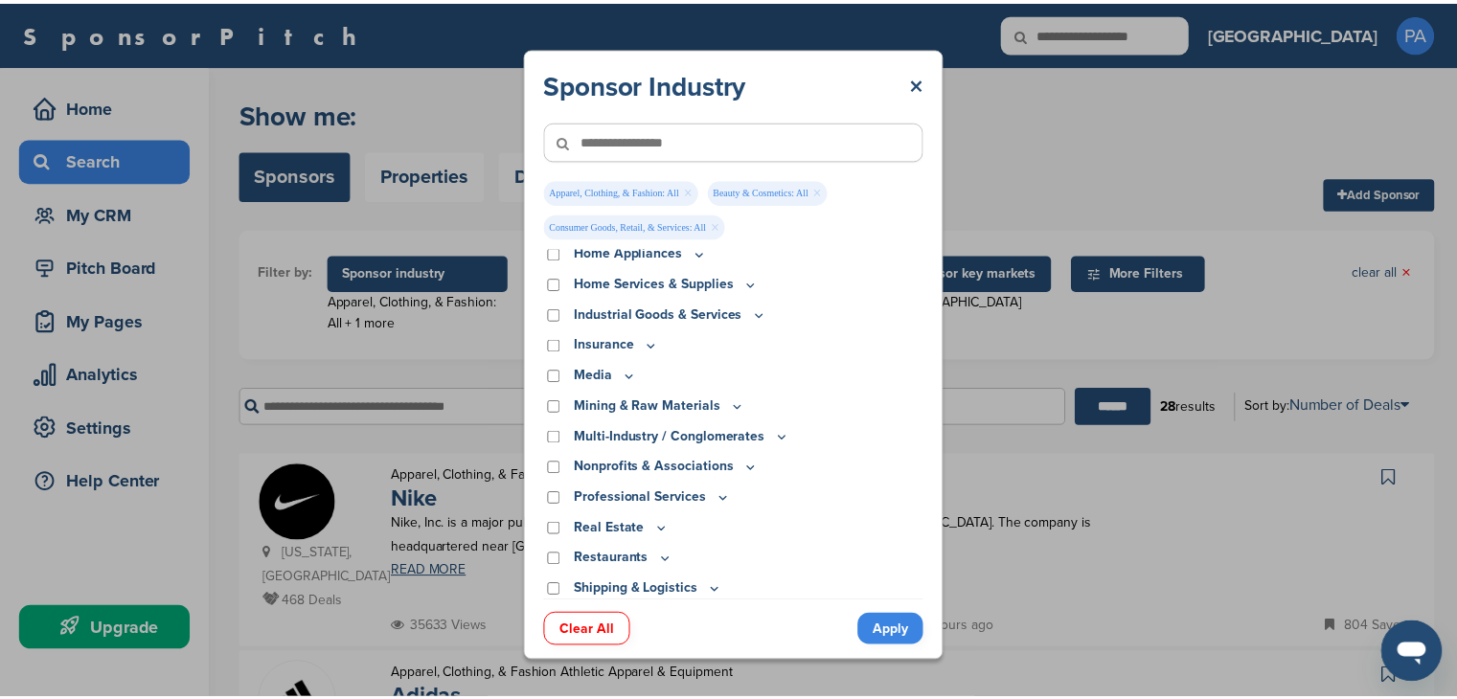
scroll to position [383, 0]
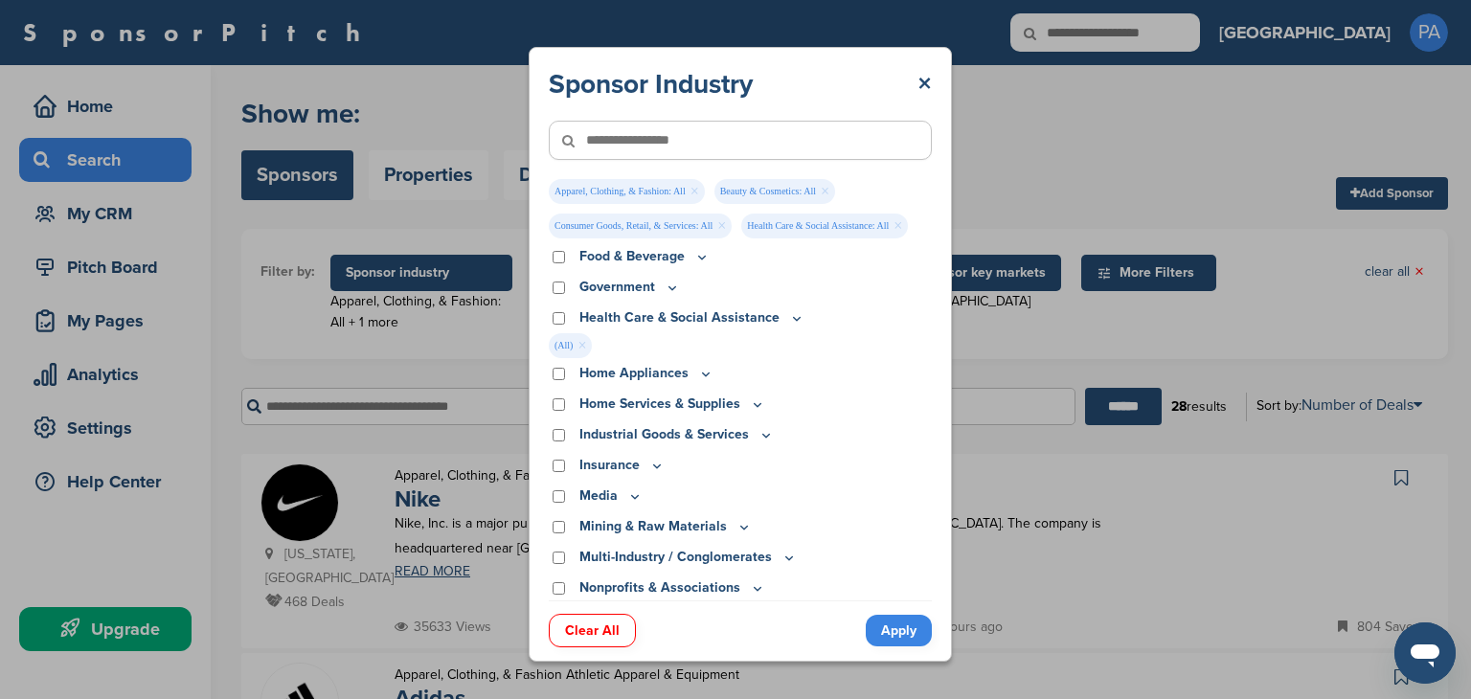
drag, startPoint x: 906, startPoint y: 632, endPoint x: 919, endPoint y: 624, distance: 15.1
click at [906, 632] on link "Apply" at bounding box center [899, 631] width 66 height 32
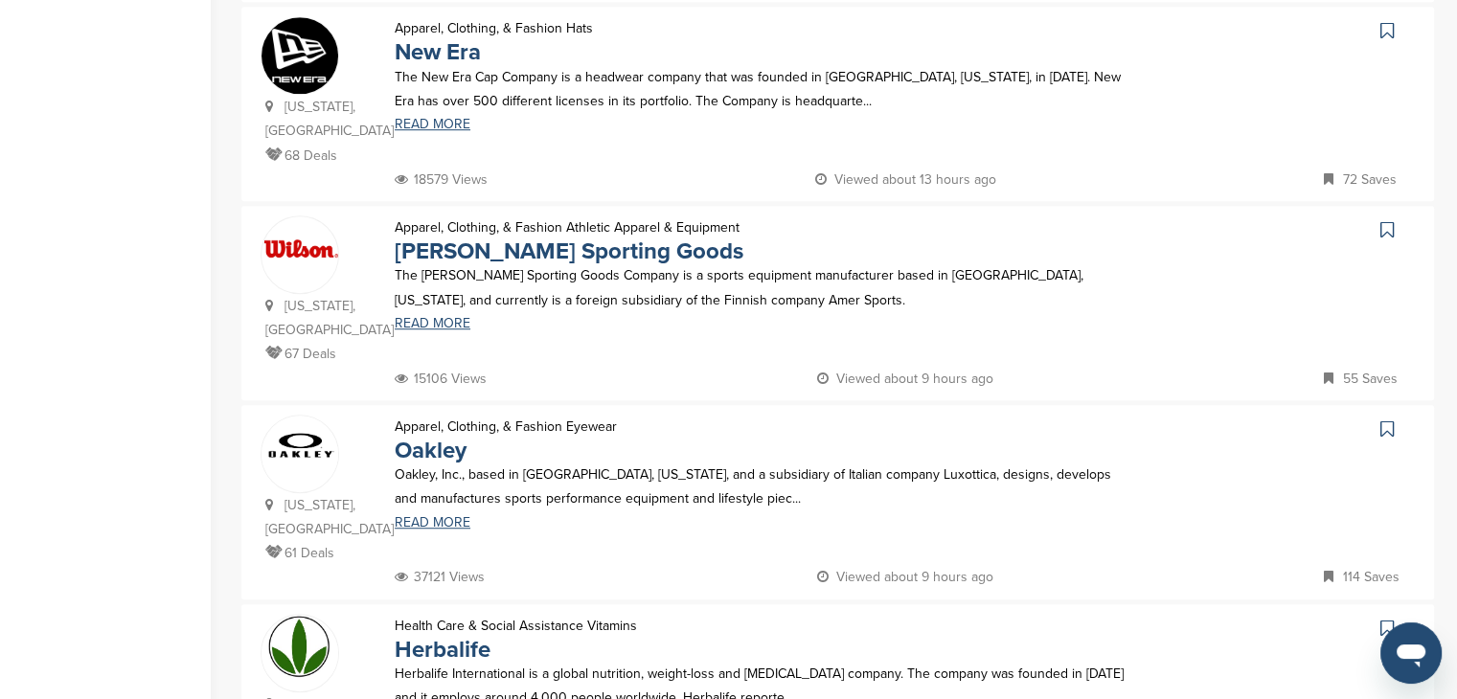
scroll to position [1341, 0]
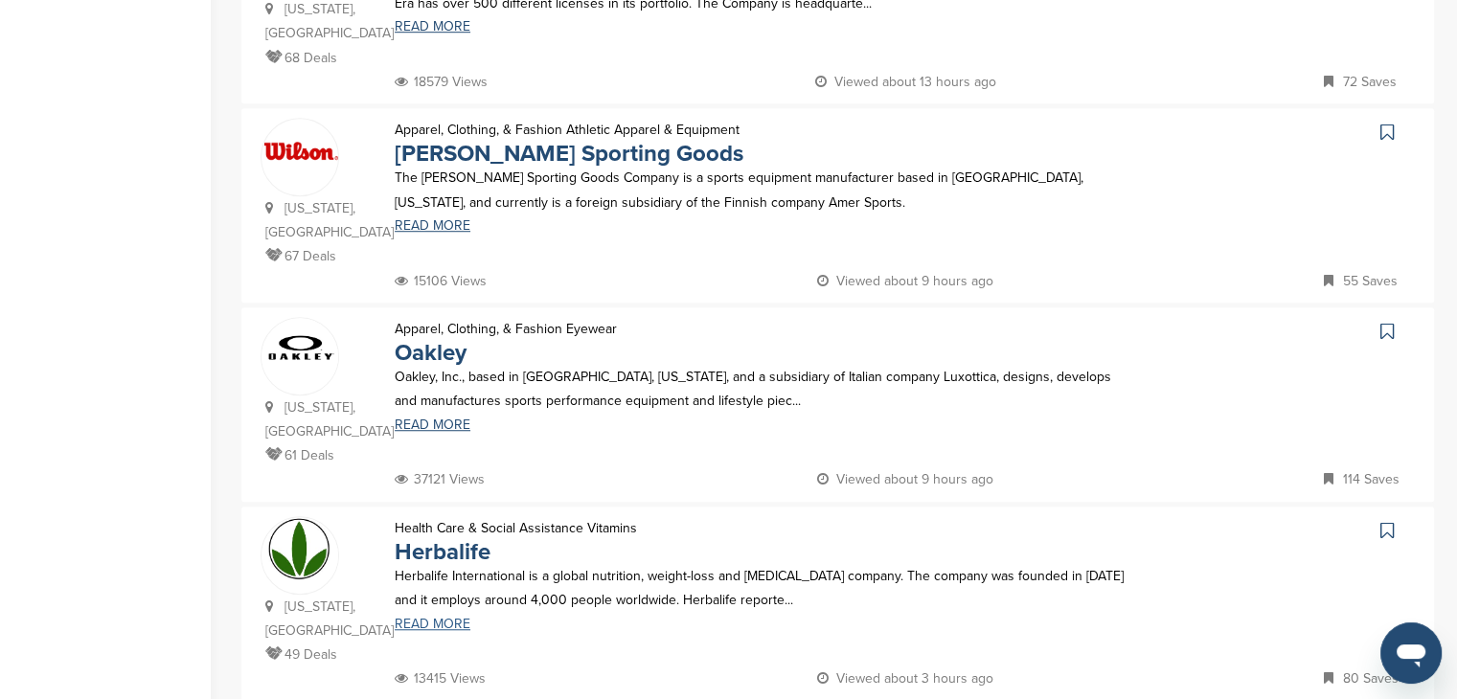
click at [437, 618] on link "READ MORE" at bounding box center [765, 624] width 741 height 13
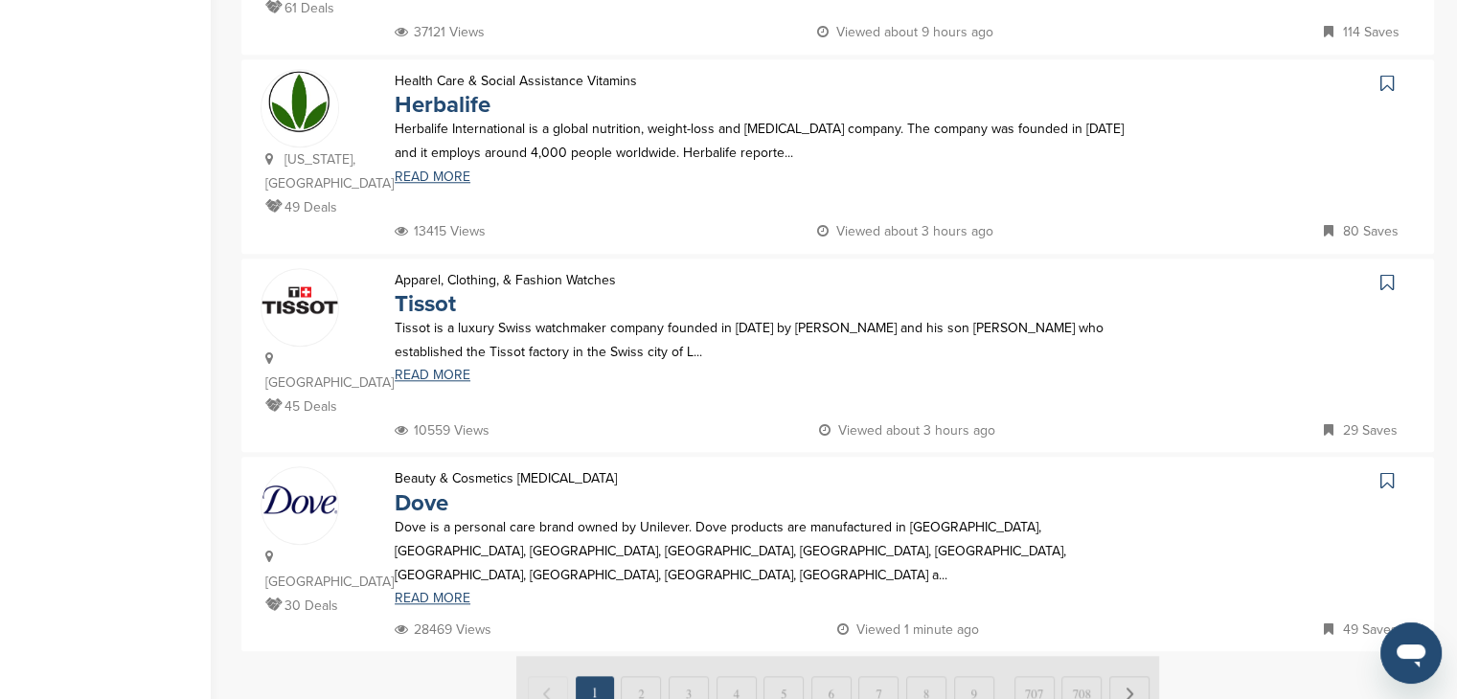
scroll to position [1820, 0]
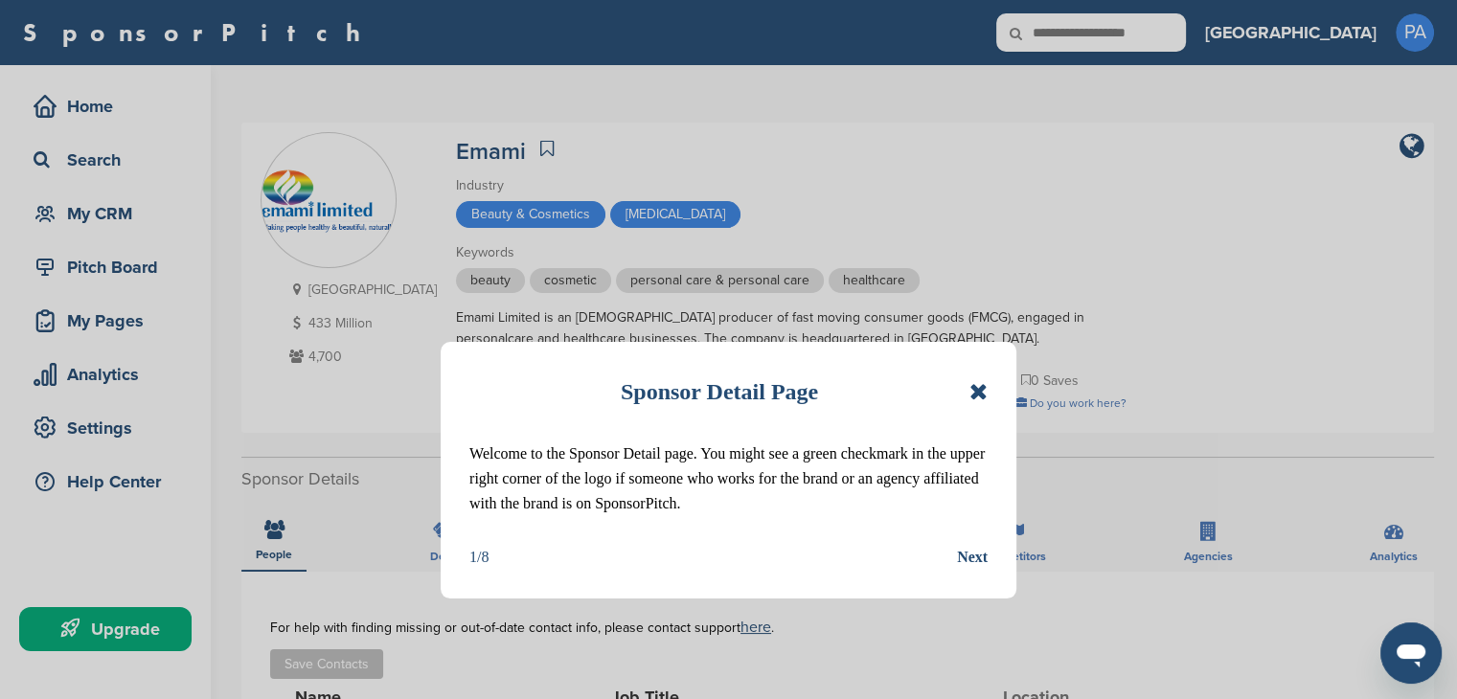
click at [982, 397] on icon at bounding box center [978, 391] width 18 height 23
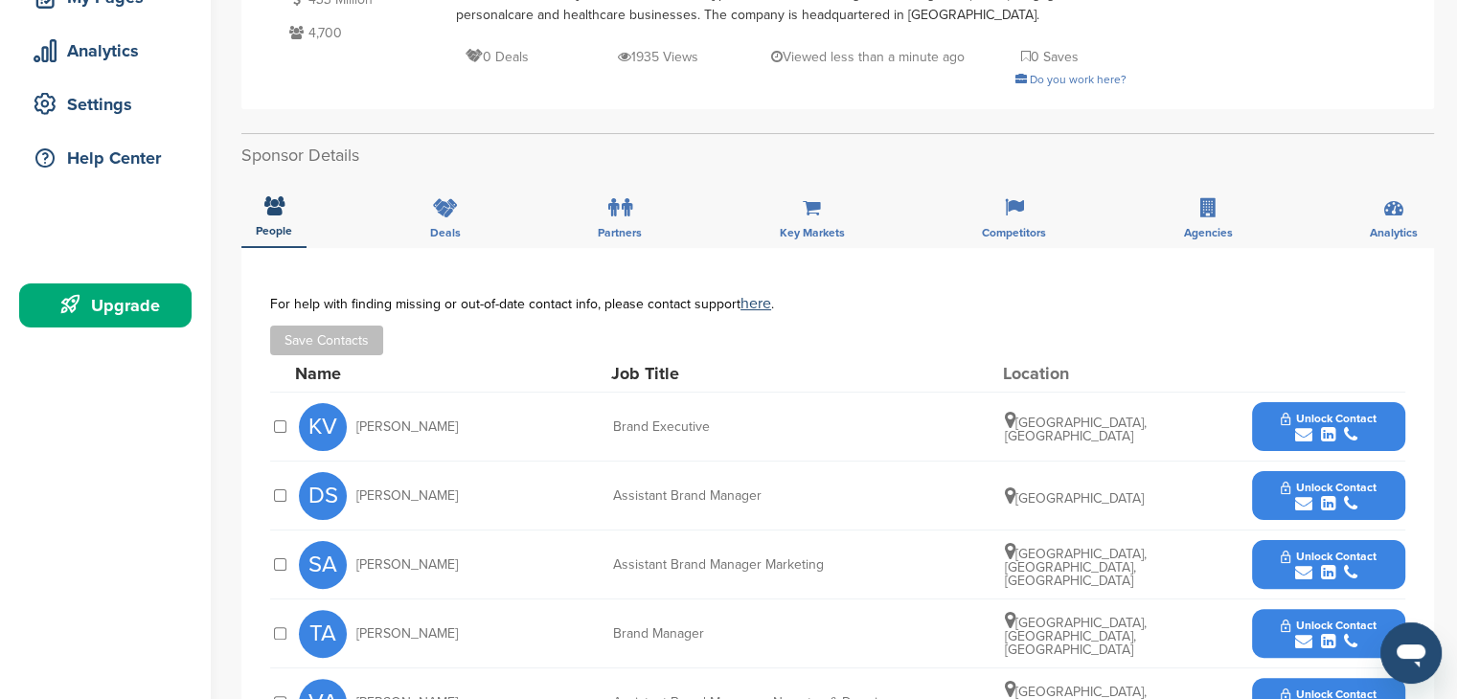
scroll to position [383, 0]
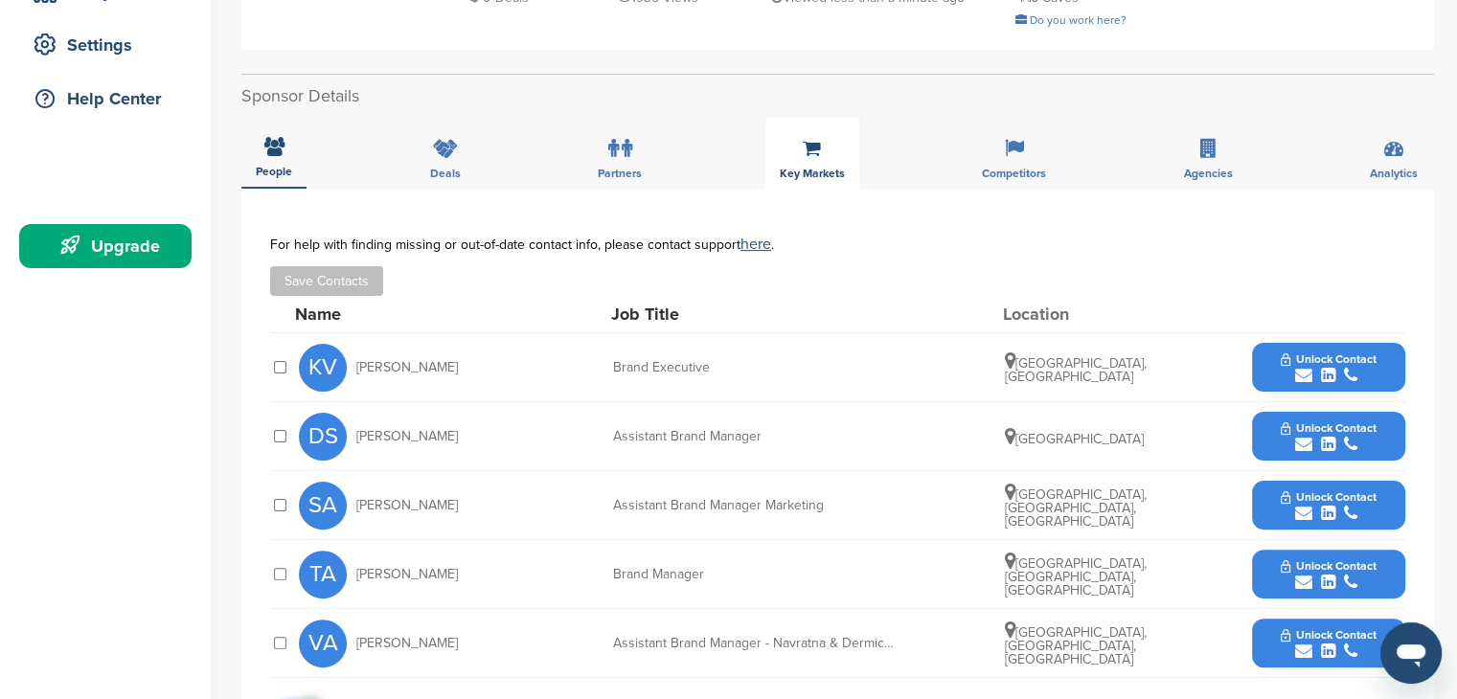
click at [811, 170] on span "Key Markets" at bounding box center [812, 173] width 65 height 11
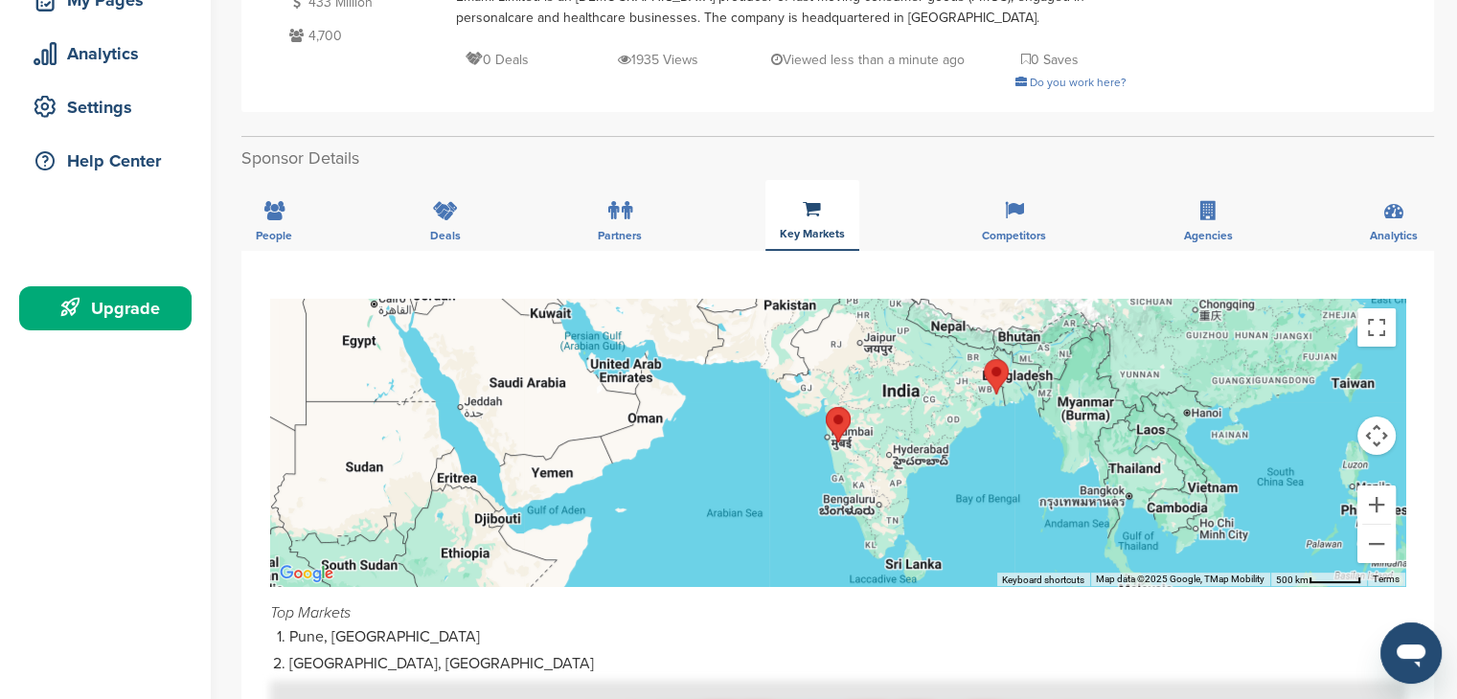
scroll to position [287, 0]
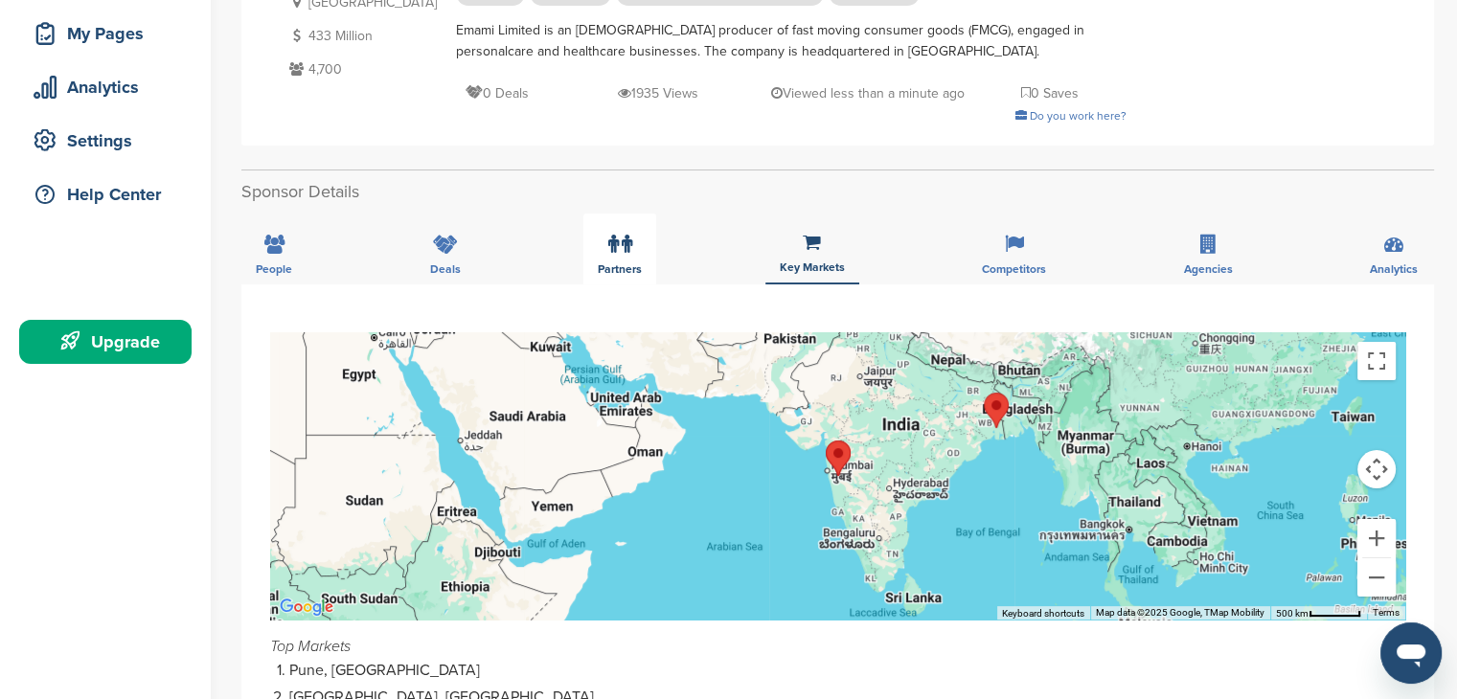
click at [602, 246] on div "Partners" at bounding box center [619, 249] width 73 height 71
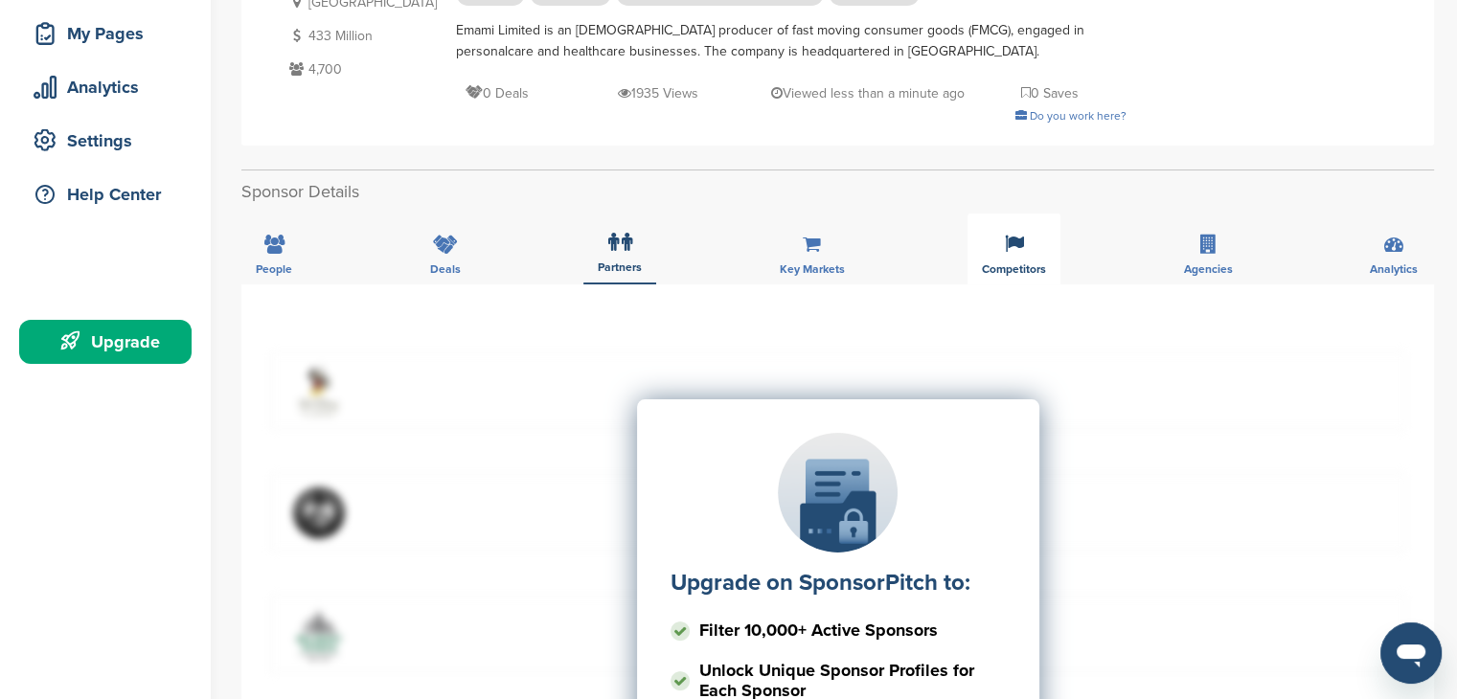
click at [1014, 273] on span "Competitors" at bounding box center [1014, 268] width 64 height 11
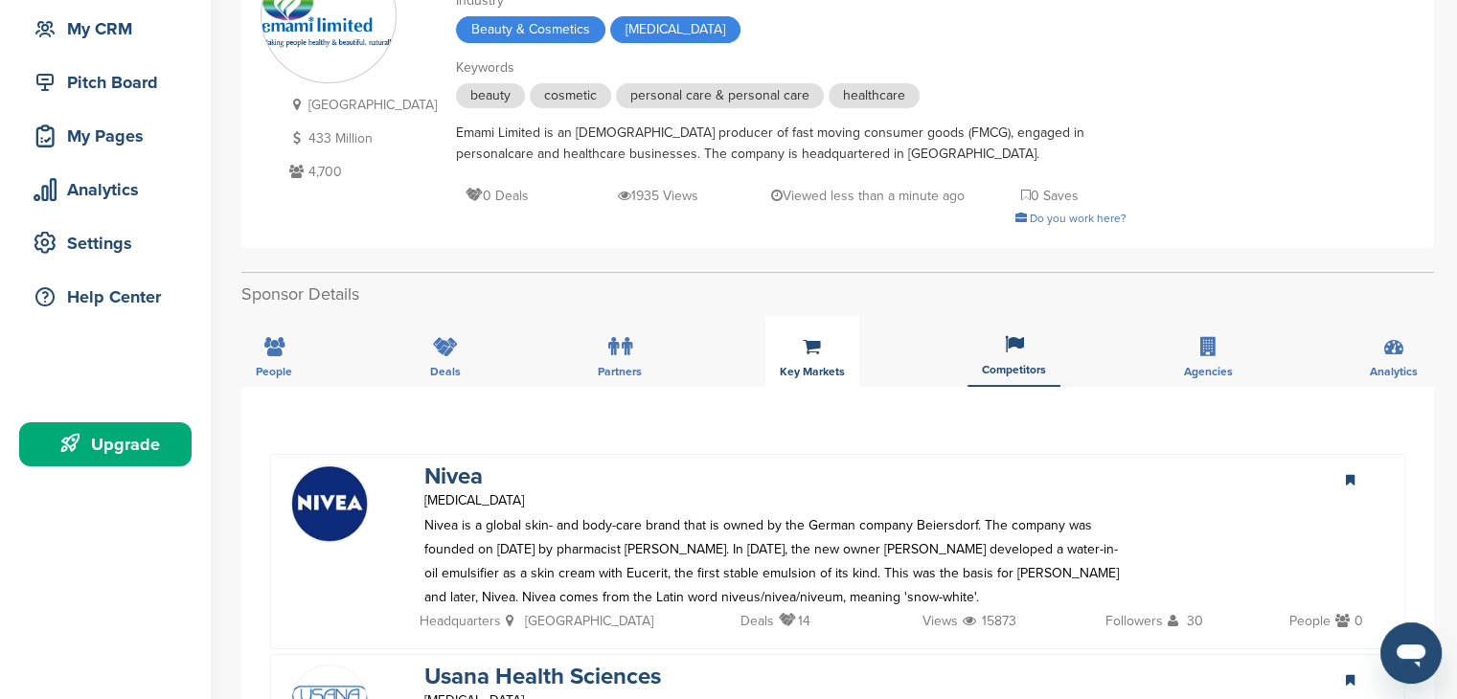
scroll to position [96, 0]
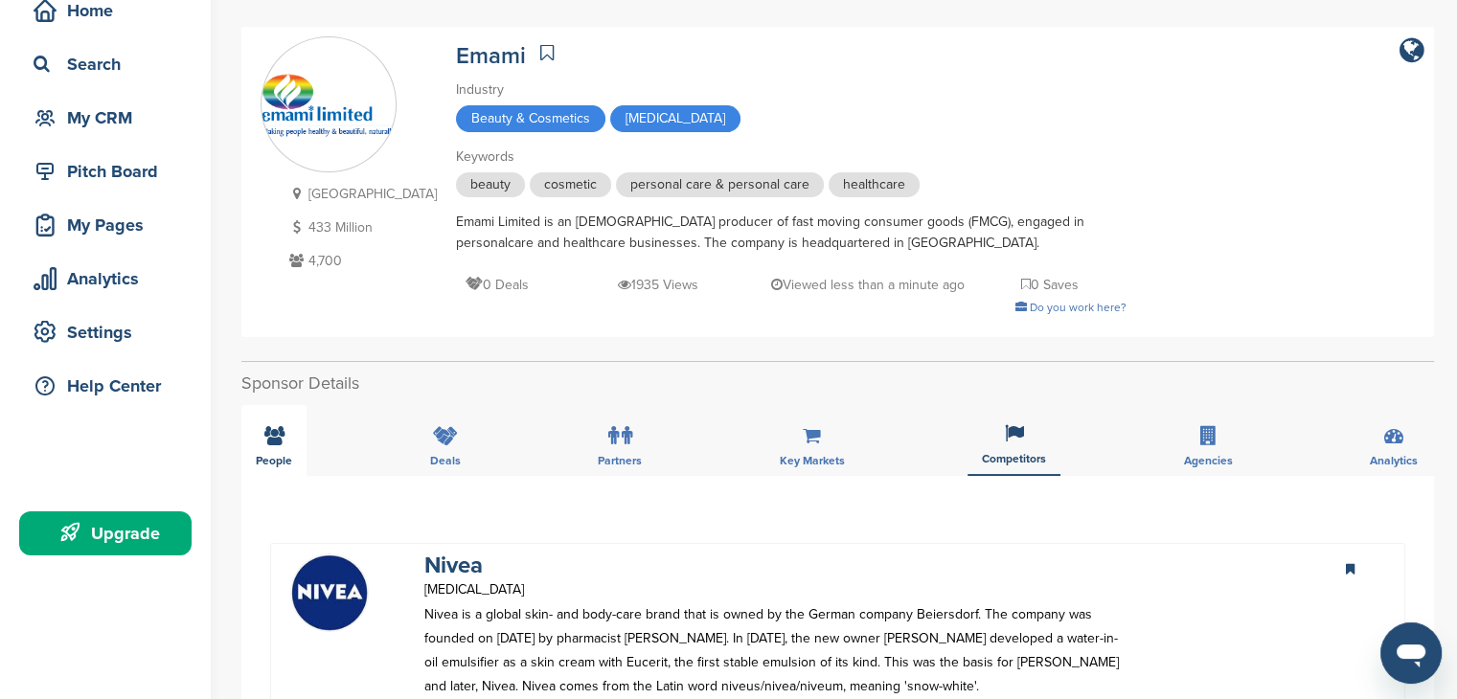
click at [297, 443] on div "People" at bounding box center [273, 440] width 65 height 71
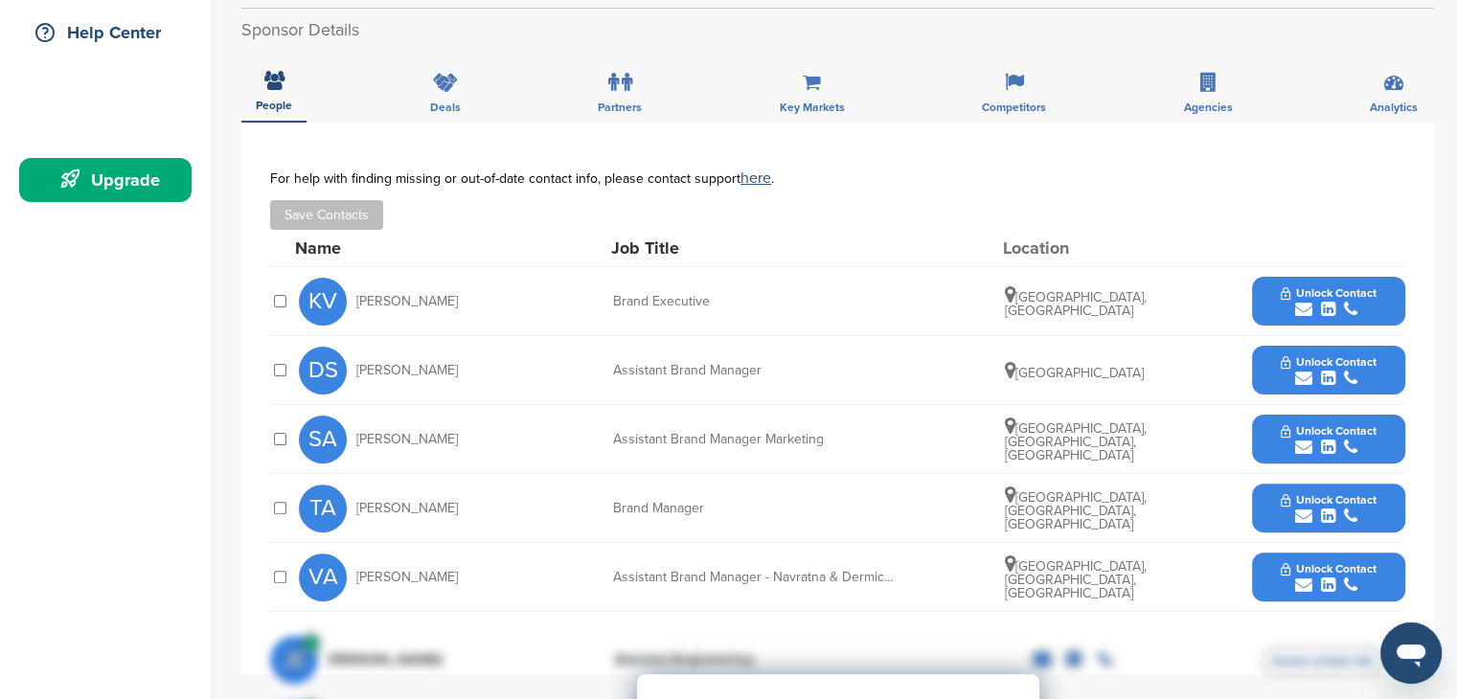
scroll to position [479, 0]
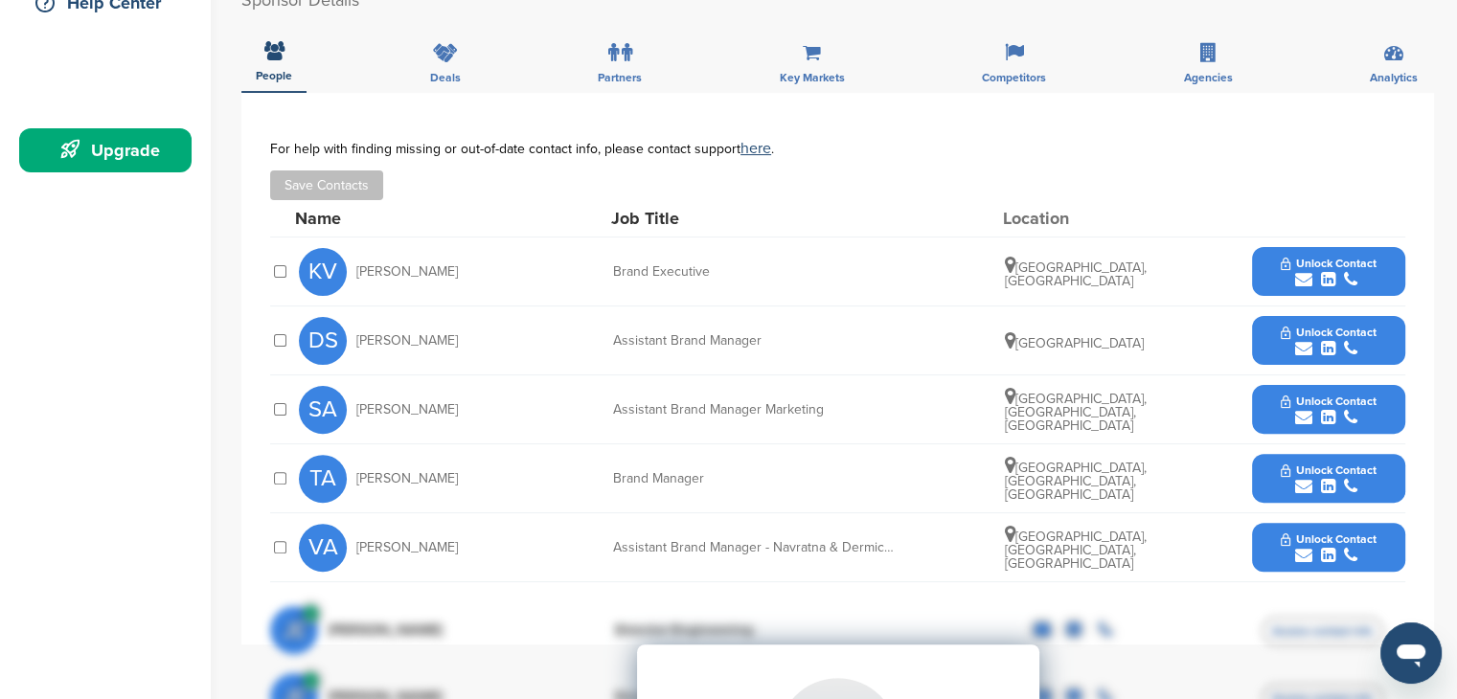
click at [1269, 324] on button "Unlock Contact" at bounding box center [1328, 340] width 141 height 57
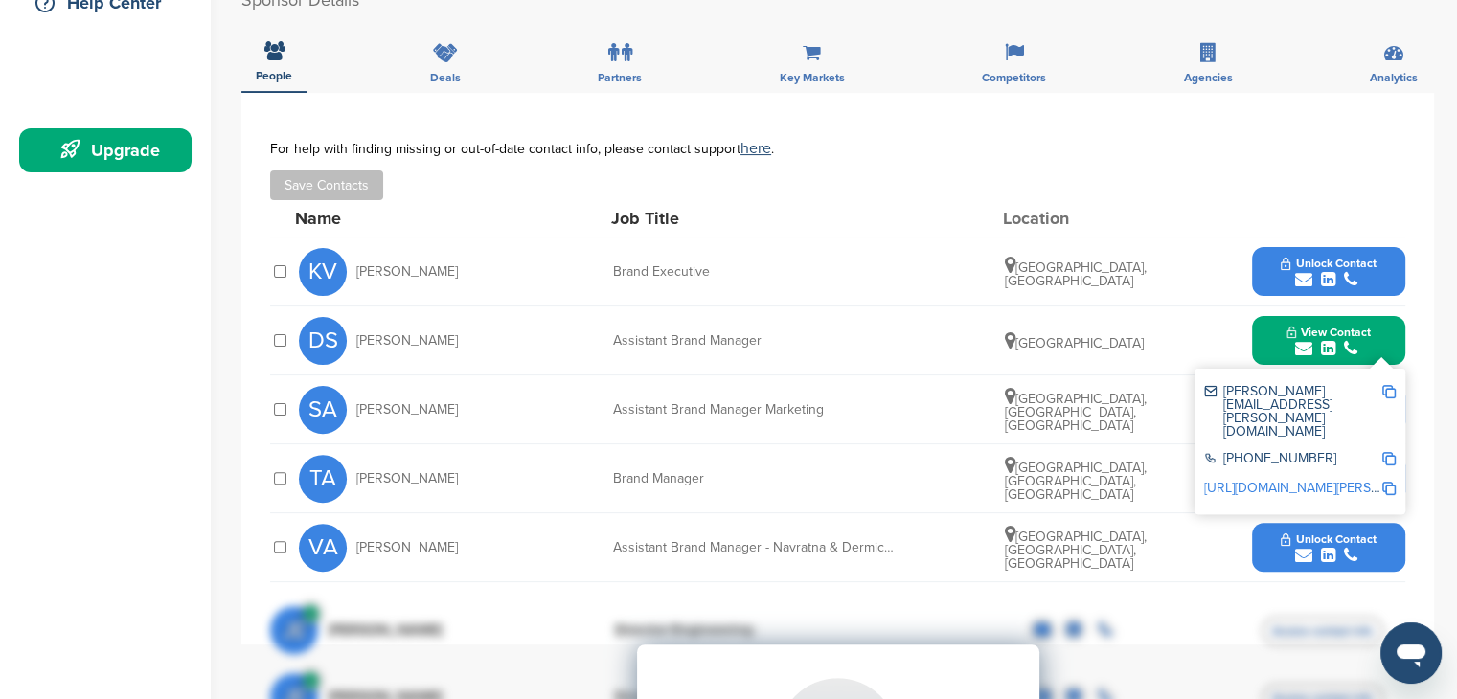
click at [1386, 395] on img at bounding box center [1388, 391] width 13 height 13
click at [62, 352] on div "Home Search My CRM Pitch Board My Pages Analytics Settings Help Center Upgrade" at bounding box center [105, 667] width 211 height 2162
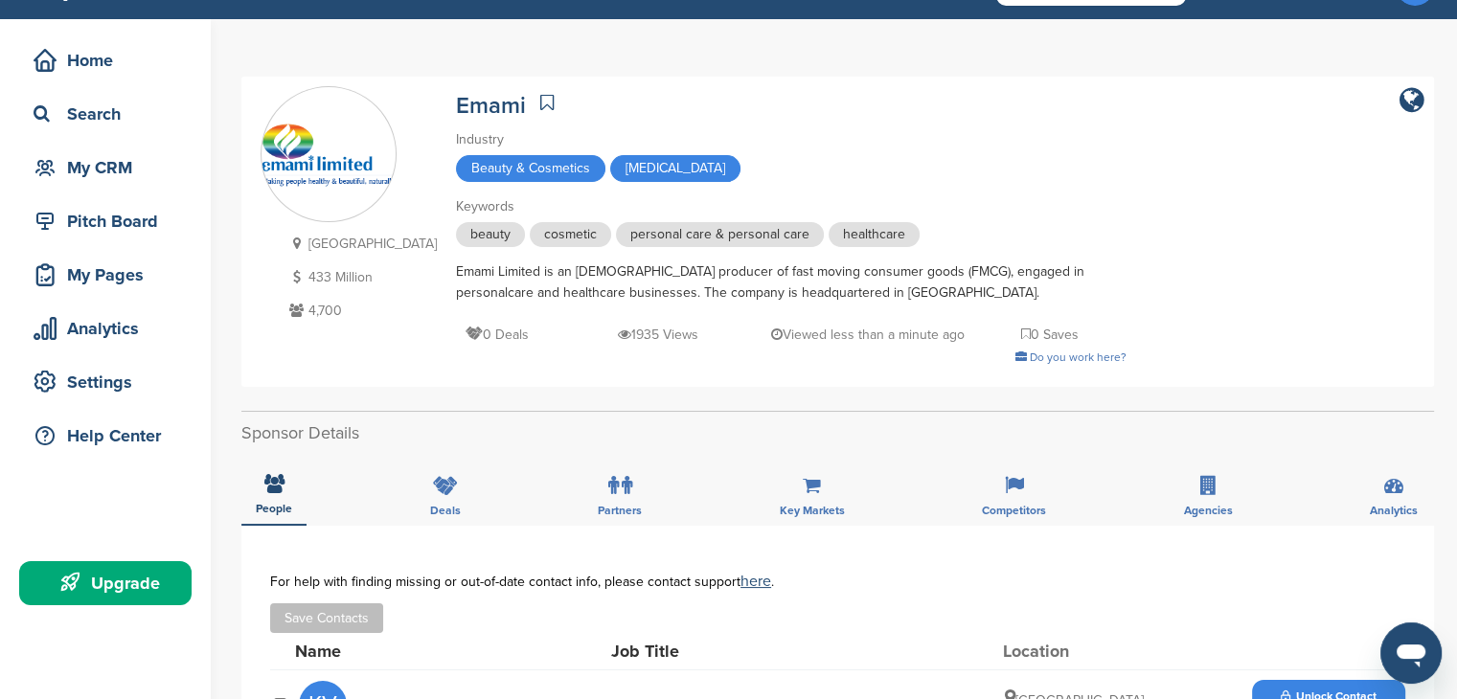
scroll to position [0, 0]
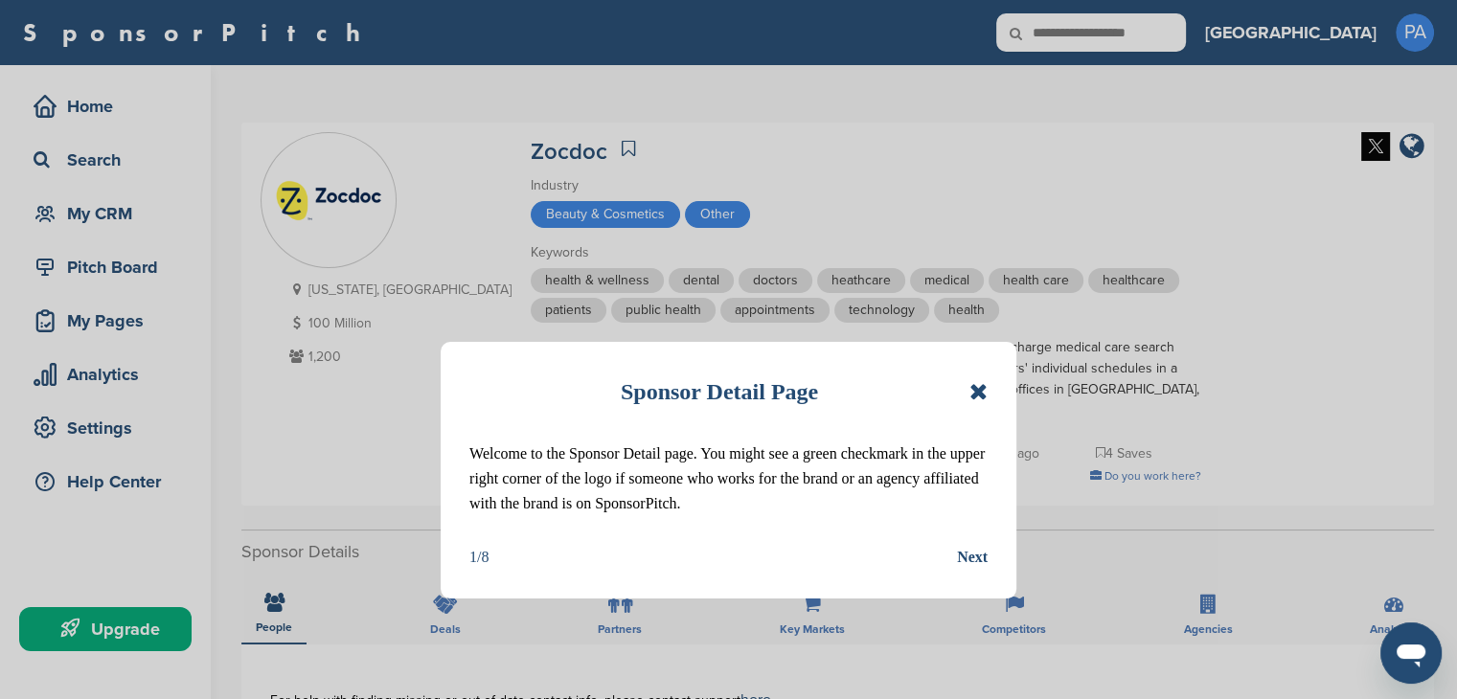
click at [981, 393] on icon at bounding box center [978, 391] width 18 height 23
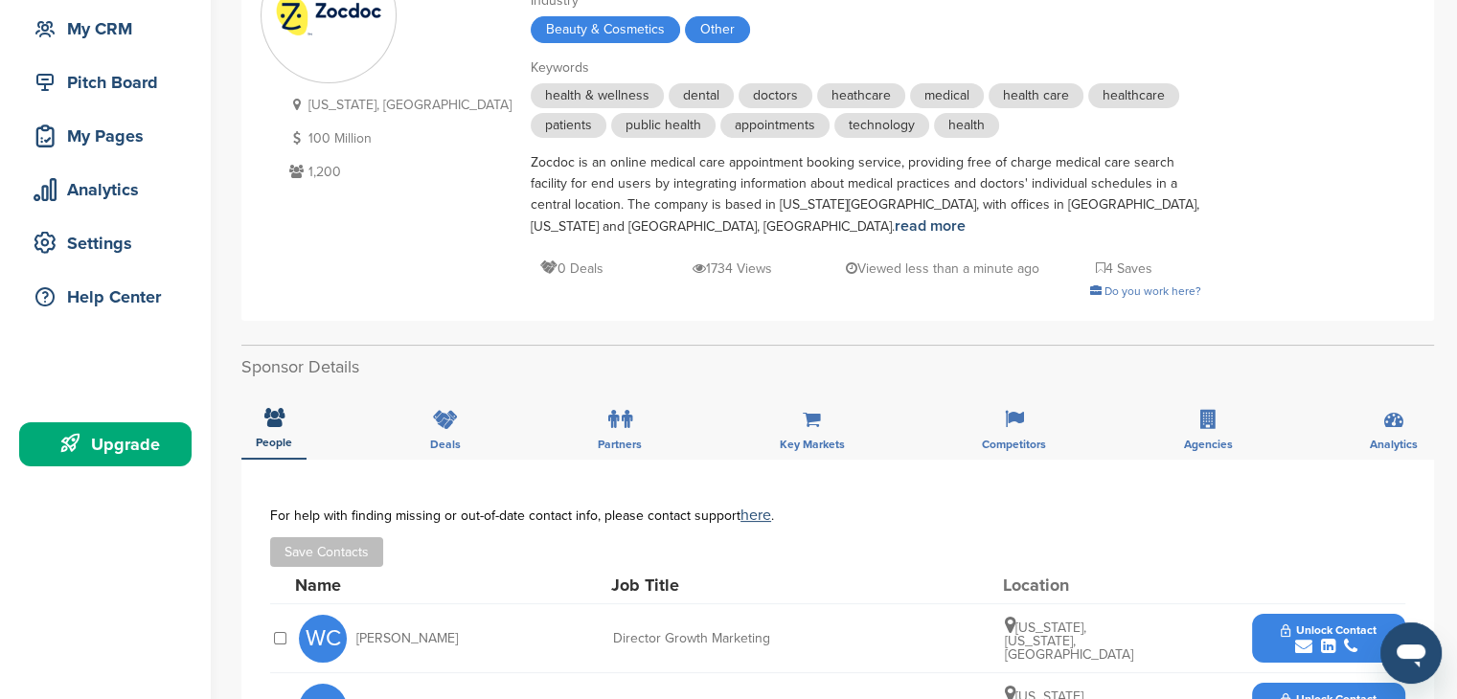
scroll to position [96, 0]
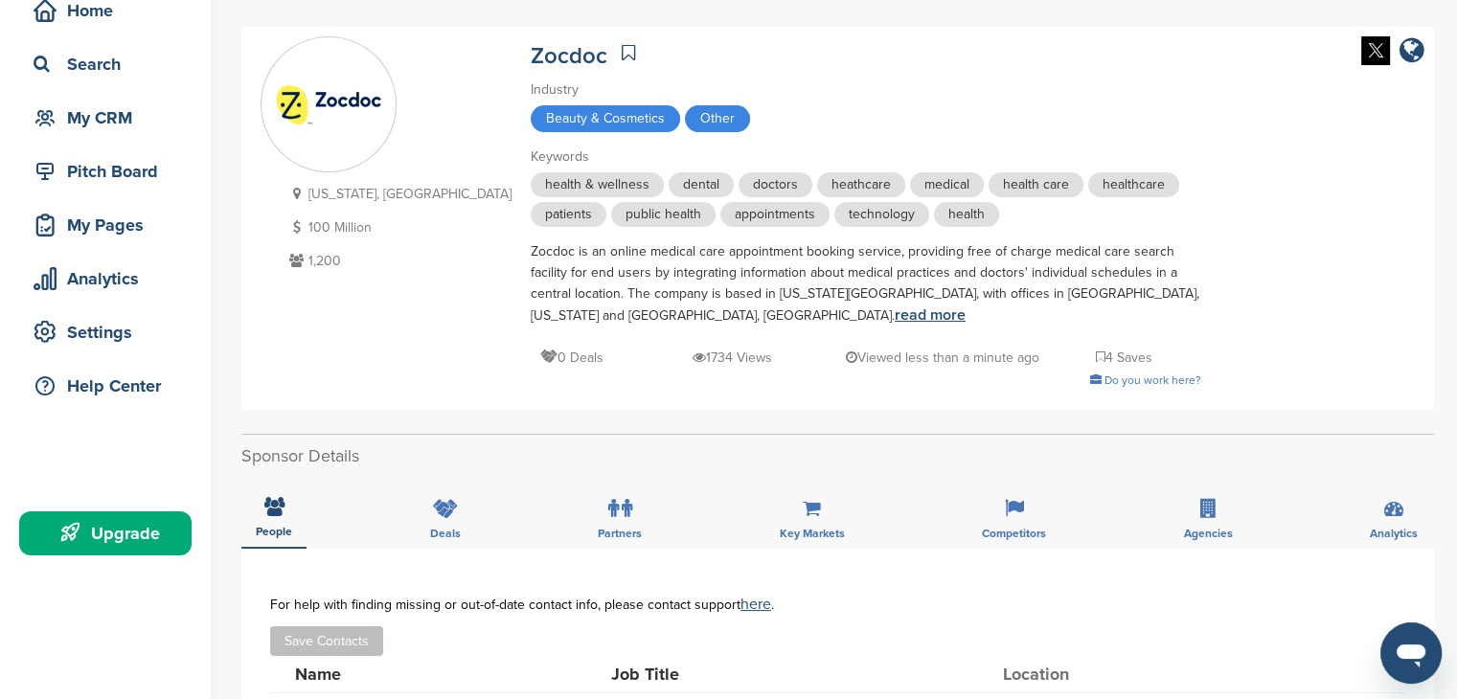
click at [966, 306] on link "read more" at bounding box center [930, 315] width 71 height 19
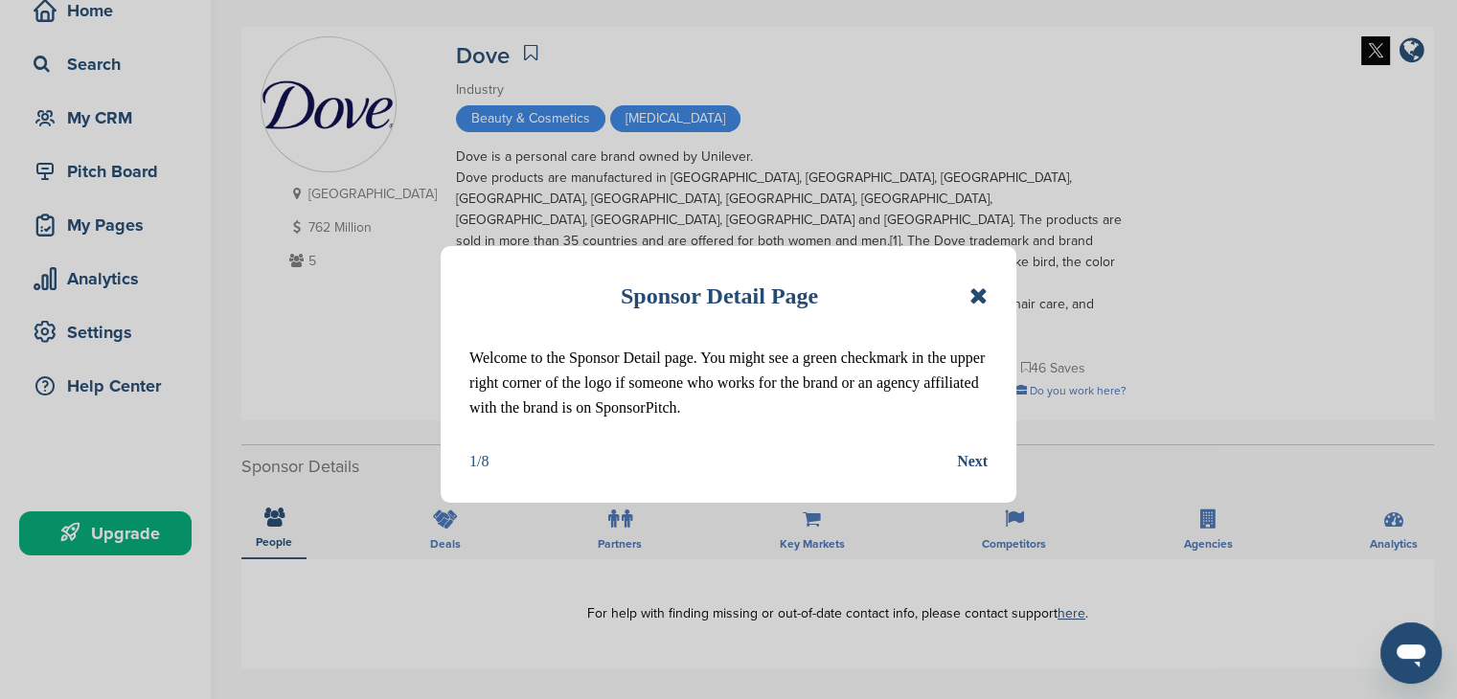
click at [969, 298] on icon at bounding box center [978, 295] width 18 height 23
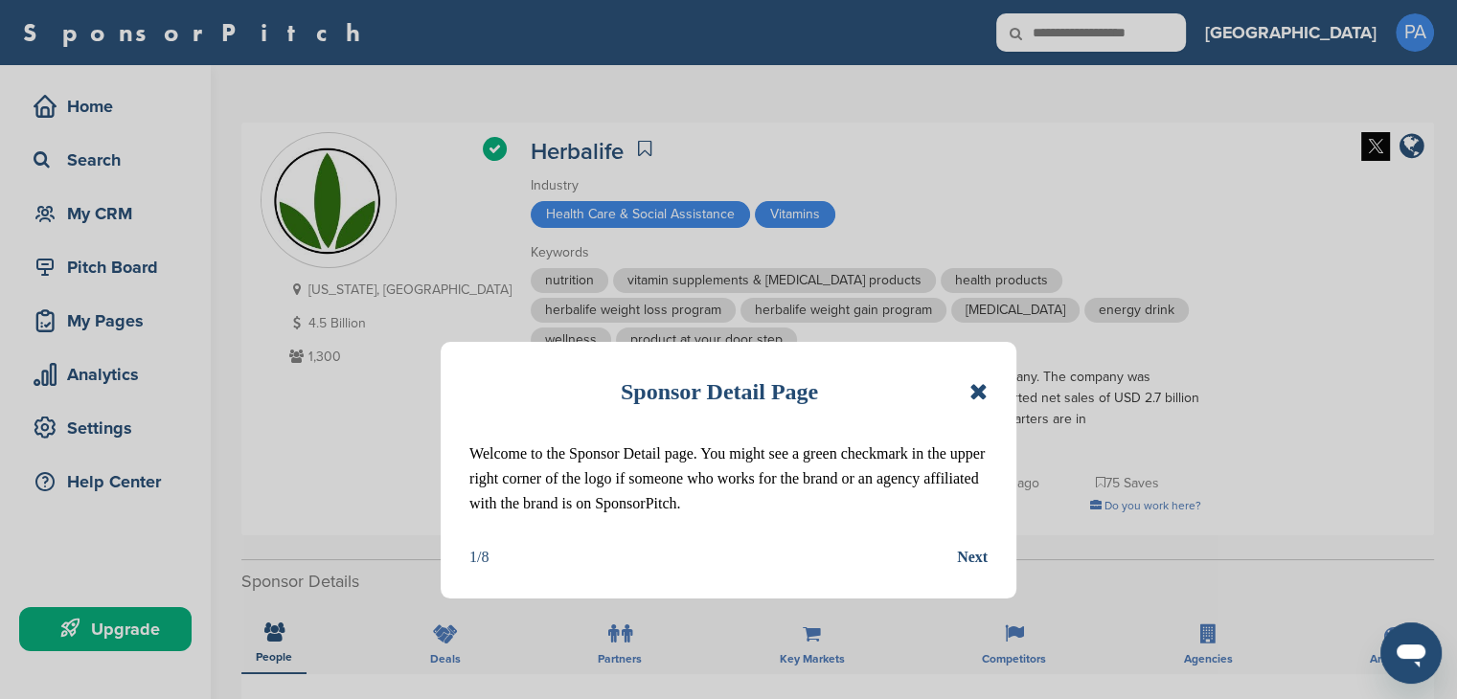
click at [972, 384] on icon at bounding box center [978, 391] width 18 height 23
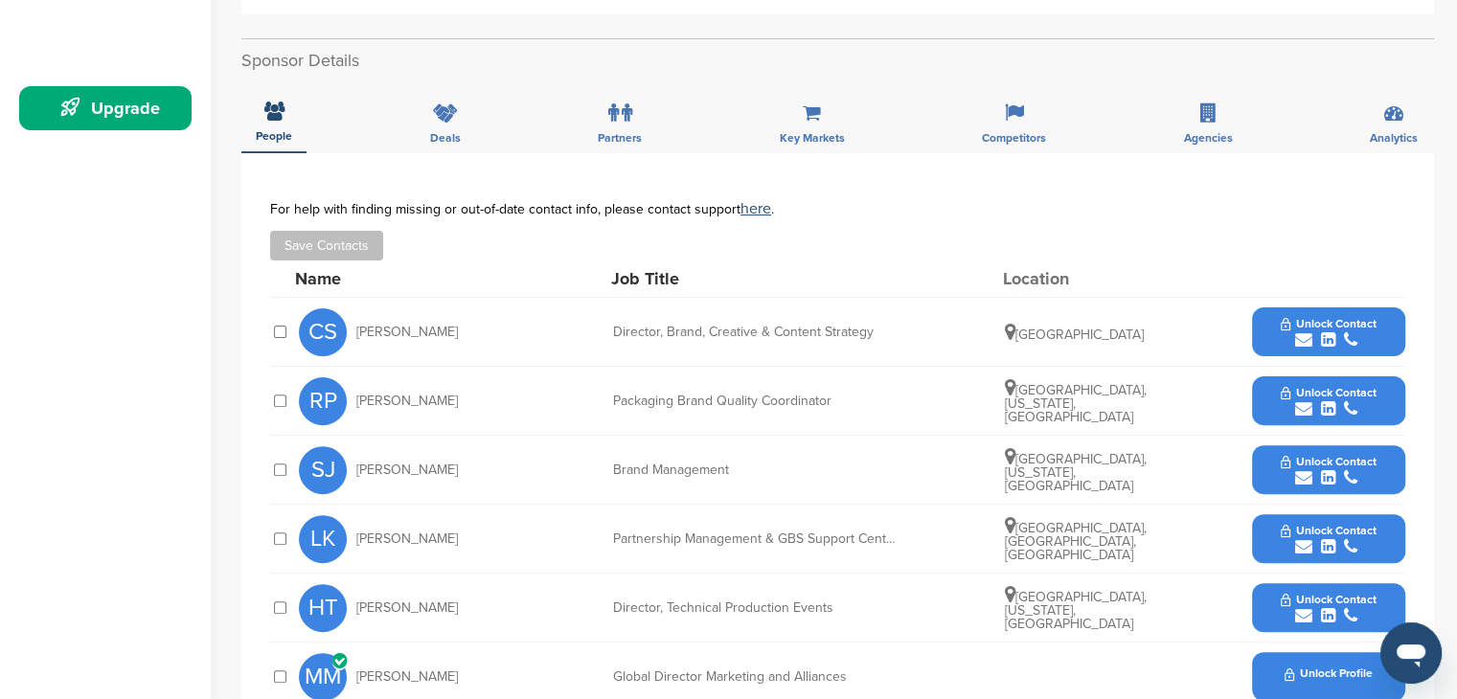
scroll to position [670, 0]
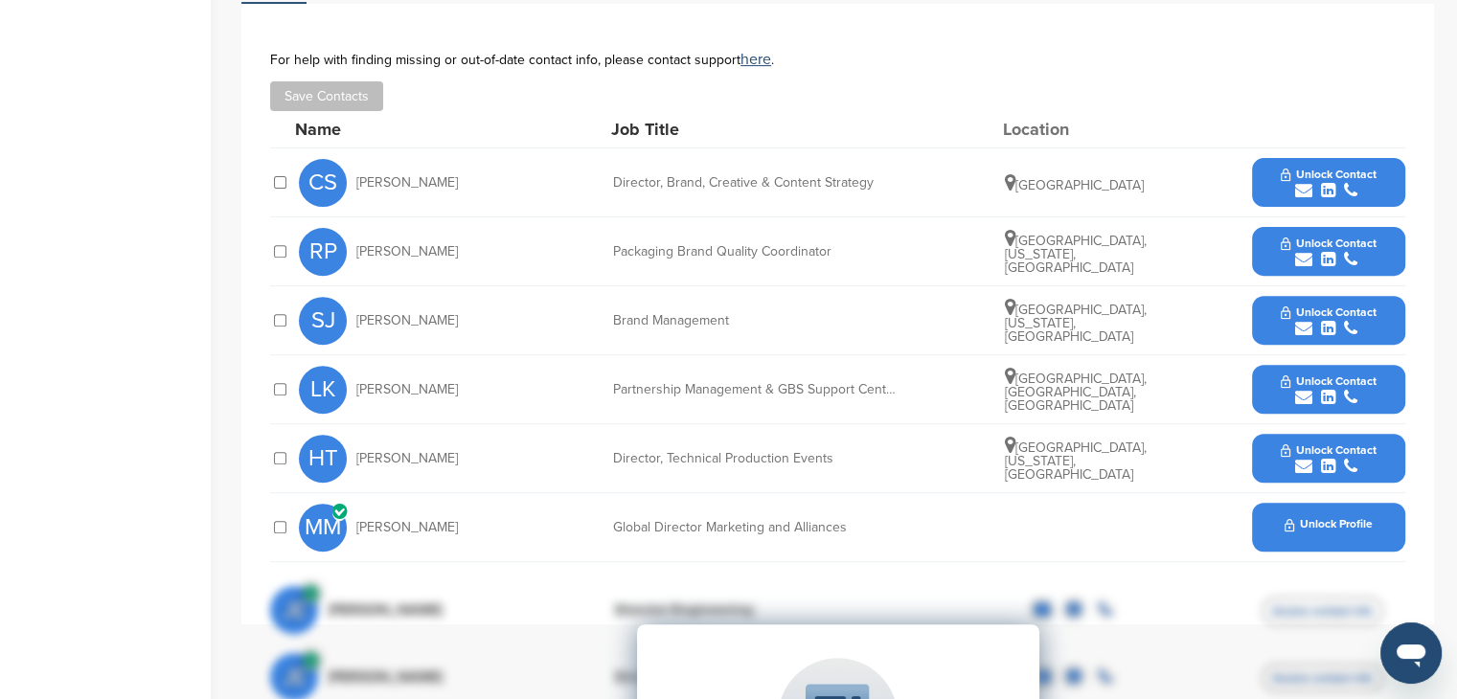
click at [1271, 503] on div "Unlock Profile" at bounding box center [1328, 527] width 153 height 49
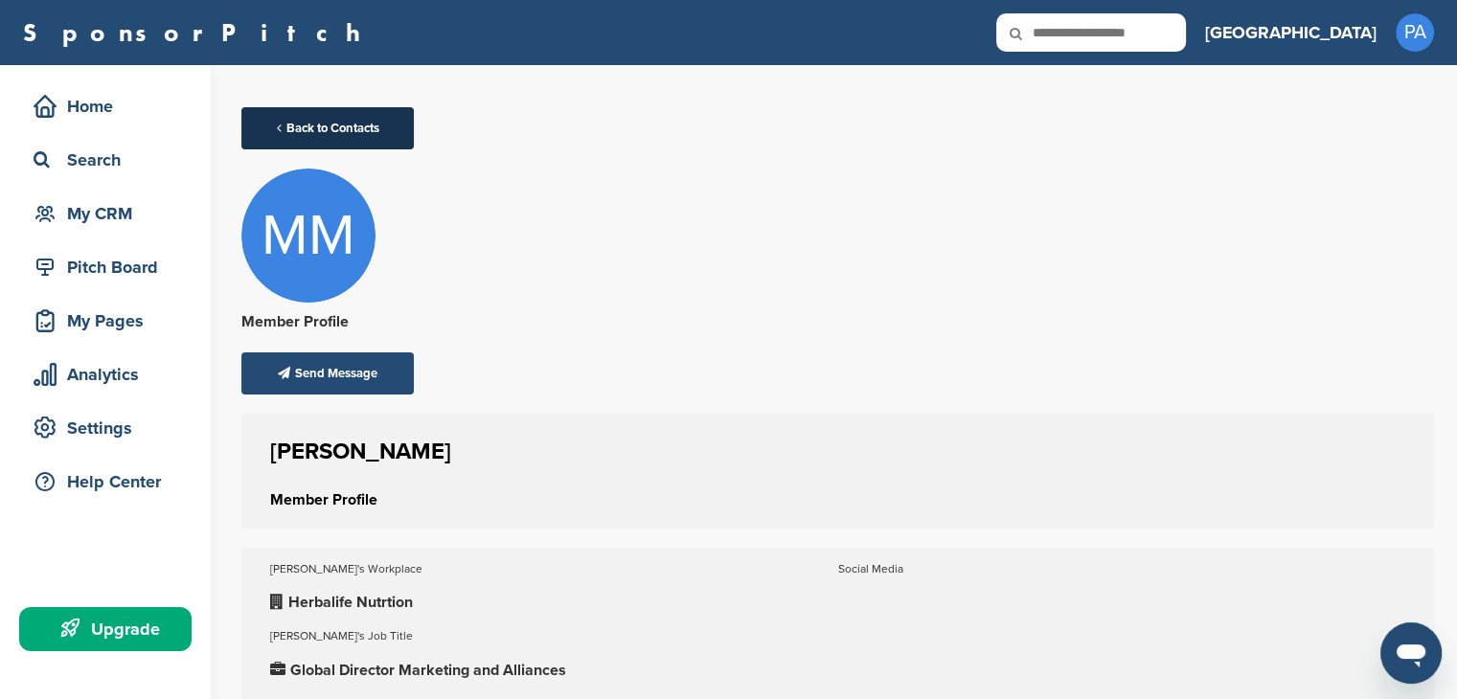
click at [338, 120] on link "Back to Contacts" at bounding box center [327, 128] width 172 height 42
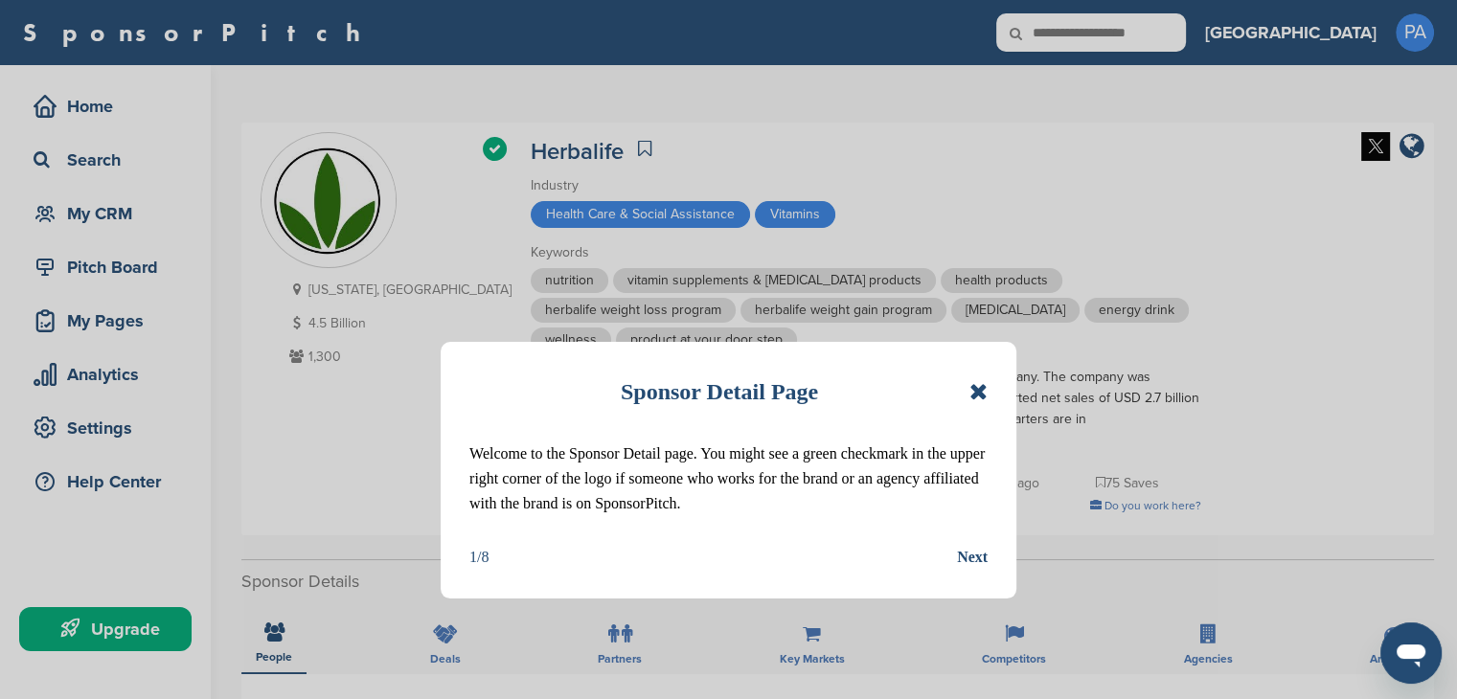
click at [979, 557] on div "Next" at bounding box center [972, 557] width 31 height 25
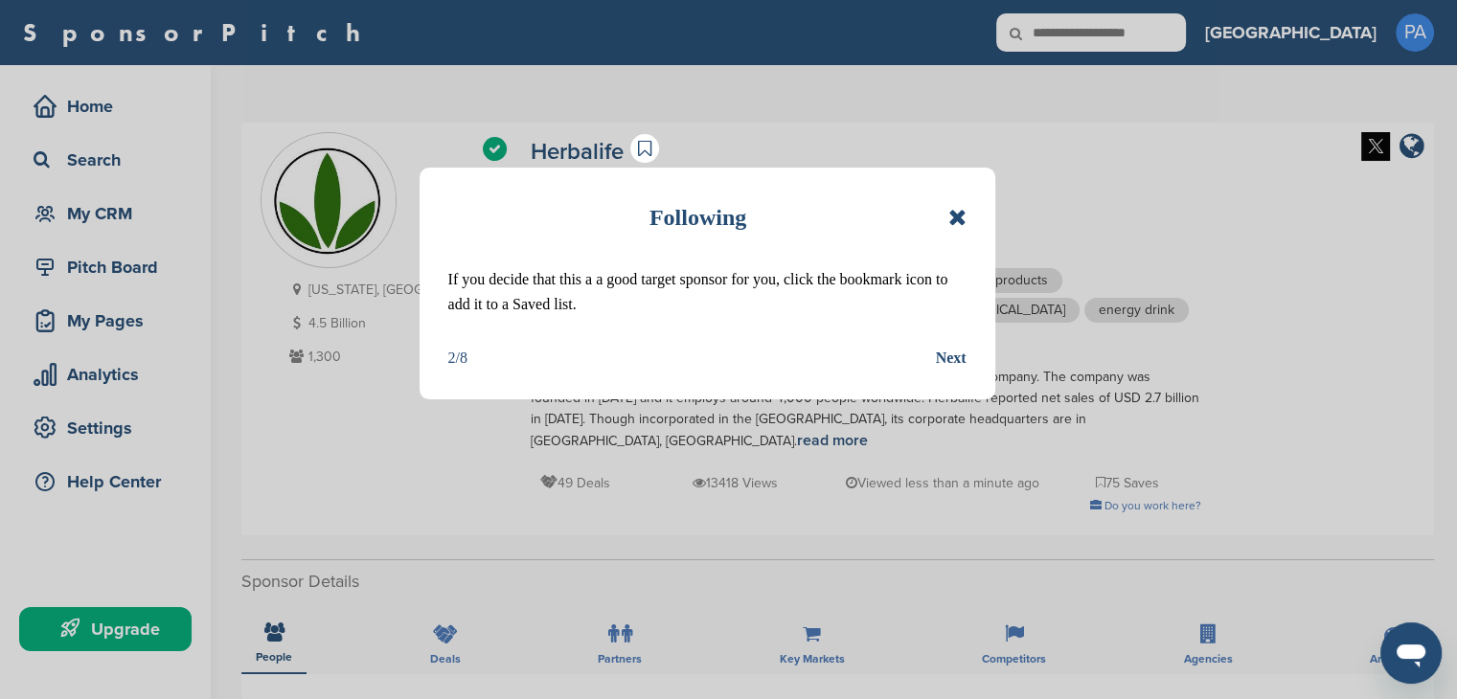
click at [952, 360] on div "Next" at bounding box center [951, 358] width 31 height 25
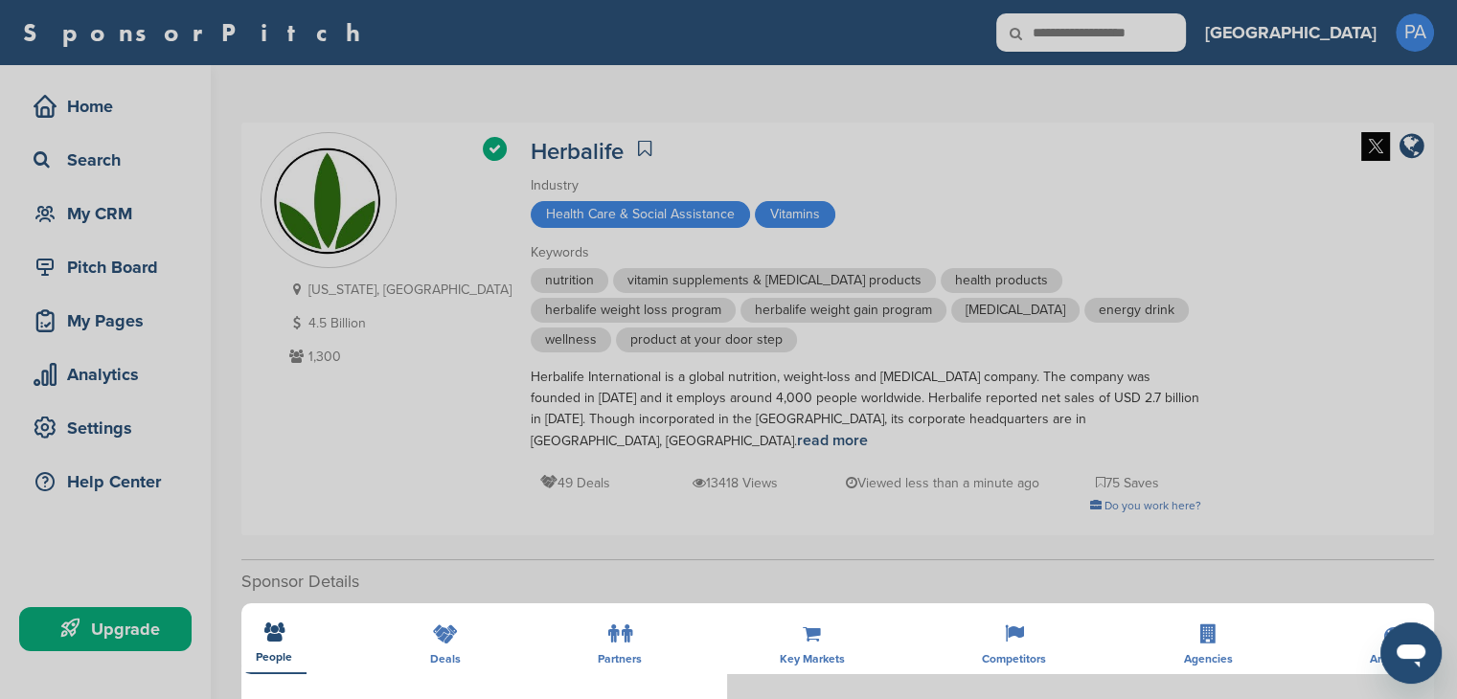
click at [975, 495] on div "Detail tabs Helpful tabs to check out are People, Key Markets, Competitors, Age…" at bounding box center [728, 349] width 1457 height 699
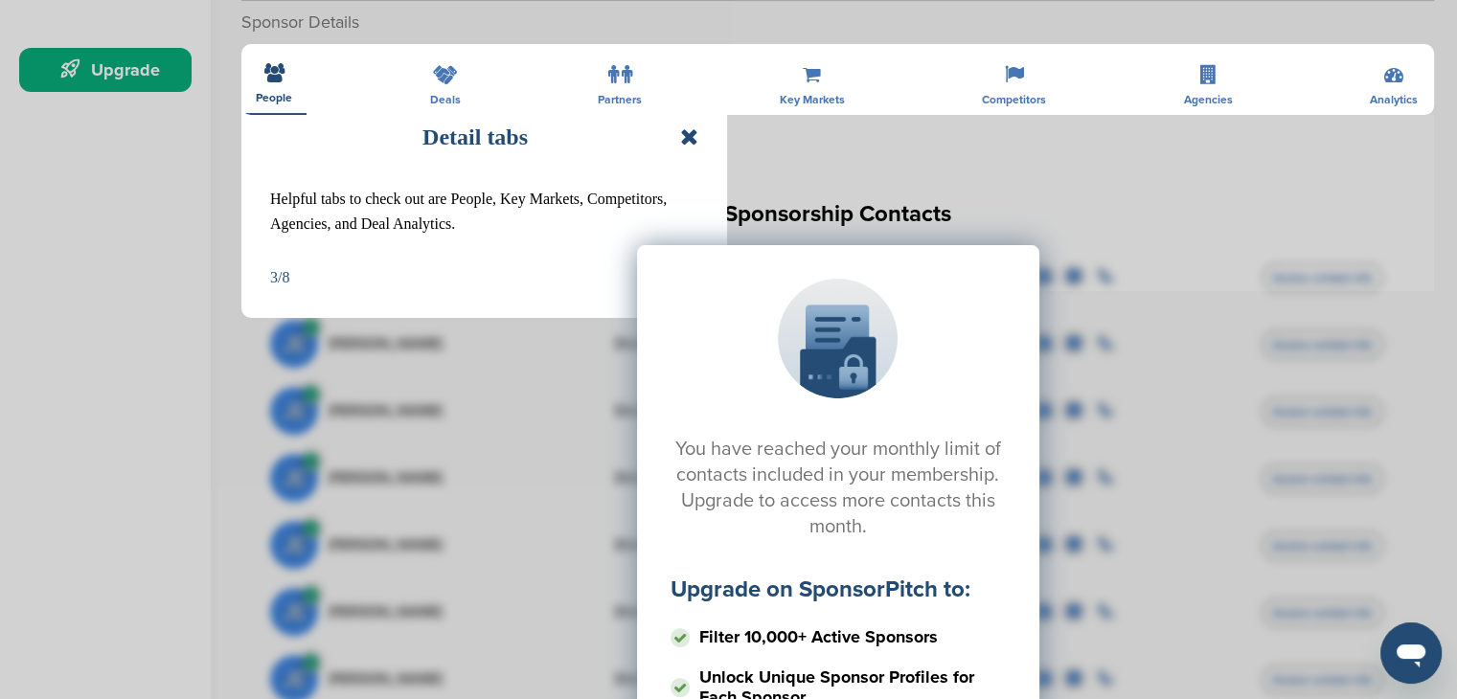
scroll to position [575, 0]
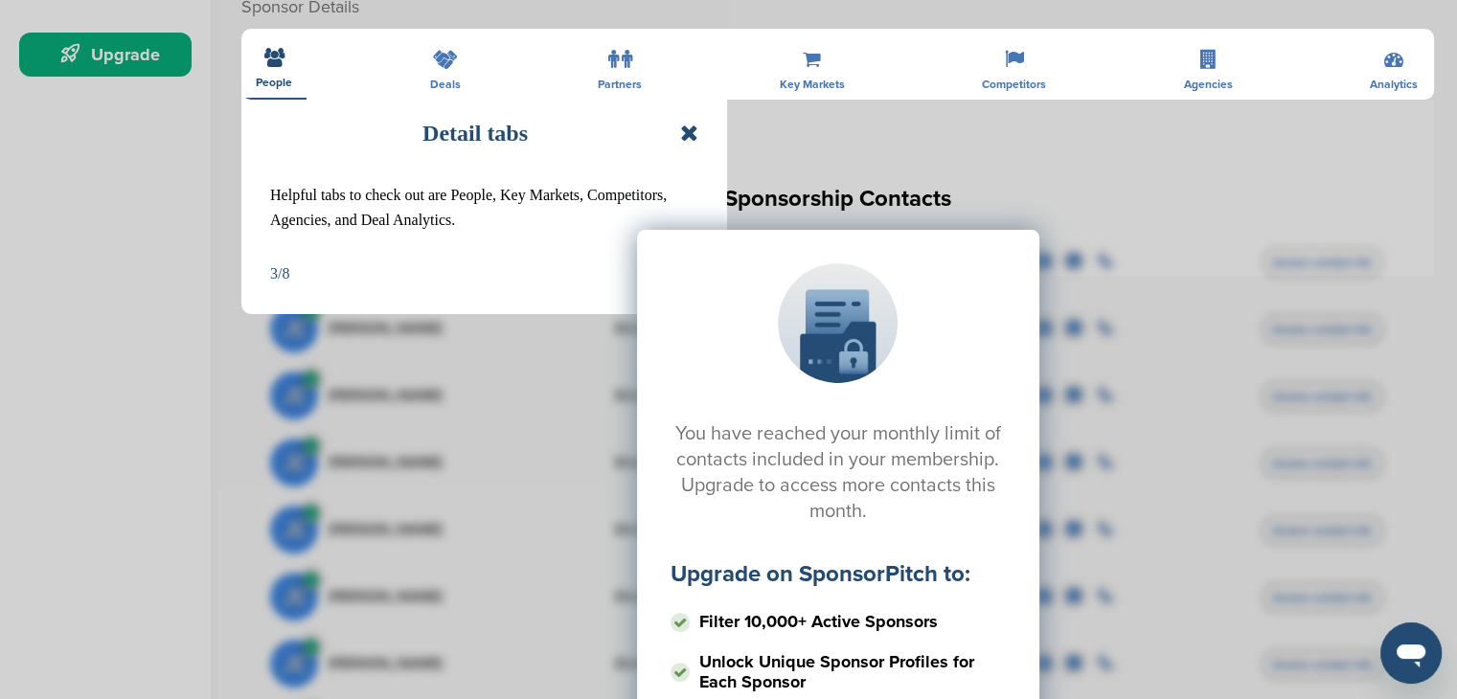
click at [701, 135] on div "Detail tabs Helpful tabs to check out are People, Key Markets, Competitors, Age…" at bounding box center [484, 199] width 486 height 232
click at [692, 133] on icon at bounding box center [689, 133] width 18 height 23
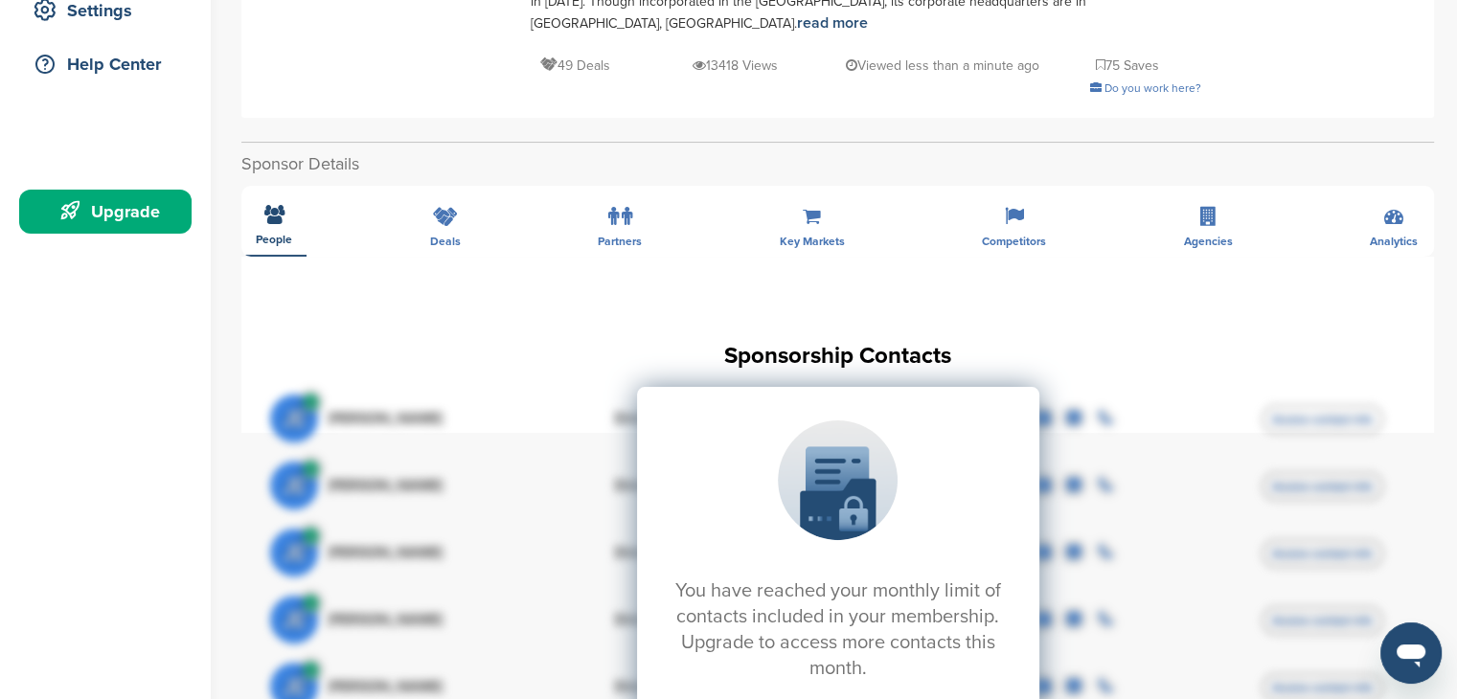
scroll to position [383, 0]
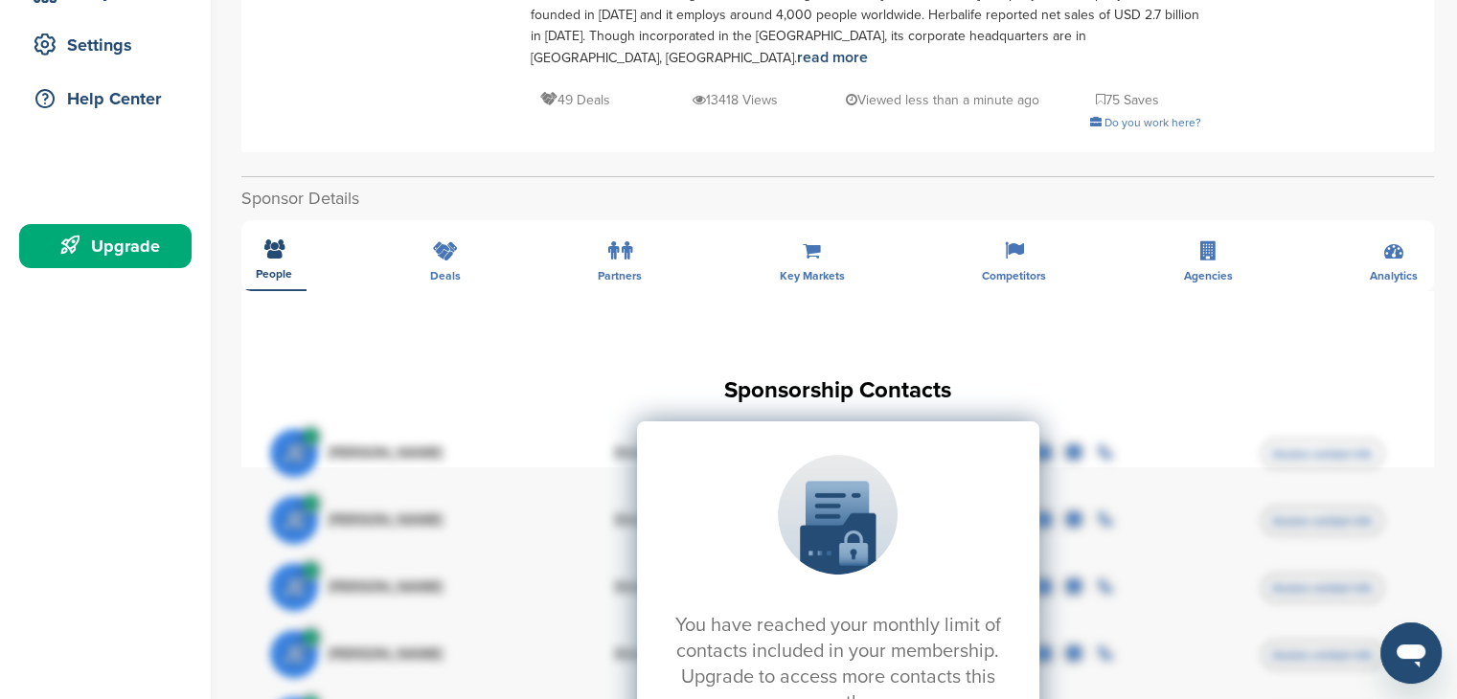
click at [326, 407] on div "You have reached your monthly limit of contacts included in your membership. Up…" at bounding box center [837, 613] width 1135 height 479
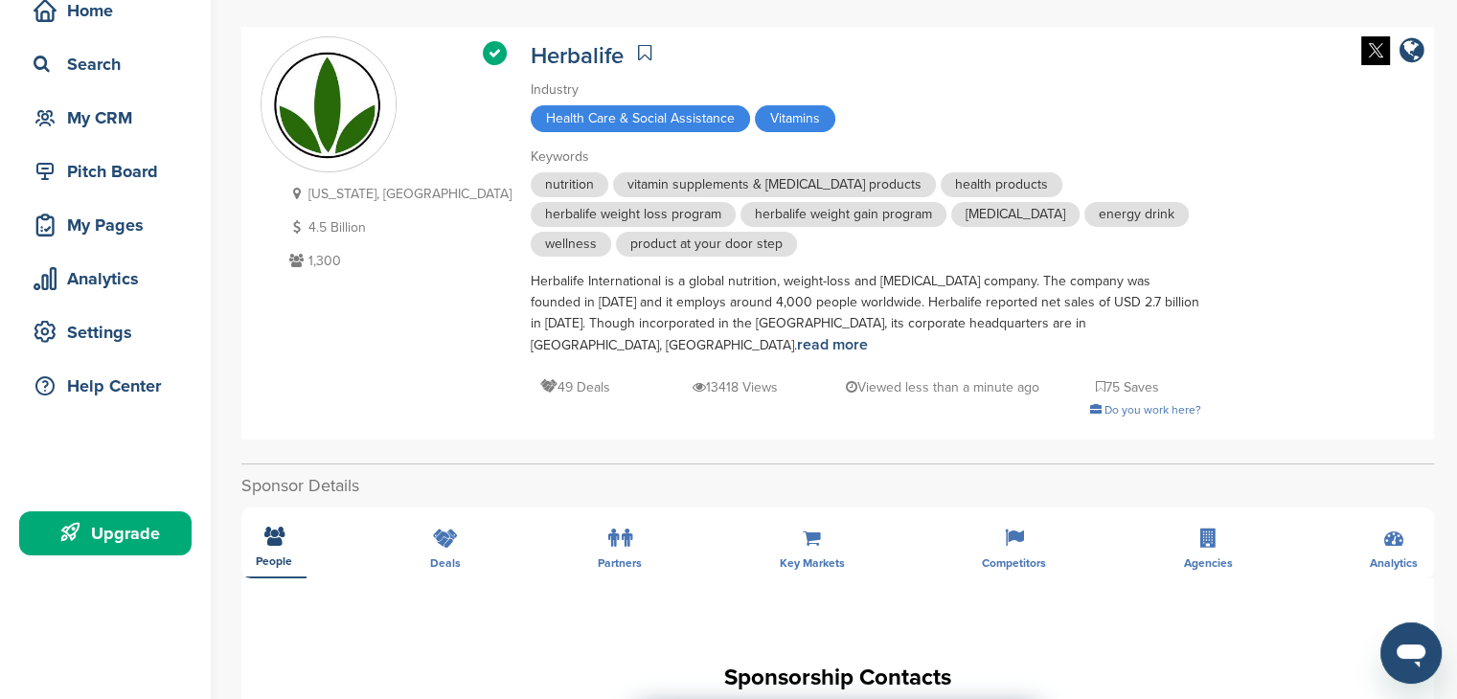
scroll to position [0, 0]
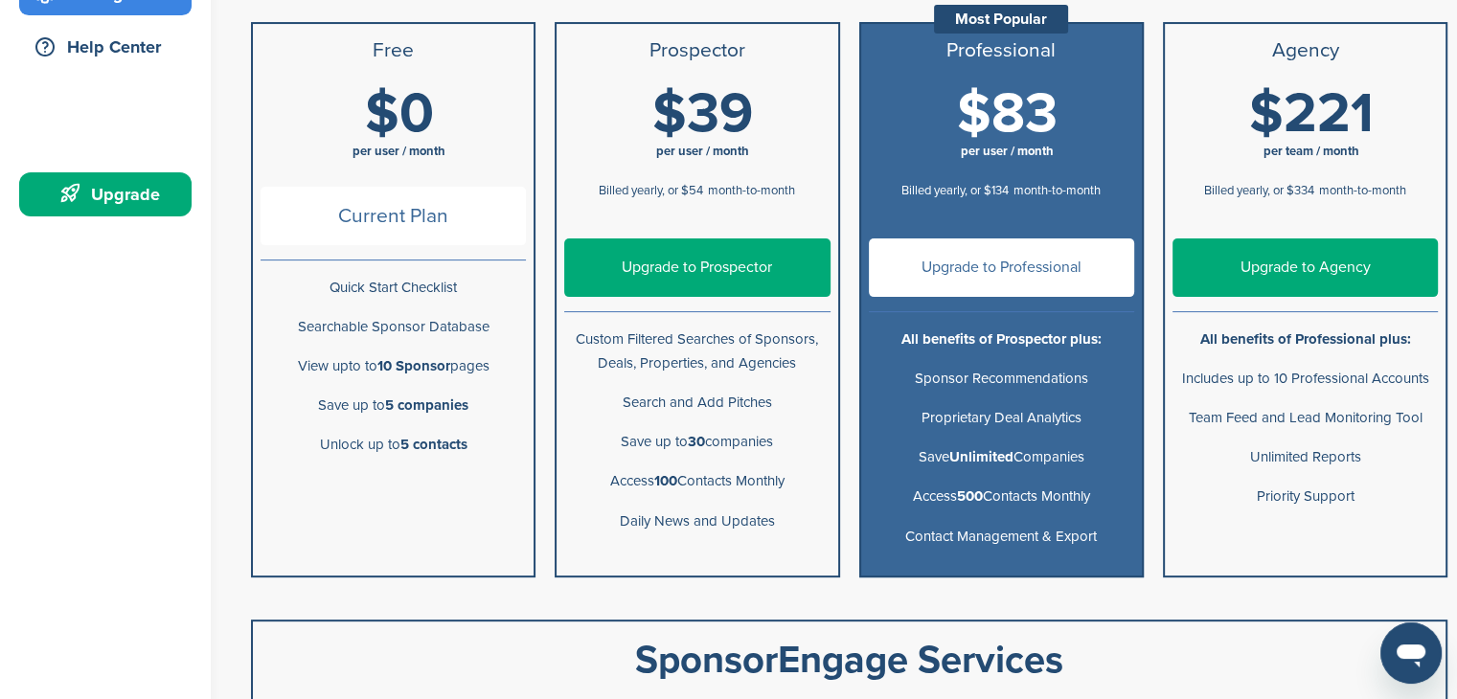
click at [481, 244] on div "Current Plan" at bounding box center [393, 224] width 265 height 74
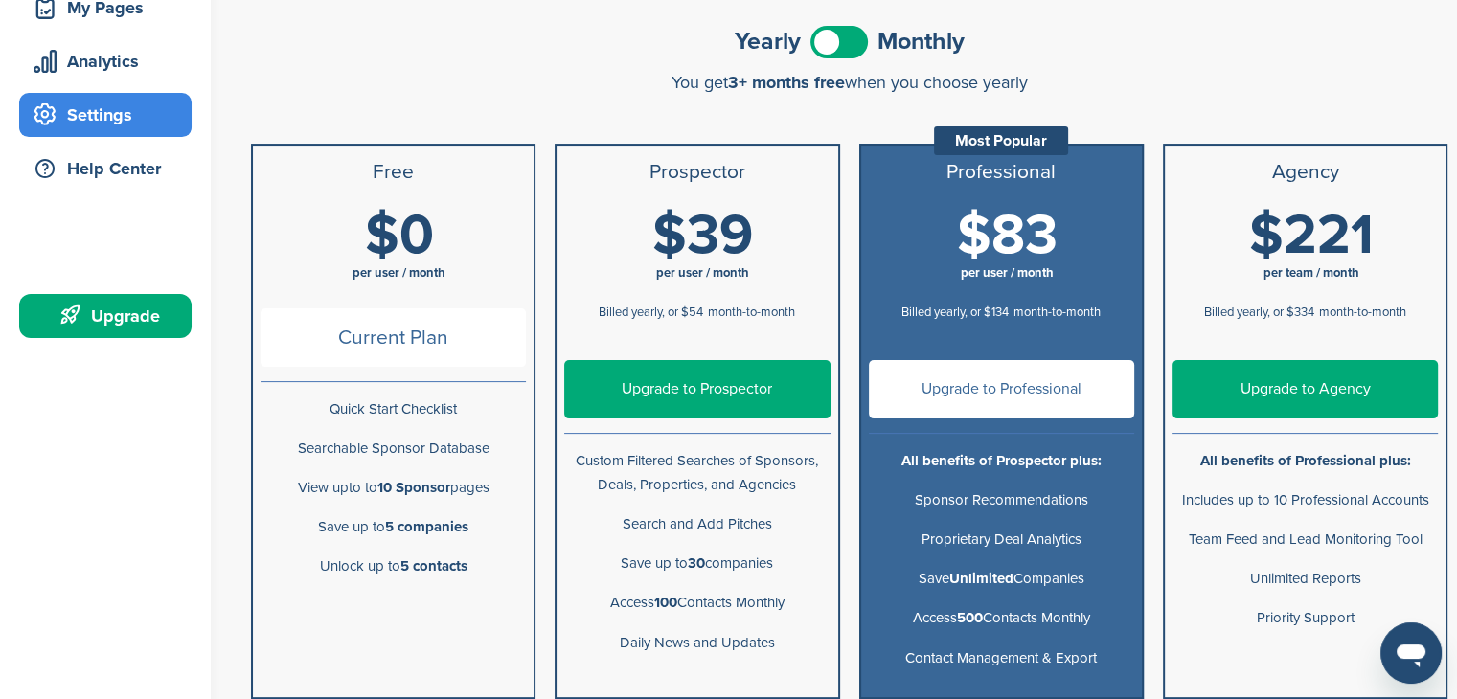
scroll to position [192, 0]
